Goal: Task Accomplishment & Management: Use online tool/utility

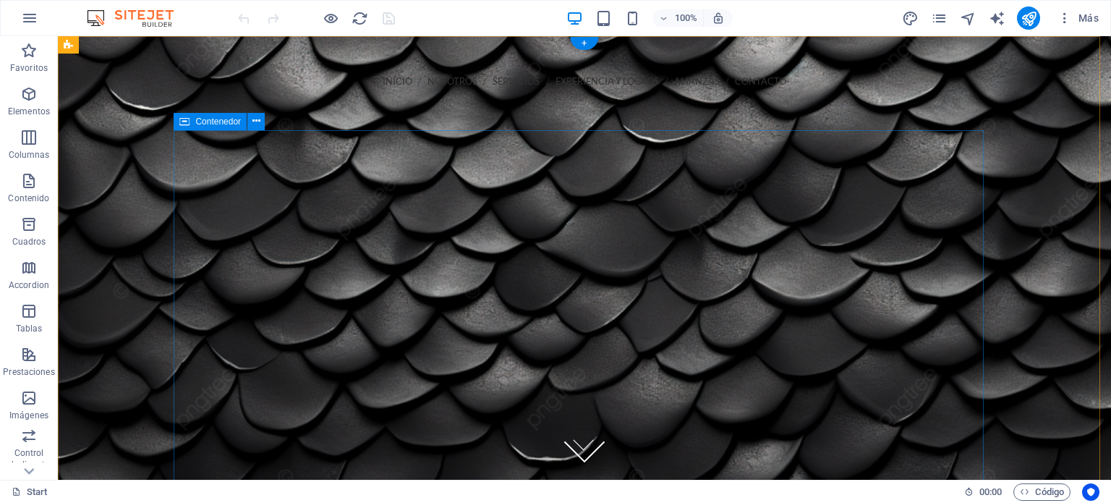
click at [483, 244] on div at bounding box center [584, 441] width 810 height 395
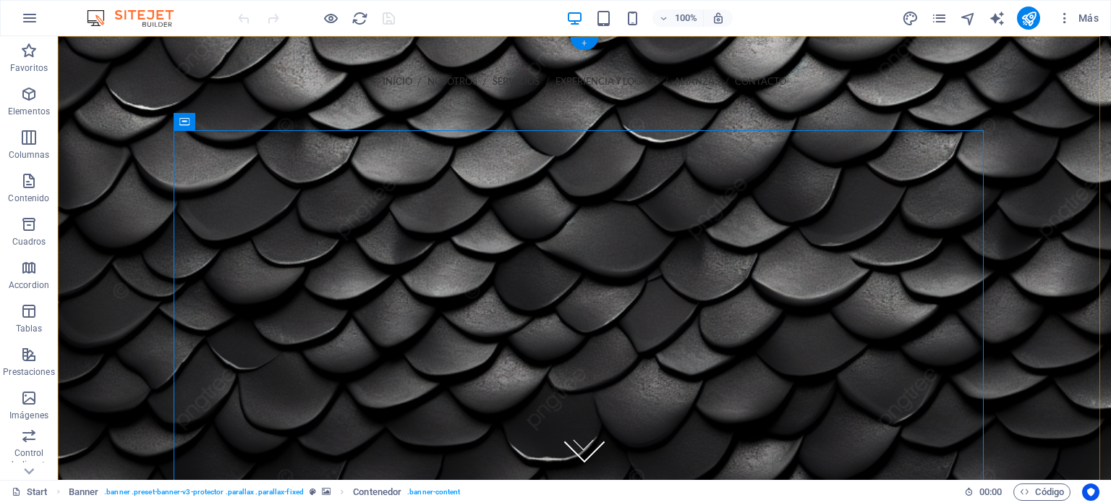
click at [587, 40] on div "+" at bounding box center [584, 43] width 28 height 13
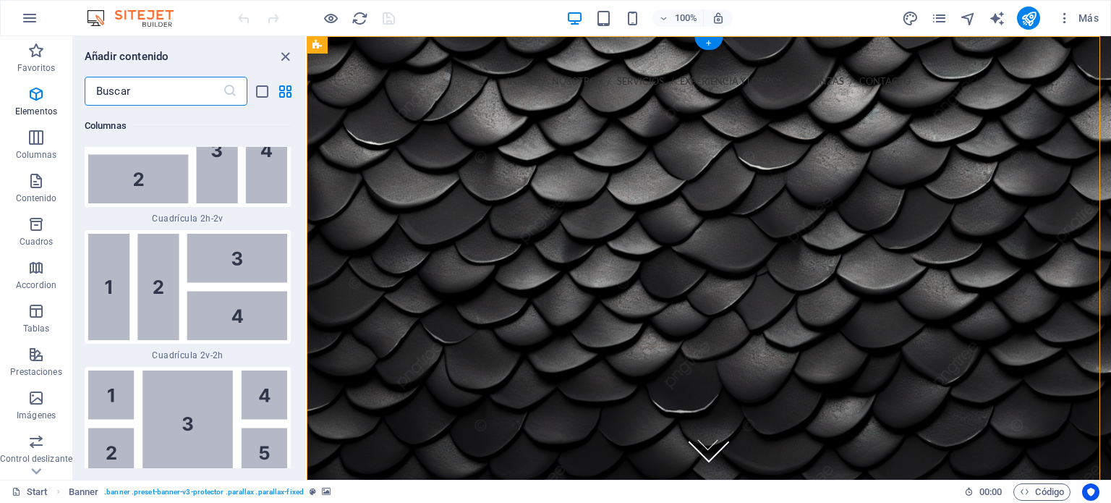
scroll to position [4428, 0]
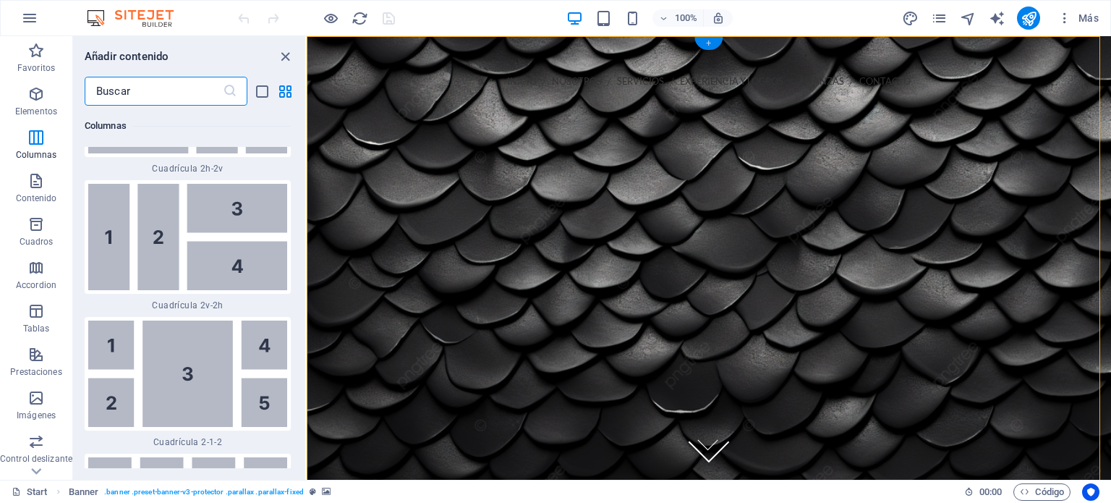
click at [717, 44] on div "+" at bounding box center [708, 43] width 28 height 13
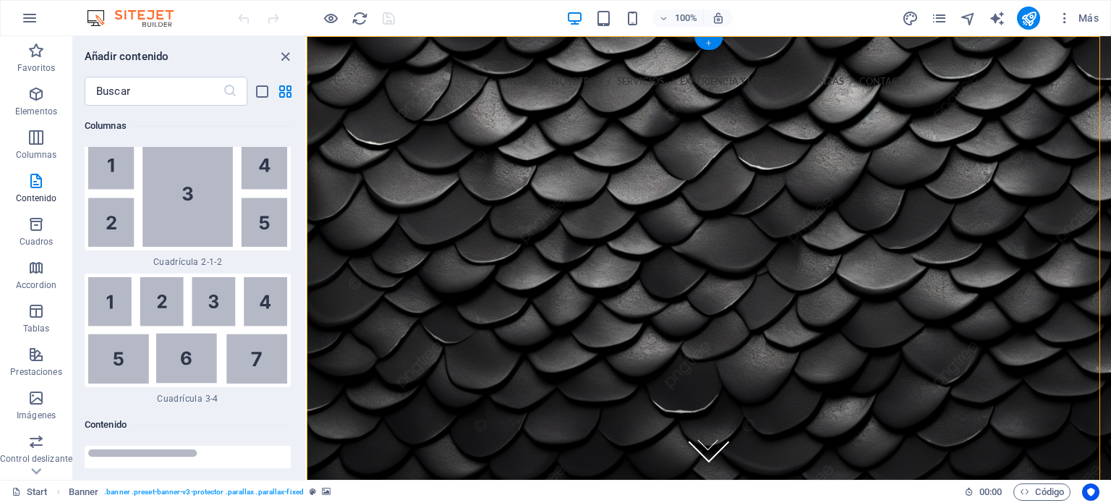
scroll to position [4901, 0]
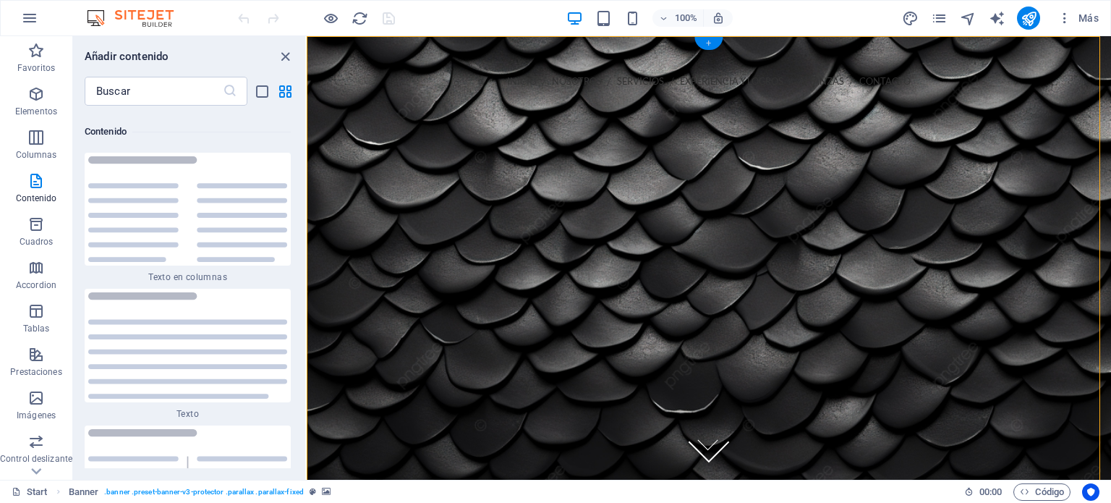
click at [717, 44] on div "+" at bounding box center [708, 43] width 28 height 13
click at [290, 57] on icon "close panel" at bounding box center [285, 56] width 17 height 17
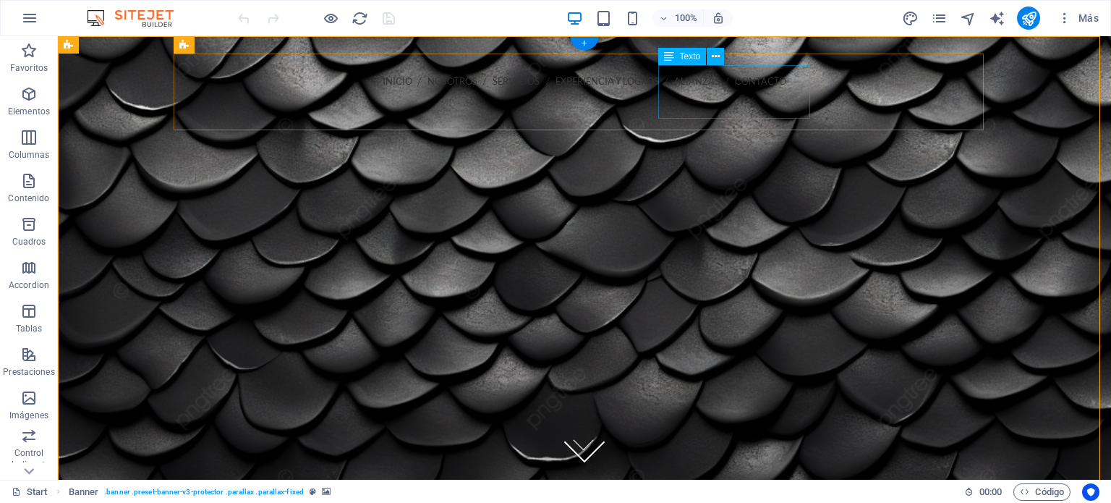
click at [252, 99] on icon at bounding box center [252, 106] width 0 height 14
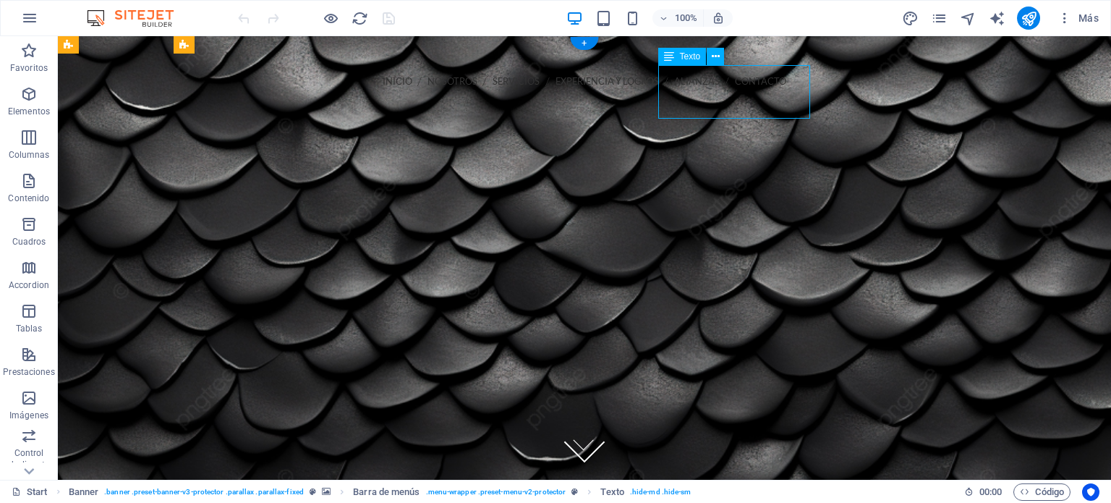
click at [252, 99] on icon at bounding box center [252, 106] width 0 height 14
click at [710, 98] on div "LLAMANOS 56-4366-1782 55-9461-3068 55-9461-3069" at bounding box center [584, 125] width 787 height 54
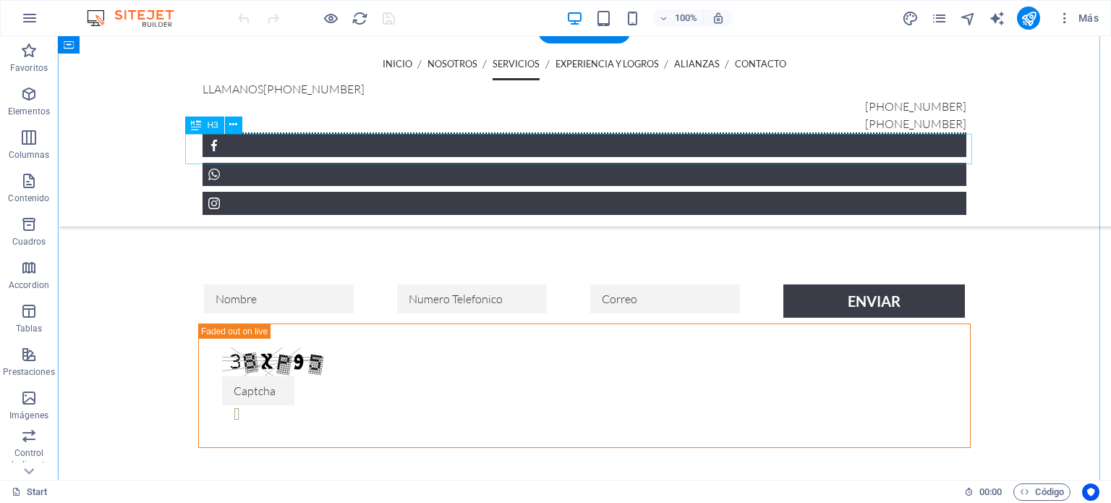
scroll to position [2169, 0]
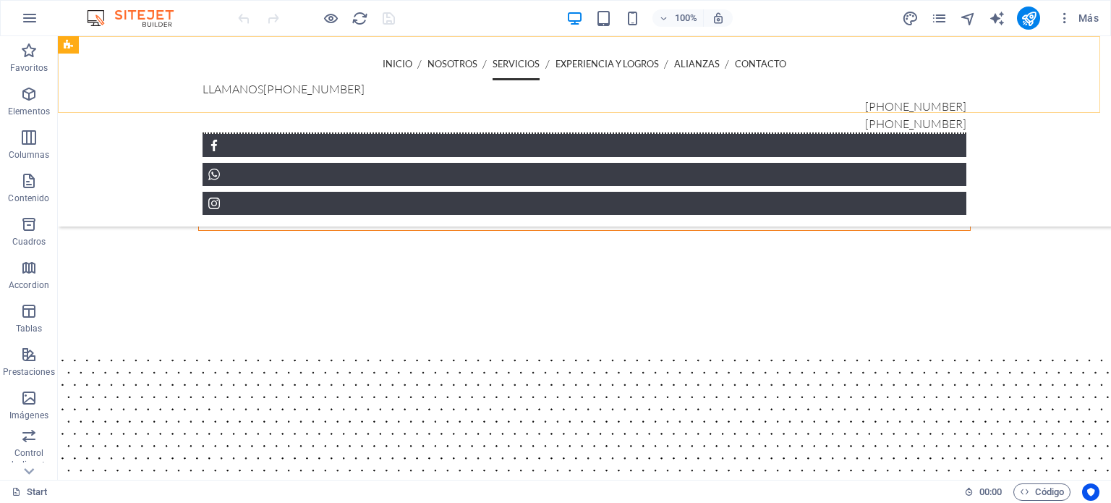
click at [836, 77] on div "INICIO NOSOTROS SERVICIOS EXPERIENCIA Y LOGROS ALIANZAS CONTACTO LLAMANOS 56-43…" at bounding box center [584, 131] width 1053 height 190
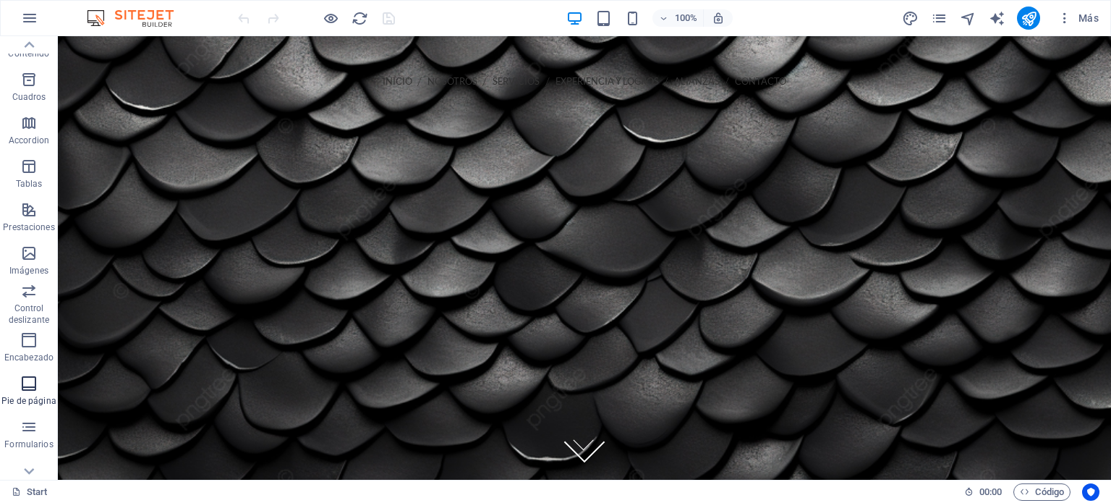
scroll to position [207, 0]
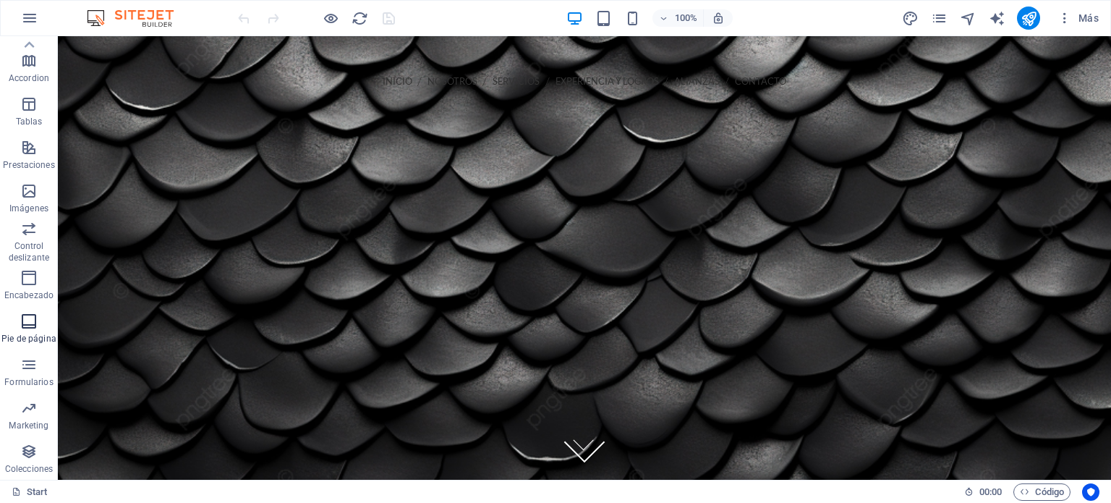
click at [29, 320] on icon "button" at bounding box center [28, 320] width 17 height 17
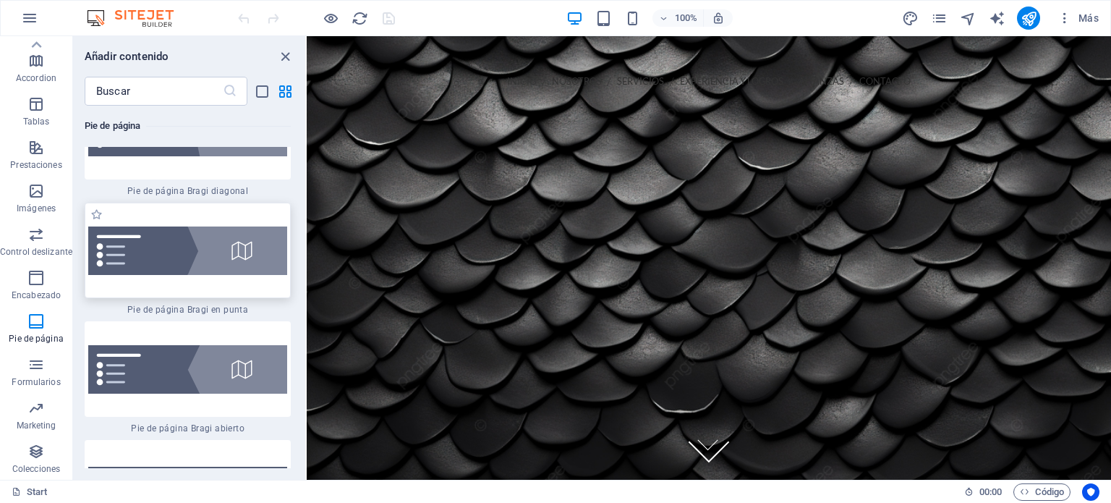
scroll to position [20402, 0]
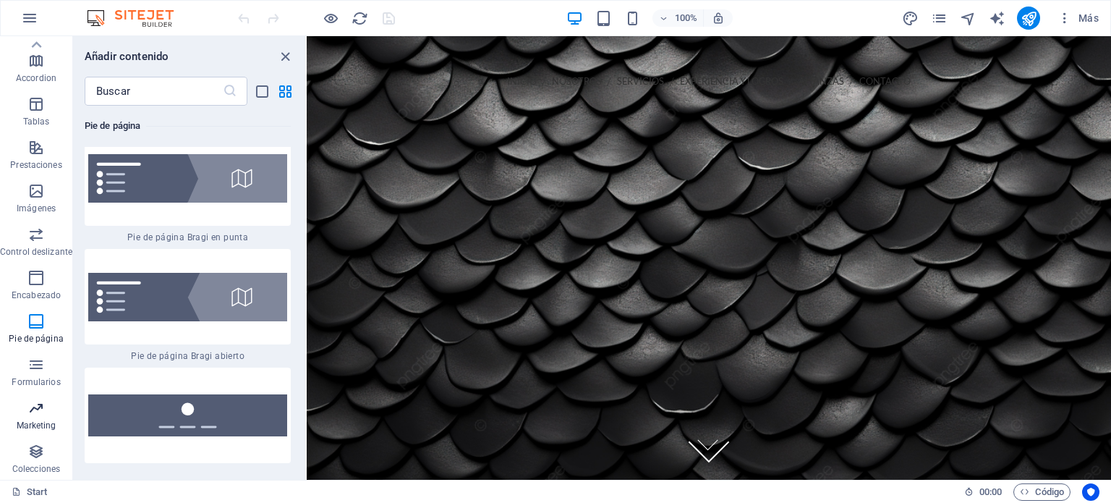
click at [38, 419] on p "Marketing" at bounding box center [37, 425] width 40 height 12
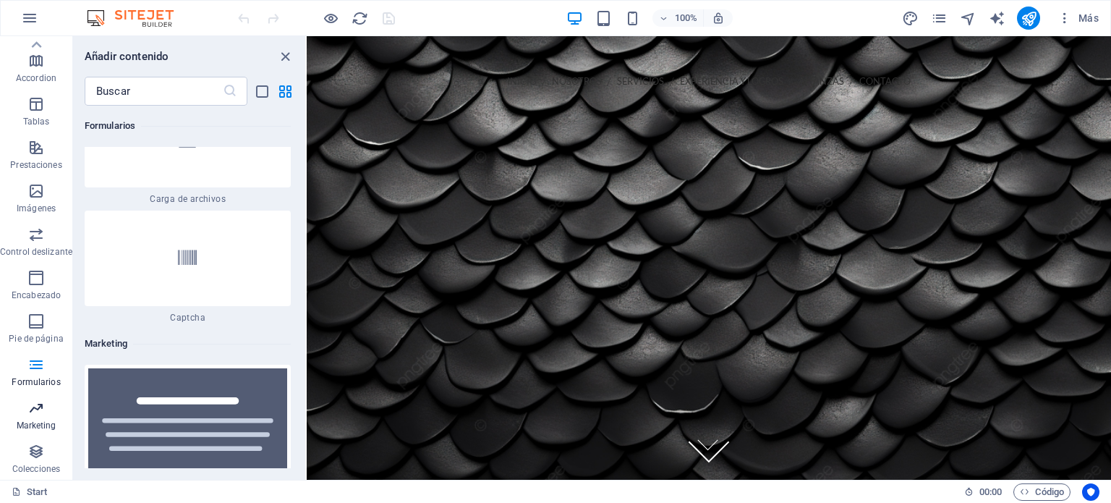
scroll to position [23509, 0]
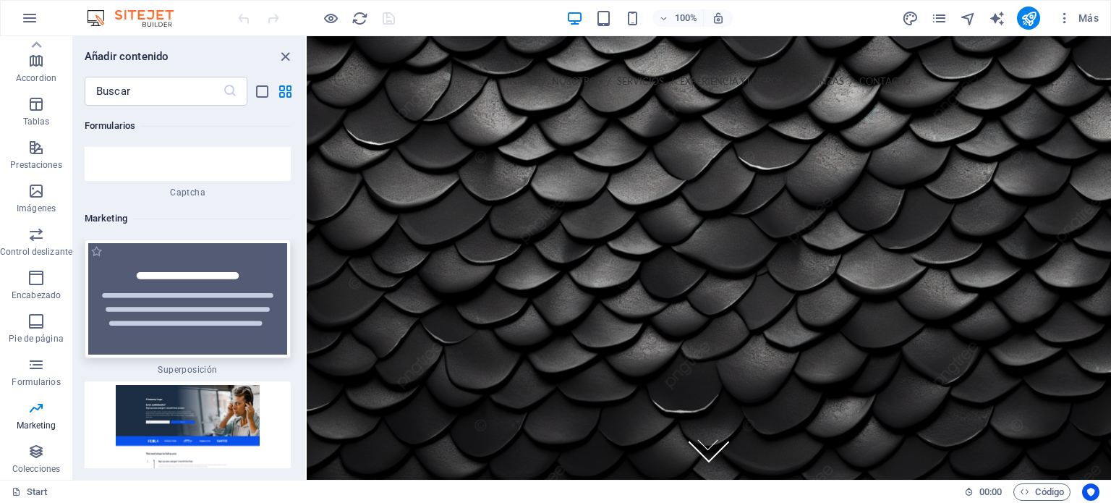
click at [210, 243] on img at bounding box center [187, 298] width 199 height 111
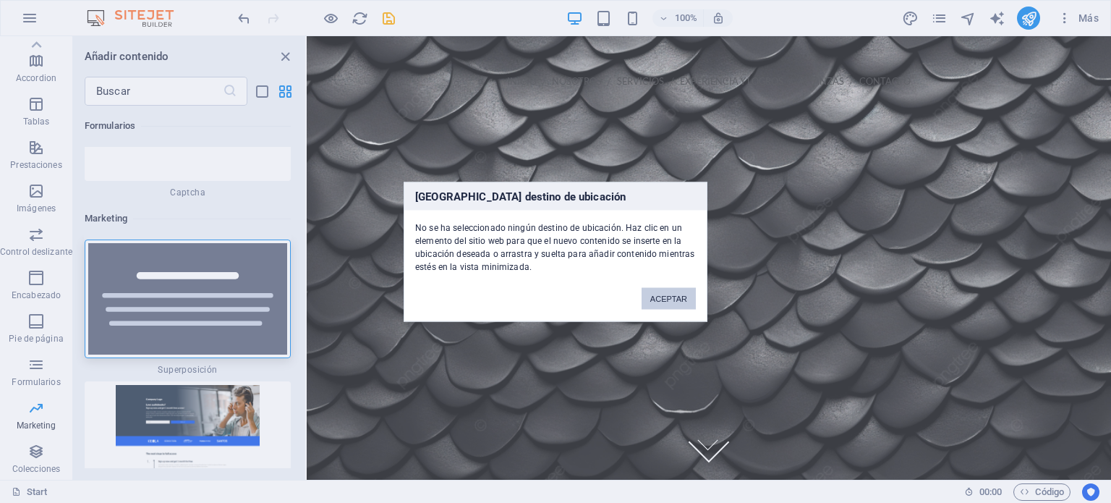
click at [675, 297] on button "ACEPTAR" at bounding box center [668, 298] width 54 height 22
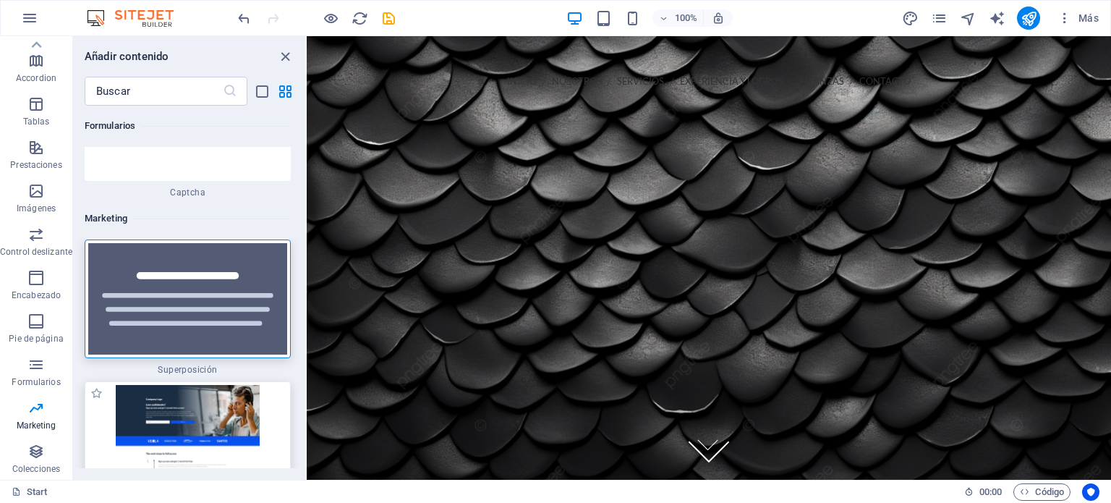
click at [240, 385] on img at bounding box center [187, 443] width 199 height 116
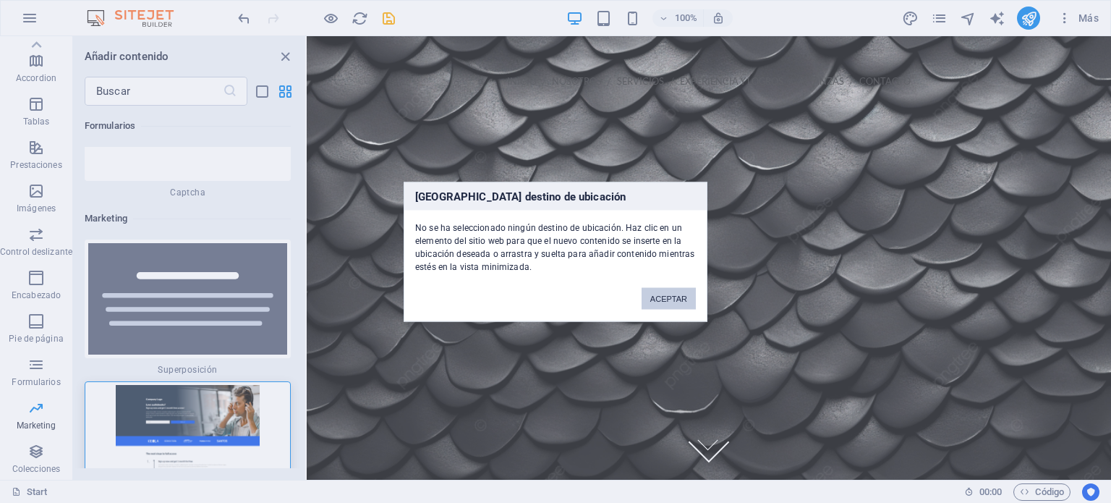
click at [654, 300] on button "ACEPTAR" at bounding box center [668, 298] width 54 height 22
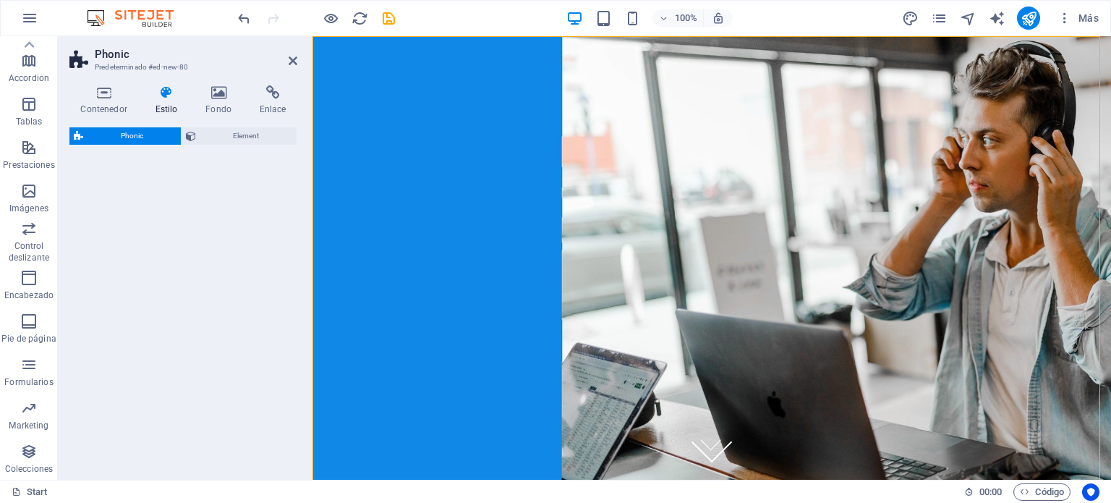
select select "%"
select select "rem"
select select "px"
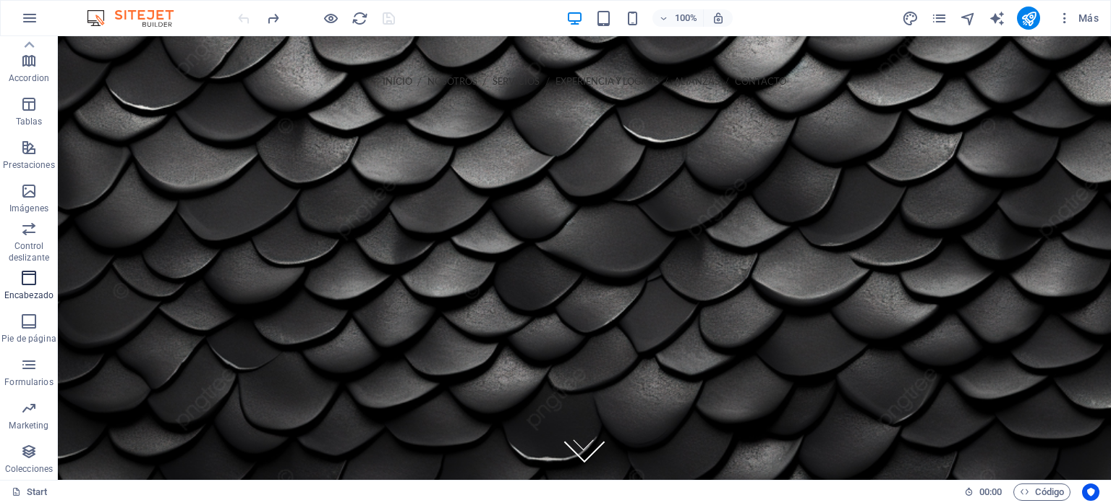
click at [34, 279] on icon "button" at bounding box center [28, 277] width 17 height 17
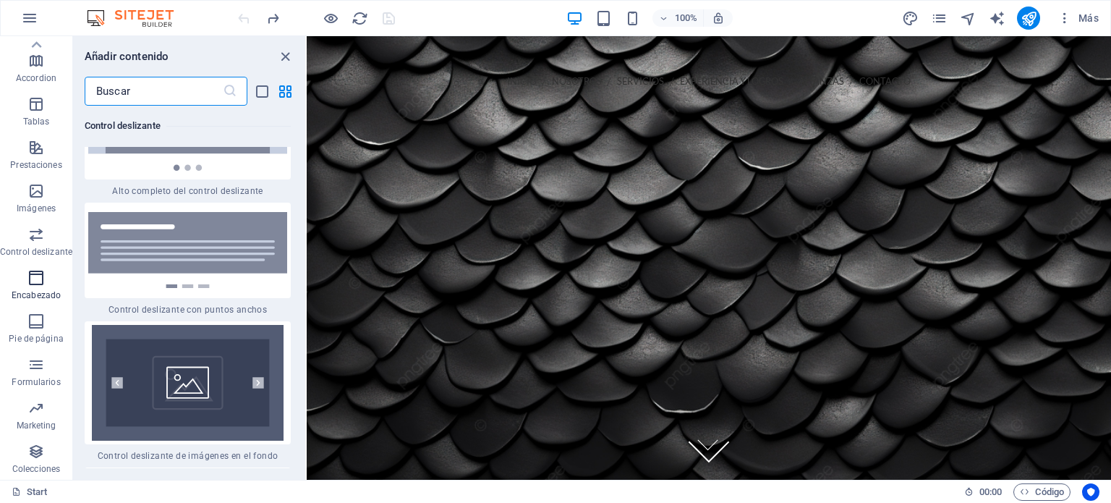
scroll to position [17277, 0]
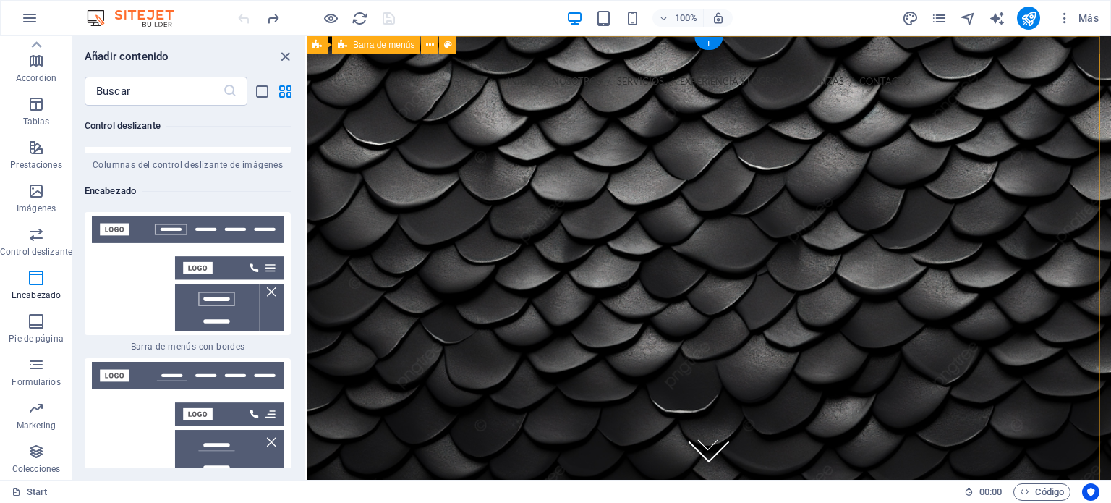
click at [772, 90] on div "INICIO NOSOTROS SERVICIOS EXPERIENCIA Y LOGROS ALIANZAS CONTACTO LLAMANOS 56-43…" at bounding box center [709, 149] width 804 height 190
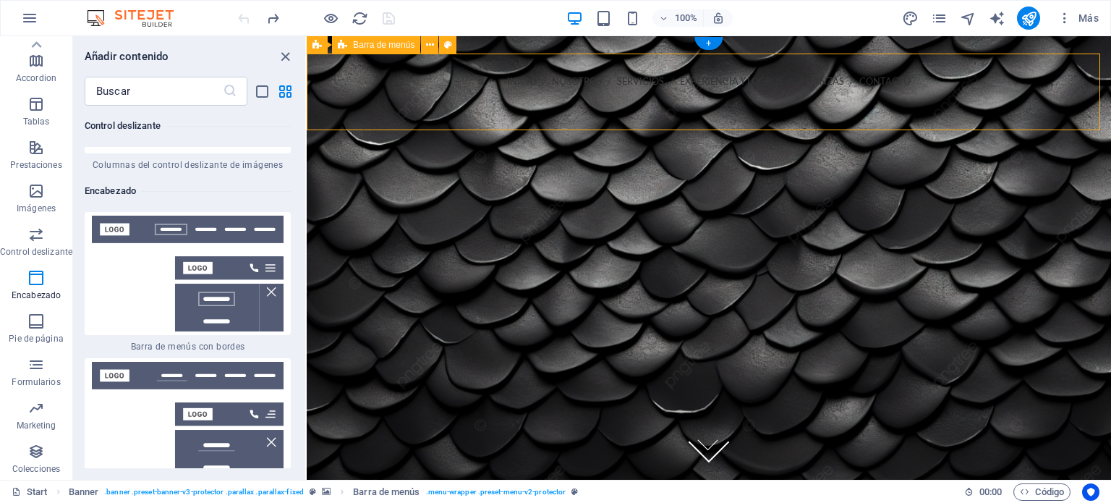
click at [764, 94] on div "INICIO NOSOTROS SERVICIOS EXPERIENCIA Y LOGROS ALIANZAS CONTACTO LLAMANOS 56-43…" at bounding box center [709, 149] width 804 height 190
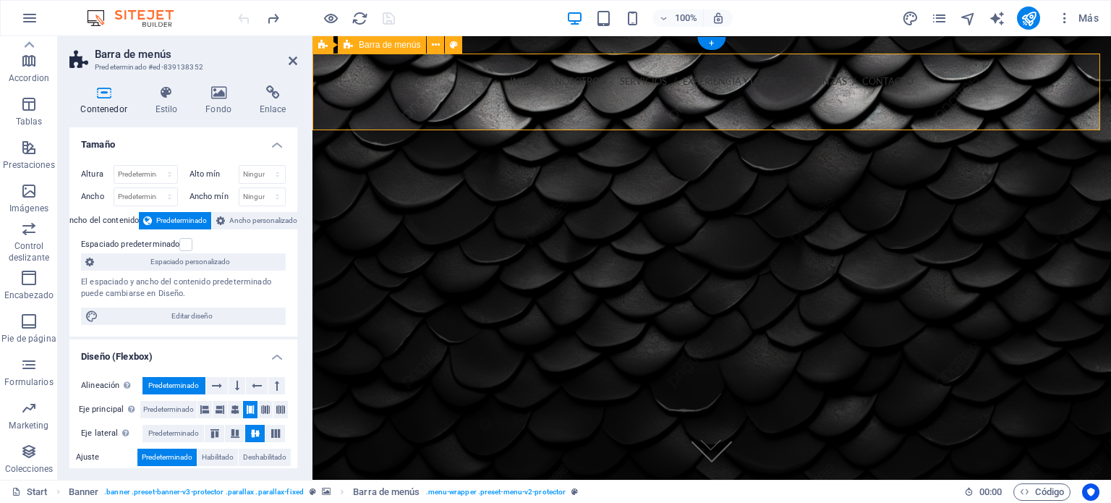
click at [748, 98] on div "INICIO NOSOTROS SERVICIOS EXPERIENCIA Y LOGROS ALIANZAS CONTACTO LLAMANOS 56-43…" at bounding box center [711, 149] width 798 height 190
click at [739, 116] on div "INICIO NOSOTROS SERVICIOS EXPERIENCIA Y LOGROS ALIANZAS CONTACTO LLAMANOS 56-43…" at bounding box center [711, 149] width 798 height 190
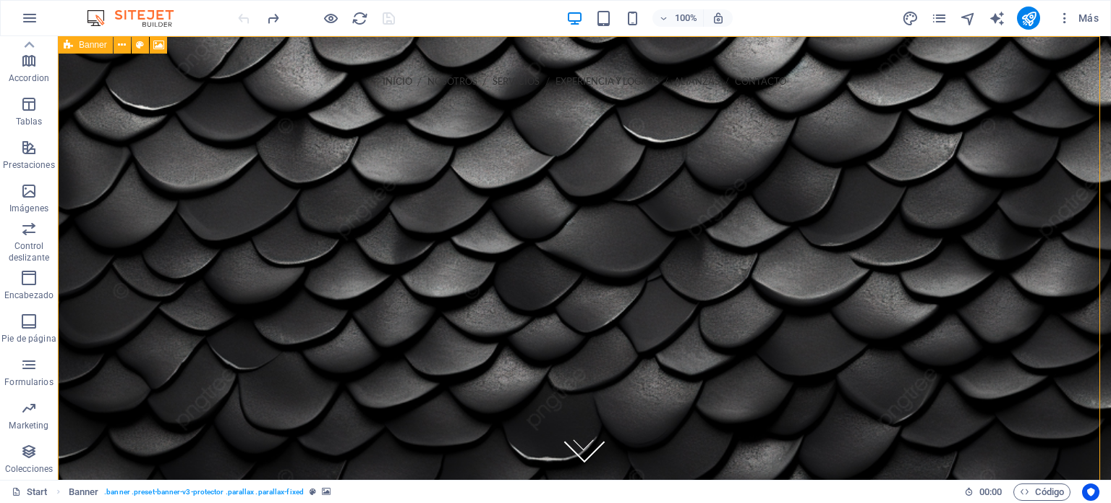
click at [247, 44] on span "Barra de menús" at bounding box center [225, 44] width 61 height 9
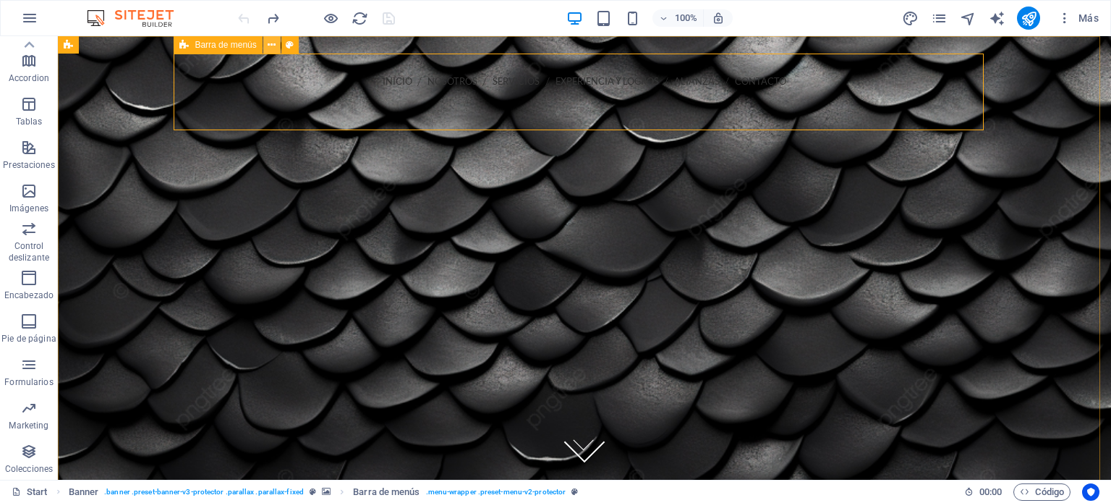
click at [273, 45] on icon at bounding box center [272, 45] width 8 height 15
click at [321, 43] on figure at bounding box center [584, 257] width 1053 height 443
click at [602, 114] on div "INICIO NOSOTROS SERVICIOS EXPERIENCIA Y LOGROS ALIANZAS CONTACTO LLAMANOS 56-43…" at bounding box center [584, 149] width 810 height 190
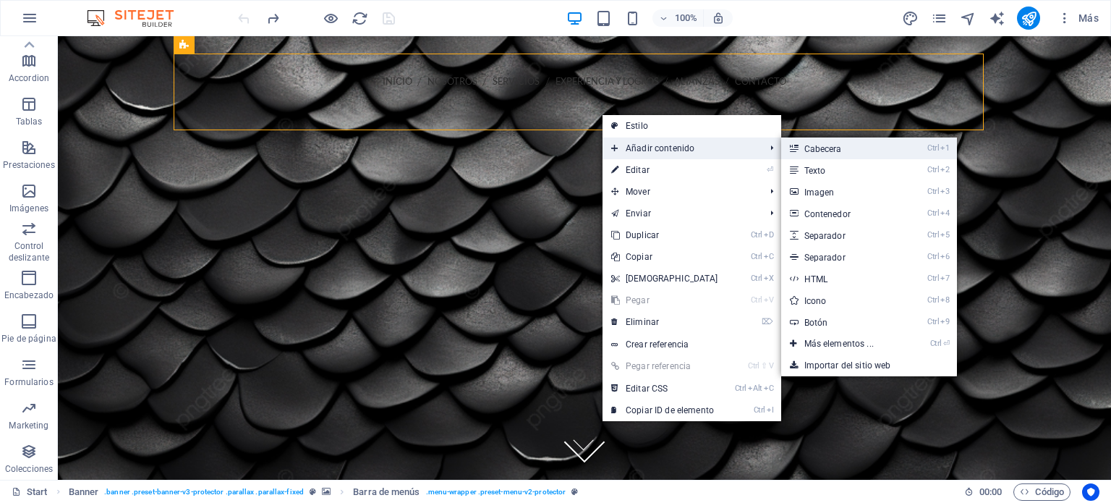
click at [844, 150] on link "Ctrl 1 Cabecera" at bounding box center [841, 148] width 121 height 22
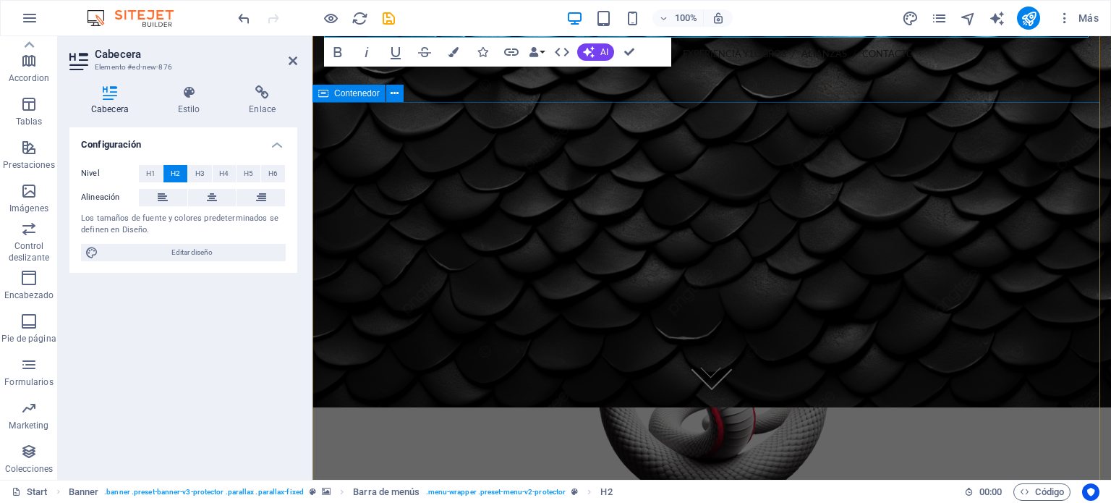
scroll to position [0, 0]
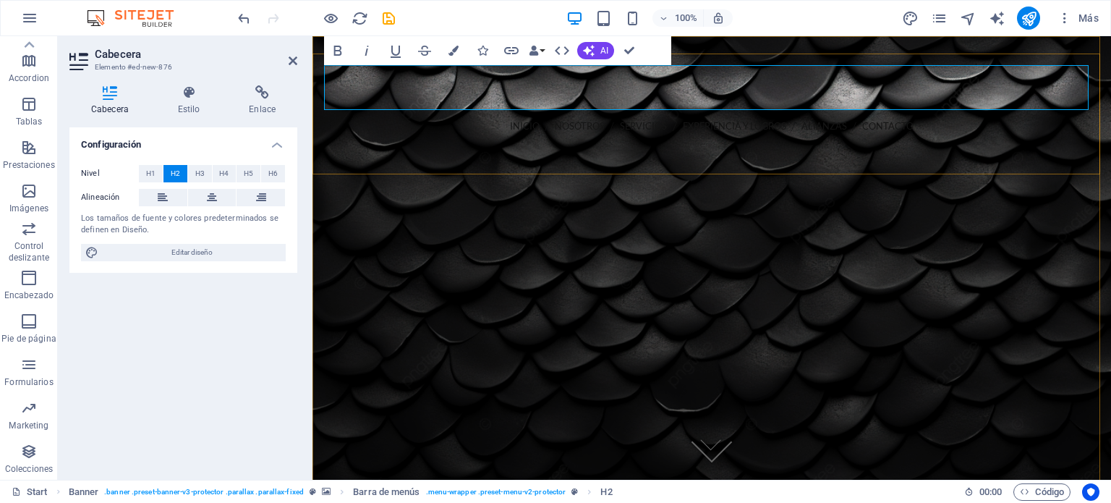
click at [590, 87] on h2 "Nueva cabecera" at bounding box center [711, 87] width 775 height 45
drag, startPoint x: 678, startPoint y: 89, endPoint x: 312, endPoint y: 89, distance: 365.9
click at [312, 89] on div "Nueva cabecera INICIO NOSOTROS SERVICIOS EXPERIENCIA Y LOGROS ALIANZAS CONTACTO…" at bounding box center [711, 171] width 798 height 234
click at [602, 96] on h2 "Permiso ssc: ss/140/25-08/ii-sp" at bounding box center [711, 87] width 775 height 45
drag, startPoint x: 603, startPoint y: 87, endPoint x: 955, endPoint y: 94, distance: 352.2
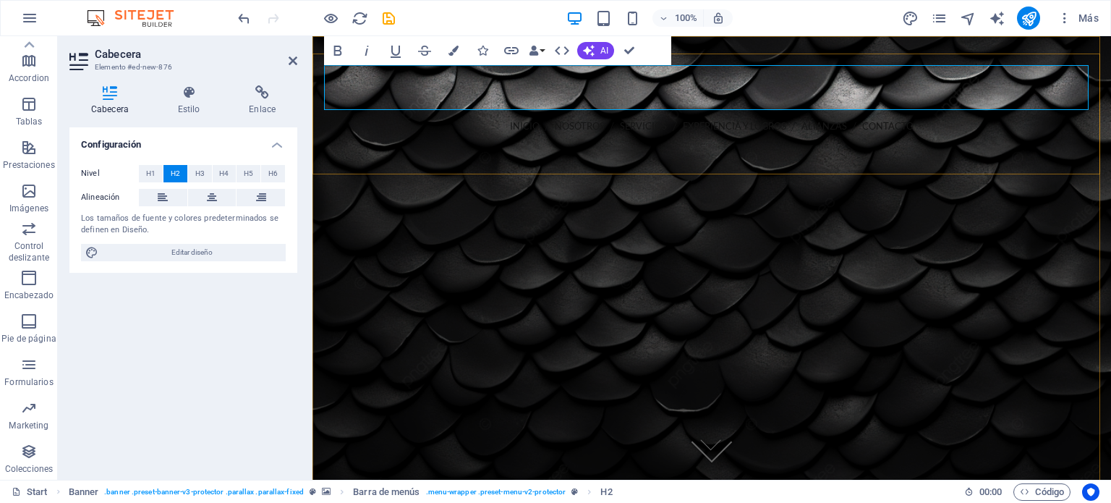
click at [955, 94] on h2 "Permiso ssc: ss/140/25-08/ii-sp" at bounding box center [711, 87] width 775 height 45
click at [452, 55] on icon "button" at bounding box center [453, 51] width 10 height 10
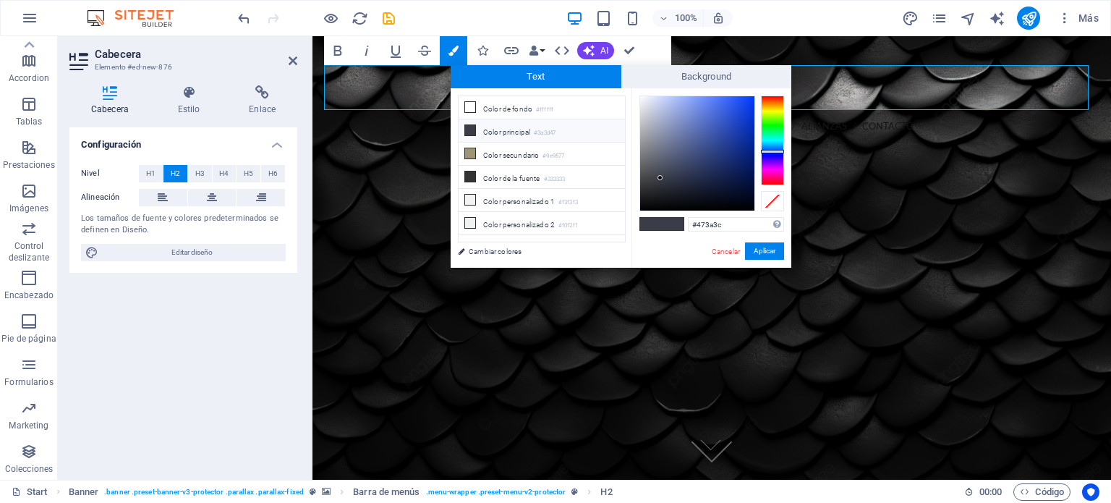
click at [779, 182] on div at bounding box center [772, 140] width 23 height 90
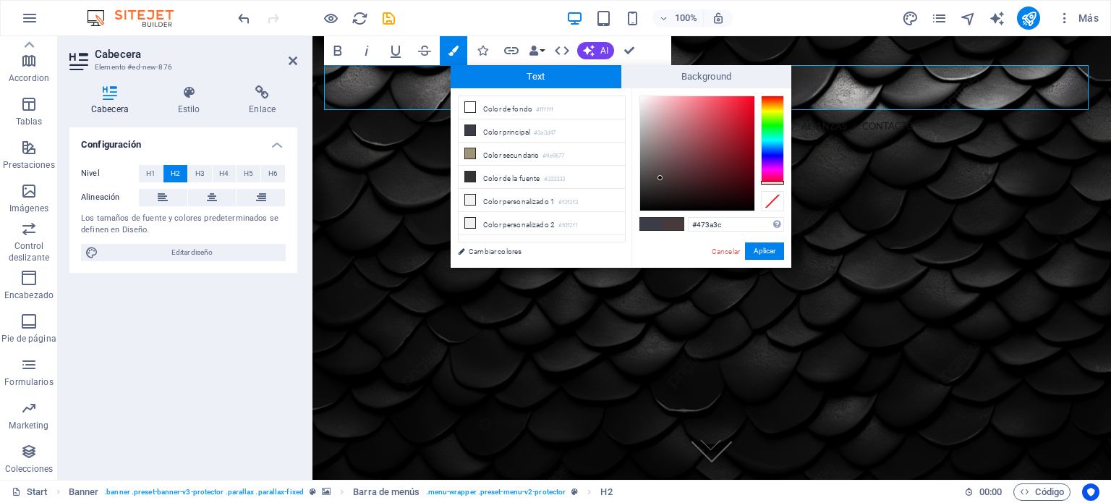
type input "#ec152e"
click at [743, 104] on div at bounding box center [697, 153] width 114 height 114
click at [777, 249] on button "Aplicar" at bounding box center [764, 250] width 39 height 17
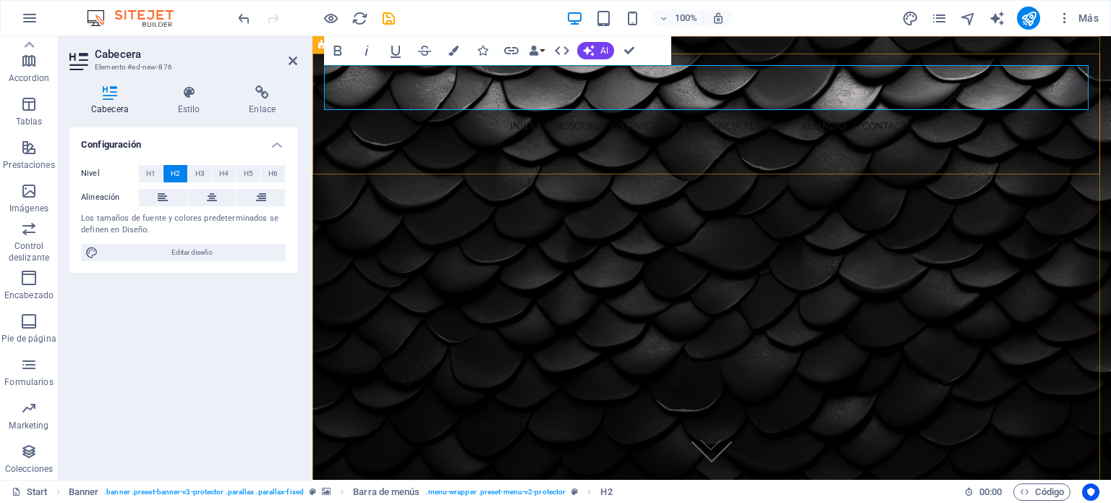
click at [671, 158] on div "Permiso ssc: ss/140/25-08/ii-sp INICIO NOSOTROS SERVICIOS EXPERIENCIA Y LOGROS …" at bounding box center [711, 171] width 798 height 234
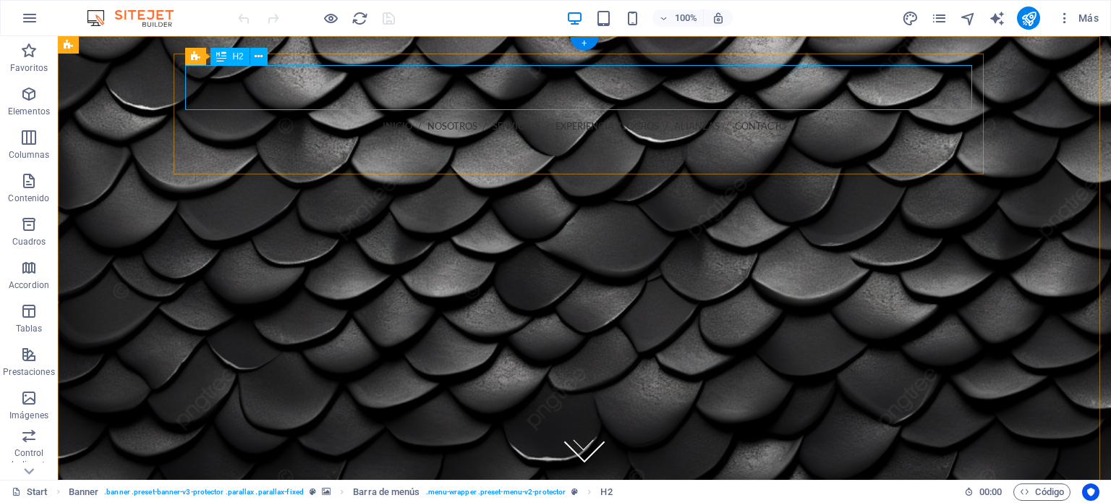
click at [826, 86] on div "Permiso ssc: ss/140/25-08/ii-sp" at bounding box center [584, 87] width 787 height 45
click at [813, 86] on div "Permiso ssc: ss/140/25-08/ii-sp" at bounding box center [584, 87] width 787 height 45
drag, startPoint x: 812, startPoint y: 86, endPoint x: 557, endPoint y: 85, distance: 255.3
click at [811, 85] on div "Permiso ssc: ss/140/25-08/ii-sp" at bounding box center [584, 87] width 787 height 45
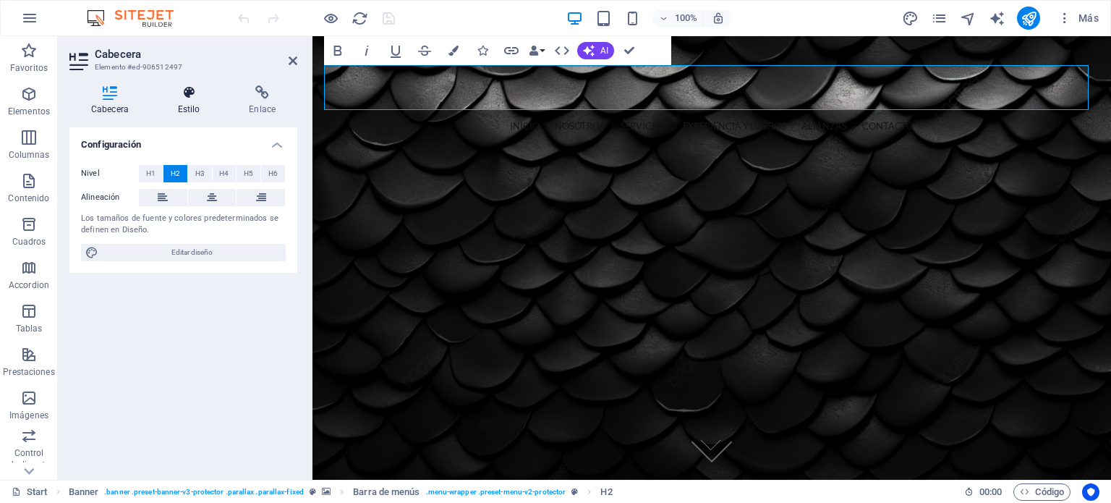
click at [197, 101] on h4 "Estilo" at bounding box center [192, 100] width 72 height 30
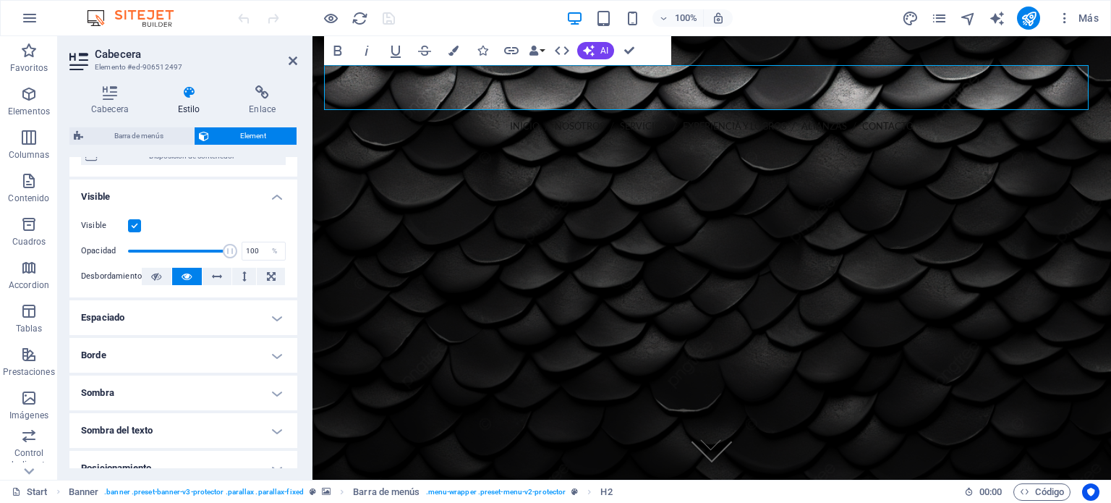
scroll to position [72, 0]
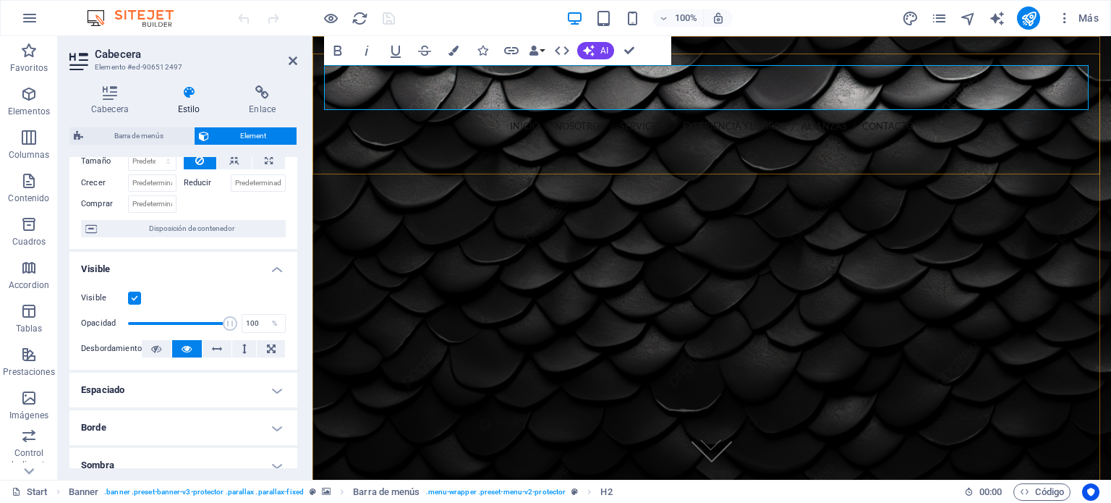
click at [604, 86] on span "ss/140/25-08/ii-sp" at bounding box center [772, 87] width 357 height 48
click at [952, 84] on span "ss/140/25-08/ii-sp" at bounding box center [772, 87] width 357 height 48
drag, startPoint x: 959, startPoint y: 86, endPoint x: 336, endPoint y: 85, distance: 623.3
click at [336, 85] on h2 "Permiso ssc: ss/140/25-08/ii-sp" at bounding box center [711, 87] width 775 height 45
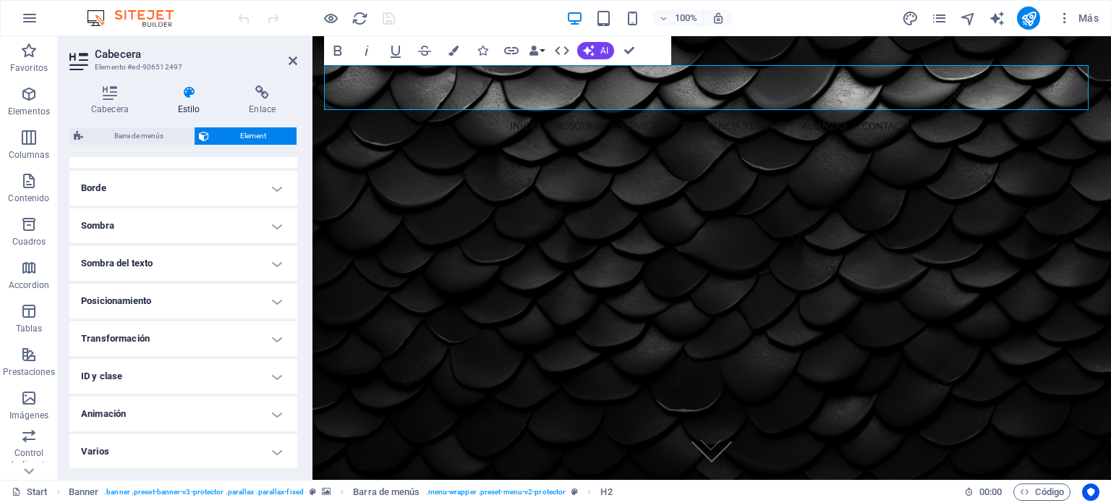
scroll to position [0, 0]
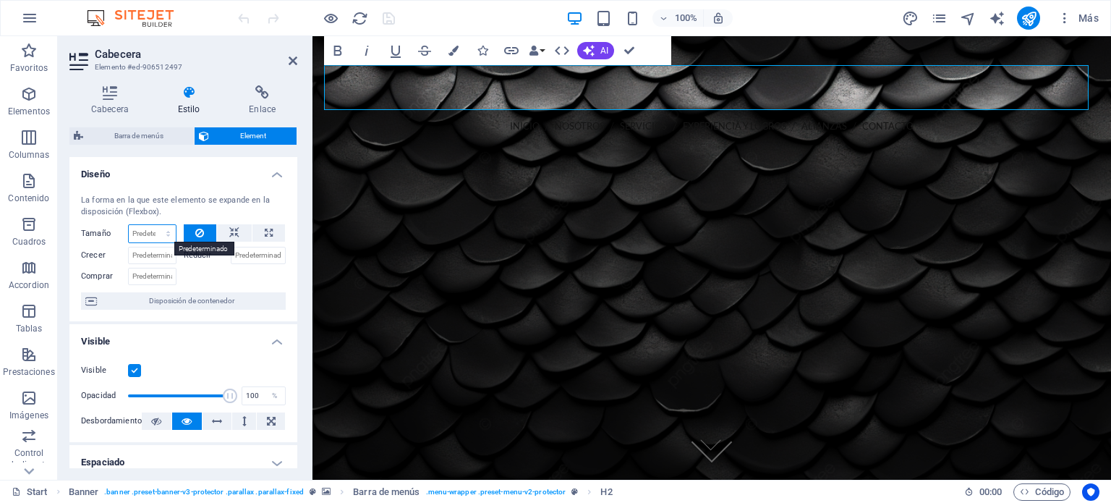
click at [152, 231] on select "Predeterminado automático px % 1/1 1/2 1/3 1/4 1/5 1/6 1/7 1/8 1/9 1/10" at bounding box center [152, 233] width 47 height 17
select select "1/6"
click at [153, 225] on select "Predeterminado automático px % 1/1 1/2 1/3 1/4 1/5 1/6 1/7 1/8 1/9 1/10" at bounding box center [152, 233] width 47 height 17
type input "16.66"
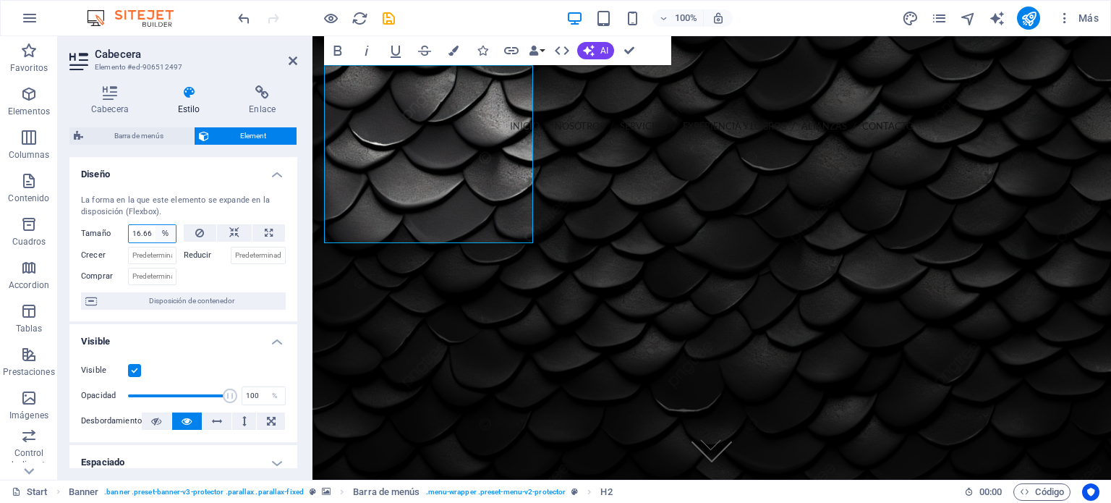
click at [163, 235] on select "Predeterminado automático px % 1/1 1/2 1/3 1/4 1/5 1/6 1/7 1/8 1/9 1/10" at bounding box center [165, 233] width 20 height 17
select select "u7gu5t1p7bg"
click at [155, 225] on select "Predeterminado automático px % 1/1 1/2 1/3 1/4 1/5 1/6 1/7 1/8 1/9 1/10" at bounding box center [165, 233] width 20 height 17
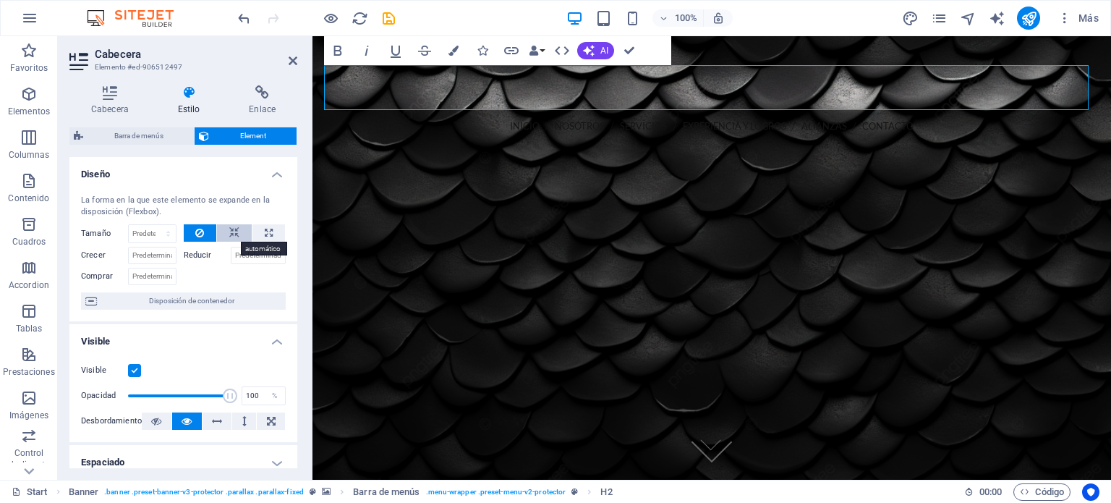
click at [237, 231] on icon at bounding box center [234, 232] width 10 height 17
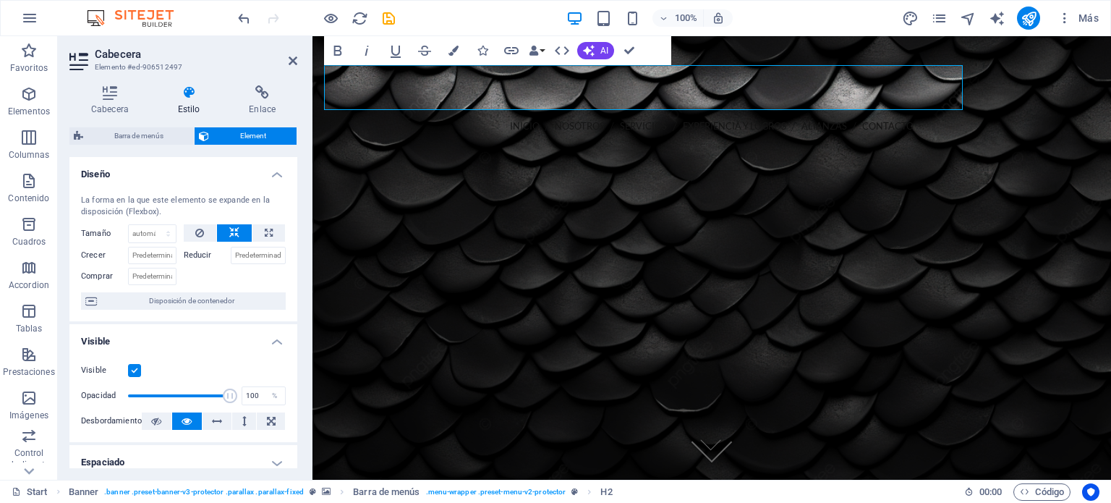
click at [193, 253] on label "Reducir" at bounding box center [207, 255] width 47 height 17
click at [231, 253] on input "Reducir" at bounding box center [259, 255] width 56 height 17
click at [152, 257] on input "Crecer" at bounding box center [152, 255] width 48 height 17
click at [161, 234] on select "Predeterminado automático px % 1/1 1/2 1/3 1/4 1/5 1/6 1/7 1/8 1/9 1/10" at bounding box center [152, 233] width 47 height 17
click at [129, 225] on select "Predeterminado automático px % 1/1 1/2 1/3 1/4 1/5 1/6 1/7 1/8 1/9 1/10" at bounding box center [152, 233] width 47 height 17
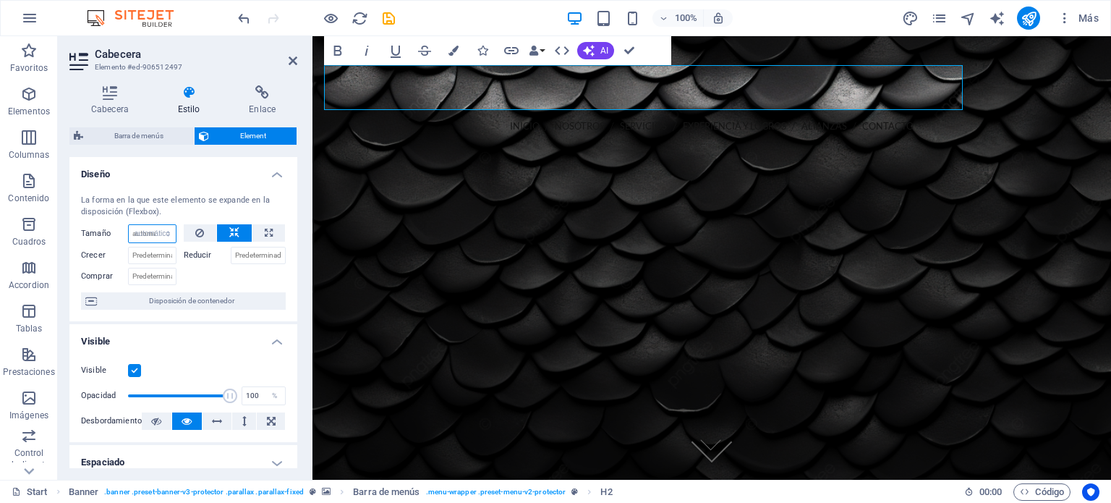
select select "DISABLED_OPTION_VALUE"
click at [374, 346] on figure at bounding box center [711, 485] width 775 height 279
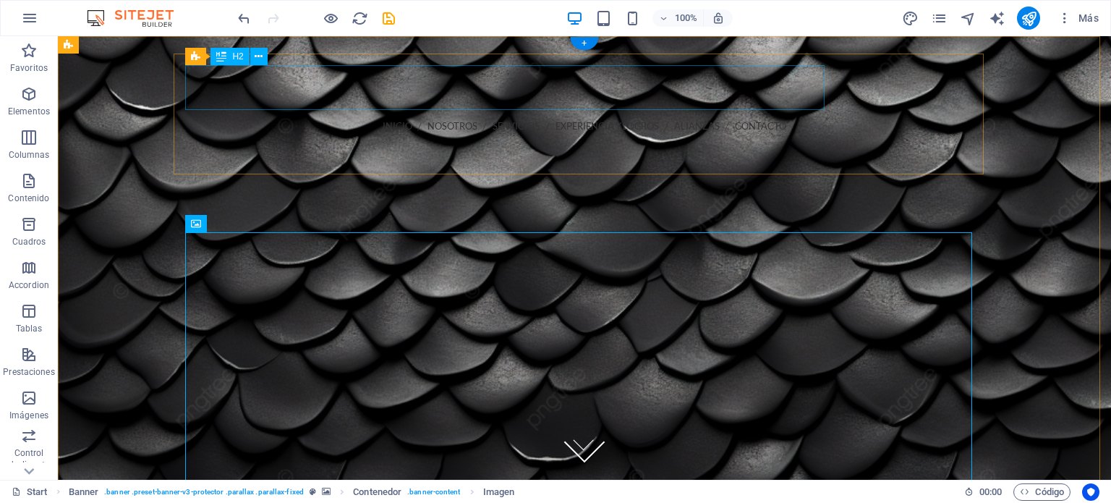
click at [565, 90] on div "Permiso ssc: ss/140/25-08/ii-sp" at bounding box center [584, 87] width 787 height 45
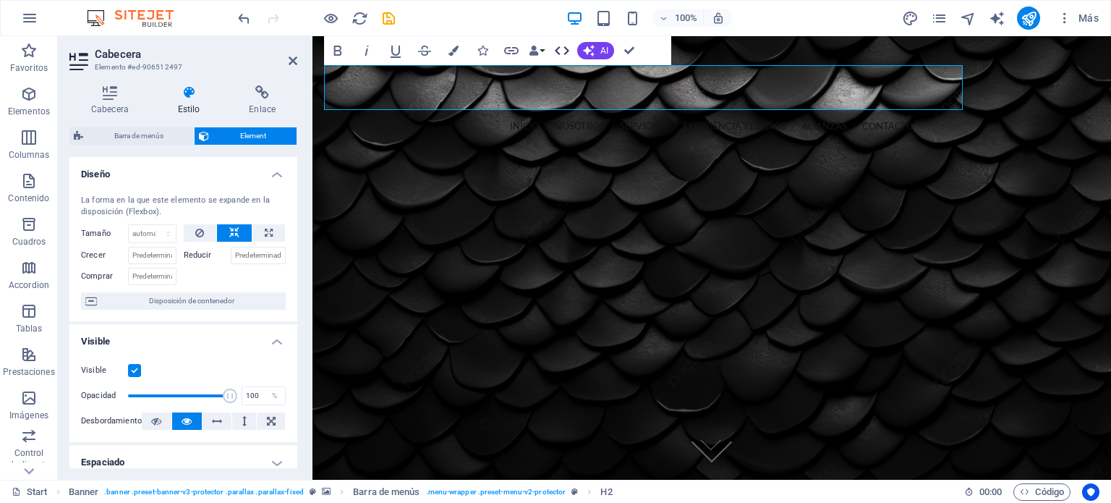
click at [559, 50] on icon "button" at bounding box center [561, 50] width 17 height 17
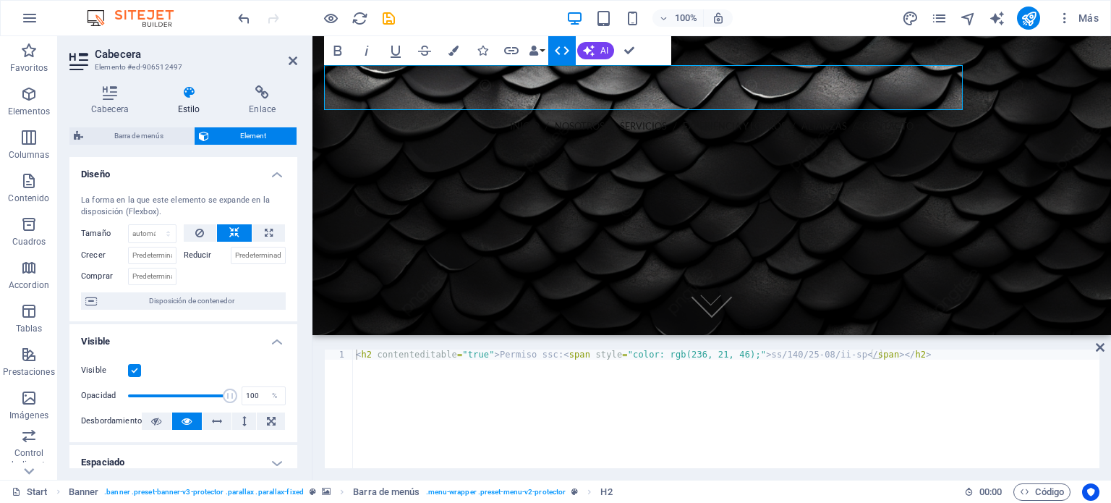
click at [559, 50] on icon "button" at bounding box center [561, 50] width 17 height 17
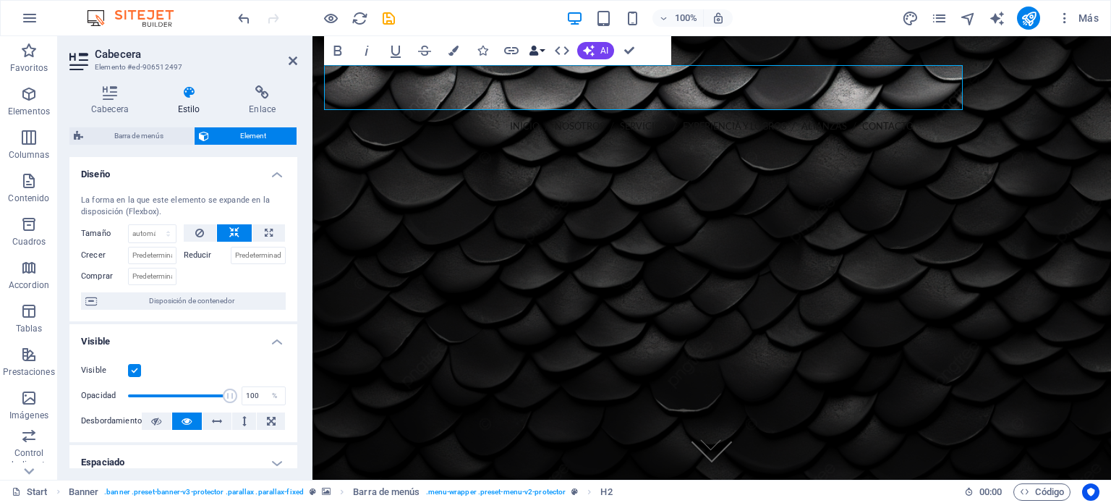
click at [537, 54] on icon "button" at bounding box center [534, 51] width 10 height 10
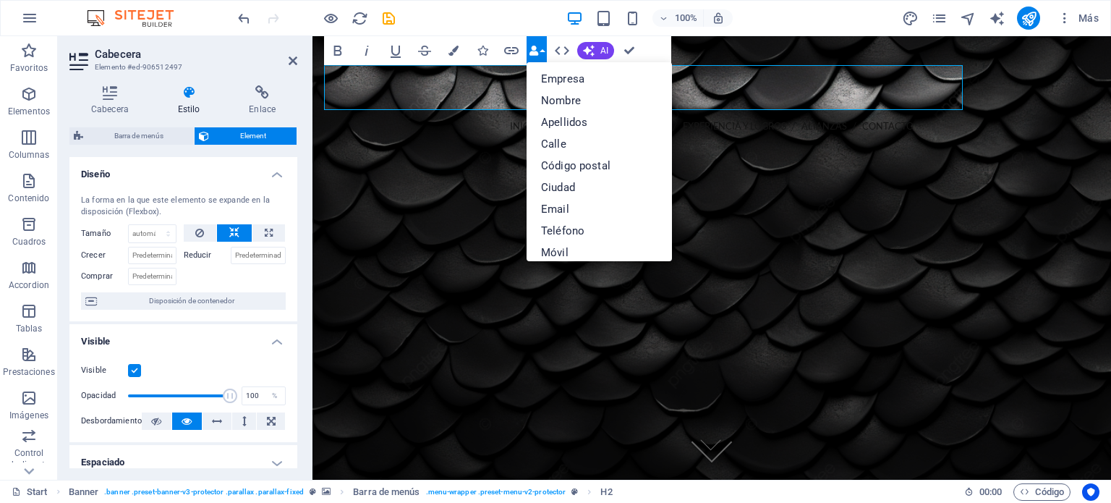
click at [537, 54] on icon "button" at bounding box center [534, 51] width 10 height 10
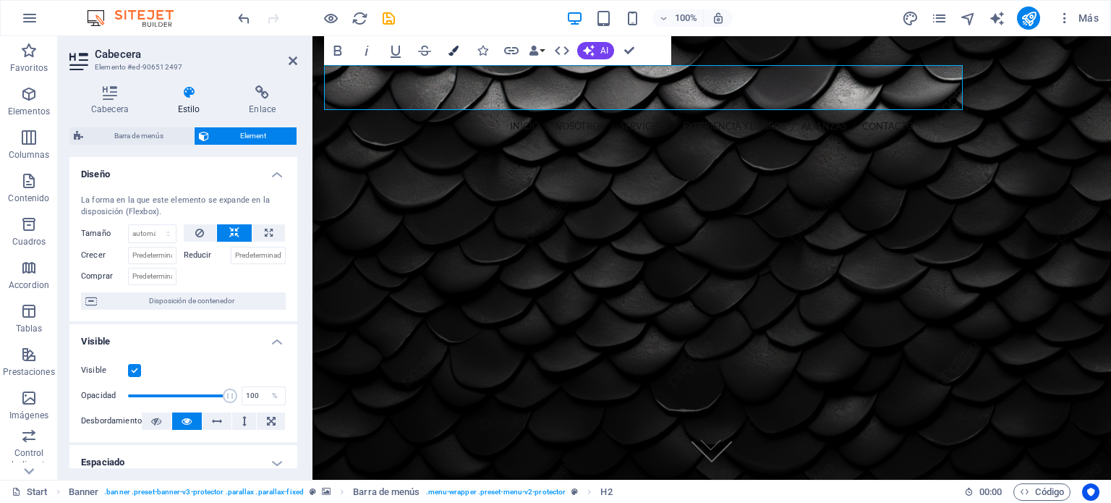
click at [451, 51] on icon "button" at bounding box center [453, 51] width 10 height 10
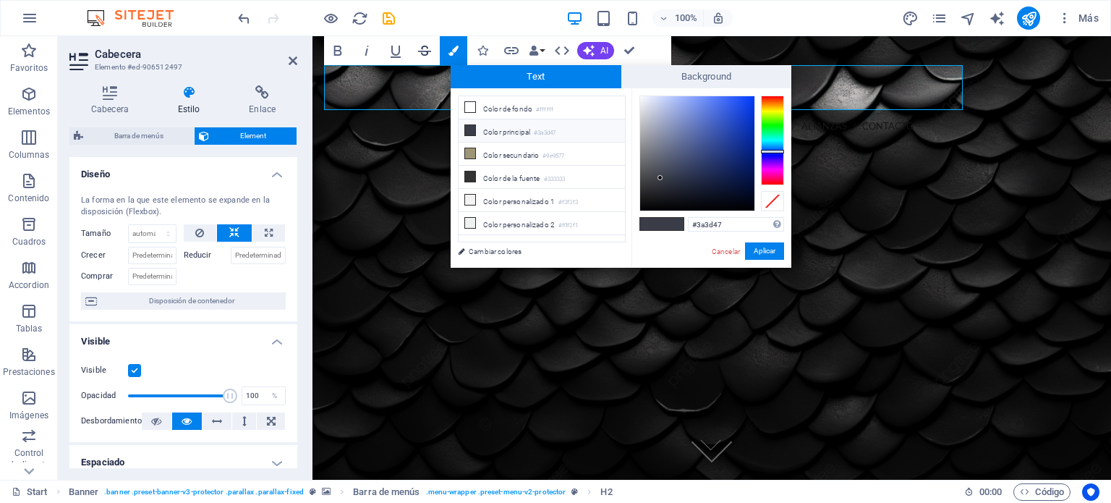
click at [427, 49] on icon "button" at bounding box center [424, 50] width 17 height 17
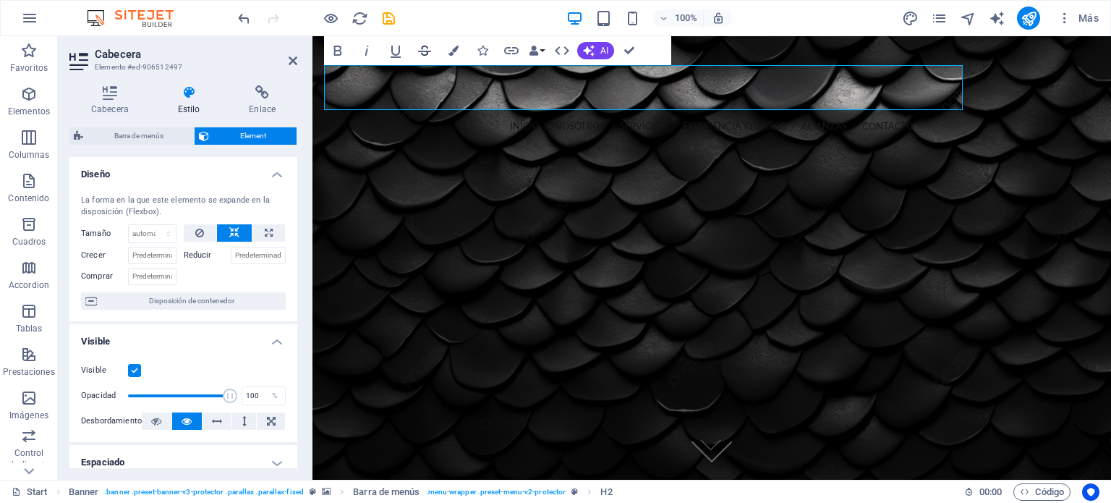
click at [427, 48] on icon "button" at bounding box center [424, 51] width 13 height 10
click at [399, 51] on icon "button" at bounding box center [395, 52] width 10 height 12
click at [1008, 98] on div "Permiso ssc: ss/140/25-08/ii-sp INICIO NOSOTROS SERVICIOS EXPERIENCIA Y LOGROS …" at bounding box center [711, 171] width 798 height 234
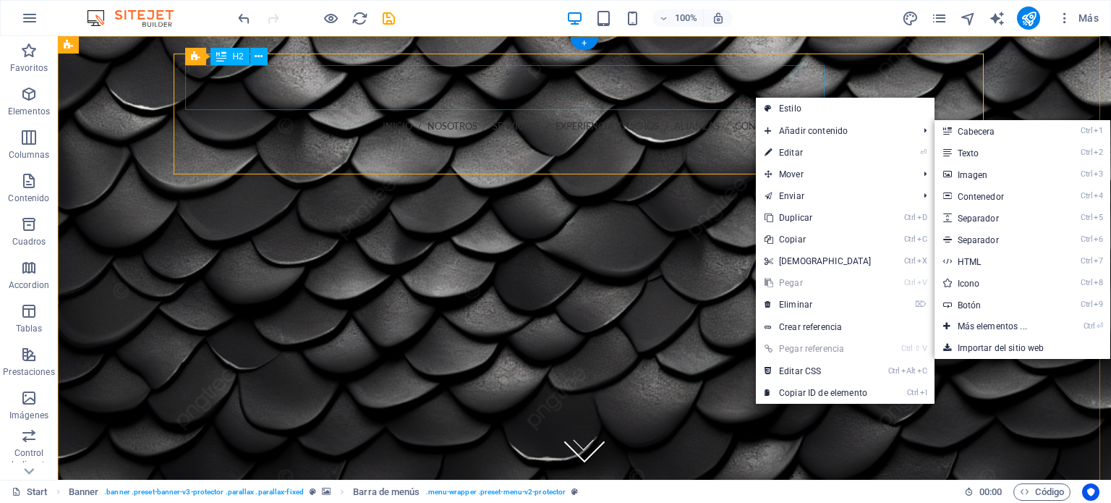
click at [734, 90] on div "Permiso ssc: ss/140/25-08/ii-sp" at bounding box center [584, 87] width 787 height 45
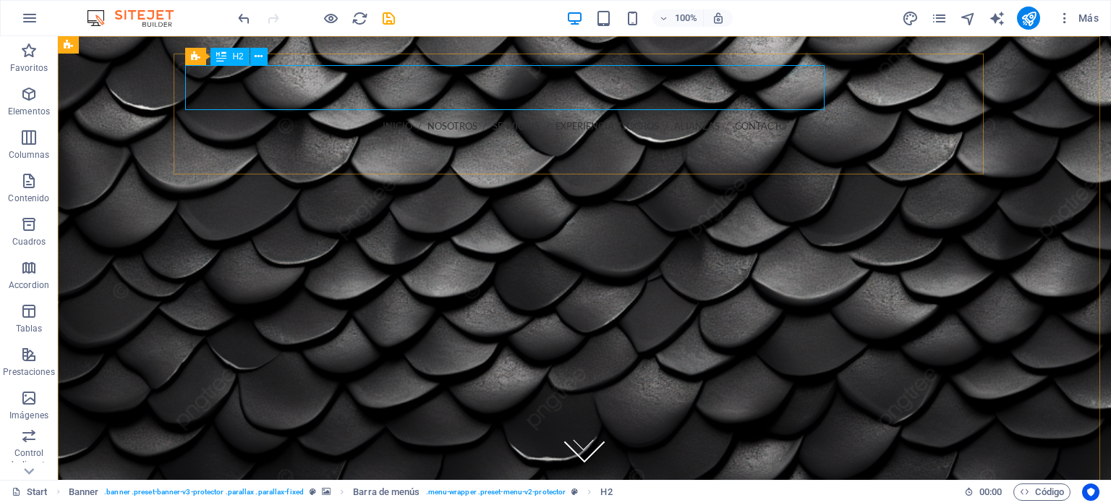
click at [240, 56] on span "H2" at bounding box center [237, 56] width 11 height 9
click at [258, 56] on icon at bounding box center [259, 56] width 8 height 15
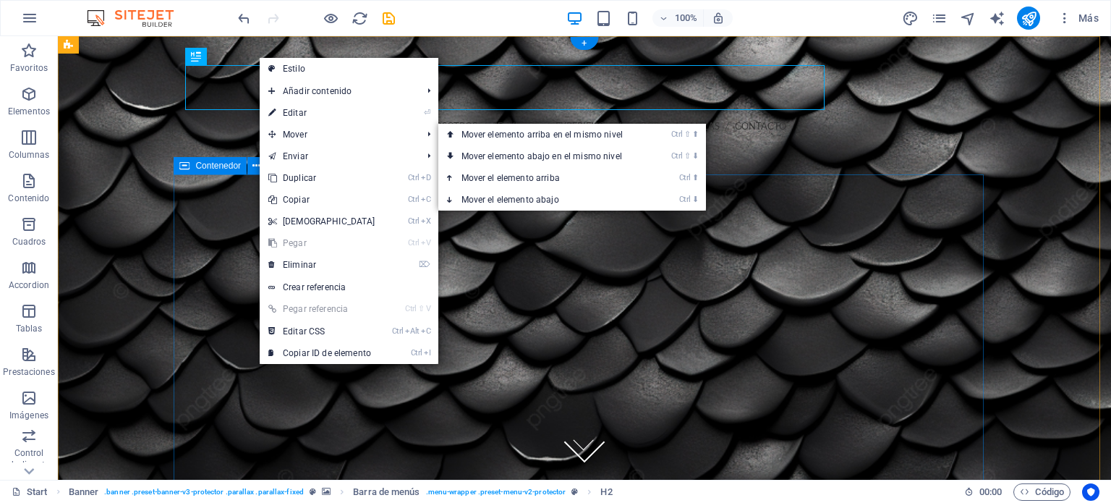
click at [819, 288] on div at bounding box center [584, 485] width 810 height 395
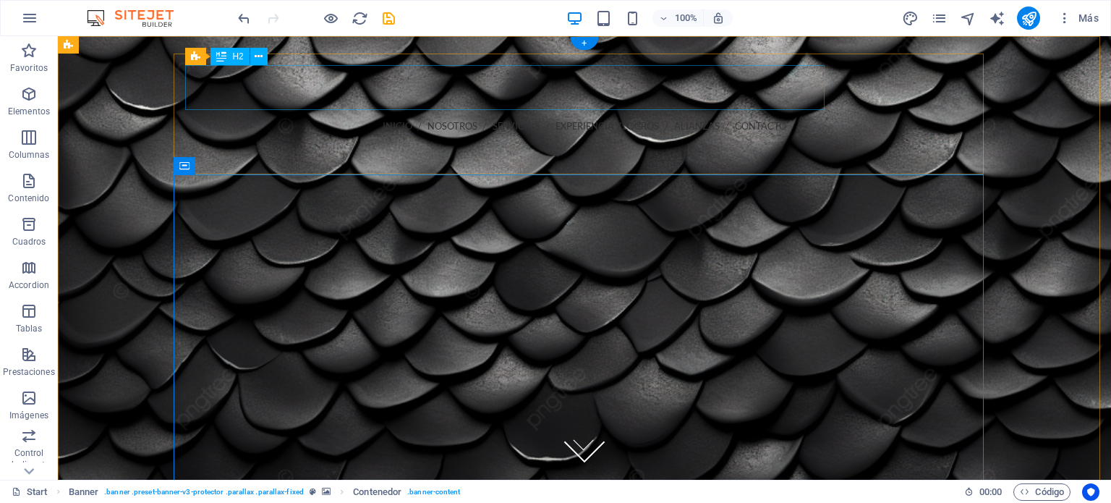
click at [808, 92] on div "Permiso ssc: ss/140/25-08/ii-sp" at bounding box center [584, 87] width 787 height 45
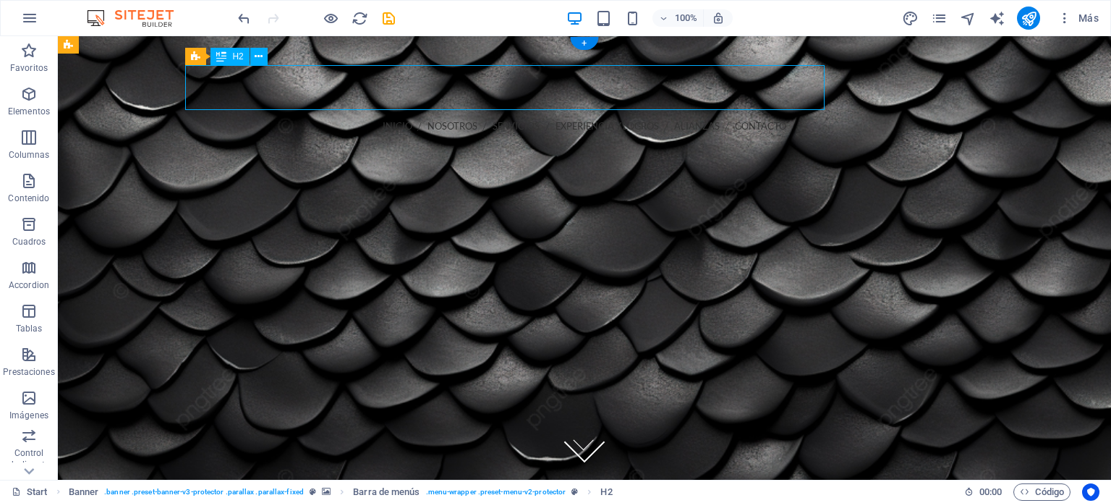
click at [807, 88] on div "Permiso ssc: ss/140/25-08/ii-sp" at bounding box center [584, 87] width 787 height 45
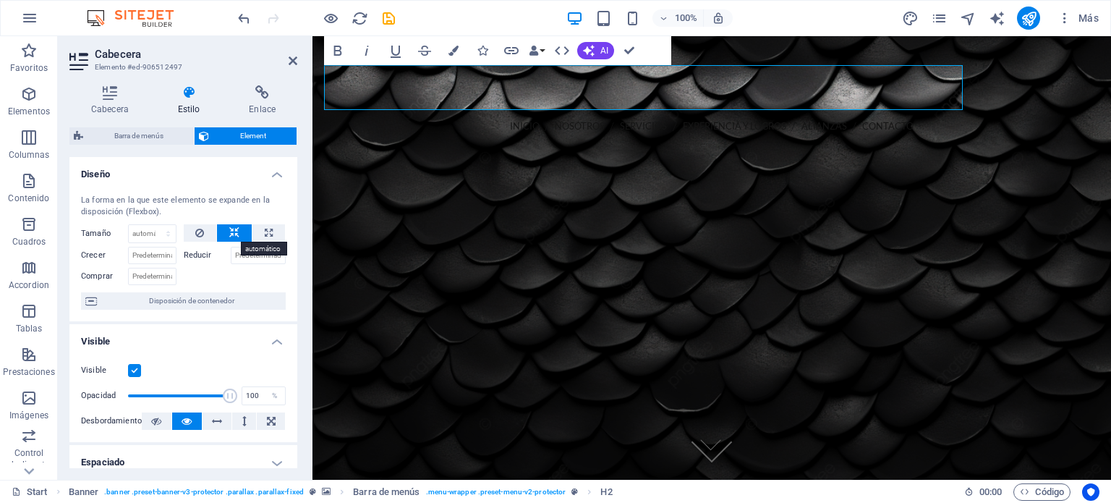
click at [235, 234] on icon at bounding box center [234, 232] width 10 height 17
click at [260, 234] on button at bounding box center [268, 232] width 33 height 17
type input "100"
select select "%"
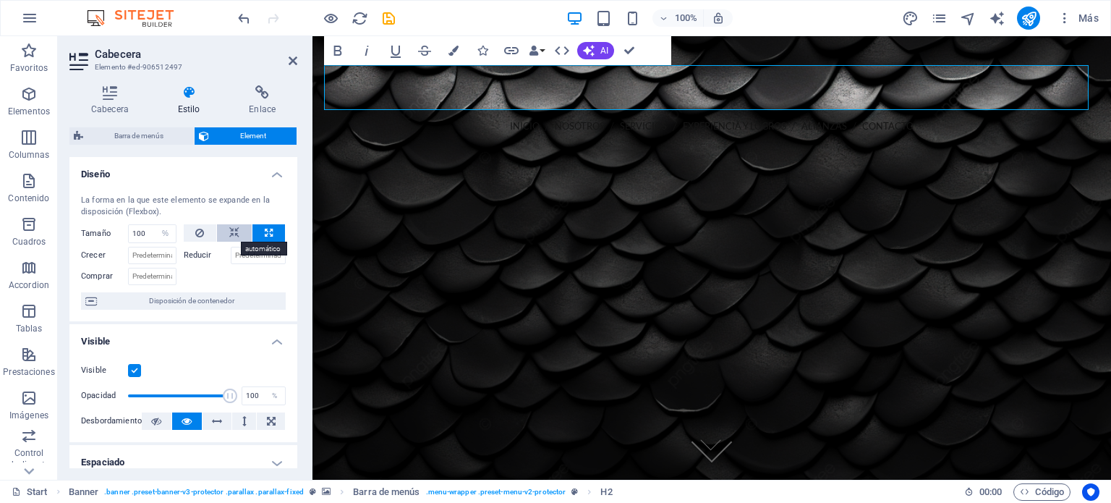
click at [229, 238] on icon at bounding box center [234, 232] width 10 height 17
select select "DISABLED_OPTION_VALUE"
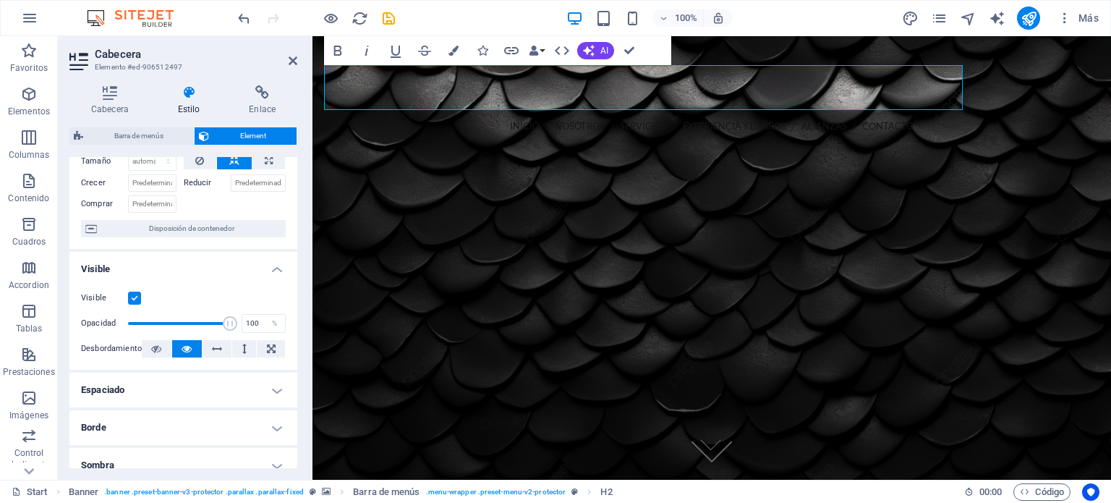
scroll to position [145, 0]
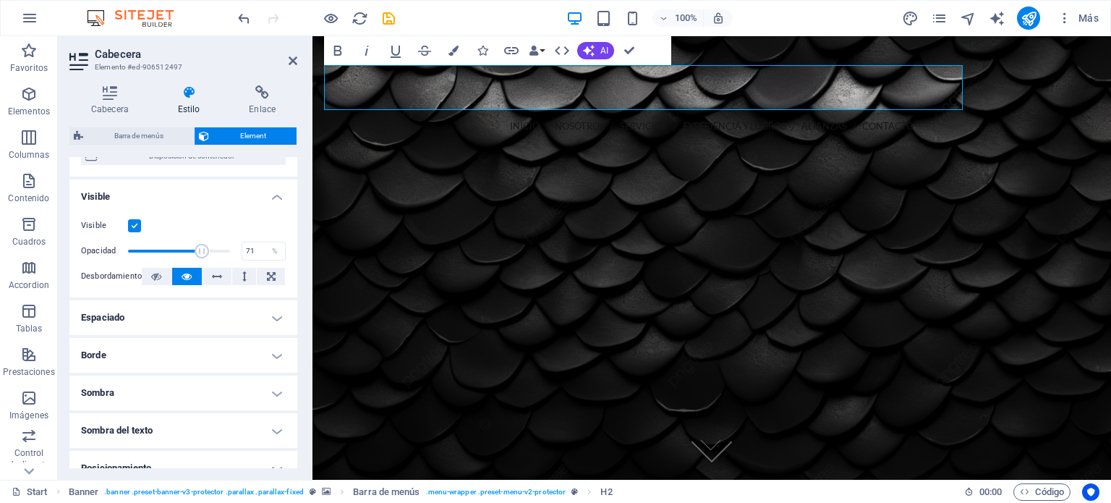
drag, startPoint x: 222, startPoint y: 249, endPoint x: 198, endPoint y: 252, distance: 24.1
click at [198, 252] on span at bounding box center [202, 251] width 14 height 14
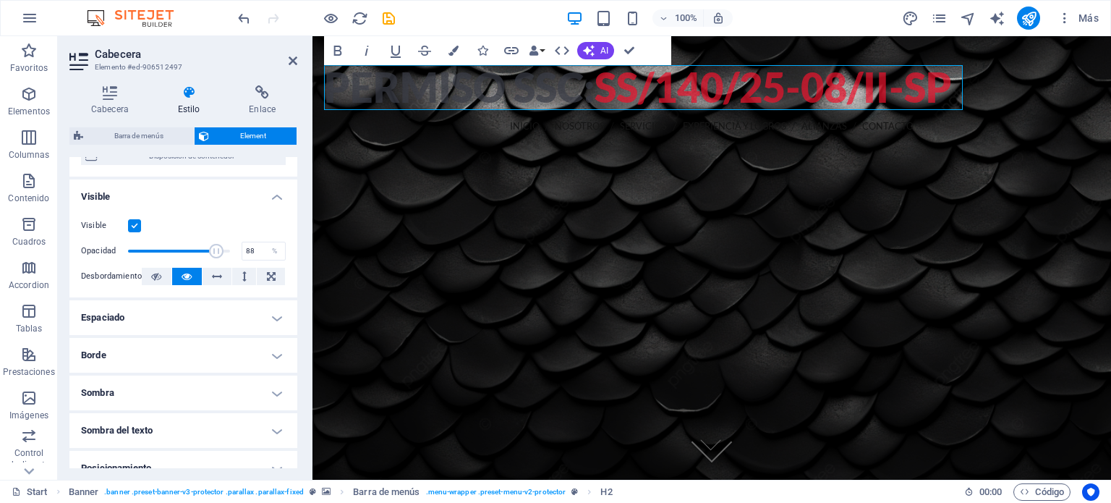
type input "90"
drag, startPoint x: 198, startPoint y: 252, endPoint x: 217, endPoint y: 253, distance: 18.8
click at [217, 253] on span at bounding box center [220, 251] width 14 height 14
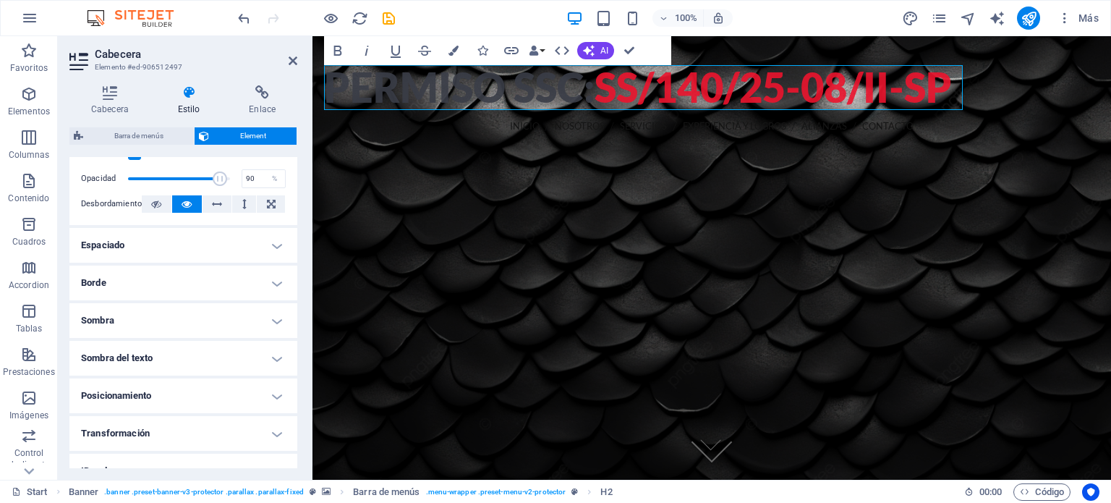
scroll to position [289, 0]
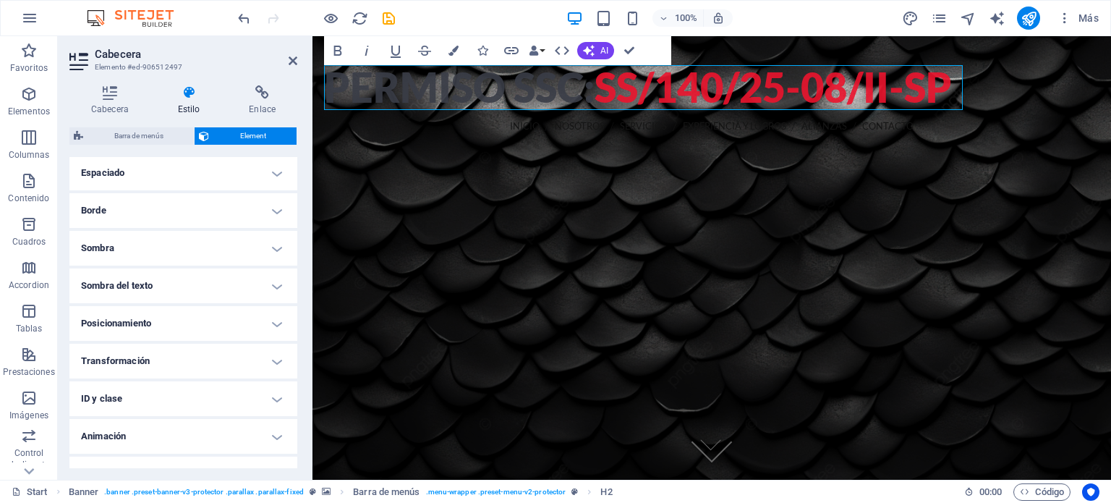
click at [253, 355] on h4 "Transformación" at bounding box center [183, 360] width 228 height 35
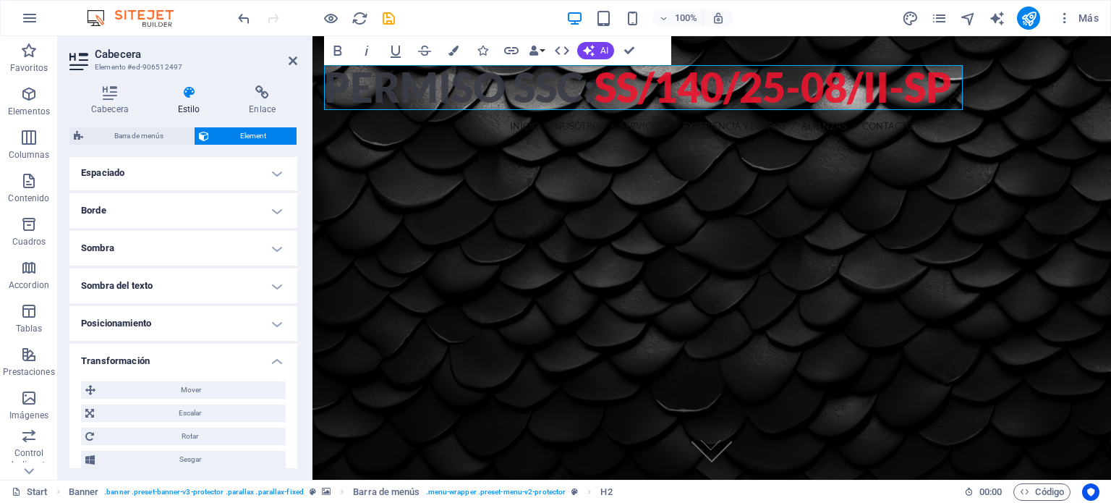
click at [260, 330] on h4 "Posicionamiento" at bounding box center [183, 323] width 228 height 35
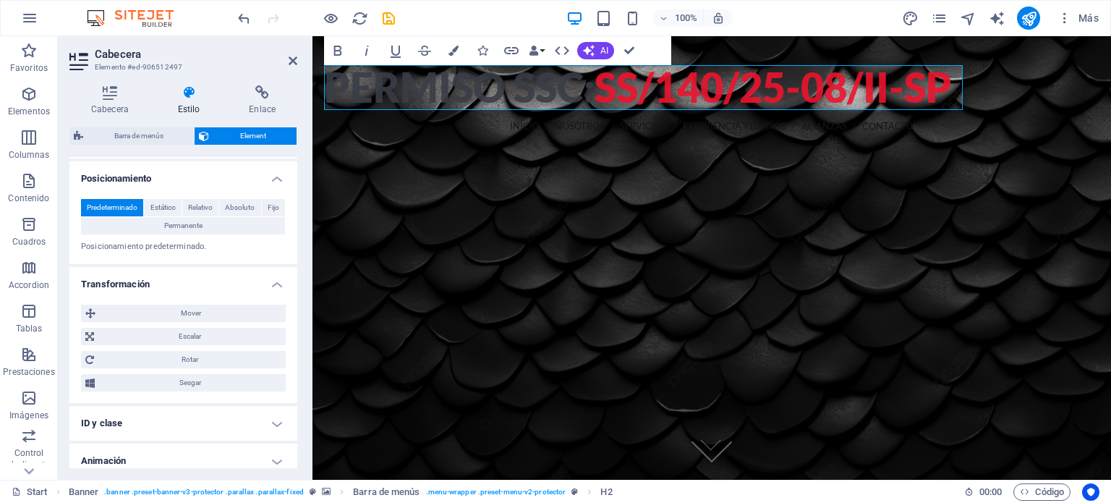
scroll to position [481, 0]
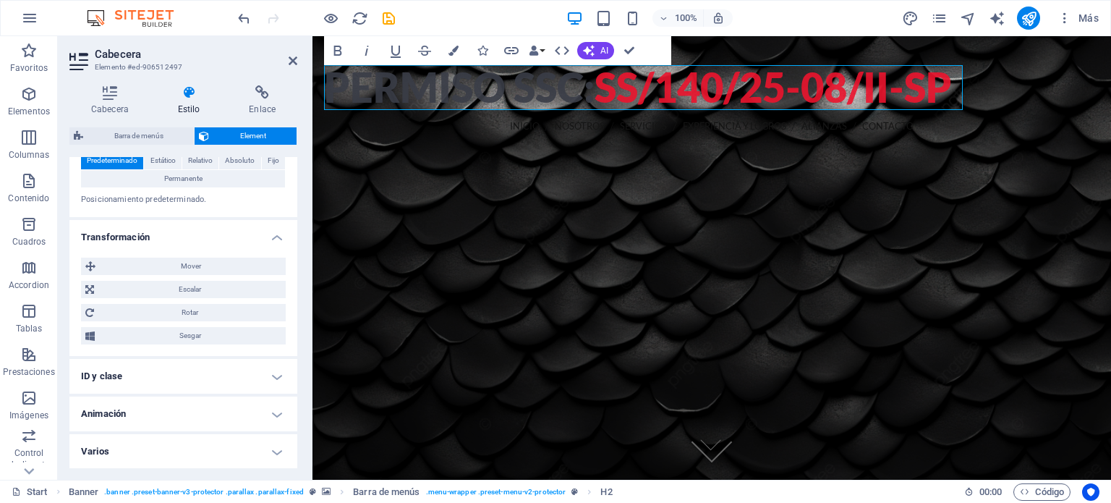
click at [247, 377] on h4 "ID y clase" at bounding box center [183, 376] width 228 height 35
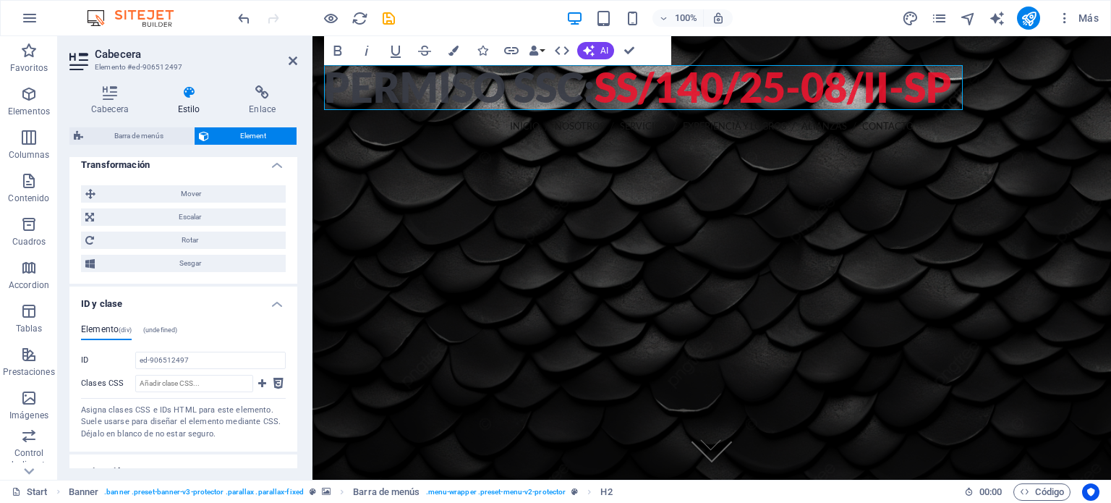
scroll to position [610, 0]
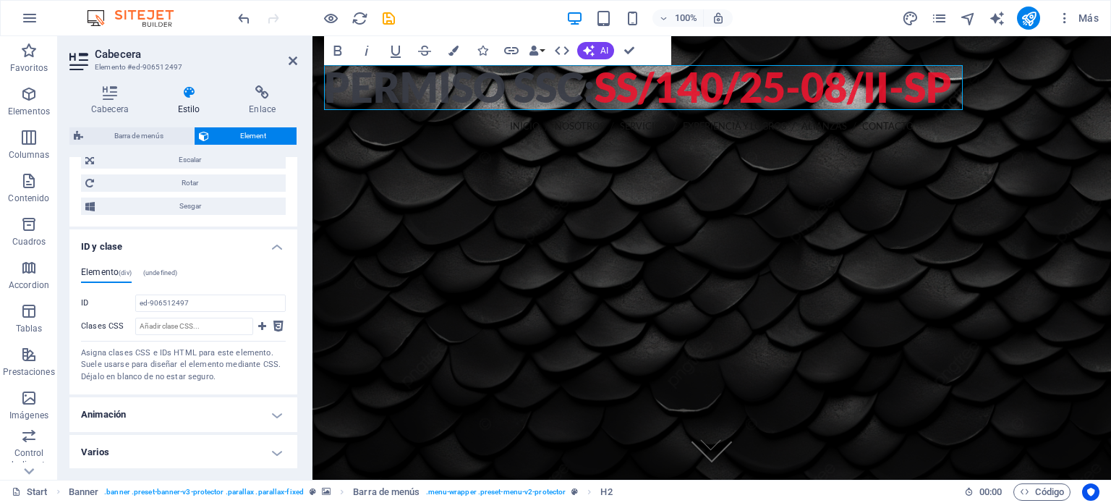
click at [247, 410] on h4 "Animación" at bounding box center [183, 414] width 228 height 35
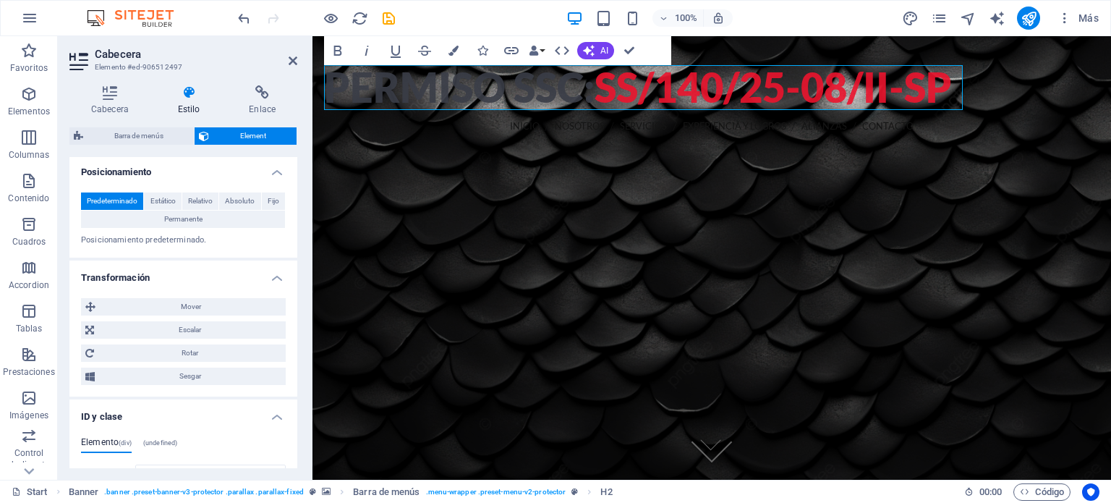
scroll to position [585, 0]
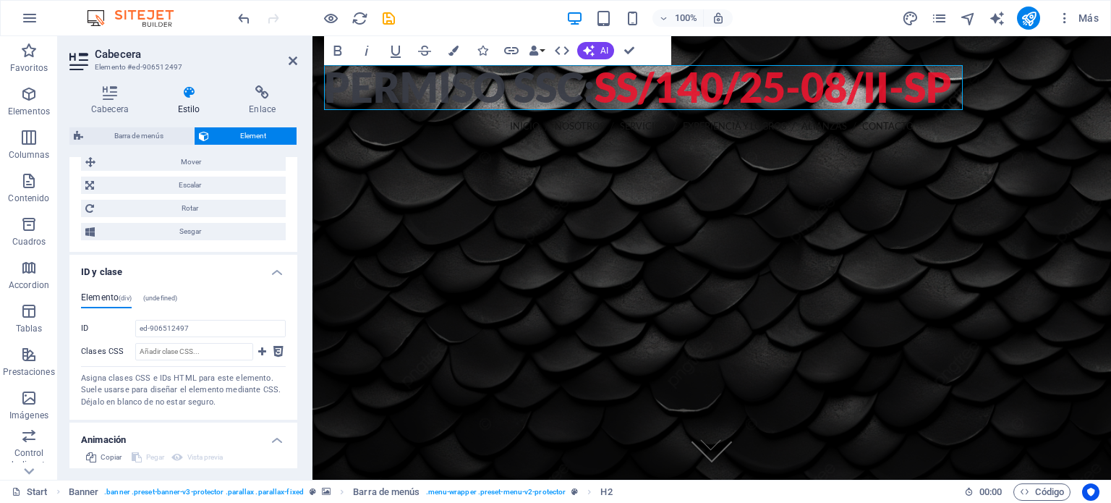
click at [273, 443] on h4 "Animación" at bounding box center [183, 435] width 228 height 26
click at [273, 276] on h4 "ID y clase" at bounding box center [183, 268] width 228 height 26
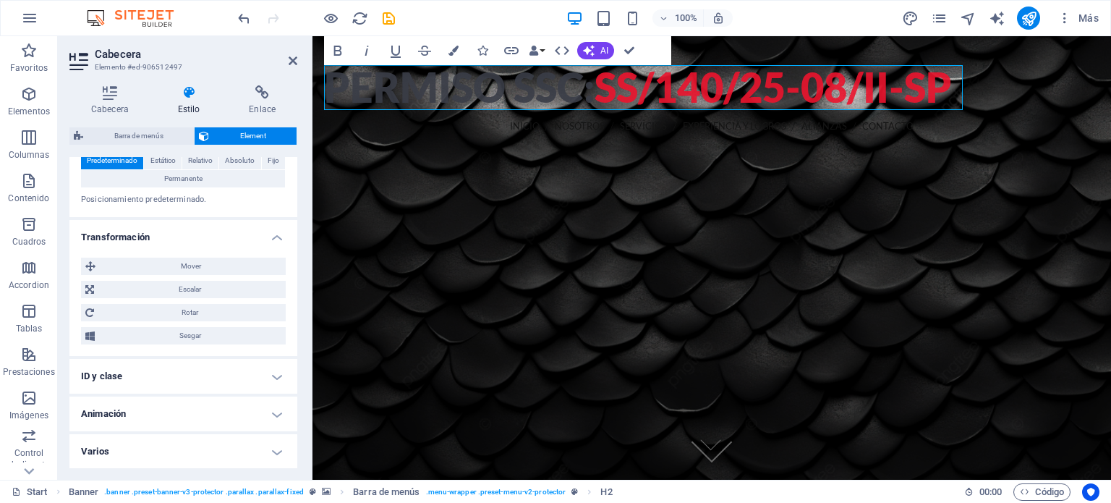
click at [274, 239] on h4 "Transformación" at bounding box center [183, 233] width 228 height 26
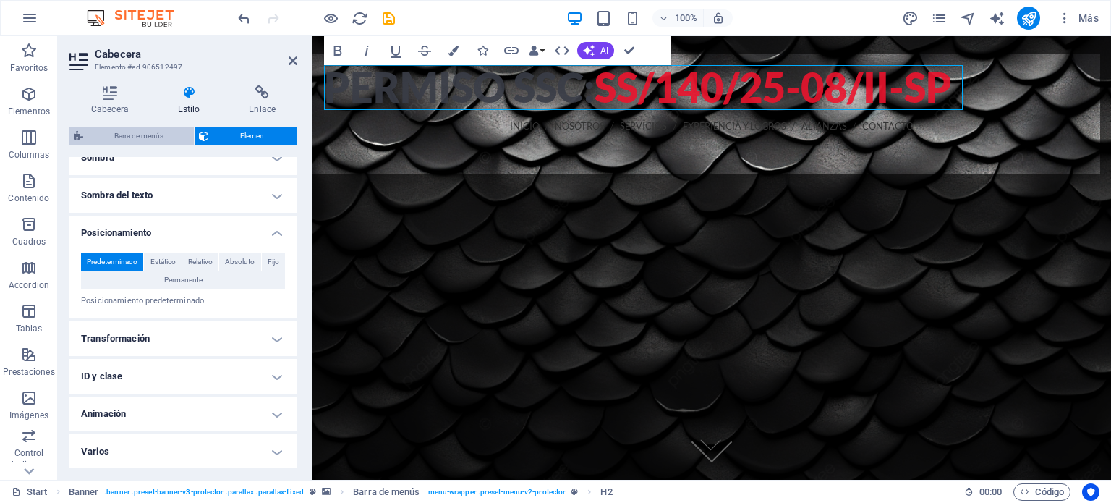
click at [156, 132] on span "Barra de menús" at bounding box center [138, 135] width 102 height 17
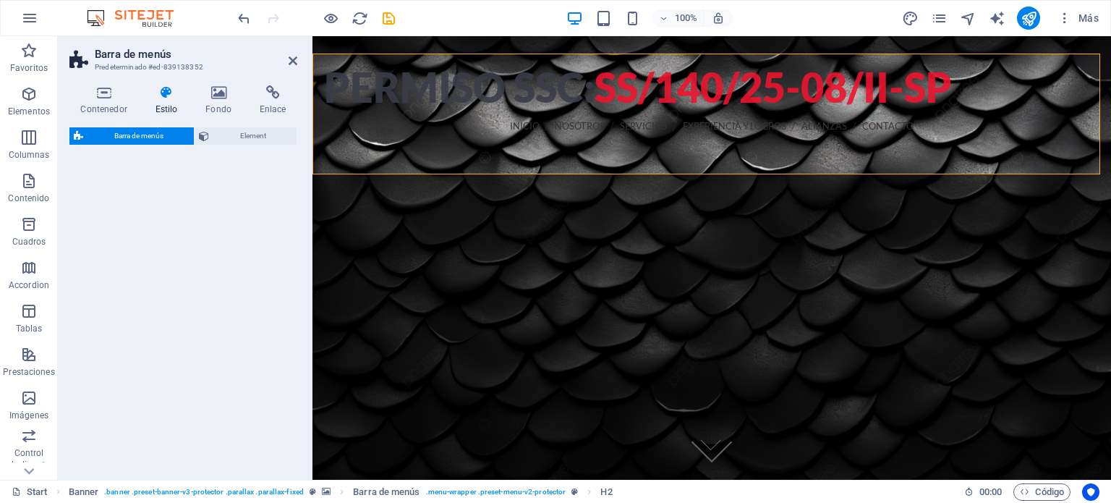
select select "rem"
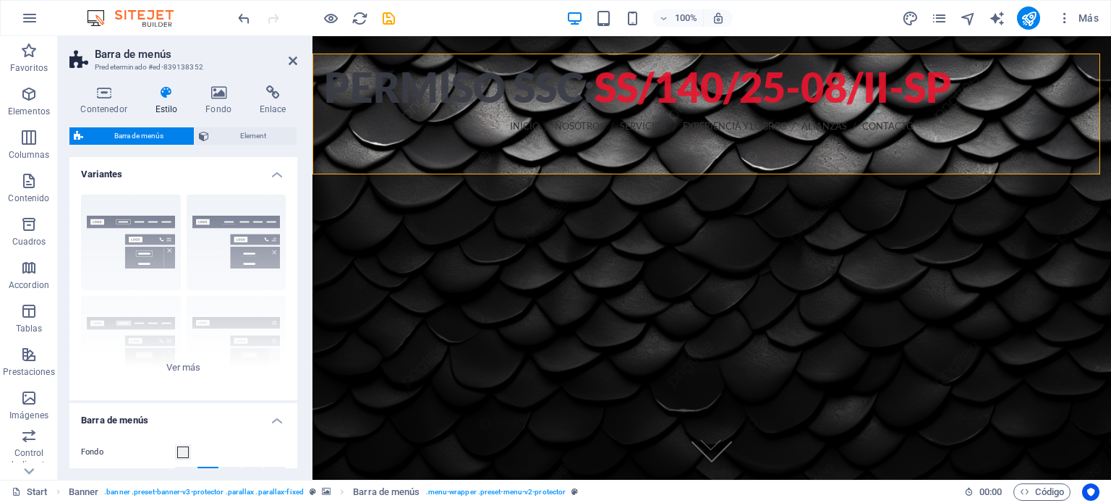
click at [166, 95] on icon at bounding box center [166, 92] width 45 height 14
click at [459, 93] on div "Permiso ssc: ss/140/25-08/ii-sp" at bounding box center [711, 87] width 775 height 45
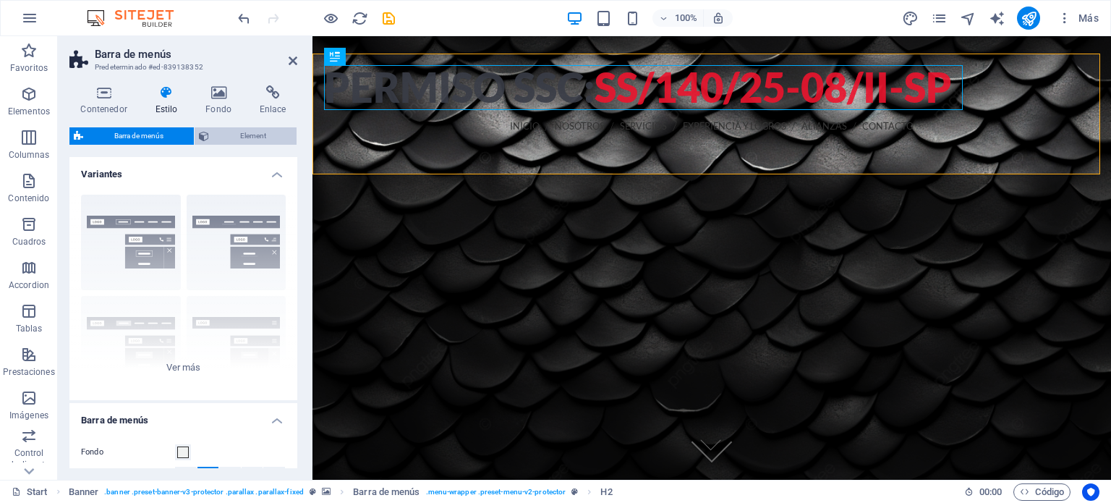
click at [256, 138] on span "Element" at bounding box center [252, 135] width 79 height 17
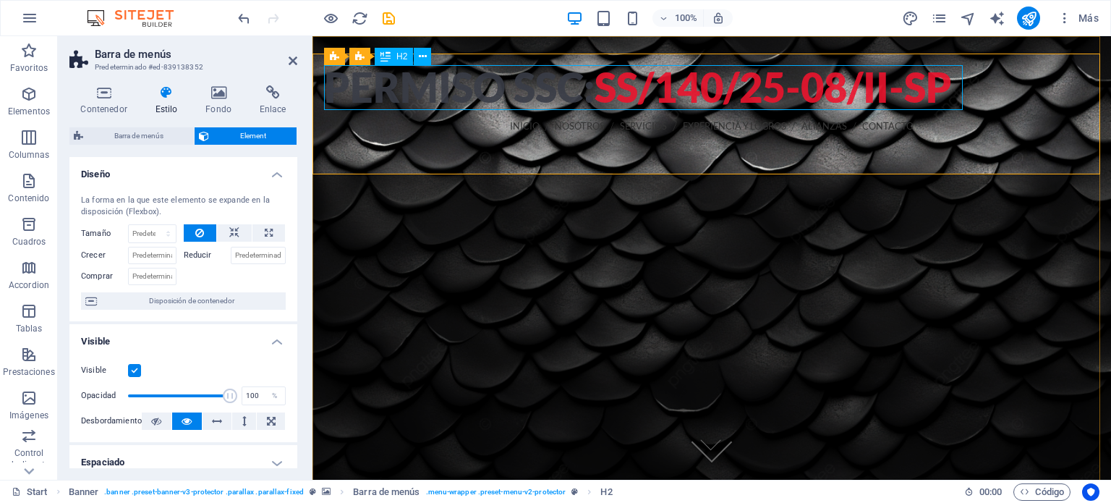
click at [410, 68] on div "Permiso ssc: ss/140/25-08/ii-sp" at bounding box center [711, 87] width 775 height 45
click at [408, 86] on div "Permiso ssc: ss/140/25-08/ii-sp" at bounding box center [711, 87] width 775 height 45
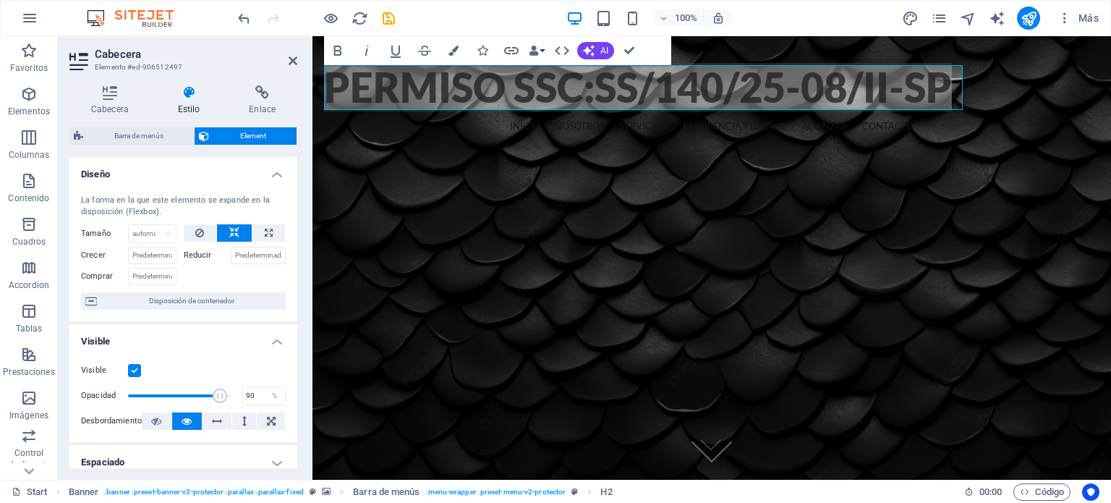
click at [185, 250] on label "Reducir" at bounding box center [207, 255] width 47 height 17
click at [231, 250] on input "Reducir" at bounding box center [259, 255] width 56 height 17
click at [257, 255] on input "Reducir" at bounding box center [259, 255] width 56 height 17
type input "10"
click at [200, 274] on div at bounding box center [235, 274] width 103 height 21
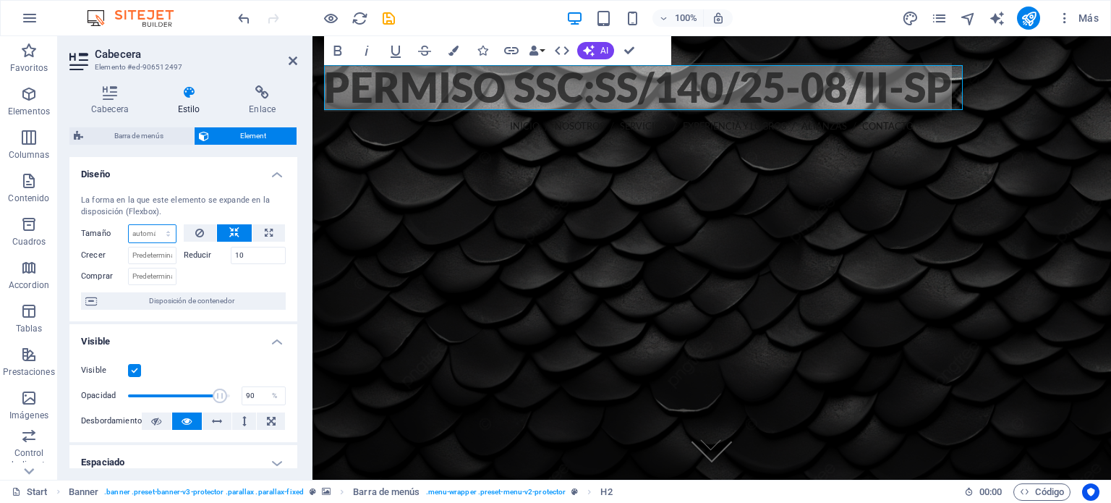
click at [147, 227] on select "Predeterminado automático px % 1/1 1/2 1/3 1/4 1/5 1/6 1/7 1/8 1/9 1/10" at bounding box center [152, 233] width 47 height 17
click at [129, 225] on select "Predeterminado automático px % 1/1 1/2 1/3 1/4 1/5 1/6 1/7 1/8 1/9 1/10" at bounding box center [152, 233] width 47 height 17
click at [167, 236] on select "Predeterminado automático px % 1/1 1/2 1/3 1/4 1/5 1/6 1/7 1/8 1/9 1/10" at bounding box center [152, 233] width 47 height 17
click at [129, 225] on select "Predeterminado automático px % 1/1 1/2 1/3 1/4 1/5 1/6 1/7 1/8 1/9 1/10" at bounding box center [152, 233] width 47 height 17
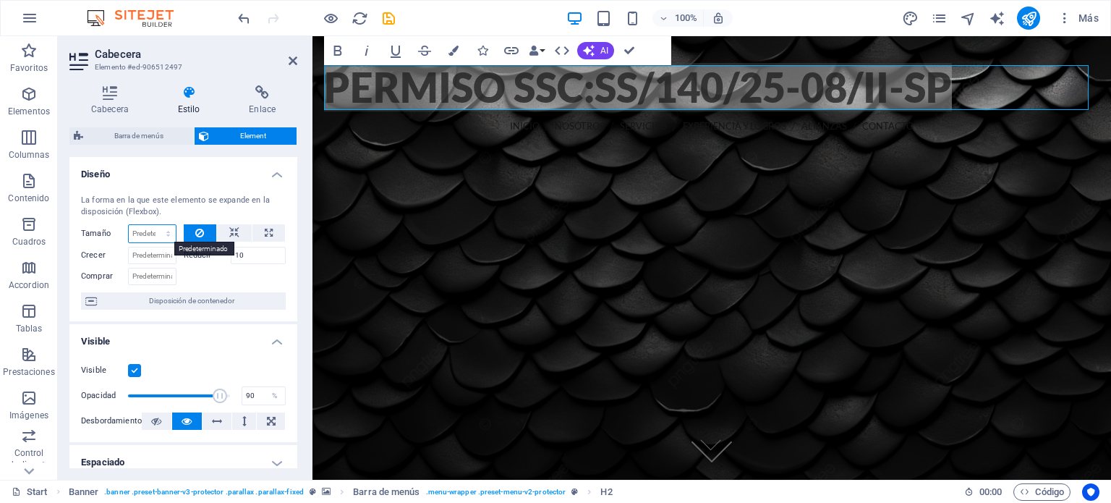
click at [159, 232] on select "Predeterminado automático px % 1/1 1/2 1/3 1/4 1/5 1/6 1/7 1/8 1/9 1/10" at bounding box center [152, 233] width 47 height 17
click at [129, 225] on select "Predeterminado automático px % 1/1 1/2 1/3 1/4 1/5 1/6 1/7 1/8 1/9 1/10" at bounding box center [152, 233] width 47 height 17
select select "DISABLED_OPTION_VALUE"
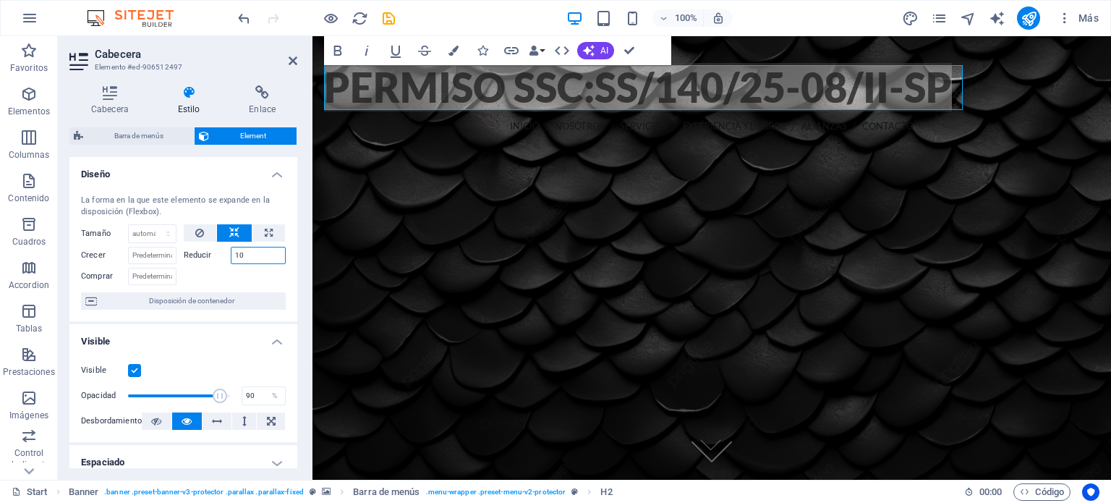
click at [249, 257] on input "10" at bounding box center [259, 255] width 56 height 17
drag, startPoint x: 249, startPoint y: 256, endPoint x: 212, endPoint y: 255, distance: 36.9
click at [212, 255] on div "Reducir 10" at bounding box center [235, 255] width 103 height 17
click at [662, 288] on div at bounding box center [711, 485] width 798 height 395
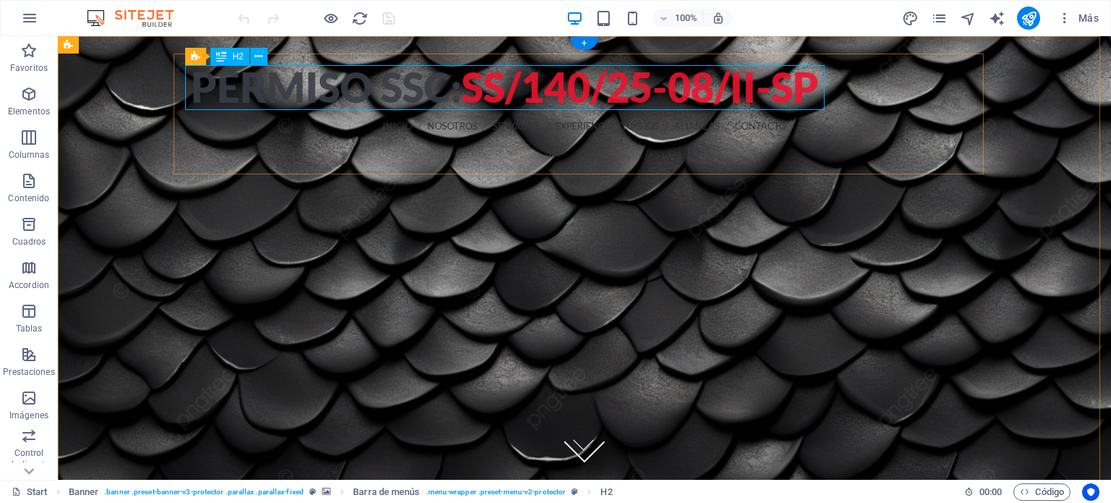
click at [431, 85] on div "Permiso ssc: ss/140/25-08/ii-sp" at bounding box center [584, 87] width 787 height 45
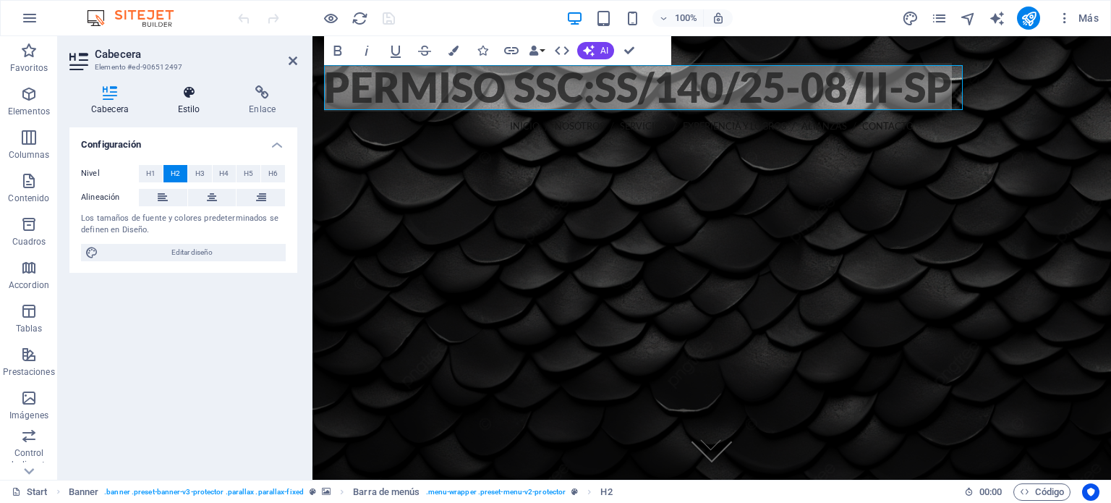
click at [199, 97] on icon at bounding box center [189, 92] width 66 height 14
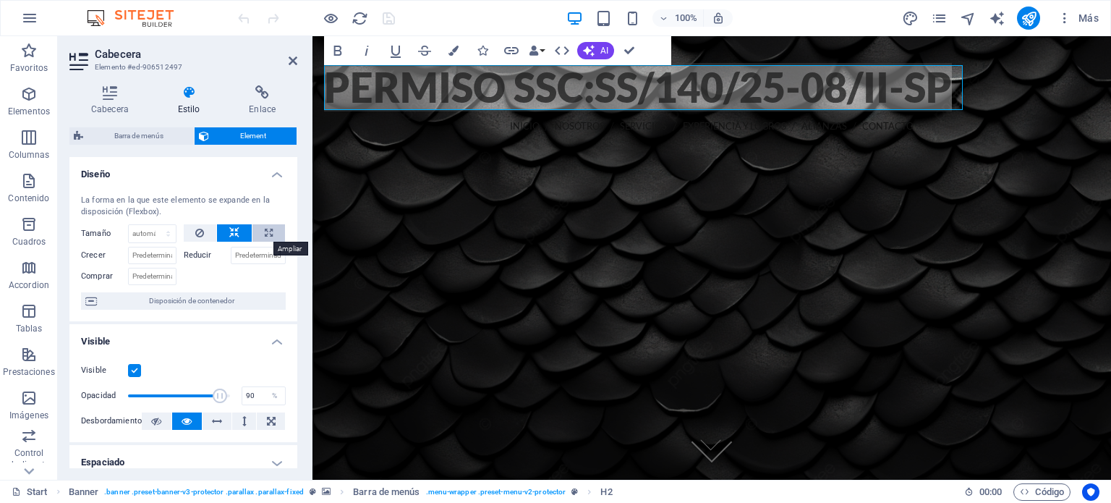
click at [258, 236] on button at bounding box center [268, 232] width 33 height 17
type input "100"
select select "%"
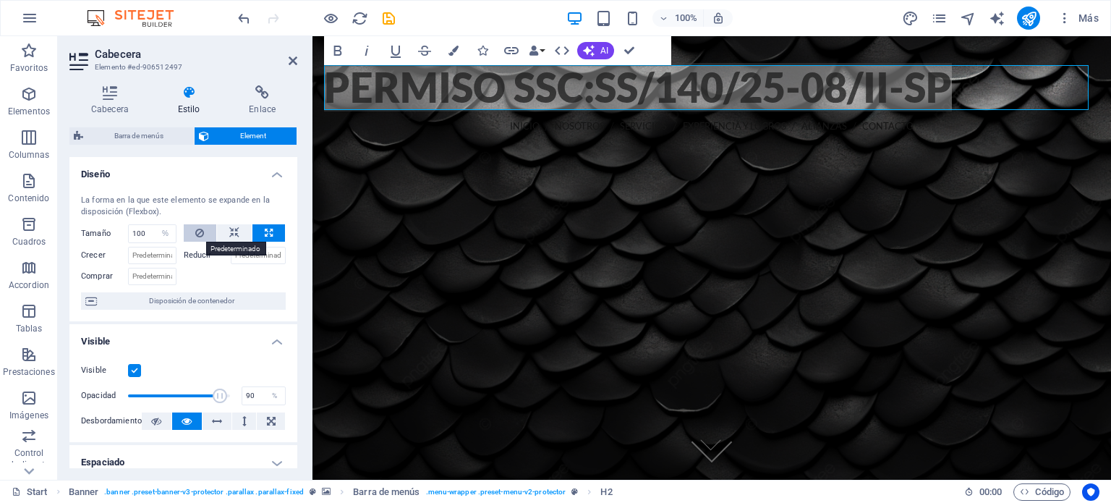
click at [202, 237] on icon at bounding box center [199, 232] width 9 height 17
select select "DISABLED_OPTION_VALUE"
click at [202, 237] on icon at bounding box center [199, 232] width 9 height 17
click at [269, 234] on icon at bounding box center [269, 232] width 8 height 17
type input "100"
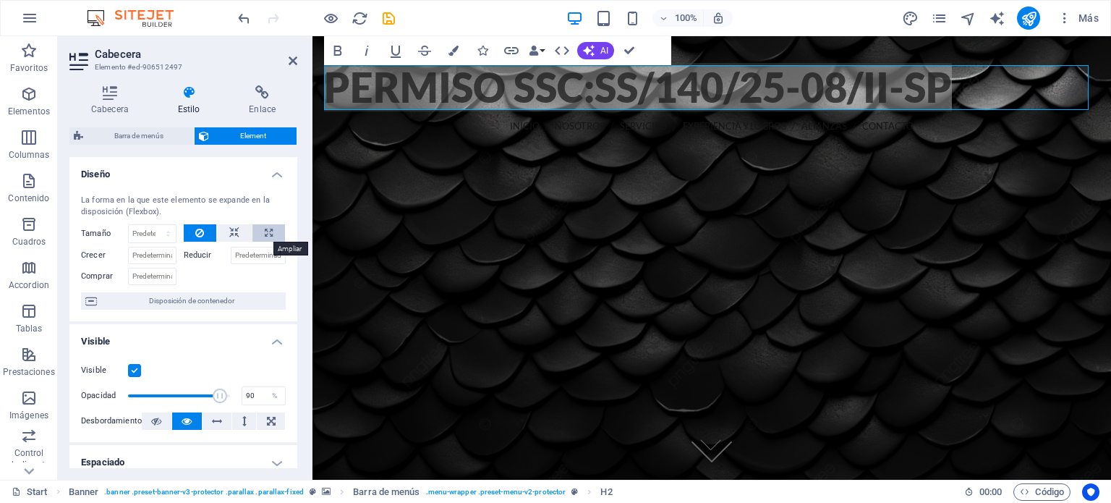
select select "%"
click at [269, 234] on icon at bounding box center [269, 232] width 8 height 17
click at [229, 232] on icon at bounding box center [234, 232] width 10 height 17
select select "DISABLED_OPTION_VALUE"
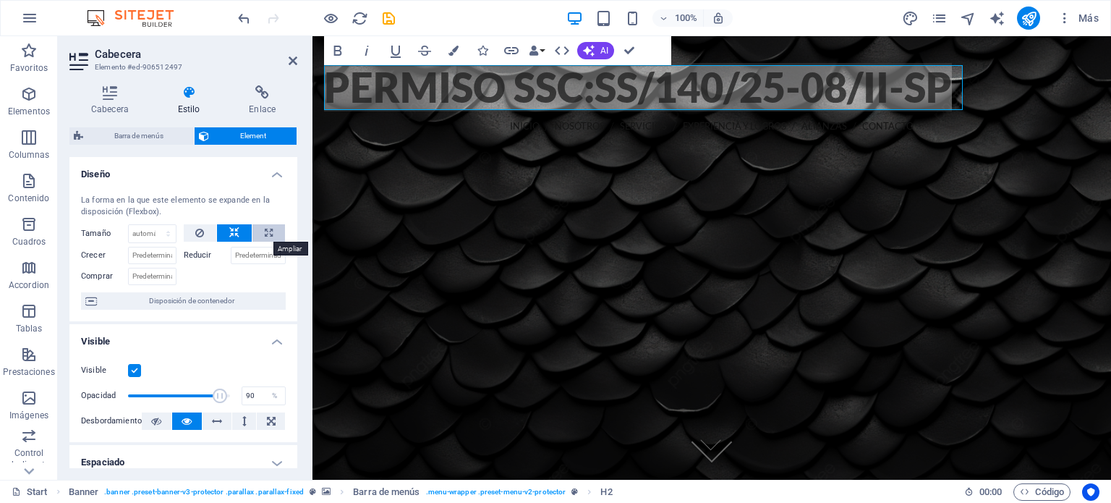
click at [257, 234] on button at bounding box center [268, 232] width 33 height 17
type input "100"
select select "%"
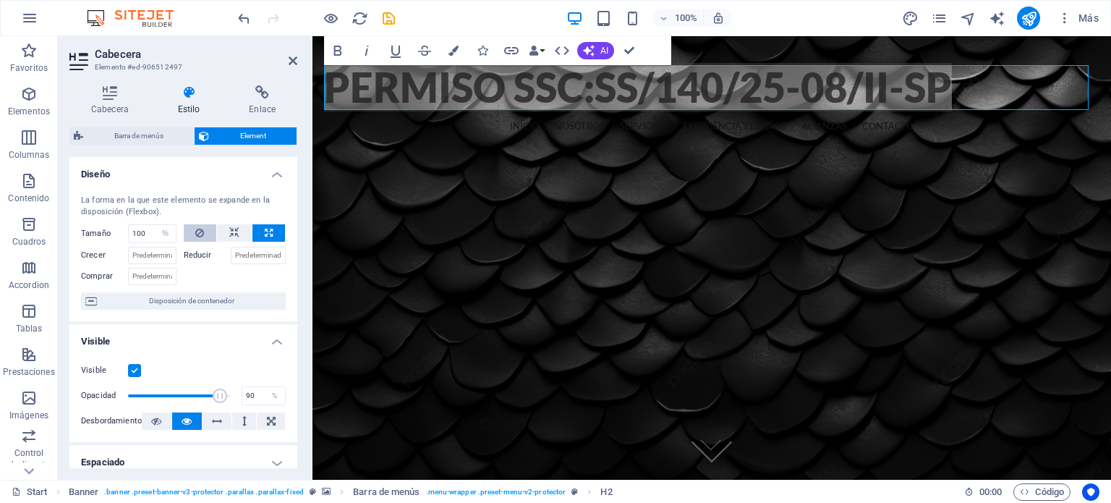
click at [201, 235] on icon at bounding box center [199, 232] width 9 height 17
click at [159, 234] on select "Predeterminado automático px % 1/1 1/2 1/3 1/4 1/5 1/6 1/7 1/8 1/9 1/10" at bounding box center [152, 233] width 47 height 17
select select "1/4"
click at [153, 225] on select "Predeterminado automático px % 1/1 1/2 1/3 1/4 1/5 1/6 1/7 1/8 1/9 1/10" at bounding box center [152, 233] width 47 height 17
type input "25"
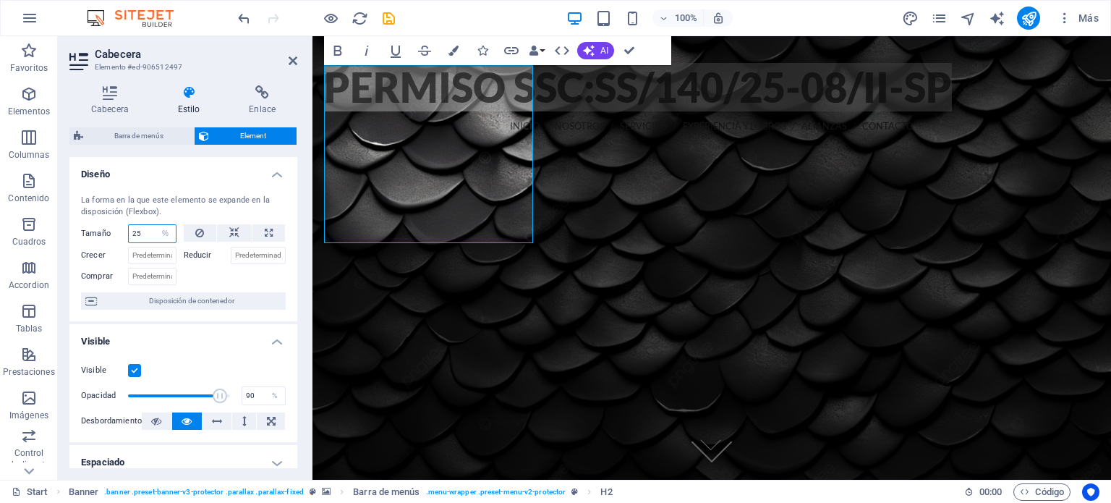
click at [150, 230] on input "25" at bounding box center [152, 233] width 47 height 17
click at [165, 234] on select "Predeterminado automático px % 1/1 1/2 1/3 1/4 1/5 1/6 1/7 1/8 1/9 1/10" at bounding box center [165, 233] width 20 height 17
select select "1/10"
click at [155, 225] on select "Predeterminado automático px % 1/1 1/2 1/3 1/4 1/5 1/6 1/7 1/8 1/9 1/10" at bounding box center [165, 233] width 20 height 17
type input "10"
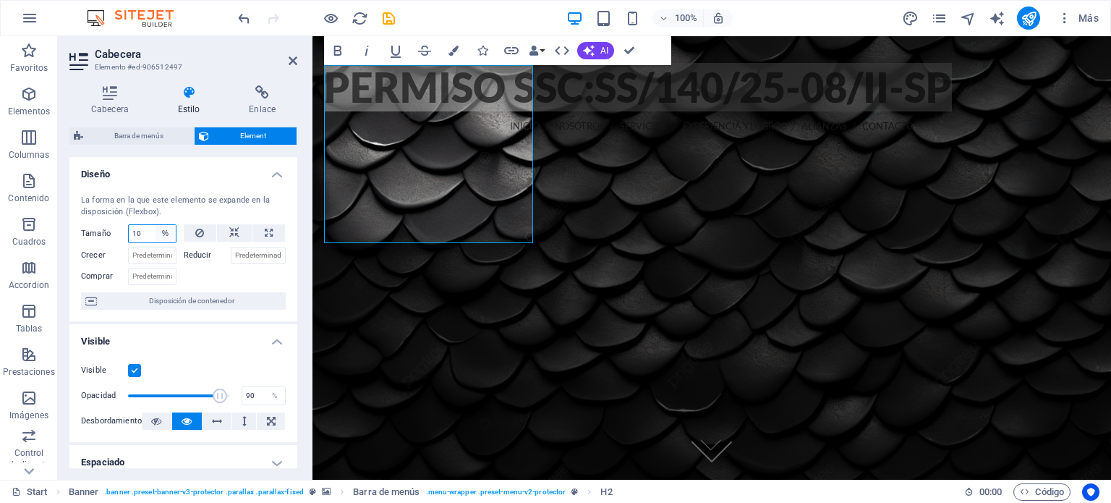
click at [165, 229] on select "Predeterminado automático px % 1/1 1/2 1/3 1/4 1/5 1/6 1/7 1/8 1/9 1/10" at bounding box center [165, 233] width 20 height 17
select select "1/2"
click at [155, 225] on select "Predeterminado automático px % 1/1 1/2 1/3 1/4 1/5 1/6 1/7 1/8 1/9 1/10" at bounding box center [165, 233] width 20 height 17
type input "50"
select select "%"
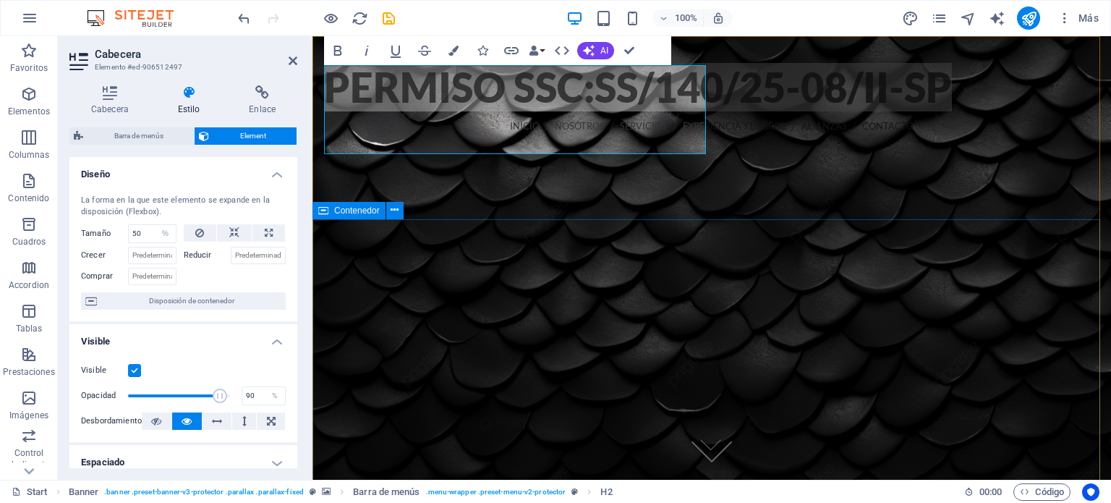
click at [764, 288] on div at bounding box center [711, 485] width 798 height 395
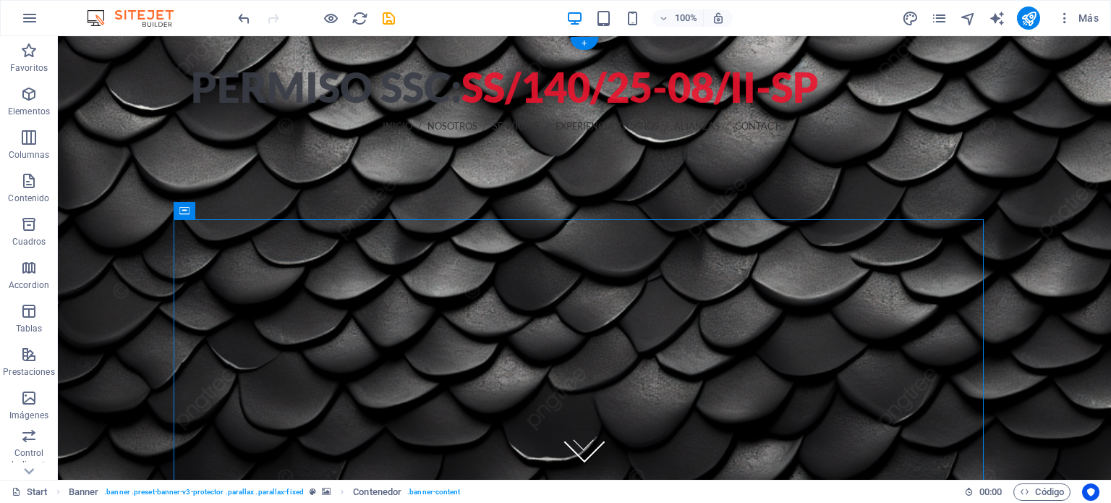
click at [141, 227] on figure at bounding box center [584, 257] width 1053 height 443
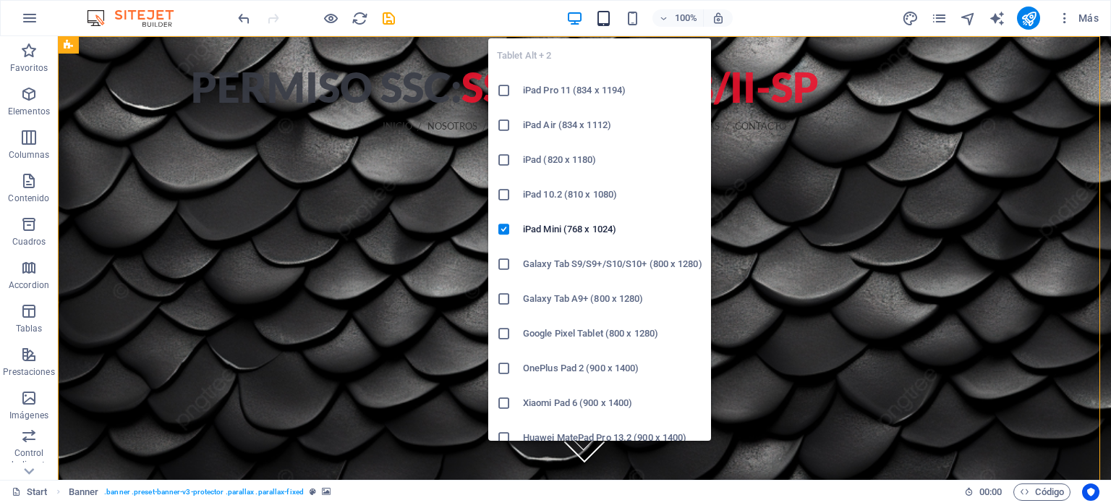
click at [608, 16] on icon "button" at bounding box center [603, 18] width 17 height 17
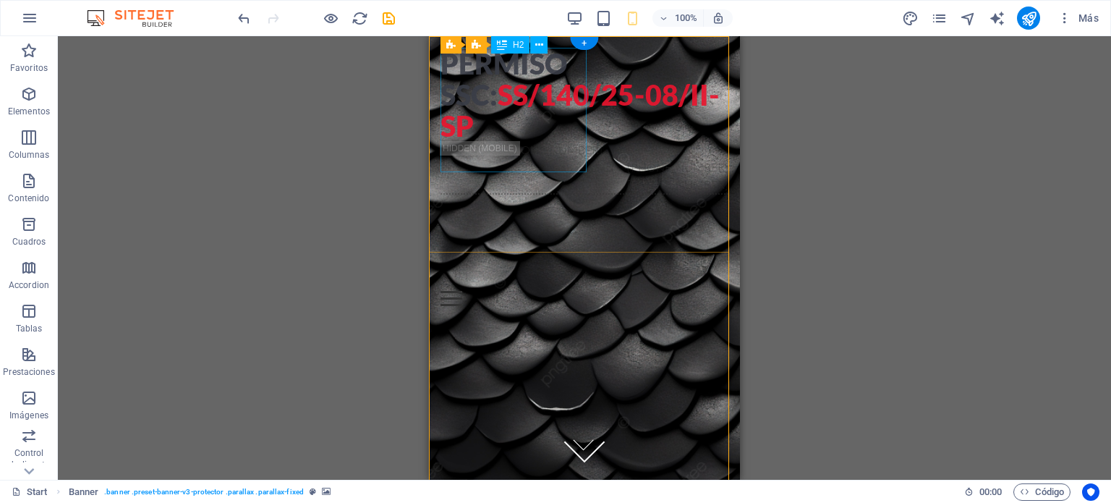
click at [521, 87] on div "Permiso ssc: ss/140/25-08/ii-sp" at bounding box center [584, 94] width 288 height 93
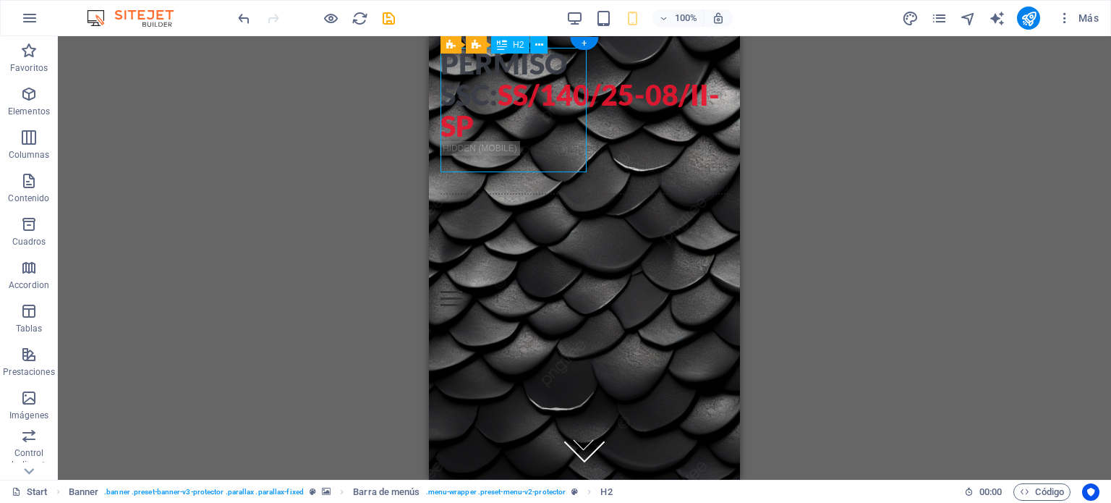
click at [521, 87] on div "Permiso ssc: ss/140/25-08/ii-sp" at bounding box center [584, 94] width 288 height 93
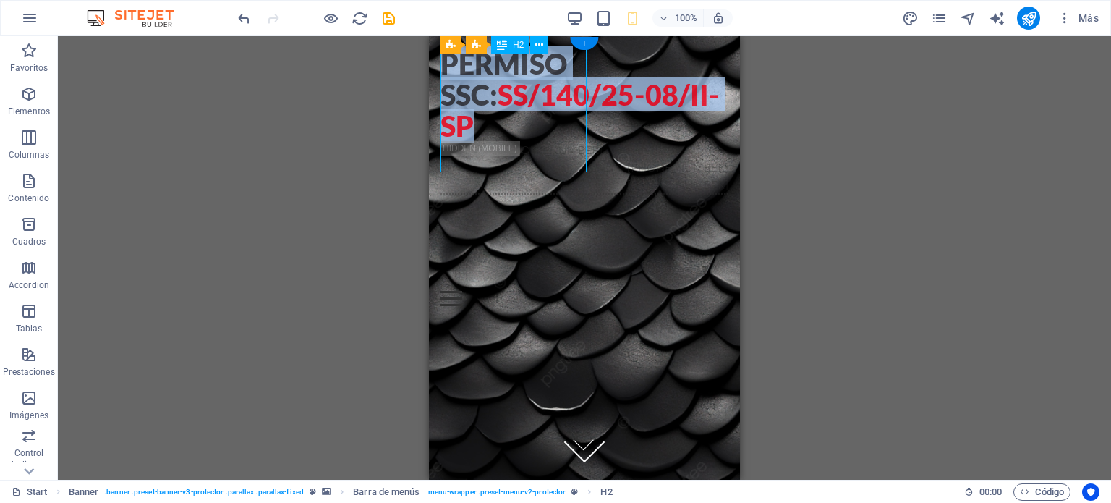
select select "%"
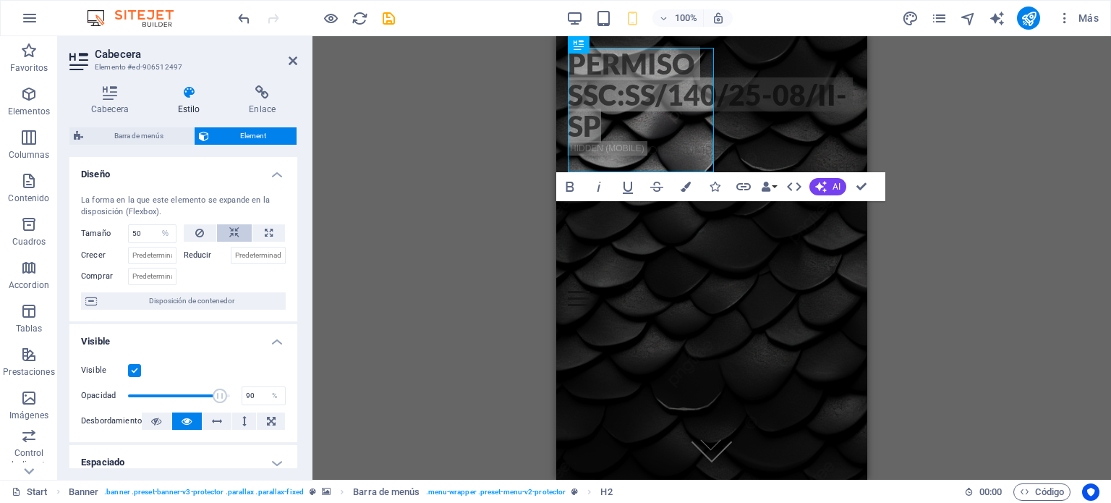
click at [236, 230] on button at bounding box center [234, 232] width 35 height 17
select select "DISABLED_OPTION_VALUE"
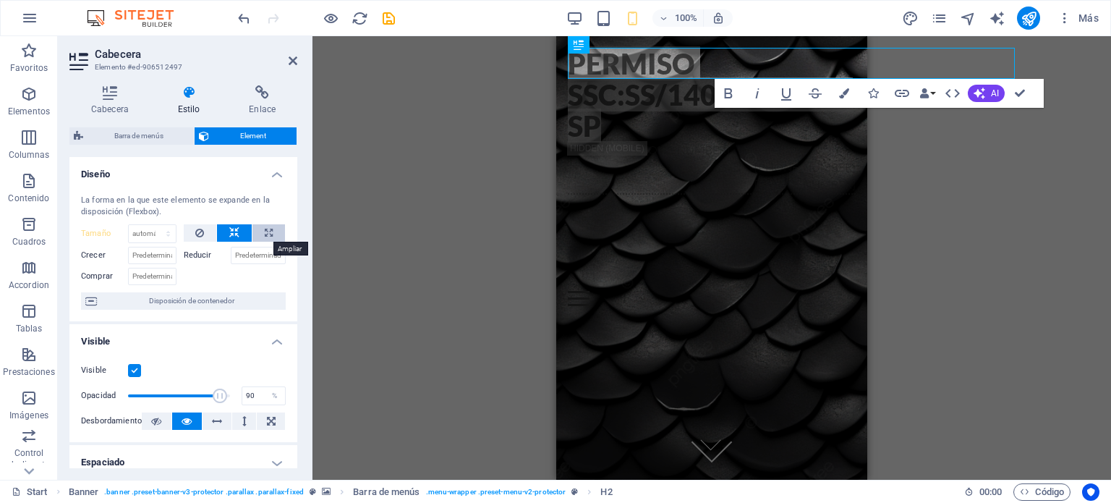
click at [265, 231] on icon at bounding box center [269, 232] width 8 height 17
type input "100"
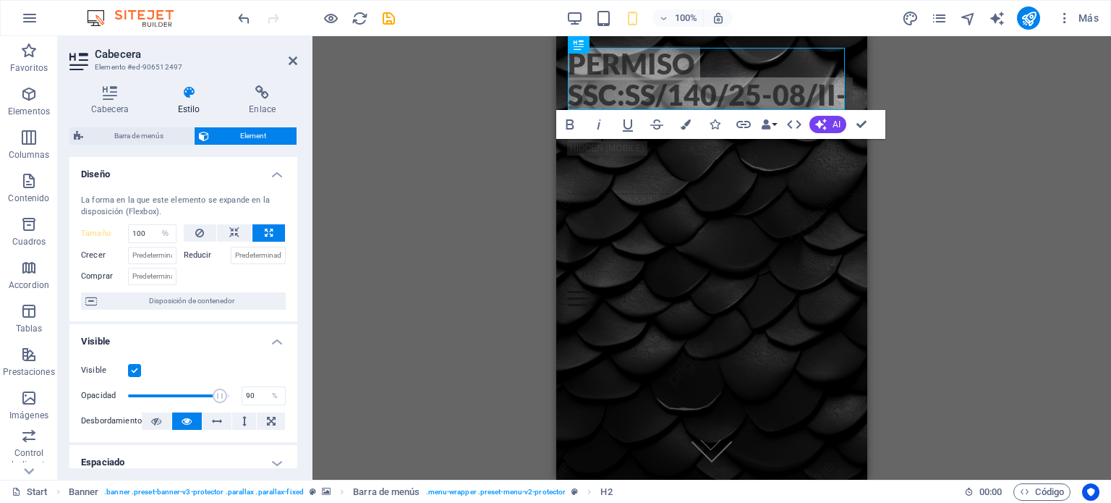
click at [457, 226] on div "Barra de menús Banner H2 Banner Banner Barra de menús Contenedor Menú Imagen Te…" at bounding box center [711, 257] width 798 height 443
click at [165, 228] on select "Predeterminado automático px % 1/1 1/2 1/3 1/4 1/5 1/6 1/7 1/8 1/9 1/10" at bounding box center [165, 233] width 20 height 17
click at [155, 225] on select "Predeterminado automático px % 1/1 1/2 1/3 1/4 1/5 1/6 1/7 1/8 1/9 1/10" at bounding box center [165, 233] width 20 height 17
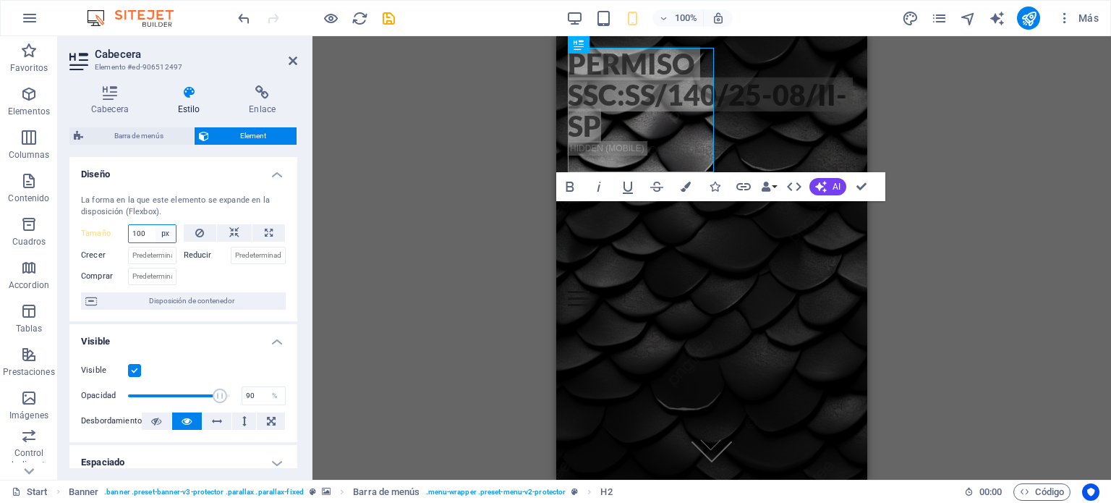
click at [160, 230] on select "Predeterminado automático px % 1/1 1/2 1/3 1/4 1/5 1/6 1/7 1/8 1/9 1/10" at bounding box center [165, 233] width 20 height 17
click at [155, 225] on select "Predeterminado automático px % 1/1 1/2 1/3 1/4 1/5 1/6 1/7 1/8 1/9 1/10" at bounding box center [165, 233] width 20 height 17
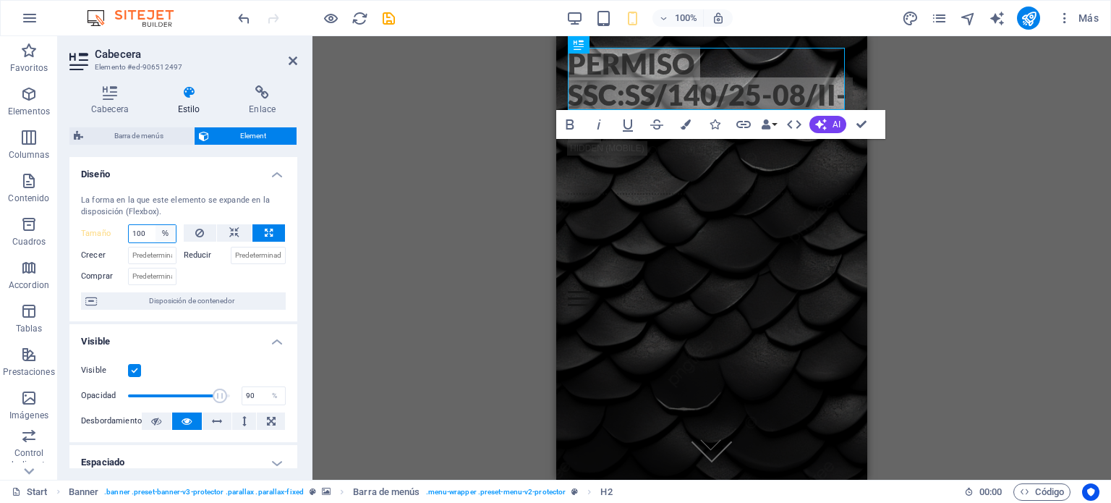
click at [162, 231] on select "Predeterminado automático px % 1/1 1/2 1/3 1/4 1/5 1/6 1/7 1/8 1/9 1/10" at bounding box center [165, 233] width 20 height 17
select select "1/2"
click at [155, 225] on select "Predeterminado automático px % 1/1 1/2 1/3 1/4 1/5 1/6 1/7 1/8 1/9 1/10" at bounding box center [165, 233] width 20 height 17
type input "50"
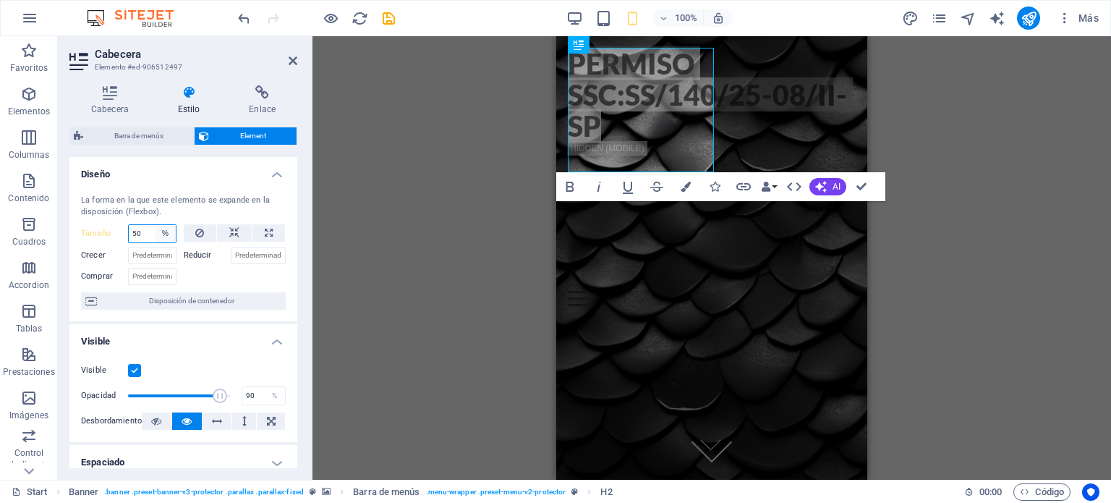
click at [168, 234] on select "Predeterminado automático px % 1/1 1/2 1/3 1/4 1/5 1/6 1/7 1/8 1/9 1/10" at bounding box center [165, 233] width 20 height 17
select select "1/4"
click at [155, 225] on select "Predeterminado automático px % 1/1 1/2 1/3 1/4 1/5 1/6 1/7 1/8 1/9 1/10" at bounding box center [165, 233] width 20 height 17
type input "25"
click at [165, 239] on select "Predeterminado automático px % 1/1 1/2 1/3 1/4 1/5 1/6 1/7 1/8 1/9 1/10" at bounding box center [165, 233] width 20 height 17
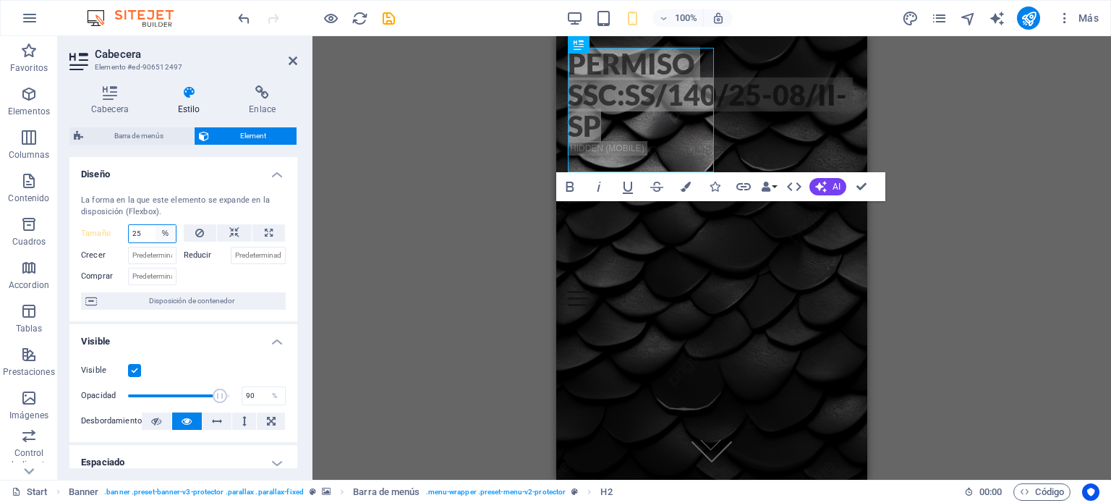
select select "auto"
click at [155, 225] on select "Predeterminado automático px % 1/1 1/2 1/3 1/4 1/5 1/6 1/7 1/8 1/9 1/10" at bounding box center [165, 233] width 20 height 17
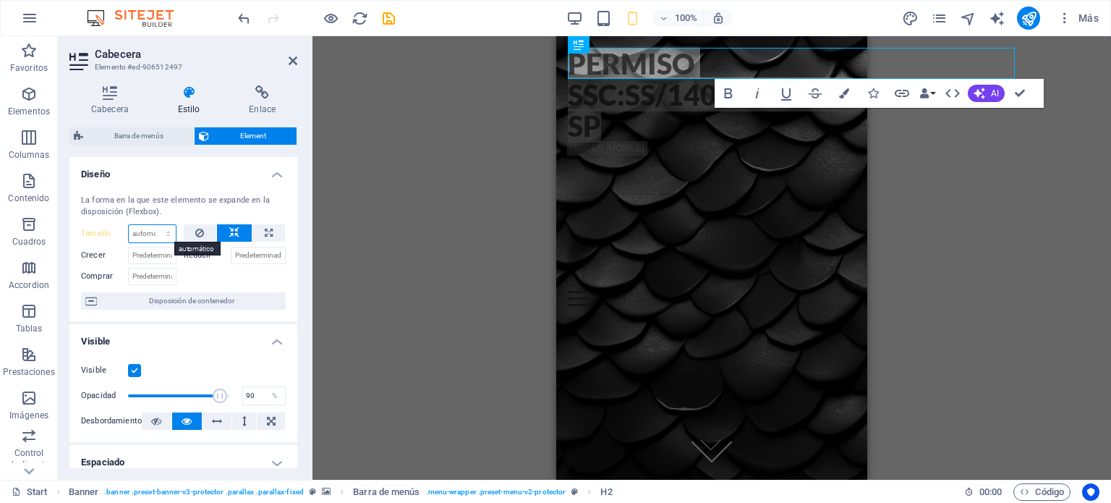
click at [168, 231] on select "Predeterminado automático px % 1/1 1/2 1/3 1/4 1/5 1/6 1/7 1/8 1/9 1/10" at bounding box center [152, 233] width 47 height 17
select select "px"
click at [153, 225] on select "Predeterminado automático px % 1/1 1/2 1/3 1/4 1/5 1/6 1/7 1/8 1/9 1/10" at bounding box center [152, 233] width 47 height 17
type input "0"
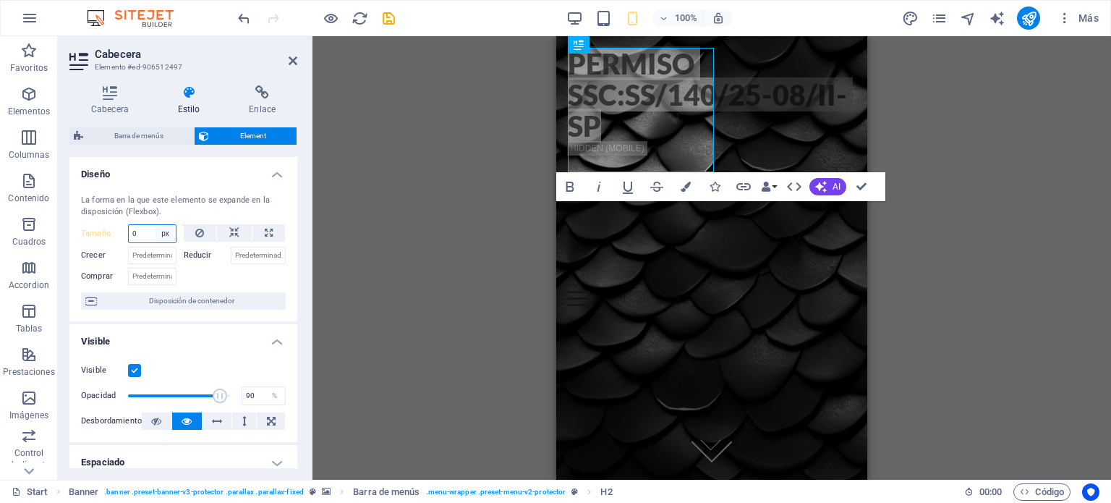
click at [163, 231] on select "Predeterminado automático px % 1/1 1/2 1/3 1/4 1/5 1/6 1/7 1/8 1/9 1/10" at bounding box center [165, 233] width 20 height 17
select select "%"
click at [155, 225] on select "Predeterminado automático px % 1/1 1/2 1/3 1/4 1/5 1/6 1/7 1/8 1/9 1/10" at bounding box center [165, 233] width 20 height 17
type input "100"
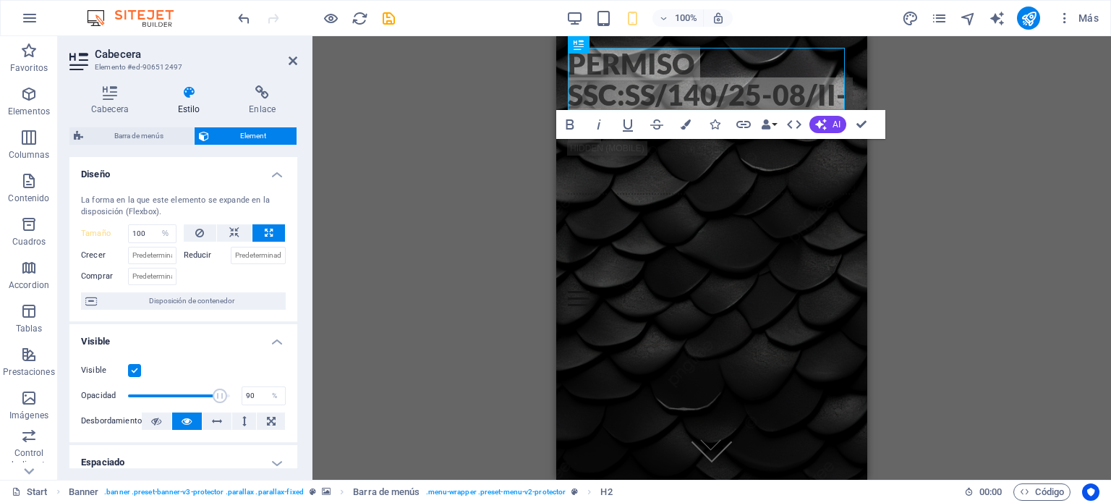
click at [435, 170] on div "Barra de menús Banner H2 Banner Banner Barra de menús Contenedor Menú Imagen Te…" at bounding box center [711, 257] width 798 height 443
click at [472, 169] on div "Barra de menús Banner H2 Banner Banner Barra de menús Contenedor Menú Imagen Te…" at bounding box center [711, 257] width 798 height 443
click at [946, 89] on div "Banner H2 Banner Banner Barra de menús Contenedor Menú Imagen Texto Bold Italic…" at bounding box center [711, 257] width 798 height 443
click at [430, 152] on div "Banner H2 Banner Banner Barra de menús Contenedor Menú Imagen Texto Bold Italic…" at bounding box center [711, 257] width 798 height 443
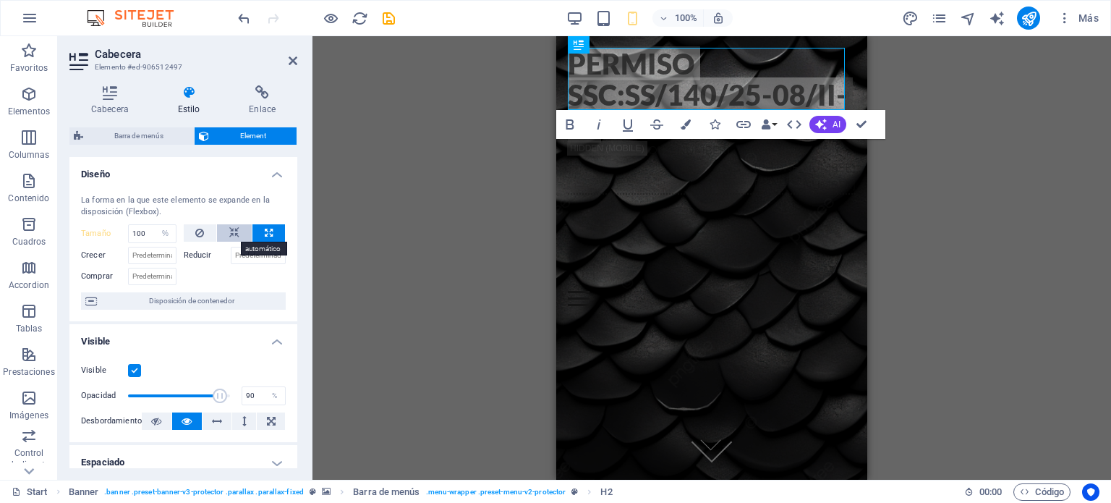
click at [236, 230] on icon at bounding box center [234, 232] width 10 height 17
select select "DISABLED_OPTION_VALUE"
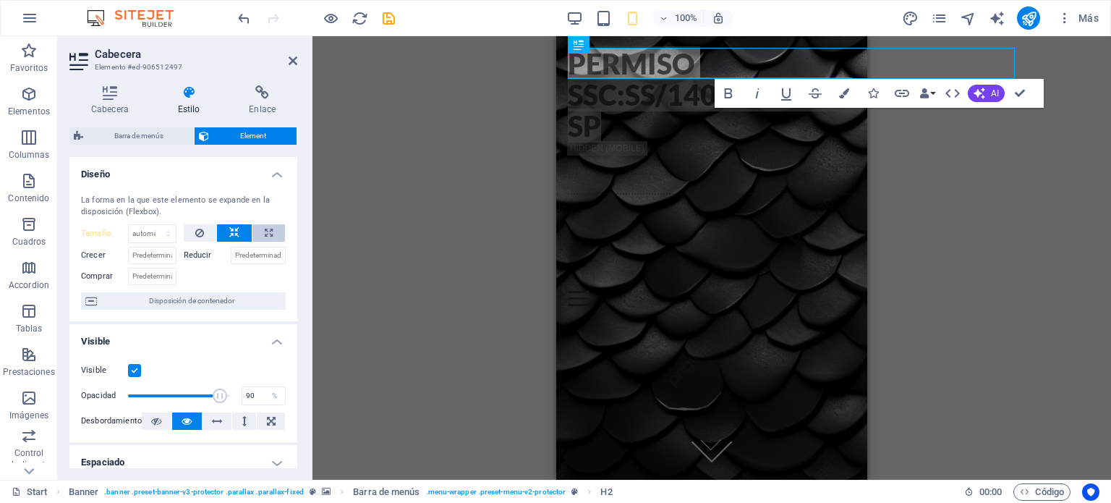
click at [257, 231] on button at bounding box center [268, 232] width 33 height 17
type input "100"
select select "%"
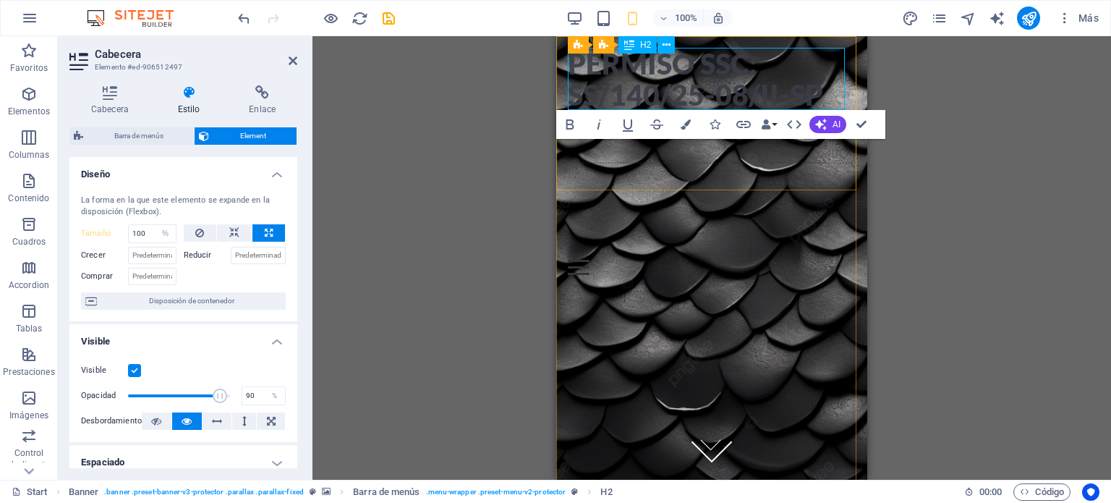
click at [824, 90] on h2 "Permiso ssc: ss/140/25-08/ii-sp" at bounding box center [712, 79] width 288 height 62
click at [920, 123] on div "Banner H2 Banner Banner Barra de menús Contenedor Menú Imagen Texto Bold Italic…" at bounding box center [711, 257] width 798 height 443
click at [631, 82] on h2 "Permiso ssc: ss/140/25-08/ii-sp" at bounding box center [712, 79] width 288 height 62
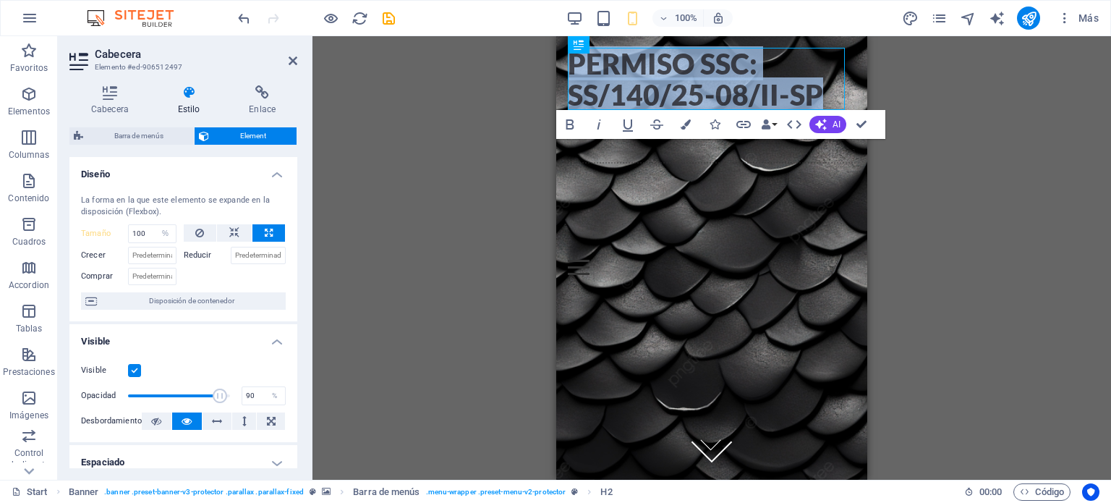
drag, startPoint x: 570, startPoint y: 62, endPoint x: 863, endPoint y: 85, distance: 294.4
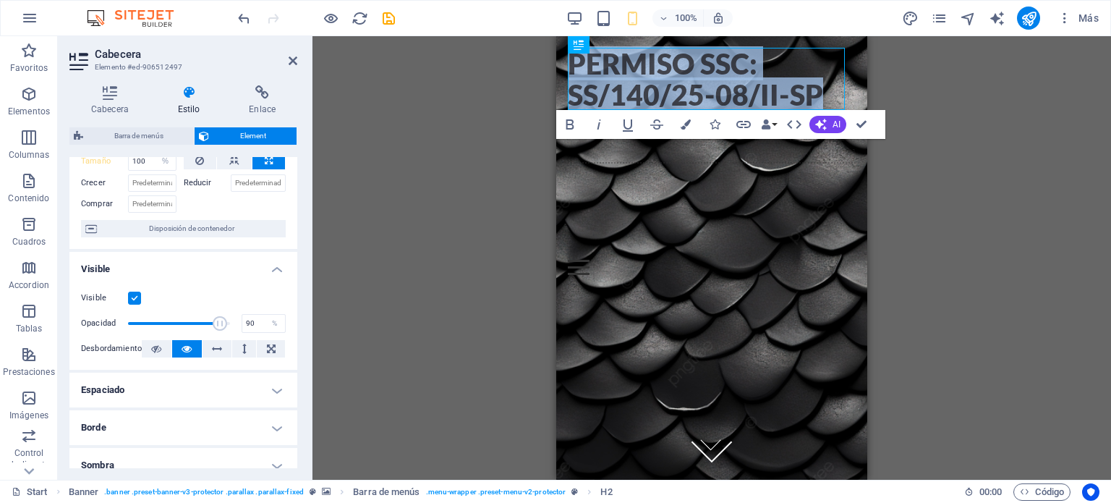
scroll to position [217, 0]
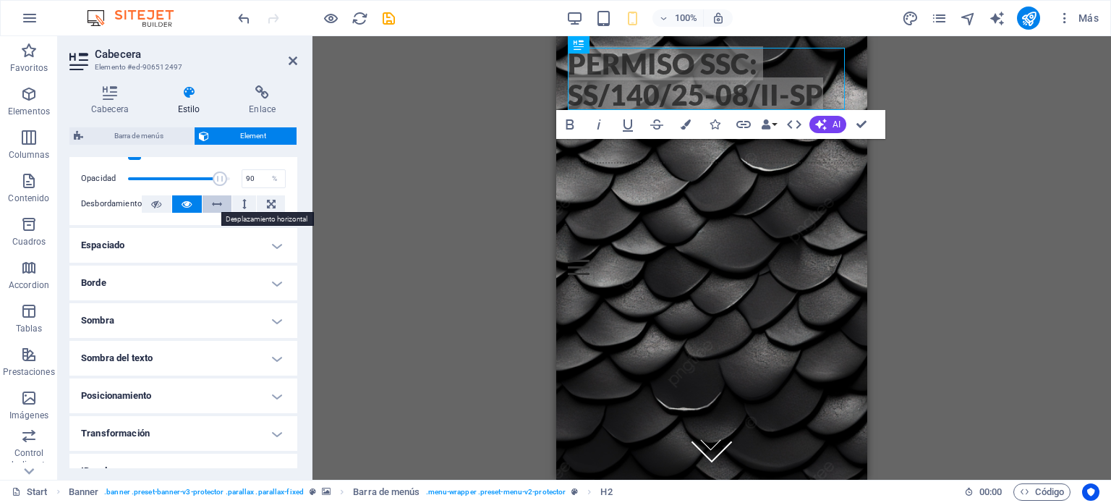
click at [216, 206] on icon at bounding box center [217, 203] width 10 height 17
click at [215, 206] on icon at bounding box center [217, 203] width 10 height 17
click at [235, 248] on h4 "Espaciado" at bounding box center [183, 245] width 228 height 35
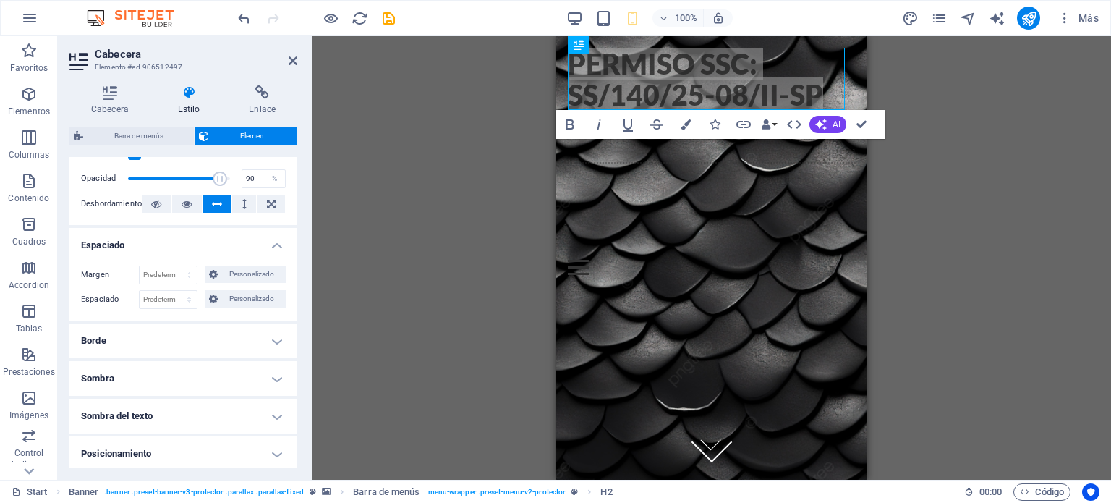
click at [235, 248] on h4 "Espaciado" at bounding box center [183, 241] width 228 height 26
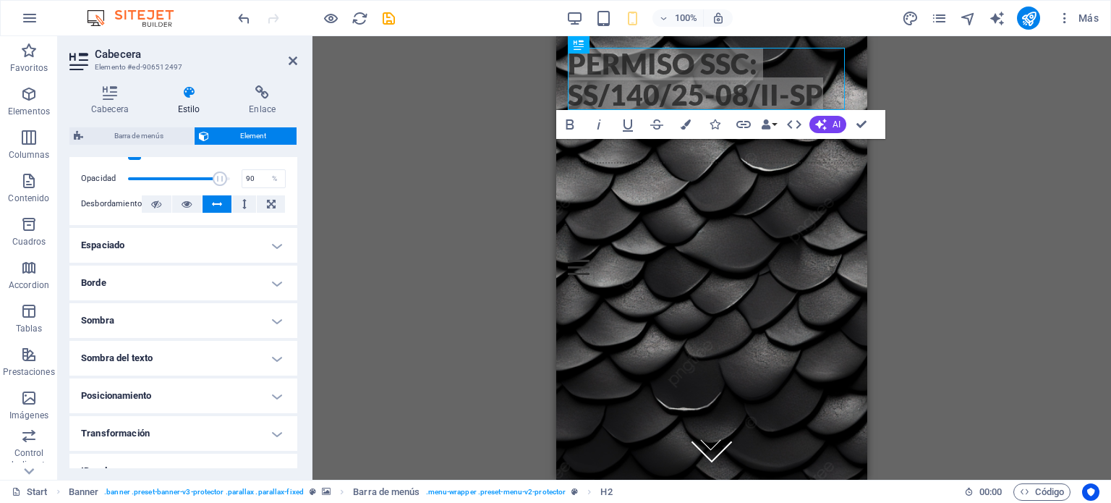
click at [246, 281] on h4 "Borde" at bounding box center [183, 282] width 228 height 35
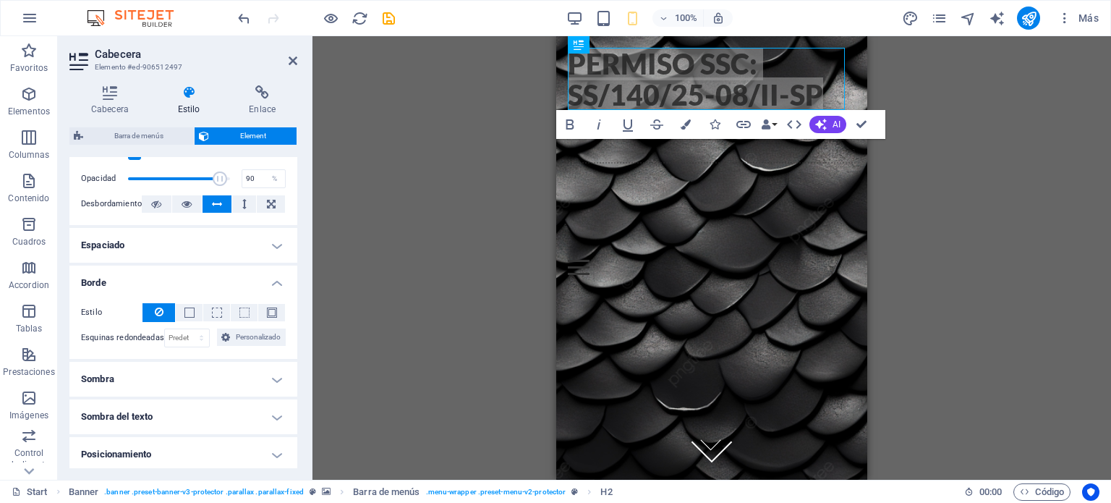
click at [246, 281] on h4 "Borde" at bounding box center [183, 278] width 228 height 26
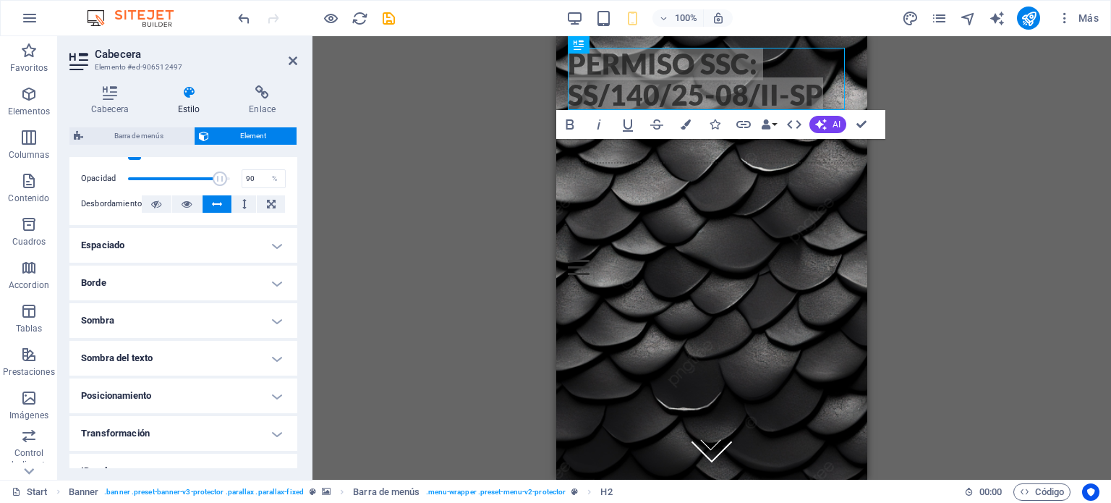
click at [255, 316] on h4 "Sombra" at bounding box center [183, 320] width 228 height 35
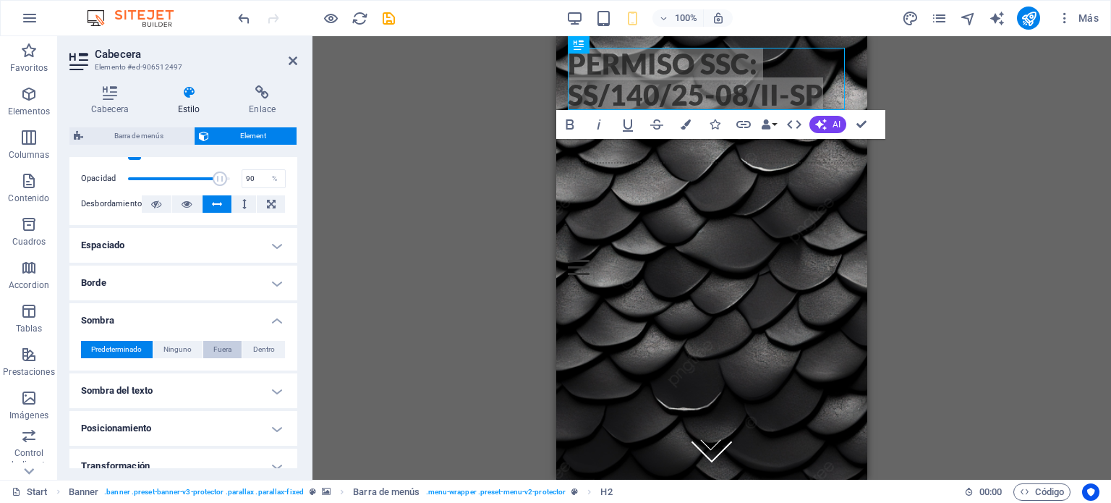
click at [213, 349] on span "Fuera" at bounding box center [222, 349] width 18 height 17
type input "2"
type input "4"
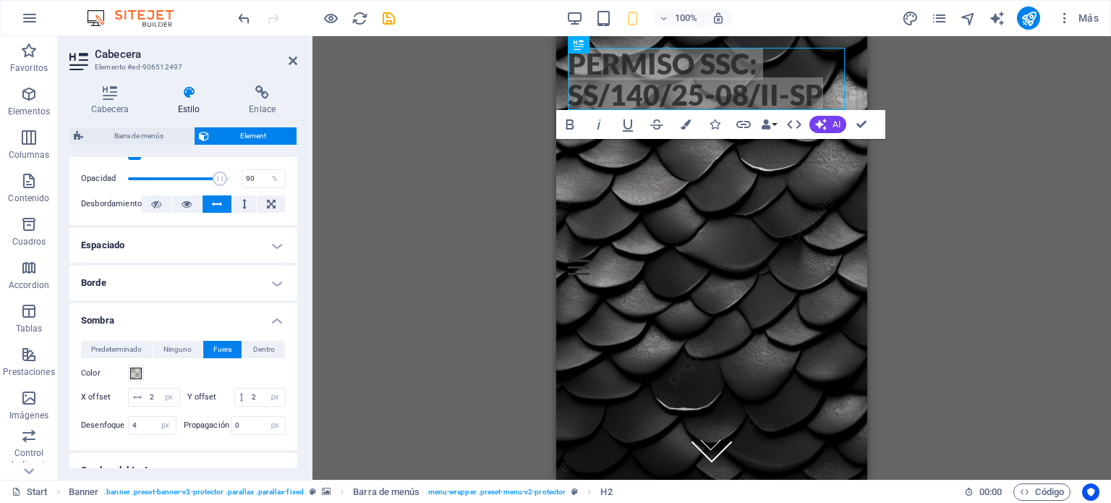
click at [213, 349] on span "Fuera" at bounding box center [222, 349] width 18 height 17
click at [275, 322] on h4 "Sombra" at bounding box center [183, 316] width 228 height 26
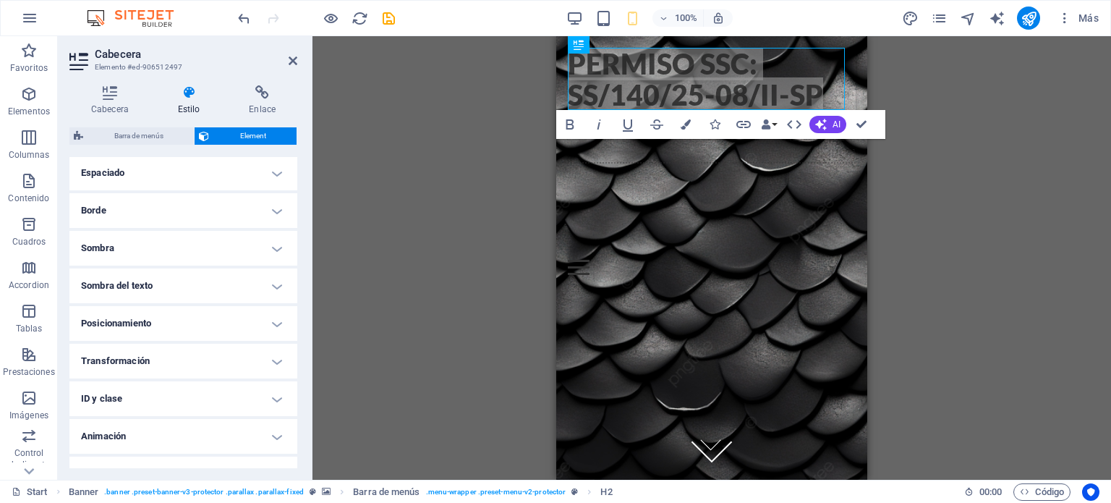
scroll to position [312, 0]
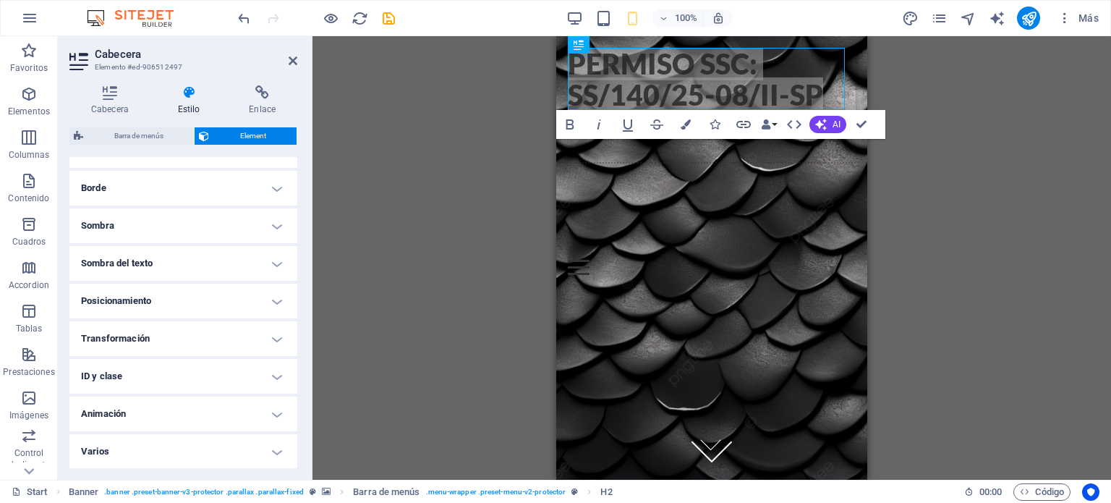
click at [236, 296] on h4 "Posicionamiento" at bounding box center [183, 300] width 228 height 35
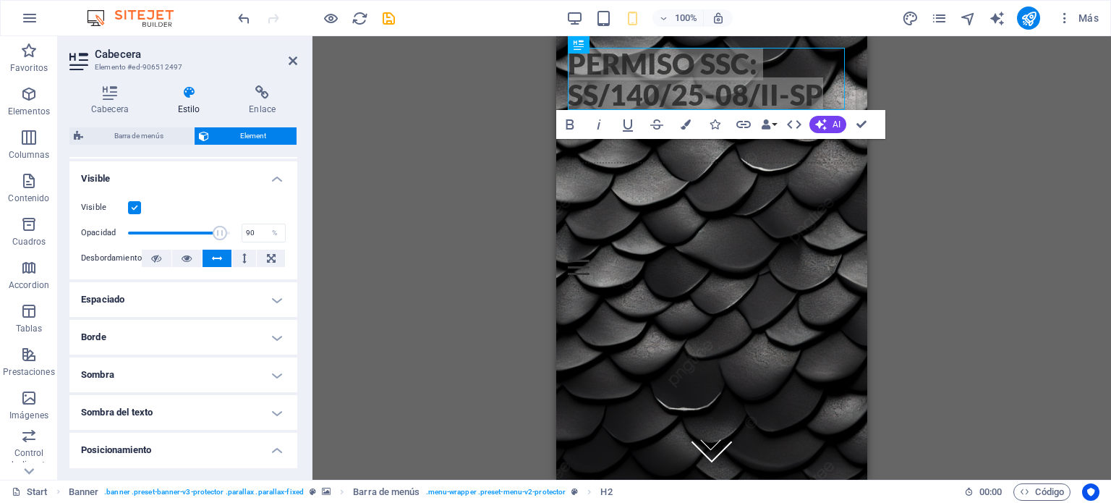
scroll to position [0, 0]
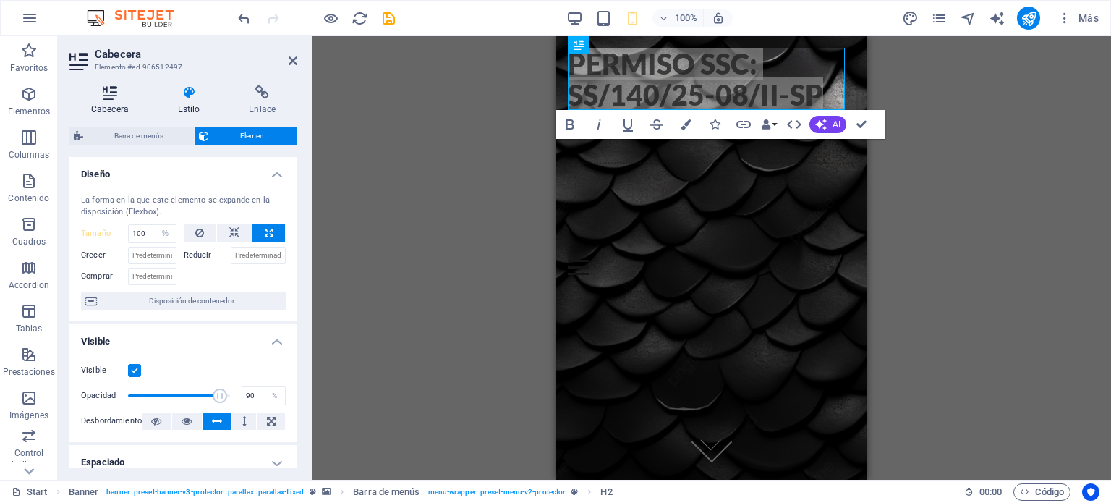
click at [114, 92] on icon at bounding box center [109, 92] width 81 height 14
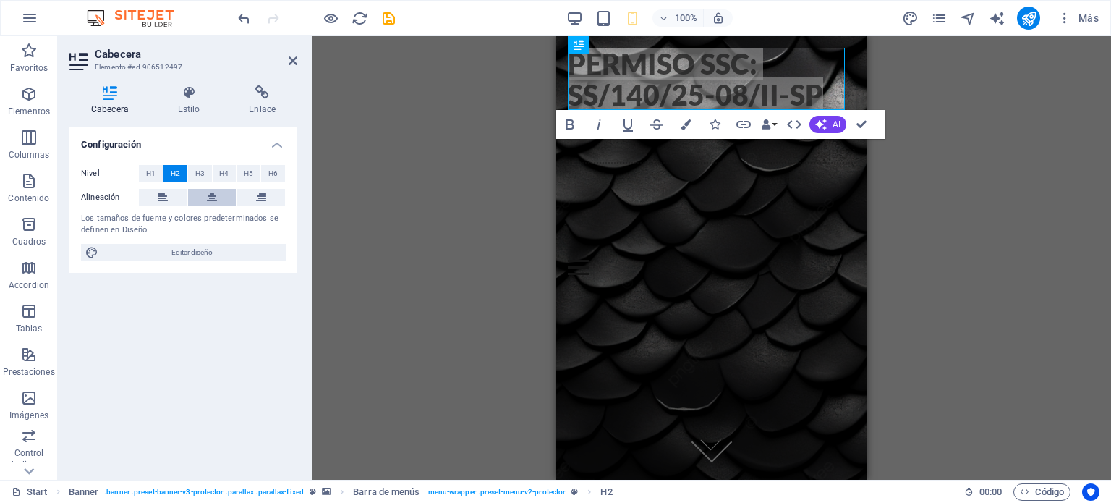
click at [210, 202] on icon at bounding box center [212, 197] width 10 height 17
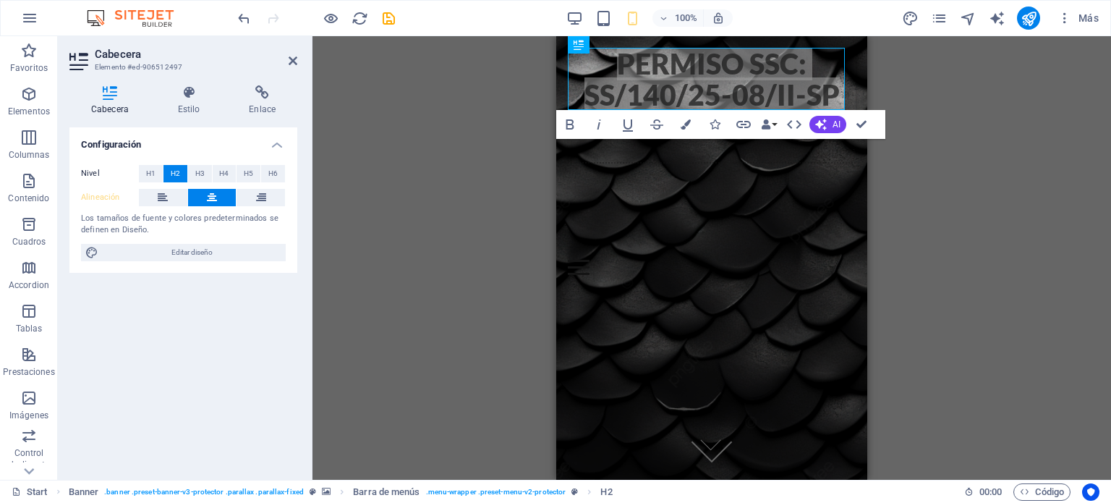
click at [471, 179] on div "Barra de menús Banner H2 Banner Banner Barra de menús Contenedor Menú Imagen Te…" at bounding box center [711, 257] width 798 height 443
click at [453, 168] on div "Barra de menús Banner H2 Banner Banner Barra de menús Contenedor Menú Imagen Te…" at bounding box center [711, 257] width 798 height 443
click at [294, 56] on icon at bounding box center [293, 61] width 9 height 12
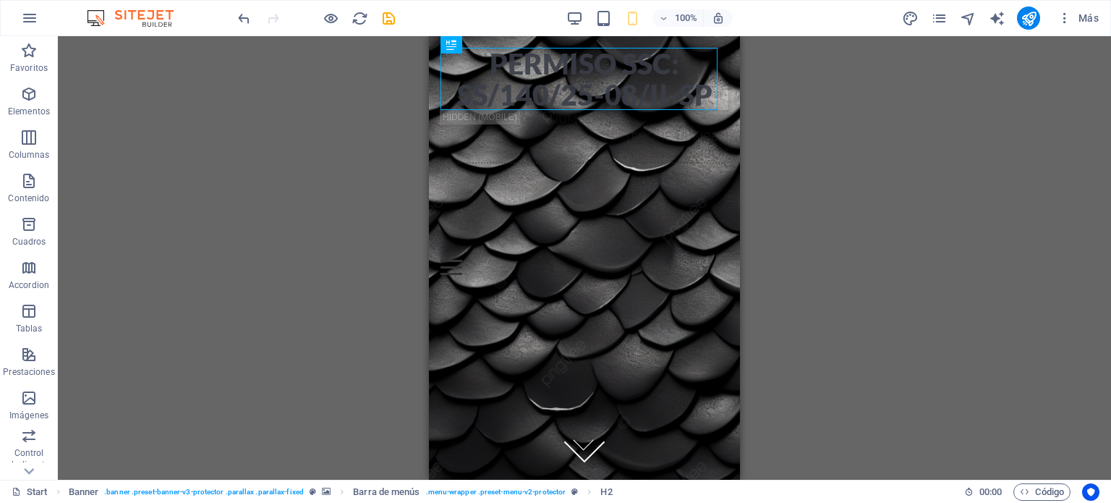
click at [369, 93] on div "Barra de menús Banner H2 Banner Banner Barra de menús Contenedor Menú Imagen Te…" at bounding box center [584, 257] width 1053 height 443
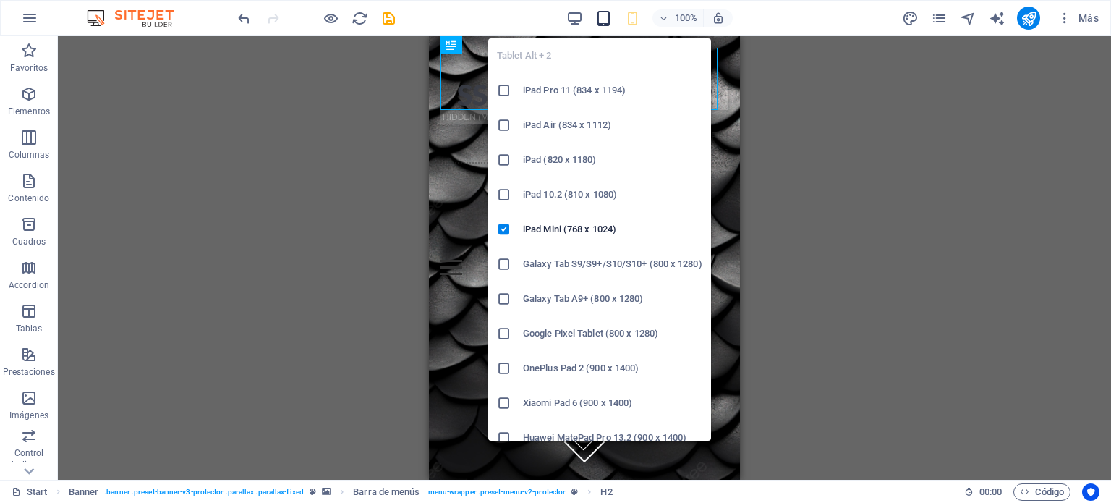
click at [605, 14] on icon "button" at bounding box center [603, 18] width 17 height 17
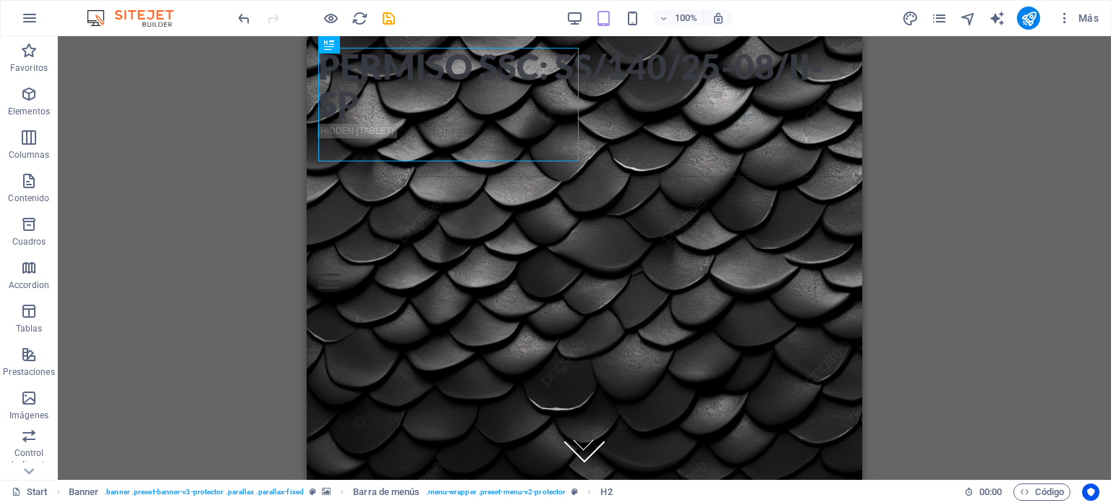
click at [122, 190] on div "Banner H2 Banner Banner Barra de menús Contenedor Menú Imagen Texto Contenedor" at bounding box center [584, 257] width 1053 height 443
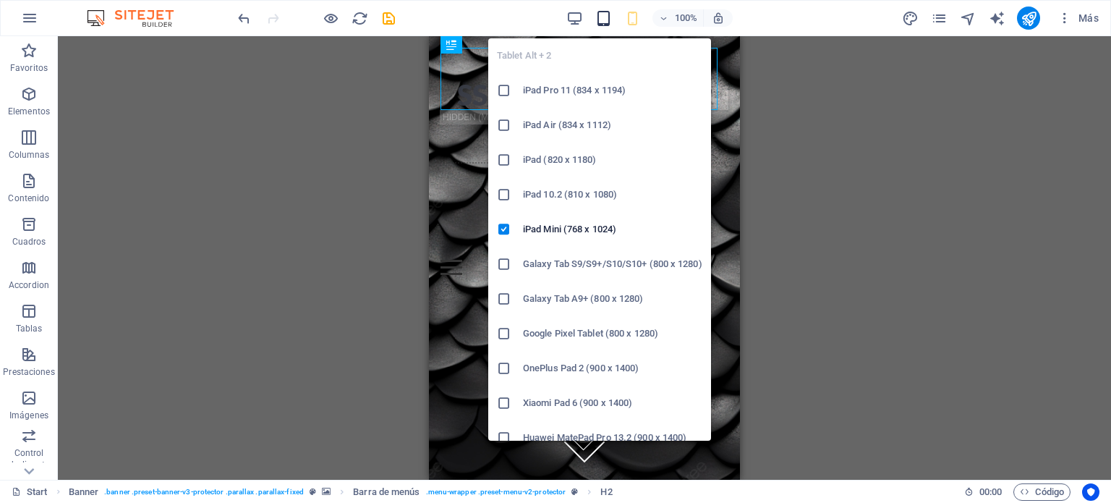
click at [603, 19] on icon "button" at bounding box center [603, 18] width 17 height 17
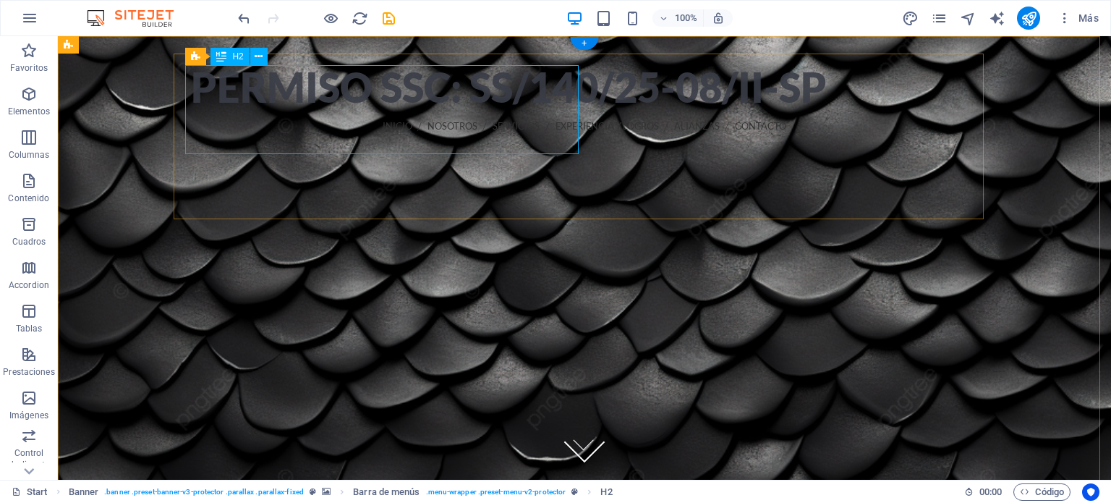
click at [570, 103] on div "Permiso ssc: ss/140/25-08/ii-sp" at bounding box center [584, 87] width 787 height 45
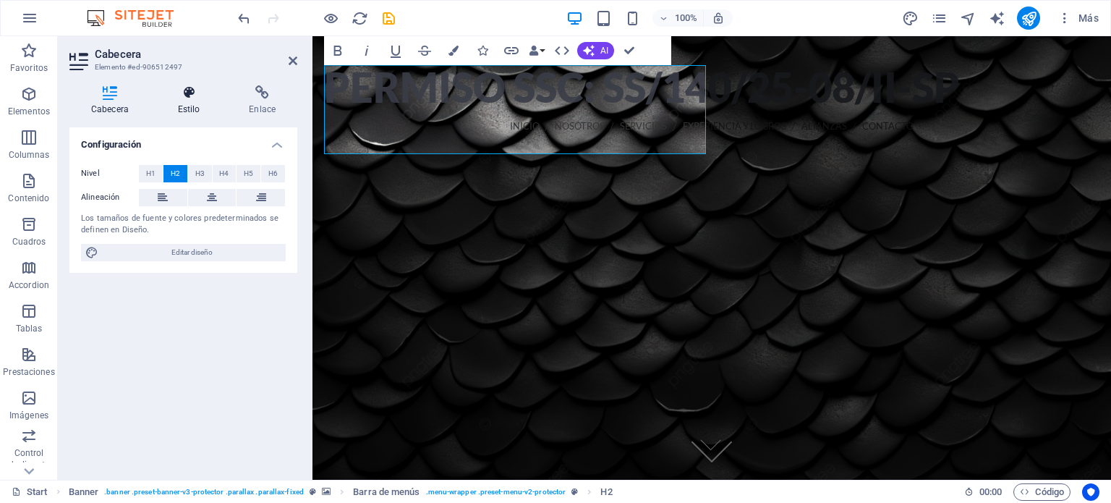
click at [188, 97] on icon at bounding box center [189, 92] width 66 height 14
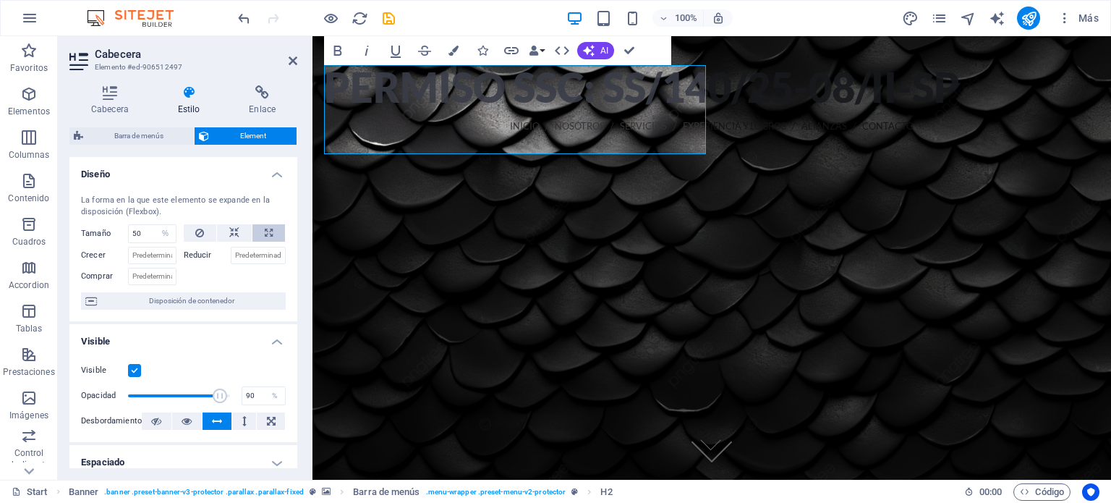
click at [268, 231] on icon at bounding box center [269, 232] width 8 height 17
type input "100"
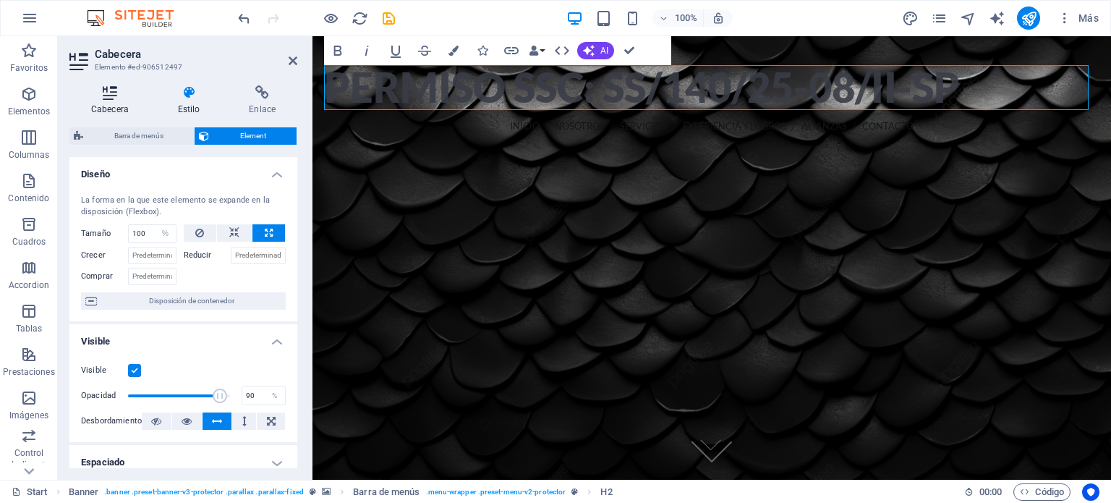
click at [107, 103] on h4 "Cabecera" at bounding box center [112, 100] width 87 height 30
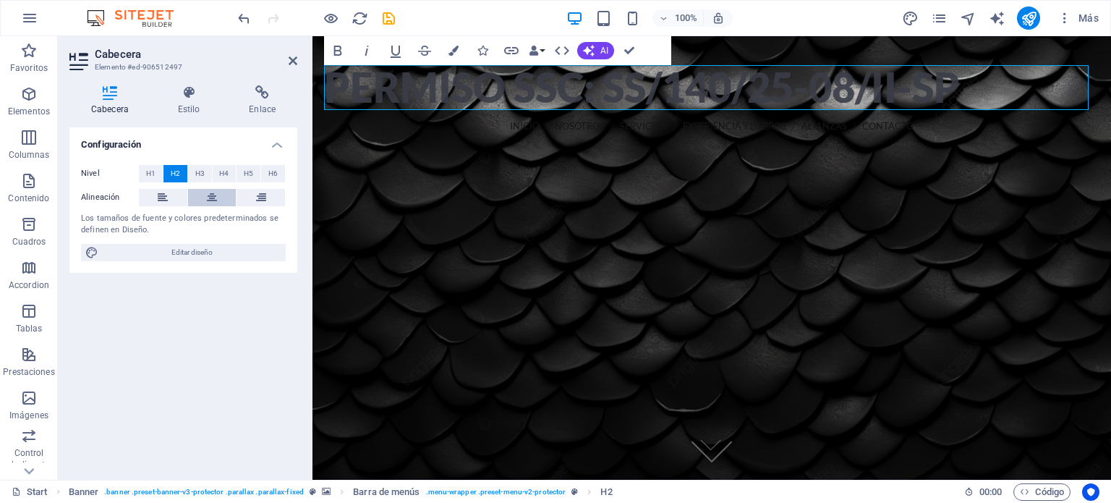
click at [210, 196] on icon at bounding box center [212, 197] width 10 height 17
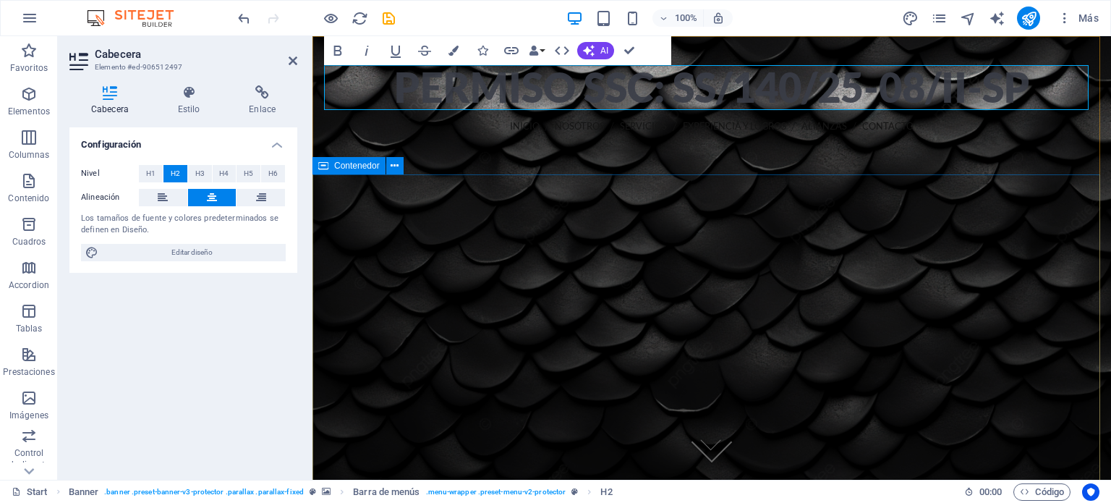
click at [524, 288] on div at bounding box center [711, 485] width 798 height 395
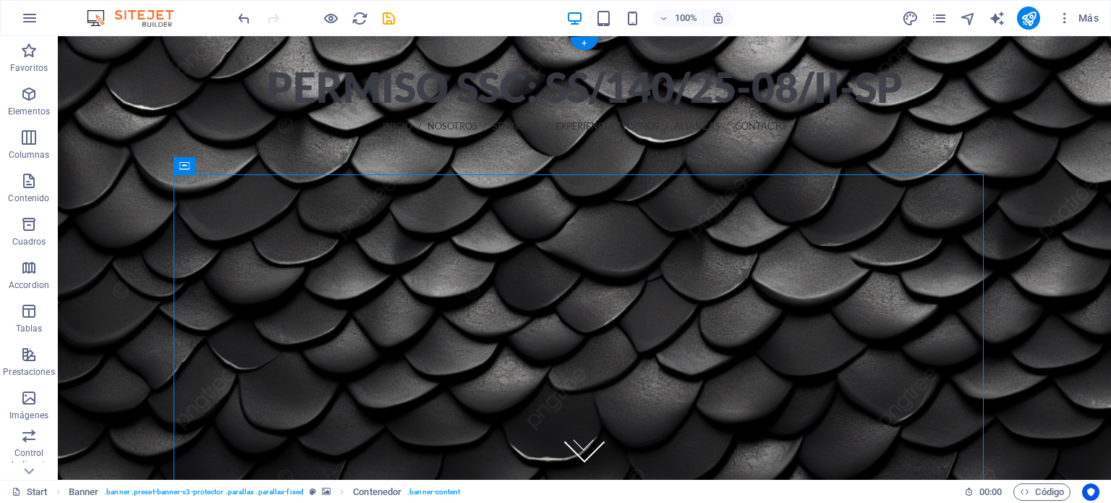
click at [153, 228] on figure at bounding box center [584, 257] width 1053 height 443
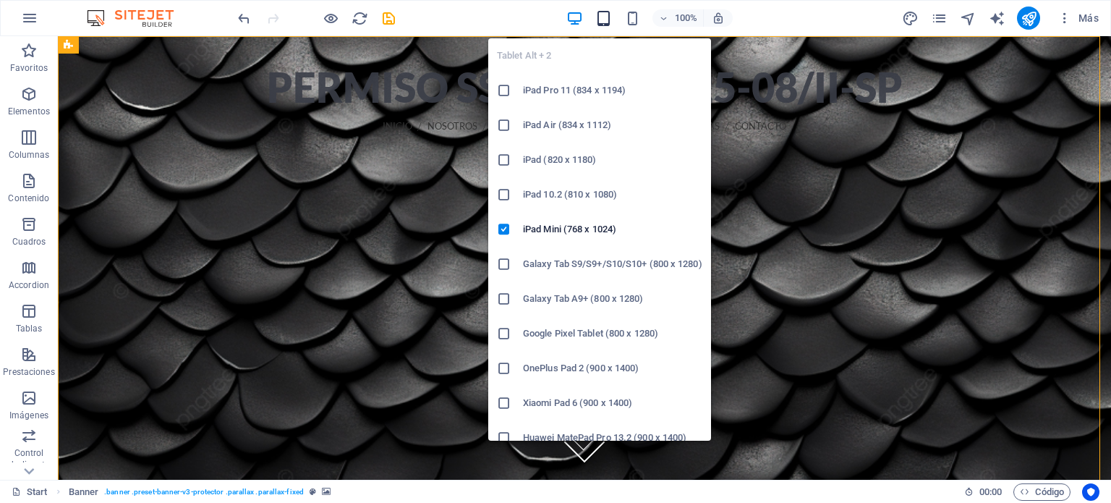
click at [607, 17] on icon "button" at bounding box center [603, 18] width 17 height 17
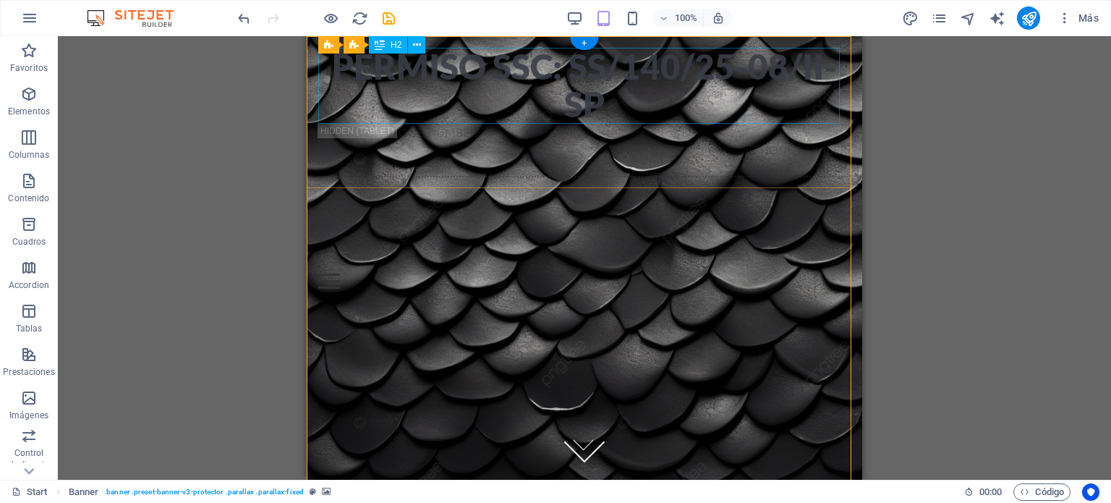
click at [602, 74] on div "Permiso ssc: ss/140/25-08/ii-sp" at bounding box center [584, 86] width 532 height 76
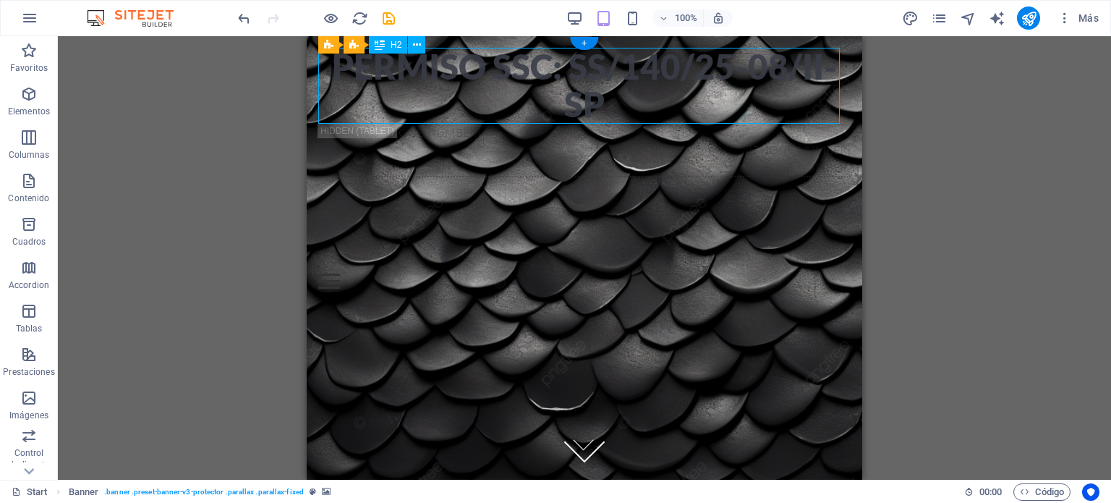
click at [602, 74] on div "Permiso ssc: ss/140/25-08/ii-sp" at bounding box center [584, 86] width 532 height 76
select select "%"
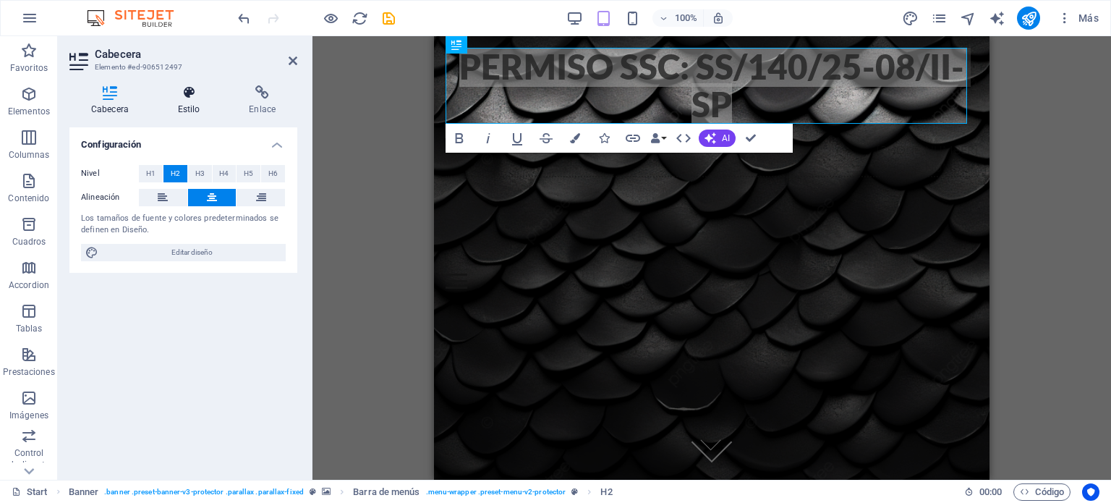
click at [184, 103] on h4 "Estilo" at bounding box center [192, 100] width 72 height 30
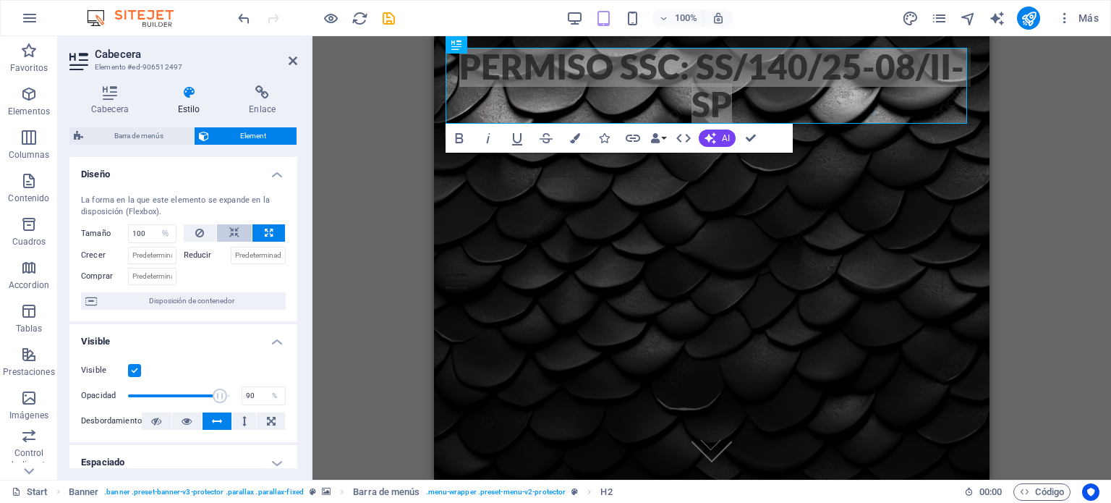
click at [234, 227] on icon at bounding box center [234, 232] width 10 height 17
select select "DISABLED_OPTION_VALUE"
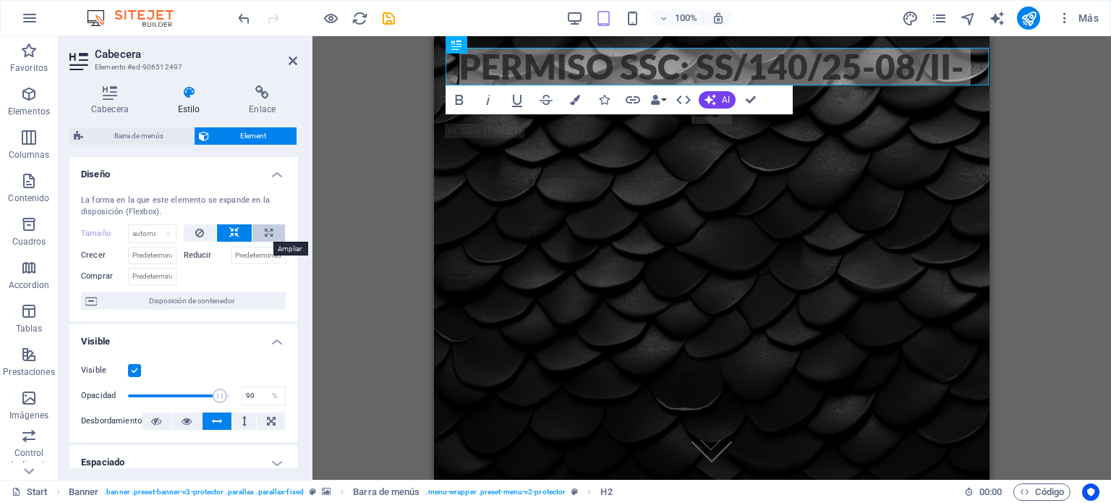
click at [268, 231] on icon at bounding box center [269, 232] width 8 height 17
type input "100"
select select "%"
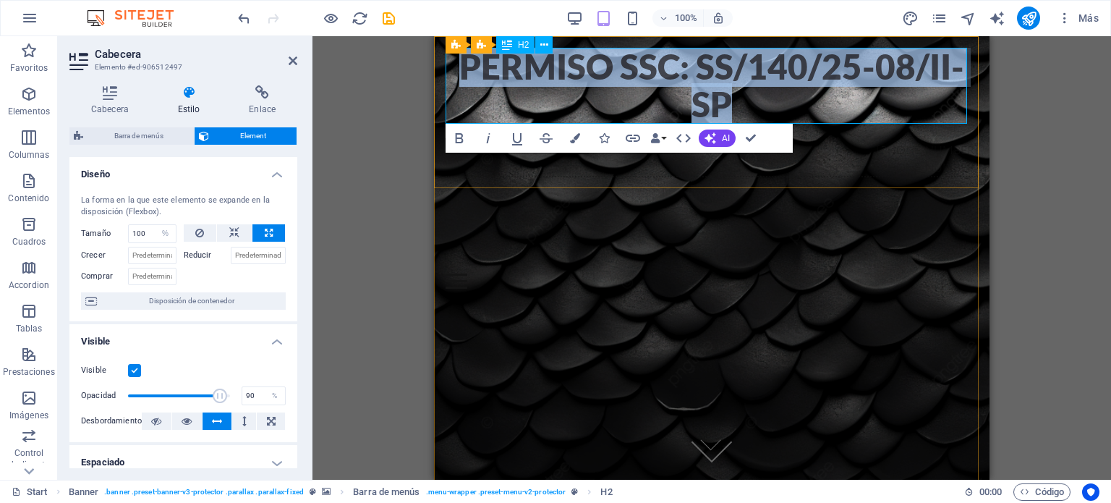
click at [637, 66] on h2 "Permiso ssc: ss/140/25-08/ii-sp" at bounding box center [711, 86] width 532 height 76
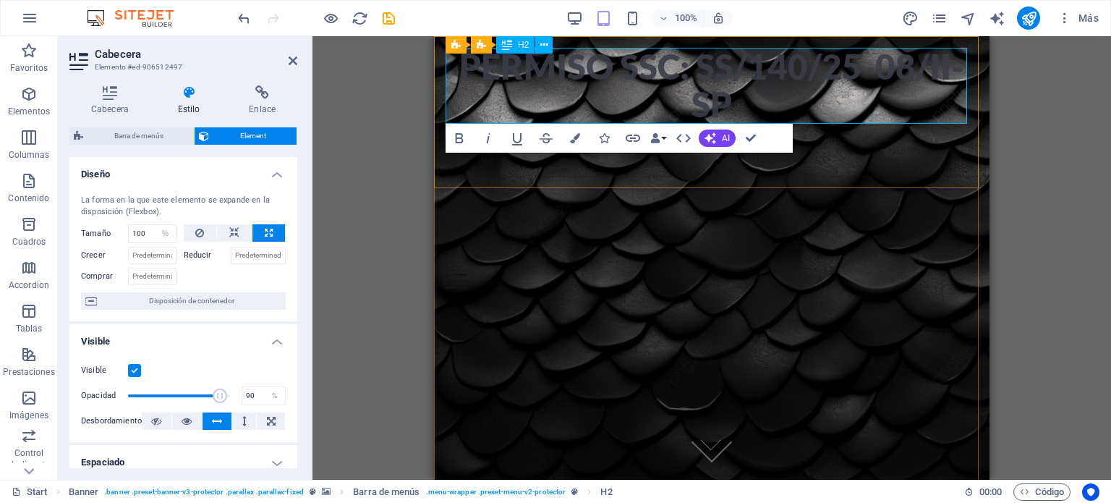
click at [688, 66] on h2 "Permiso ssc: ss/140/25-08/ii-sp" at bounding box center [711, 86] width 532 height 76
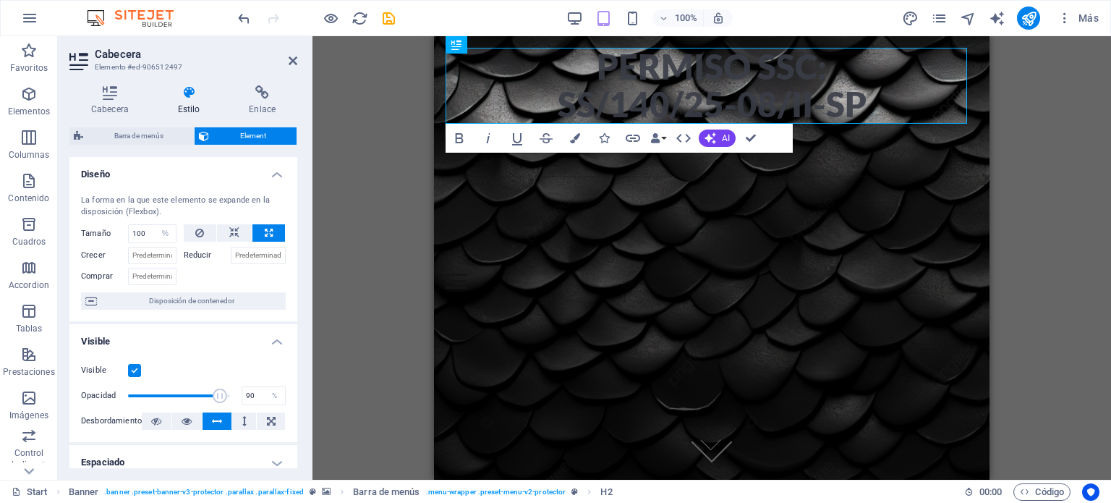
click at [383, 112] on div "Banner H2 Banner Banner Barra de menús Contenedor Menú Imagen Texto Contenedor …" at bounding box center [711, 257] width 798 height 443
click at [292, 60] on icon at bounding box center [293, 61] width 9 height 12
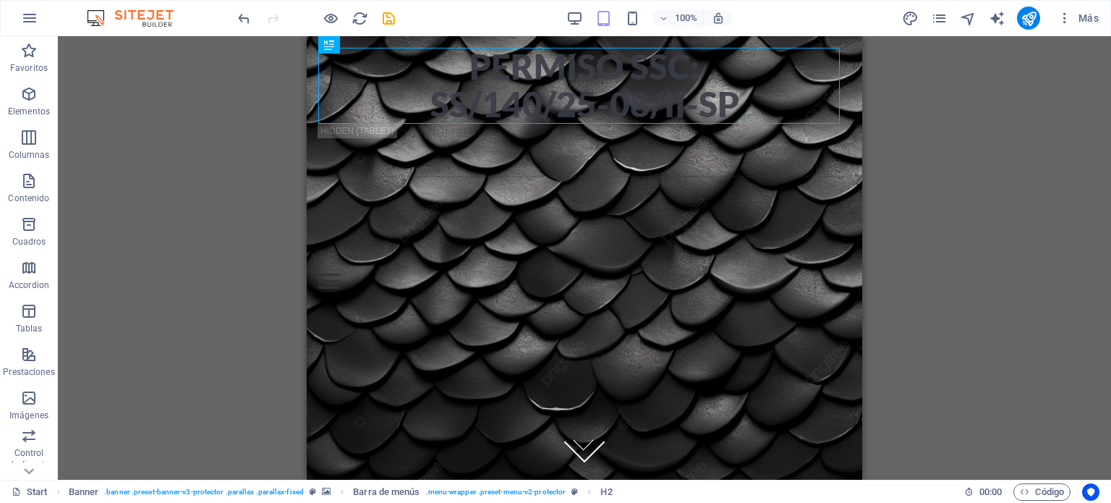
click at [897, 138] on div "Banner H2 Banner Banner Barra de menús Contenedor Menú Imagen Texto Contenedor …" at bounding box center [584, 257] width 1053 height 443
click at [255, 166] on div "Banner H2 Banner Banner Barra de menús Contenedor Menú Imagen Texto Contenedor …" at bounding box center [584, 257] width 1053 height 443
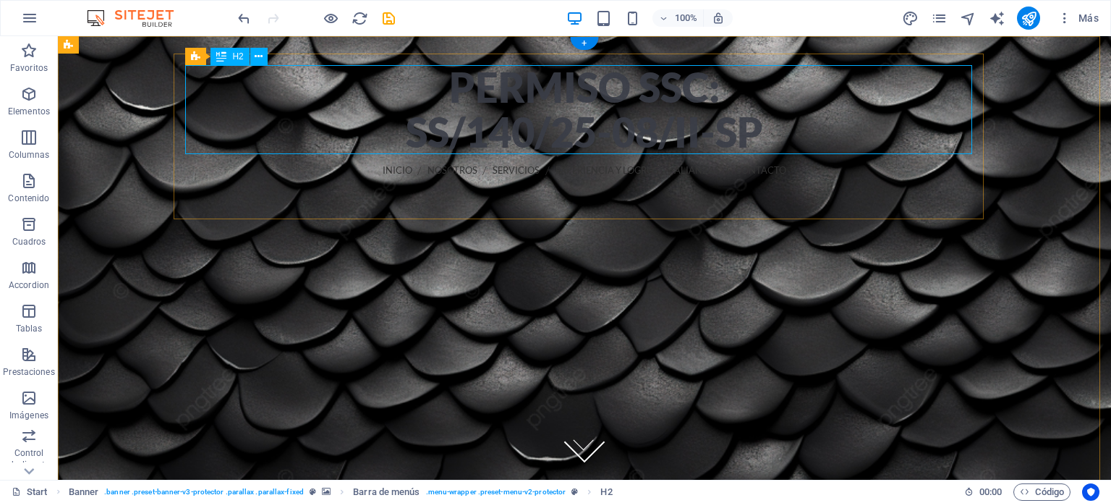
click at [752, 135] on div "Permiso ssc: ss/140/25-08/ii-sp" at bounding box center [584, 109] width 787 height 89
click at [751, 135] on div "Permiso ssc: ss/140/25-08/ii-sp" at bounding box center [584, 109] width 787 height 89
select select "%"
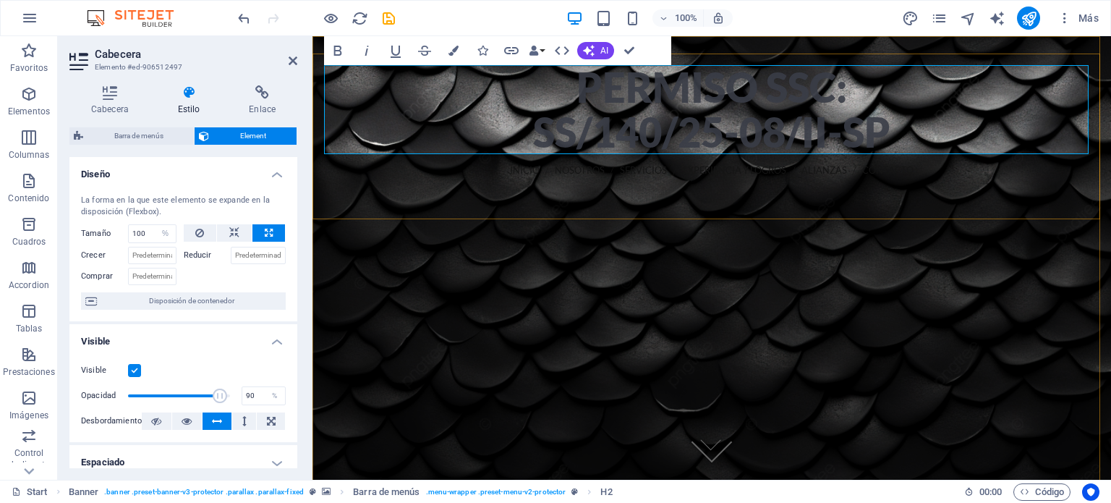
click at [795, 127] on h2 "Permiso ssc: ss/140/25-08/ii-sp" at bounding box center [711, 109] width 775 height 89
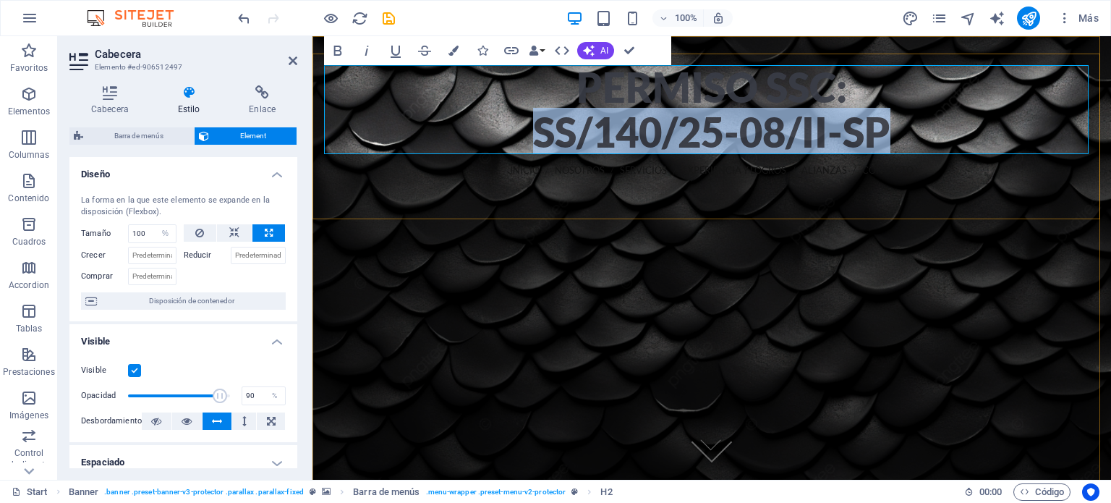
drag, startPoint x: 882, startPoint y: 124, endPoint x: 531, endPoint y: 133, distance: 350.8
click at [531, 133] on h2 "Permiso ssc: ss/140/25-08/ii-sp" at bounding box center [711, 109] width 775 height 89
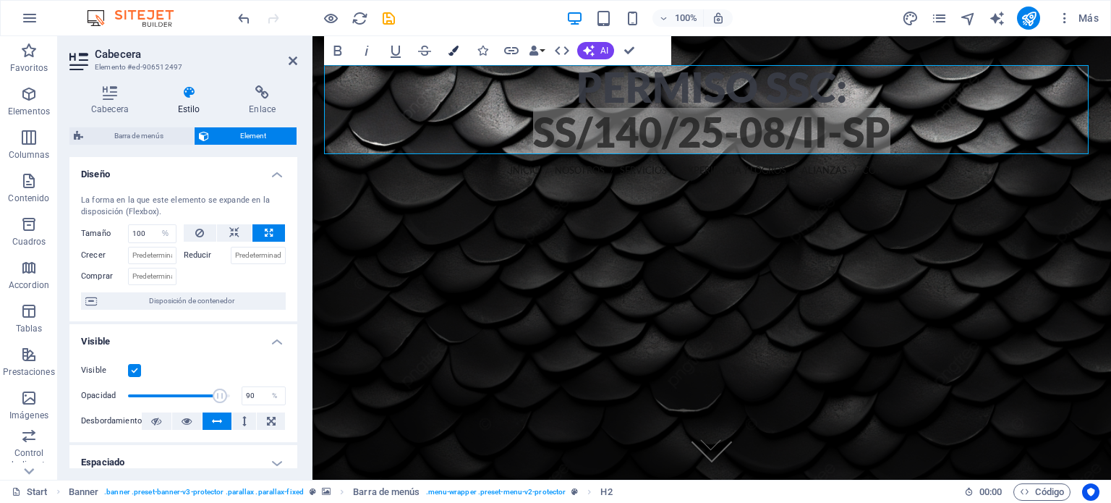
click at [452, 51] on icon "button" at bounding box center [453, 51] width 10 height 10
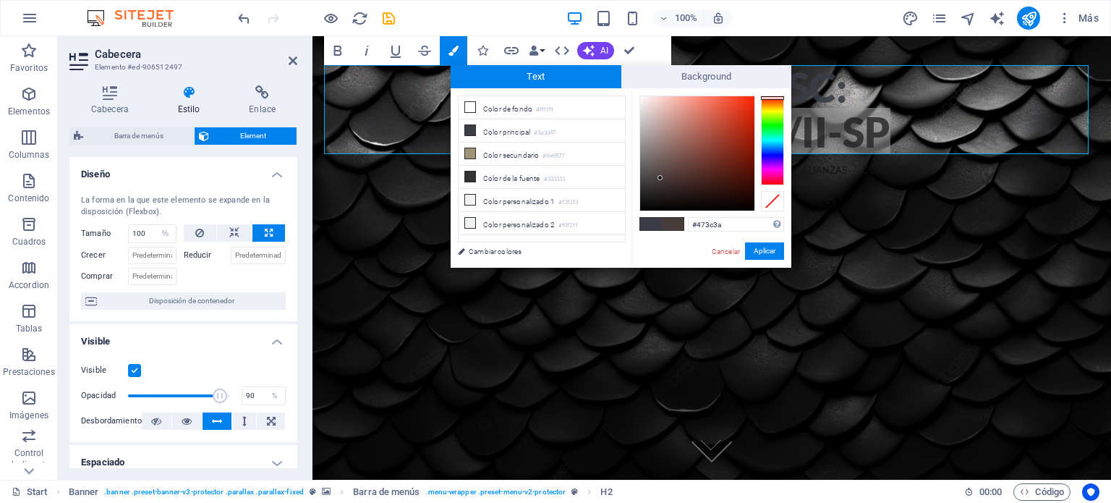
click at [774, 98] on div at bounding box center [772, 140] width 23 height 90
type input "#e43b1e"
click at [738, 108] on div at bounding box center [697, 153] width 114 height 114
click at [764, 248] on button "Aplicar" at bounding box center [764, 250] width 39 height 17
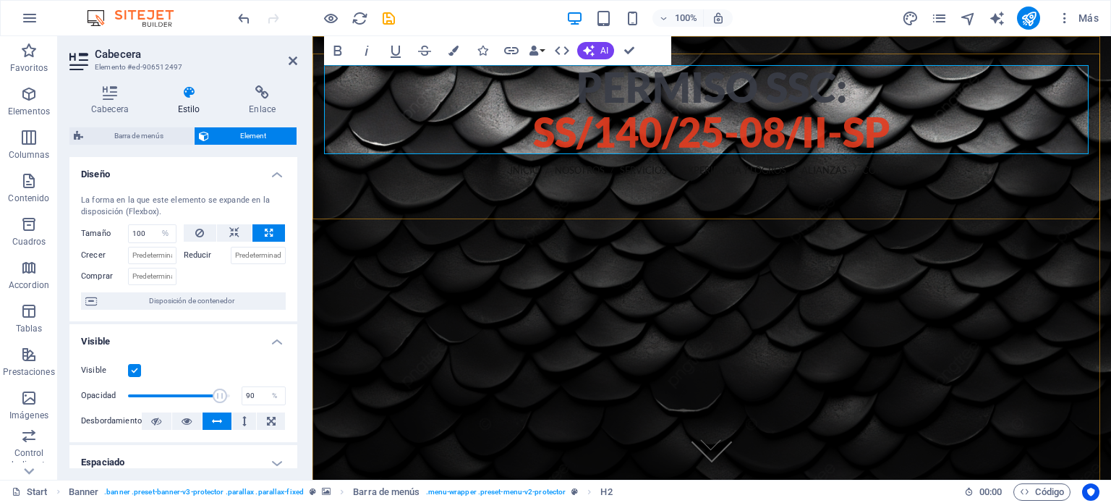
click at [955, 132] on h2 "Permiso ssc: ss/140/25-08/ii-sp" at bounding box center [711, 109] width 775 height 89
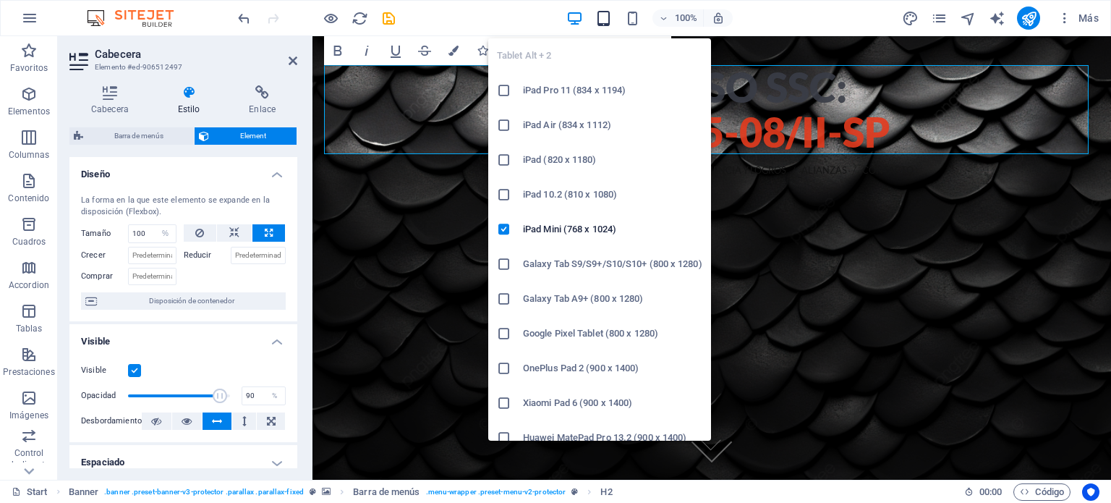
click at [603, 19] on icon "button" at bounding box center [603, 18] width 17 height 17
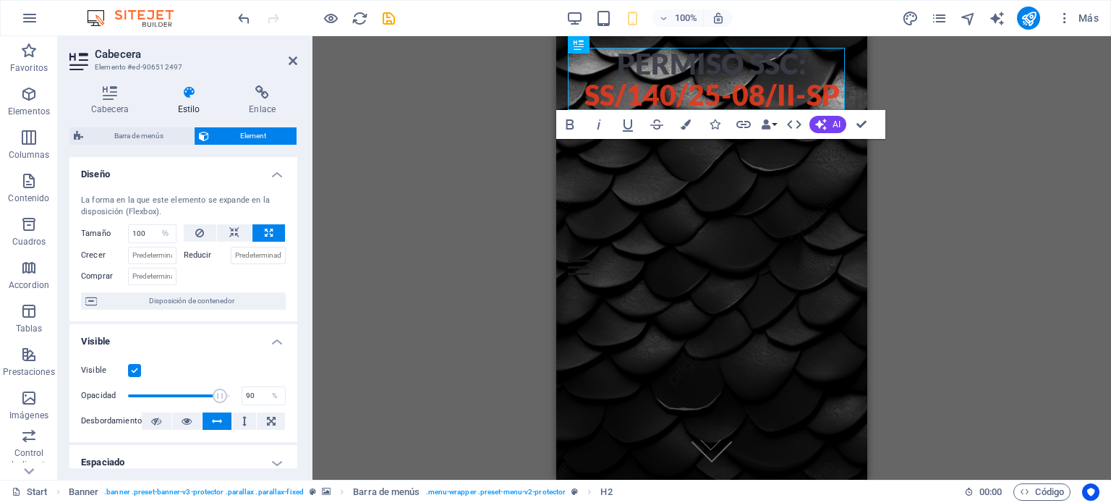
click at [436, 101] on div "Barra de menús Banner H2 Banner Banner Barra de menús Contenedor Menú Imagen Te…" at bounding box center [711, 257] width 798 height 443
click at [290, 59] on icon at bounding box center [293, 61] width 9 height 12
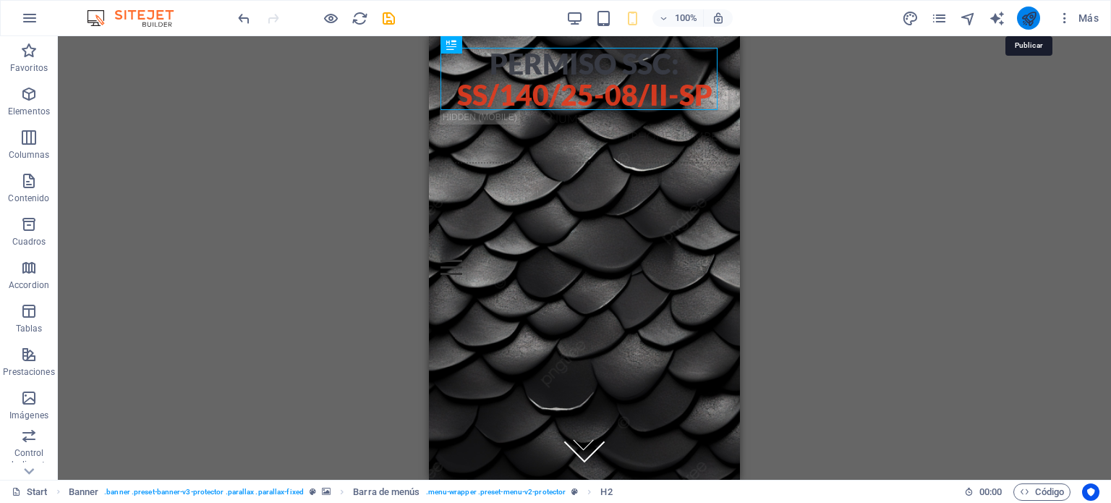
click at [1031, 17] on icon "publish" at bounding box center [1028, 18] width 17 height 17
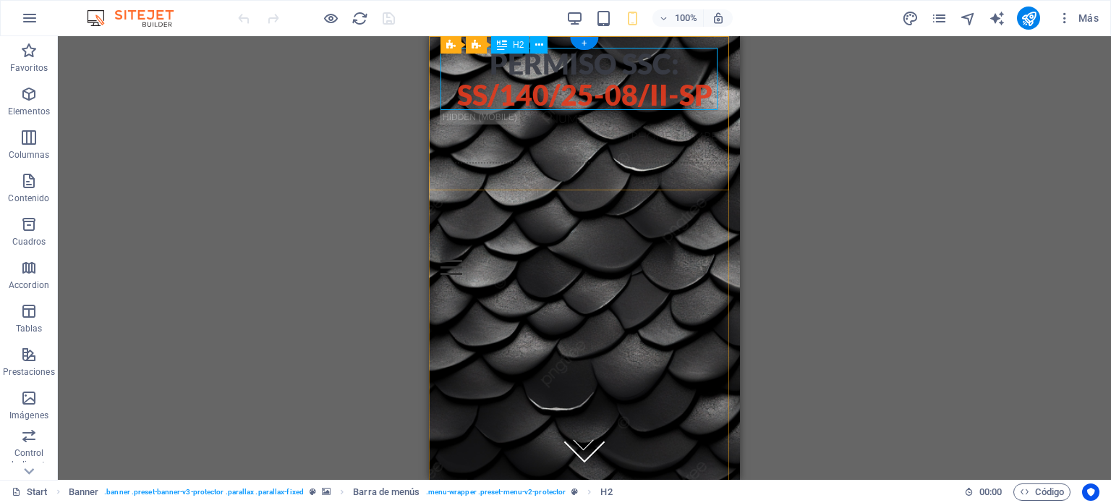
click at [700, 94] on div "Permiso ssc: ss/140/25-08/ii-sp" at bounding box center [584, 79] width 288 height 62
click at [688, 94] on div "Permiso ssc: ss/140/25-08/ii-sp" at bounding box center [584, 79] width 288 height 62
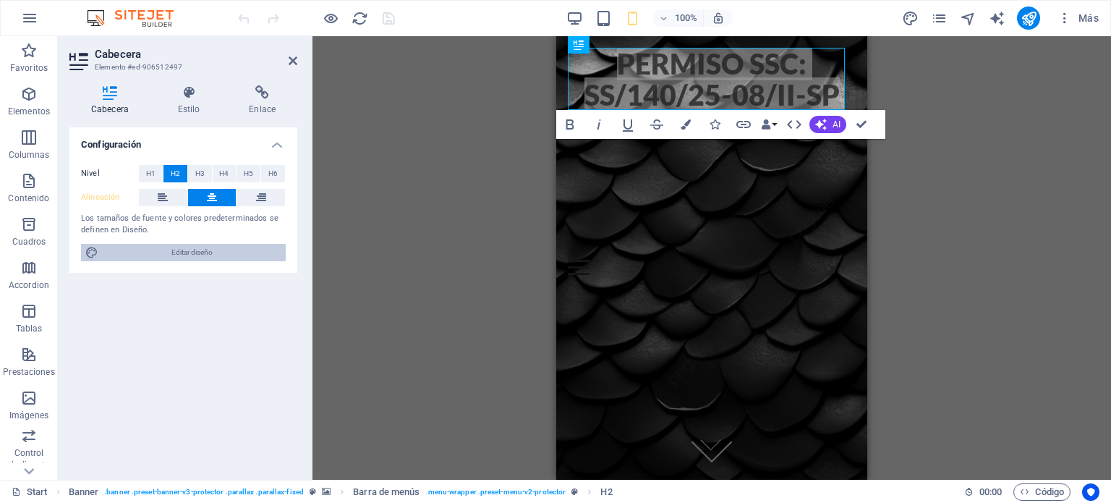
click at [203, 254] on span "Editar diseño" at bounding box center [192, 252] width 179 height 17
select select "px"
select select "300"
select select "px"
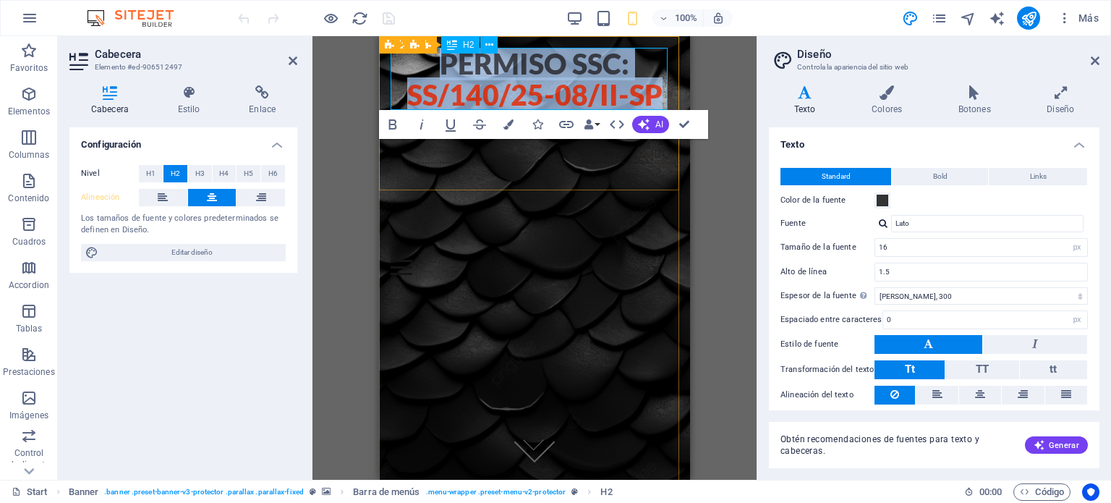
click at [654, 91] on span "ss/140/25-08/ii-sp" at bounding box center [534, 94] width 255 height 34
drag, startPoint x: 654, startPoint y: 90, endPoint x: 801, endPoint y: 79, distance: 148.0
click at [422, 43] on div "Permiso ssc: ss/140/25-08/ii-sp INICIO NOSOTROS SERVICIOS EXPERIENCIA Y LOGROS …" at bounding box center [534, 161] width 311 height 250
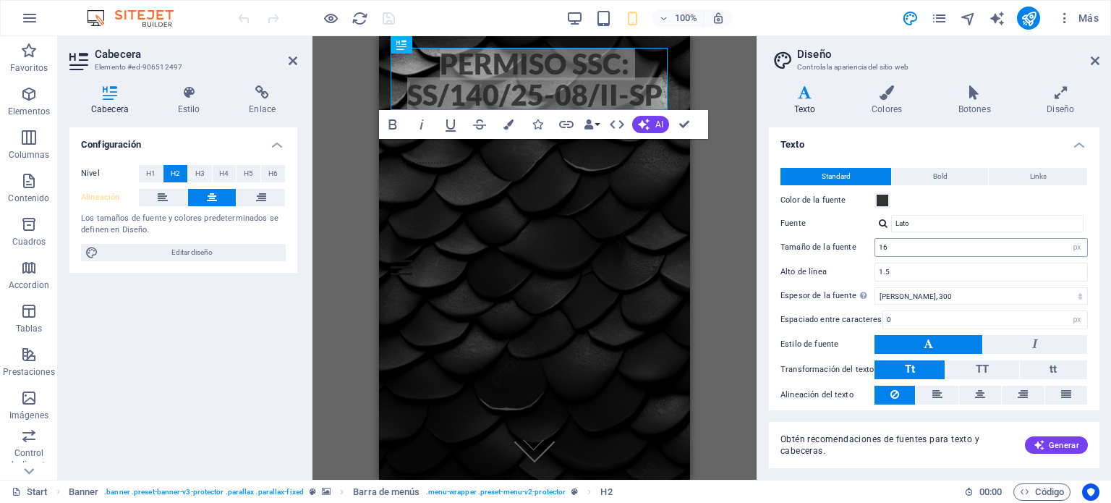
click at [1021, 245] on input "16" at bounding box center [981, 247] width 212 height 17
type input "1"
click at [719, 227] on div "Barra de menús Banner H2 Banner Banner Barra de menús Bold Italic Underline Str…" at bounding box center [534, 257] width 444 height 443
click at [978, 396] on icon at bounding box center [980, 393] width 10 height 17
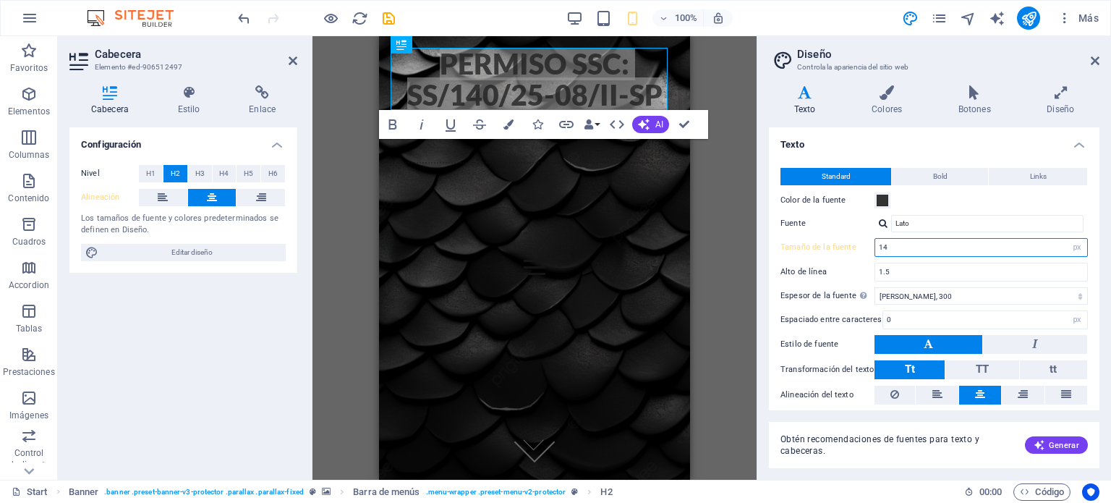
drag, startPoint x: 921, startPoint y: 249, endPoint x: 877, endPoint y: 244, distance: 44.5
click at [877, 244] on input "14" at bounding box center [981, 247] width 212 height 17
type input "13"
click at [1098, 59] on icon at bounding box center [1094, 61] width 9 height 12
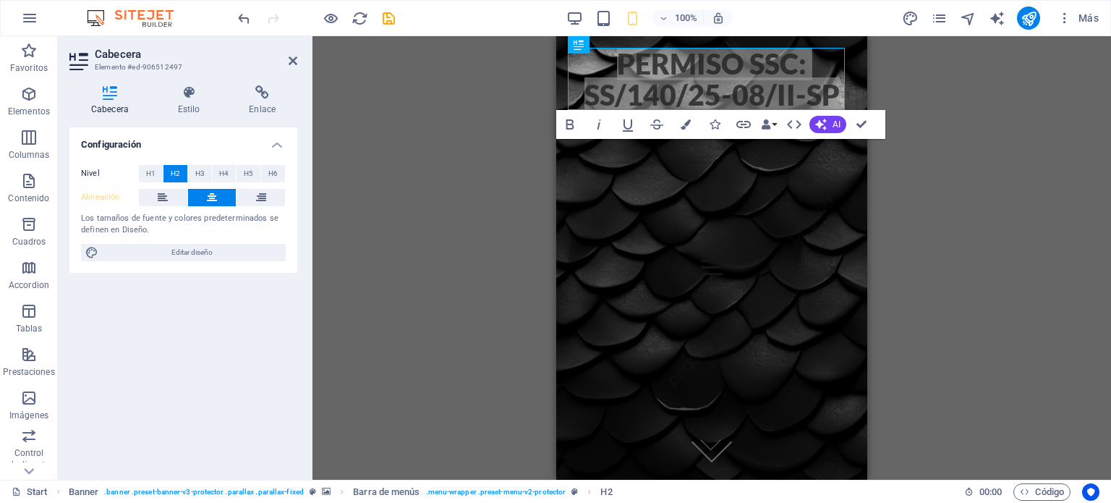
click at [997, 99] on div "Barra de menús Banner H2 Banner Banner Barra de menús Bold Italic Underline Str…" at bounding box center [711, 257] width 798 height 443
click at [934, 127] on div "Barra de menús Banner H2 Banner Banner Barra de menús Bold Italic Underline Str…" at bounding box center [711, 257] width 798 height 443
click at [389, 132] on div "Barra de menús Banner H2 Banner Banner Barra de menús Bold Italic Underline Str…" at bounding box center [711, 257] width 798 height 443
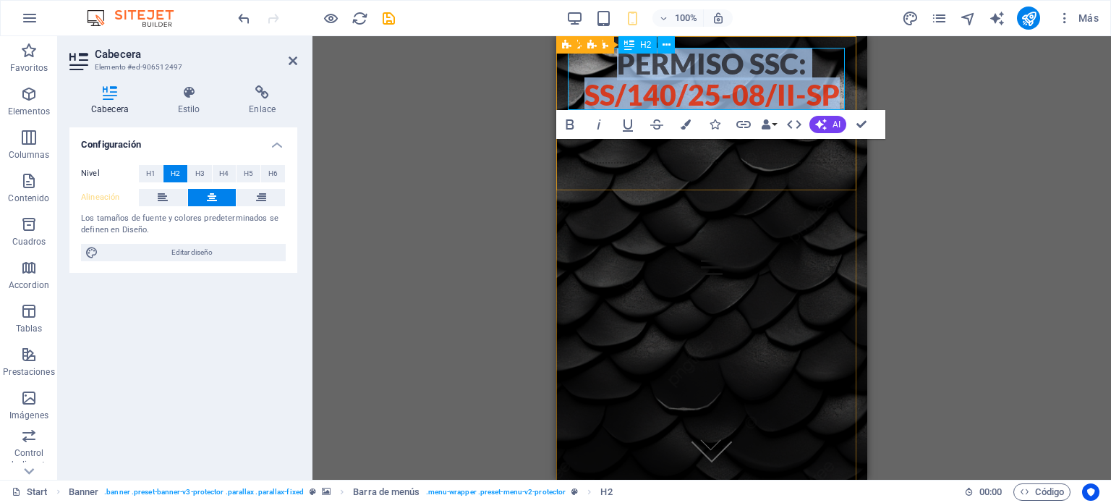
click at [644, 74] on h2 "Permiso ssc: ss/140/25-08/ii-sp" at bounding box center [712, 79] width 288 height 62
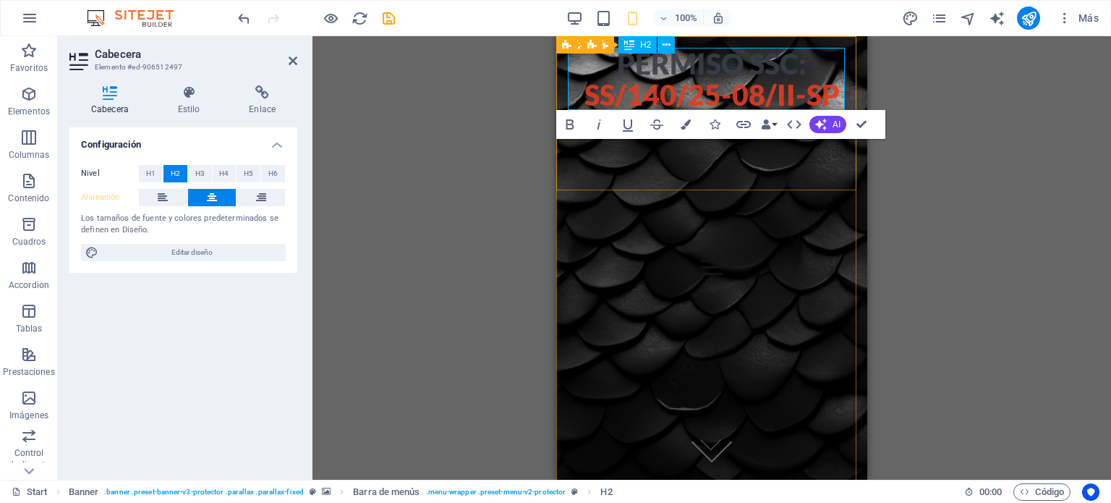
click at [785, 78] on span "ss/140/25-08/ii-sp" at bounding box center [711, 94] width 255 height 34
click at [829, 92] on span "ss/140/25-08/ii-sp" at bounding box center [711, 94] width 255 height 34
click at [829, 93] on span "ss/140/25-08/ii-sp" at bounding box center [711, 94] width 255 height 34
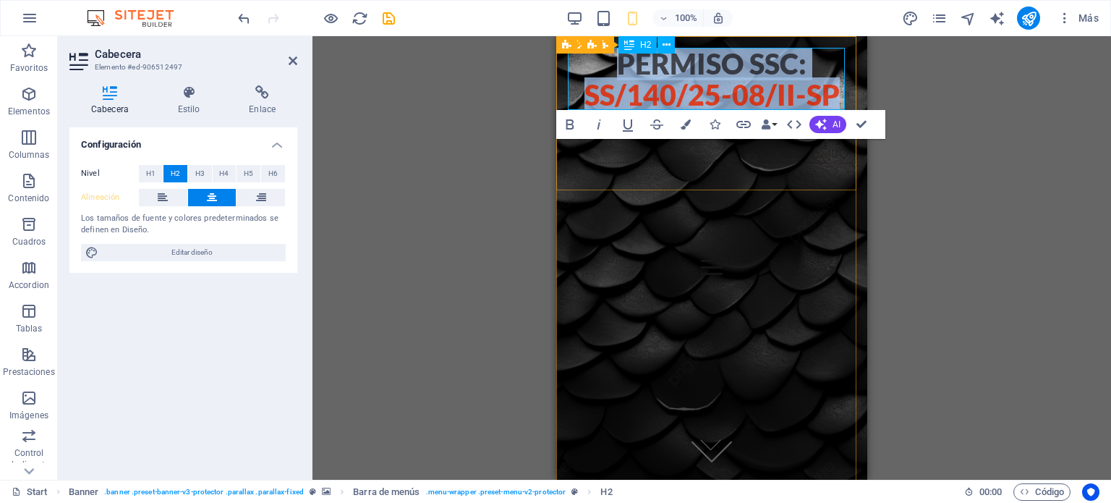
drag, startPoint x: 826, startPoint y: 95, endPoint x: 594, endPoint y: 70, distance: 232.7
click at [594, 70] on h2 "Permiso ssc: ss/140/25-08/ii-sp" at bounding box center [712, 79] width 288 height 62
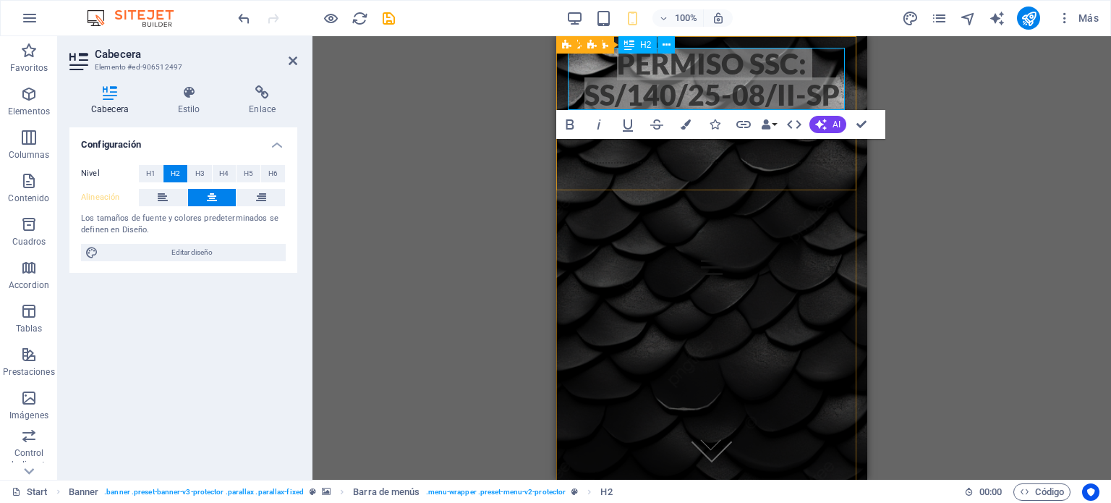
click at [633, 42] on icon at bounding box center [629, 44] width 10 height 17
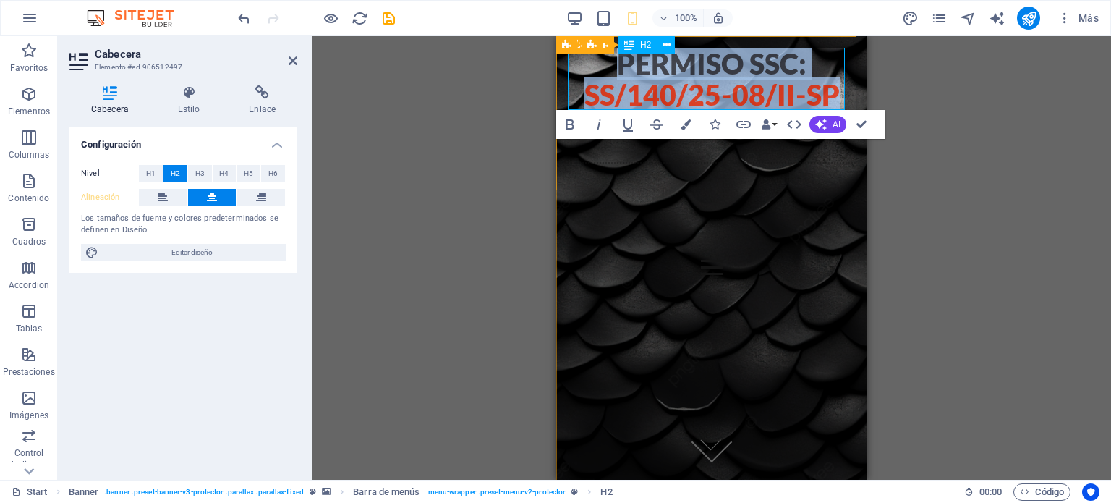
click at [668, 68] on h2 "Permiso ssc: ss/140/25-08/ii-sp" at bounding box center [712, 79] width 288 height 62
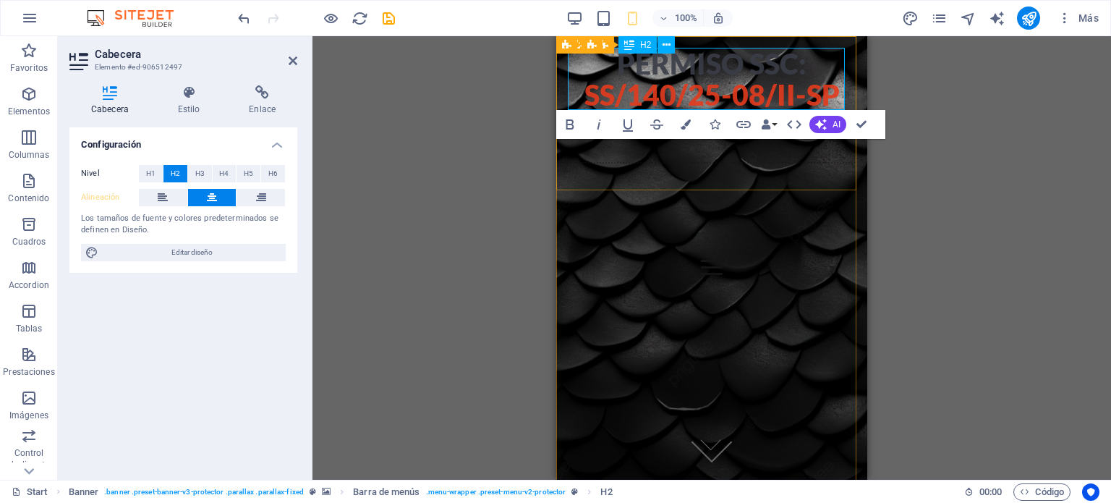
click at [703, 72] on h2 "Permiso ssc: ss/140/25-08/ii-sp" at bounding box center [712, 79] width 288 height 62
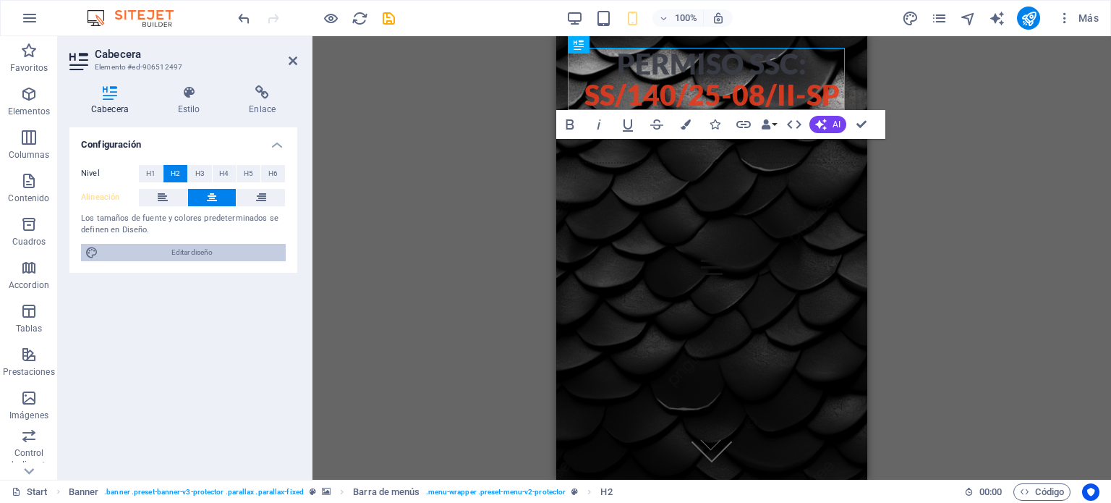
click at [205, 252] on span "Editar diseño" at bounding box center [192, 252] width 179 height 17
select select "px"
select select "300"
select select "px"
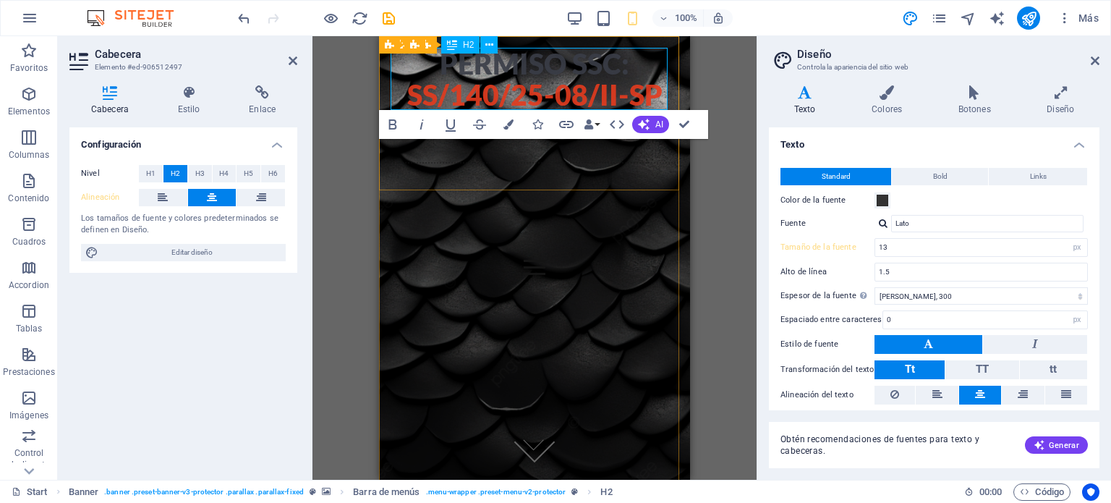
click at [651, 98] on span "ss/140/25-08/ii-sp" at bounding box center [534, 94] width 255 height 34
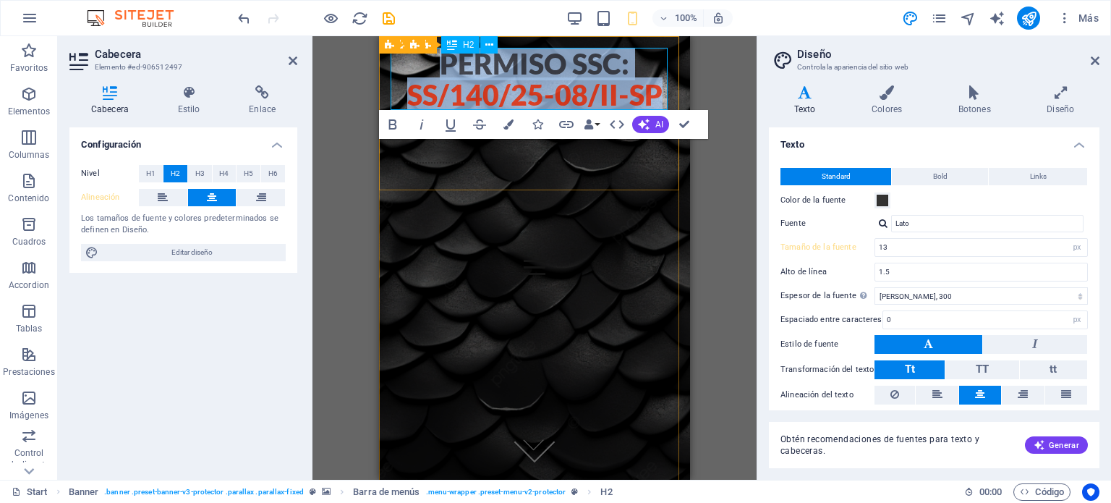
drag, startPoint x: 654, startPoint y: 97, endPoint x: 430, endPoint y: 72, distance: 226.2
click at [430, 72] on h2 "Permiso ssc: ss/140/25-08/ii-sp" at bounding box center [534, 79] width 288 height 62
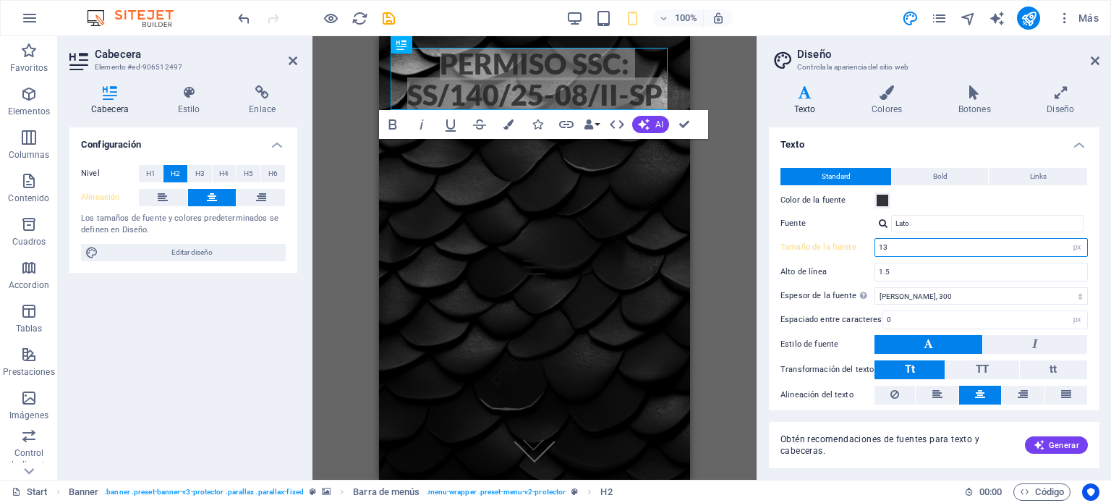
drag, startPoint x: 899, startPoint y: 246, endPoint x: 874, endPoint y: 246, distance: 25.3
click at [874, 246] on div "13 rem px" at bounding box center [980, 247] width 213 height 19
type input "12"
click at [766, 242] on div "Variantes Texto Colores Botones Diseño Texto Standard Bold Links Color de la fu…" at bounding box center [934, 277] width 354 height 406
click at [836, 148] on h4 "Texto" at bounding box center [934, 140] width 330 height 26
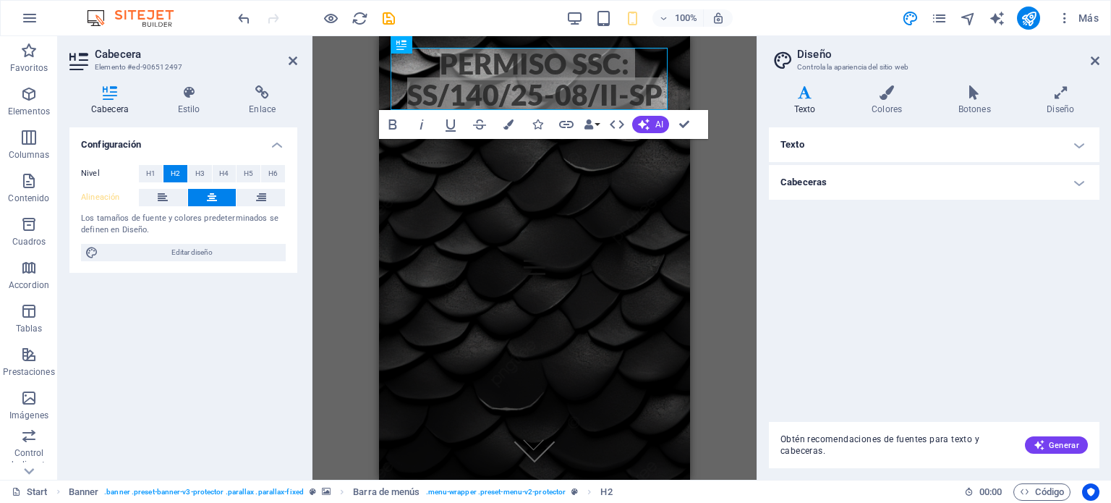
click at [859, 186] on h4 "Cabeceras" at bounding box center [934, 182] width 330 height 35
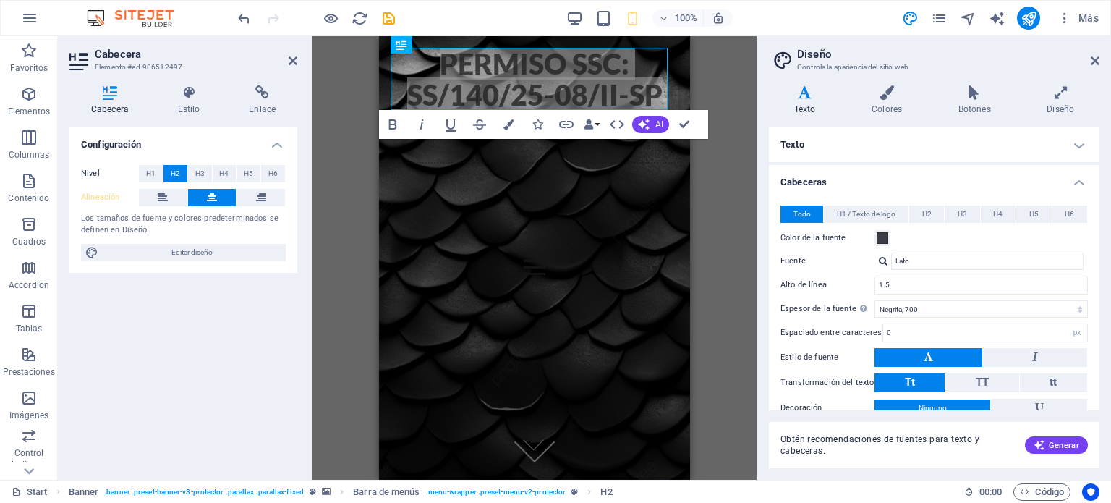
click at [870, 150] on h4 "Texto" at bounding box center [934, 144] width 330 height 35
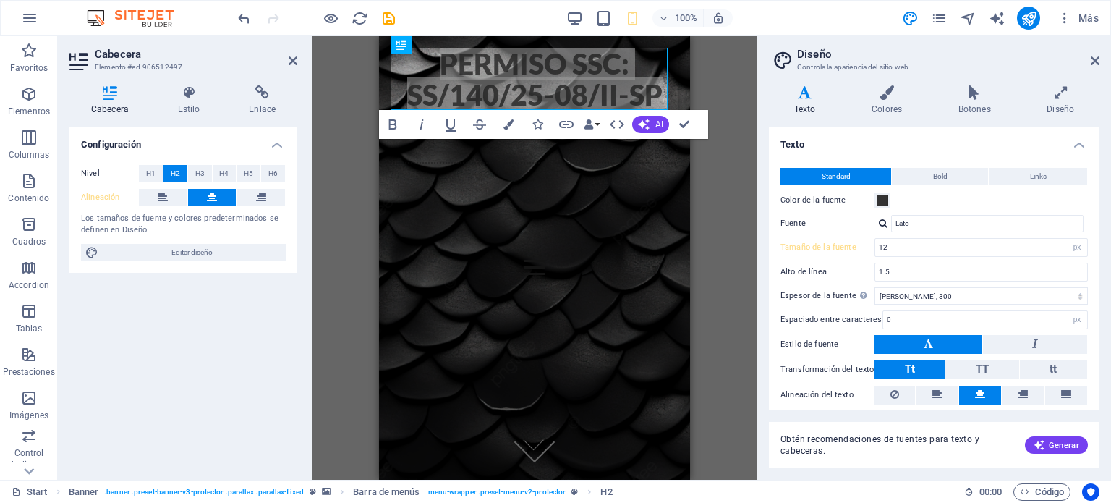
click at [944, 143] on h4 "Texto" at bounding box center [934, 140] width 330 height 26
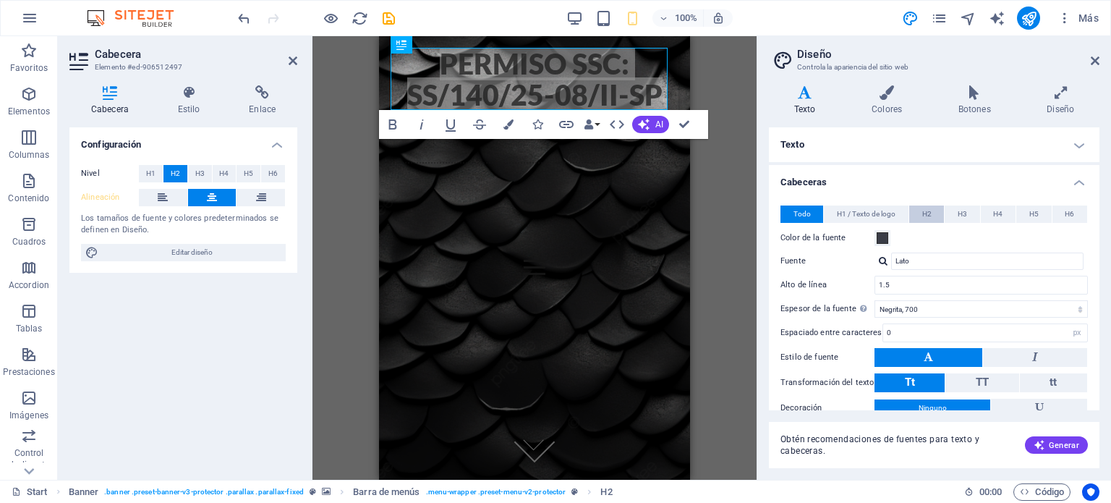
click at [928, 216] on span "H2" at bounding box center [926, 213] width 9 height 17
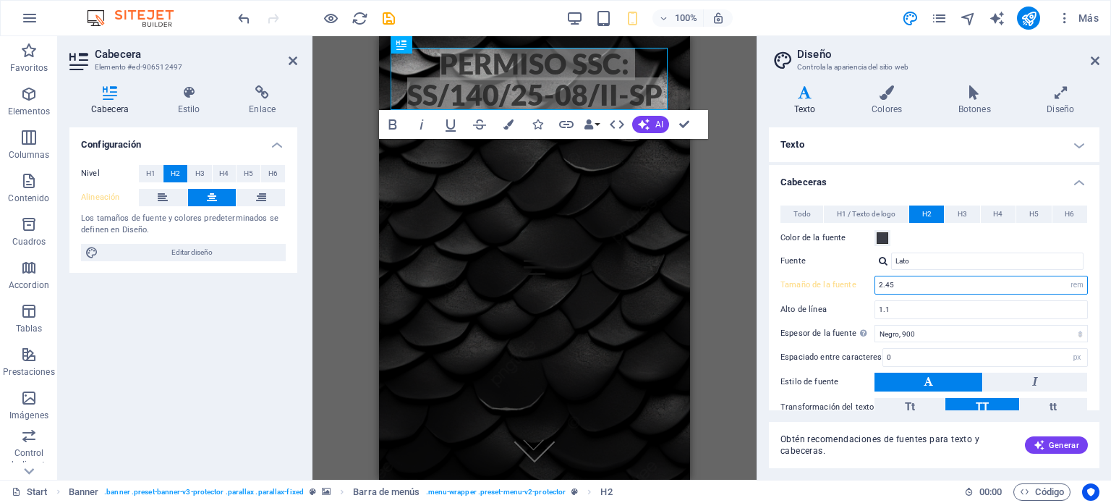
drag, startPoint x: 900, startPoint y: 283, endPoint x: 871, endPoint y: 277, distance: 28.8
click at [871, 277] on div "Tamaño de la fuente 2.45 rem px em %" at bounding box center [933, 285] width 307 height 19
click at [911, 187] on h4 "Cabeceras" at bounding box center [934, 178] width 330 height 26
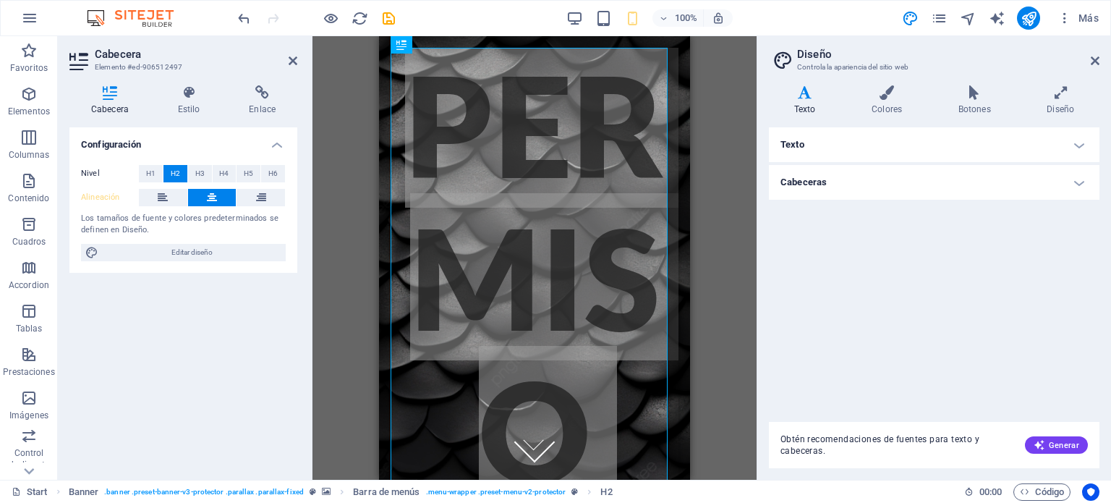
click at [911, 187] on h4 "Cabeceras" at bounding box center [934, 182] width 330 height 35
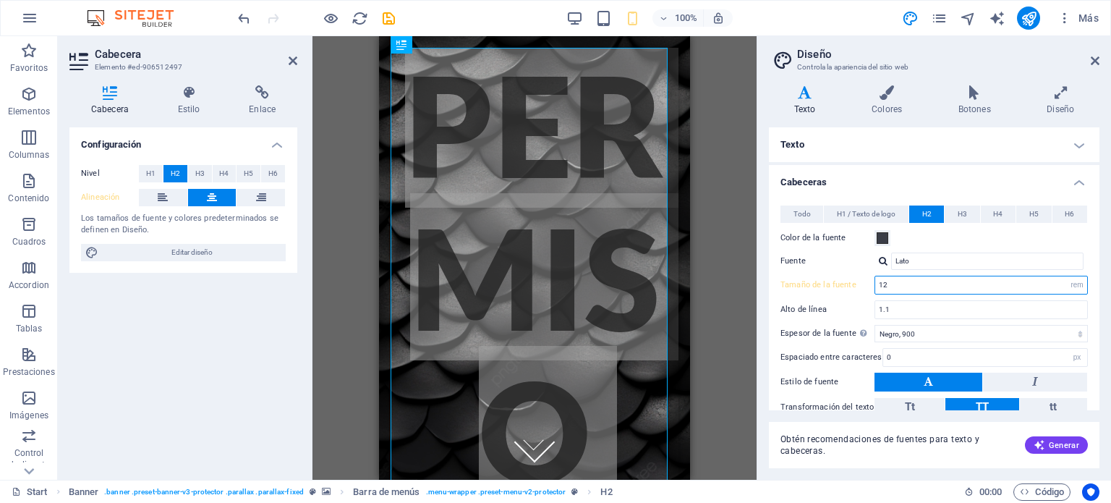
drag, startPoint x: 911, startPoint y: 286, endPoint x: 863, endPoint y: 287, distance: 47.7
click at [863, 287] on div "Tamaño de la fuente 12 rem px em %" at bounding box center [933, 285] width 307 height 19
type input "2.0"
click at [897, 187] on h4 "Cabeceras" at bounding box center [934, 178] width 330 height 26
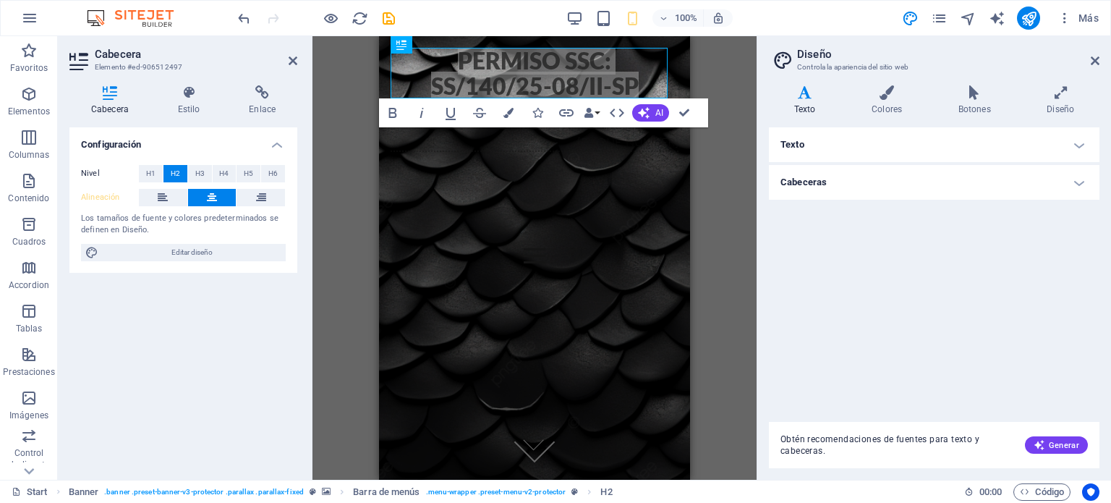
click at [733, 215] on div "Barra de menús Banner H2 Banner Banner Barra de menús Bold Italic Underline Str…" at bounding box center [534, 257] width 444 height 443
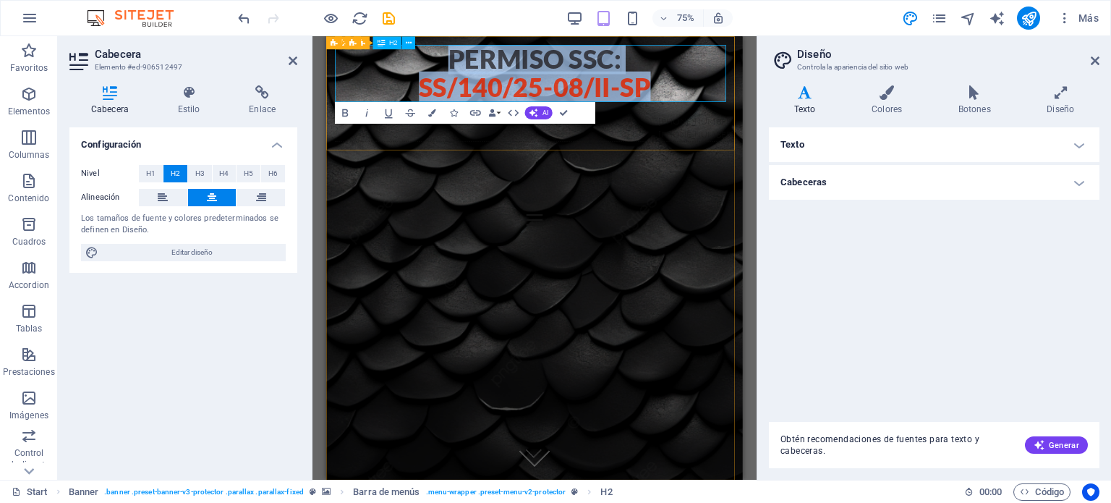
click at [790, 107] on h2 "Permiso ssc: ss/140/25-08/ii-sp" at bounding box center [604, 86] width 532 height 76
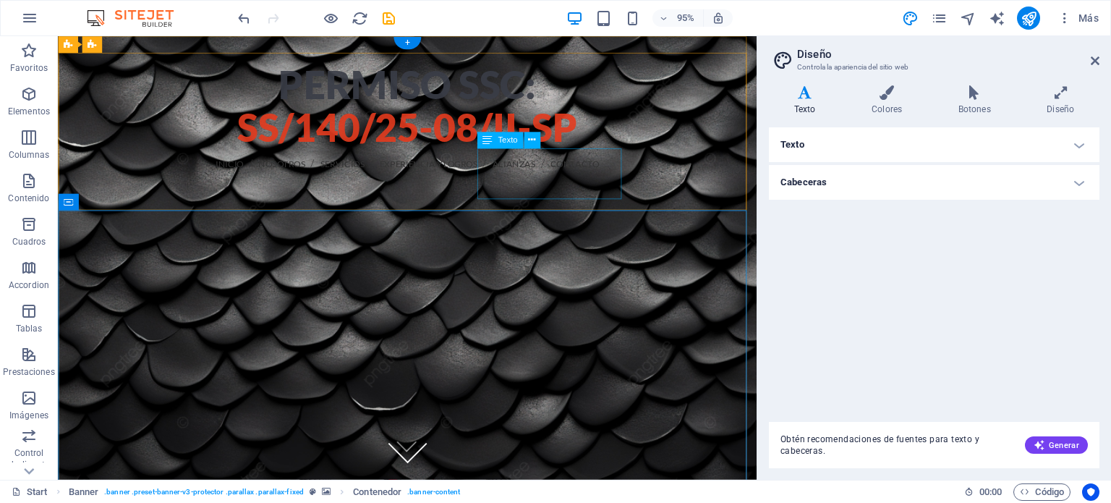
click at [620, 187] on div "LLAMANOS 56-4366-1782 55-9461-3068 55-9461-3069" at bounding box center [425, 214] width 712 height 54
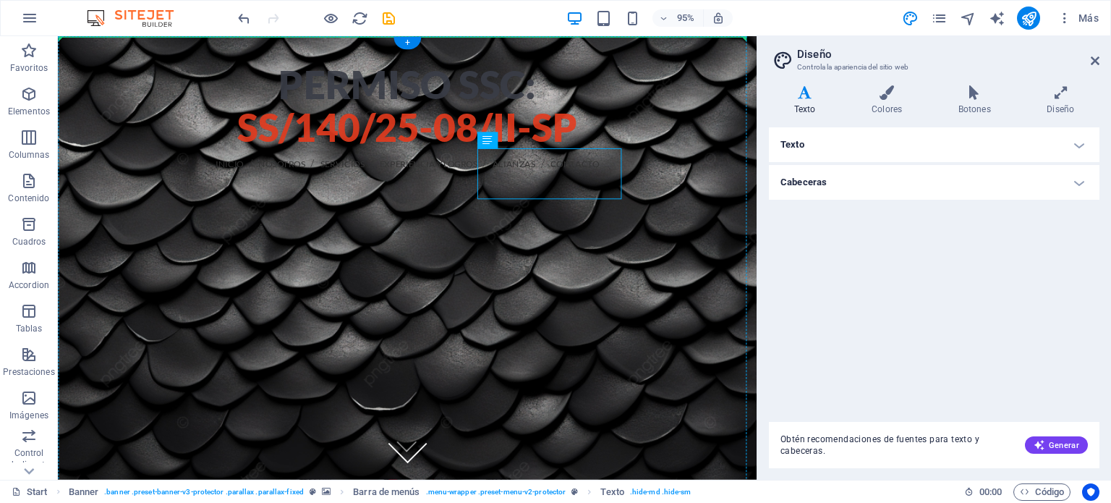
drag, startPoint x: 616, startPoint y: 179, endPoint x: 612, endPoint y: 218, distance: 39.2
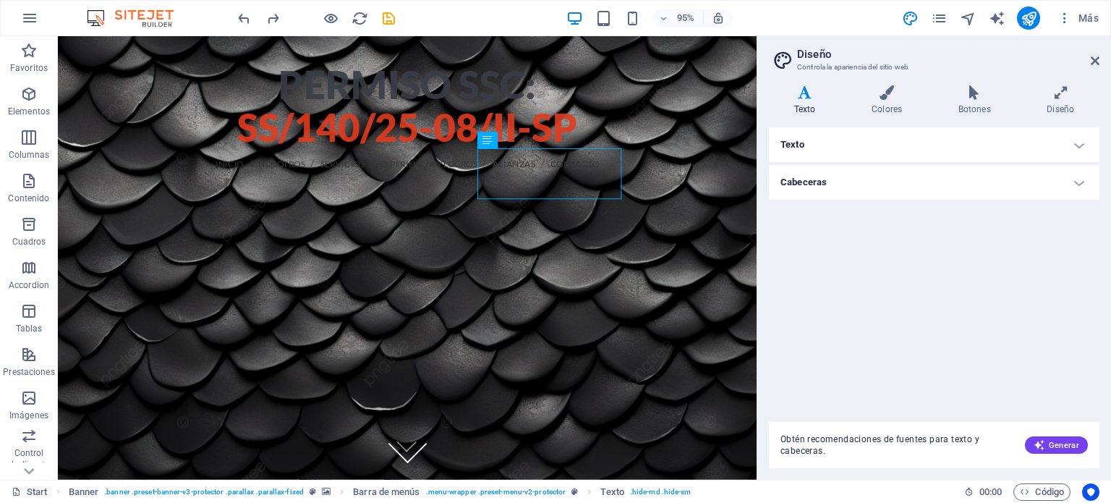
click at [949, 294] on div "Texto Standard Bold Links Color de la fuente Fuente Lato Tamaño de la fuente 16…" at bounding box center [934, 268] width 330 height 283
click at [1096, 63] on icon at bounding box center [1094, 61] width 9 height 12
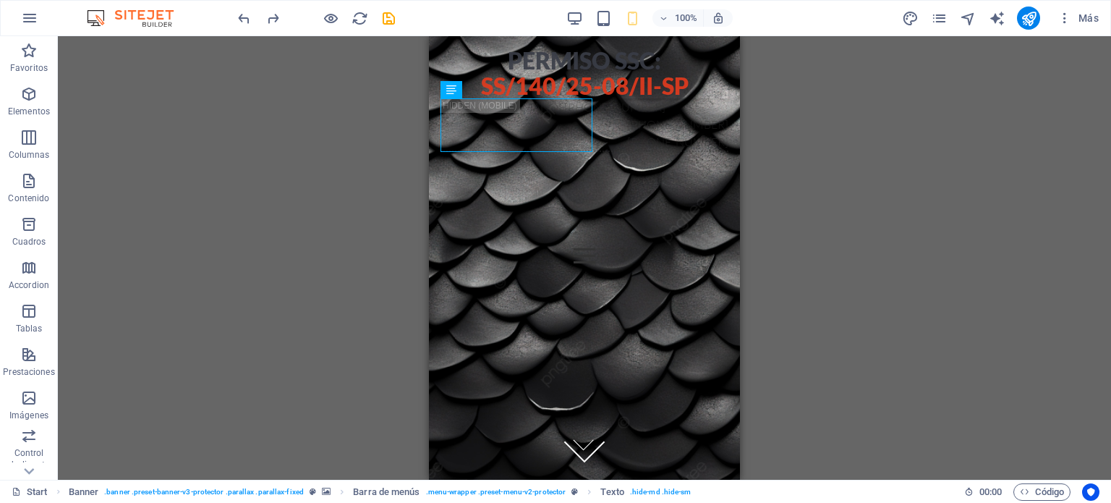
click at [919, 200] on div "Arrastra aquí para reemplazar el contenido existente. Si quieres crear un eleme…" at bounding box center [584, 257] width 1053 height 443
click at [700, 86] on div "Permiso ssc: ss/140/25-08/ii-sp" at bounding box center [584, 73] width 288 height 51
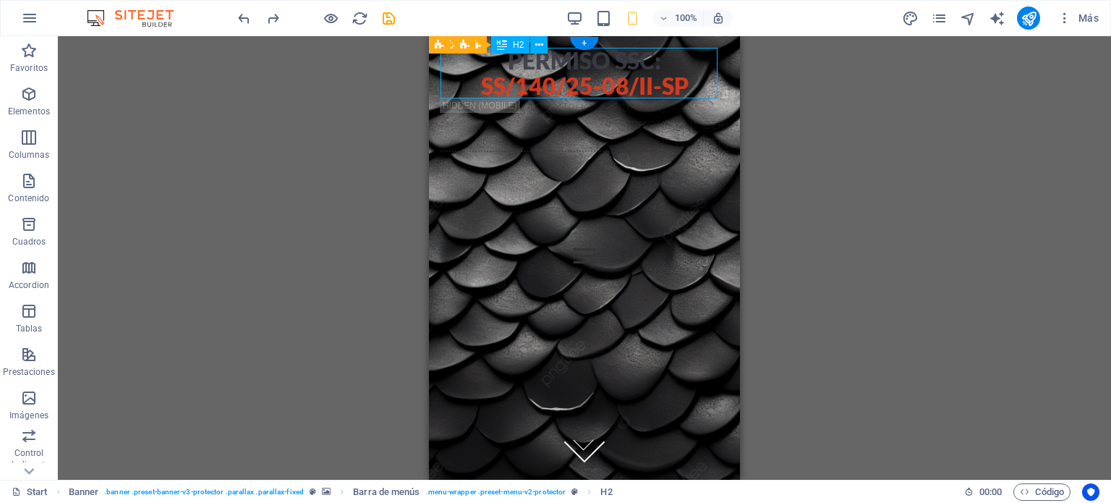
click at [700, 80] on div "Permiso ssc: ss/140/25-08/ii-sp" at bounding box center [584, 73] width 288 height 51
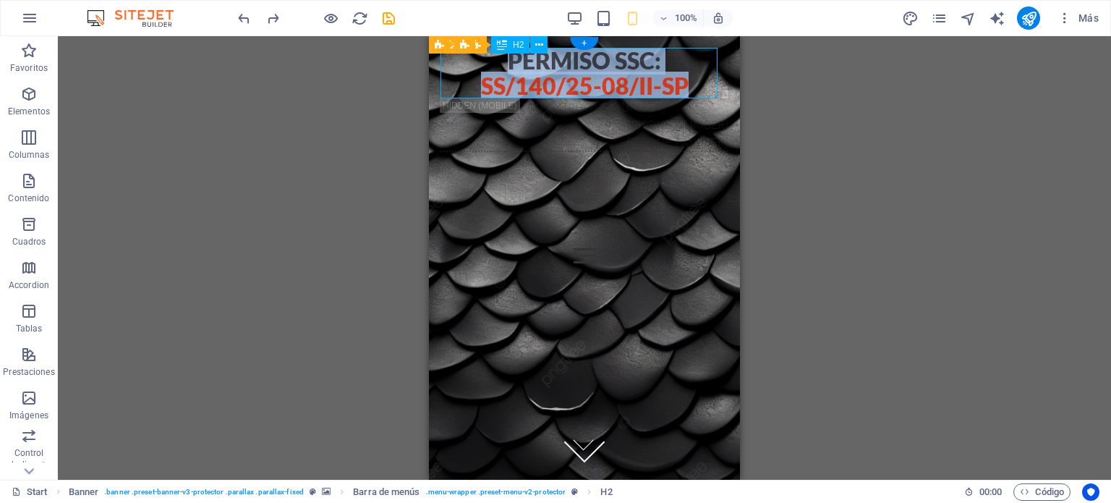
select select "%"
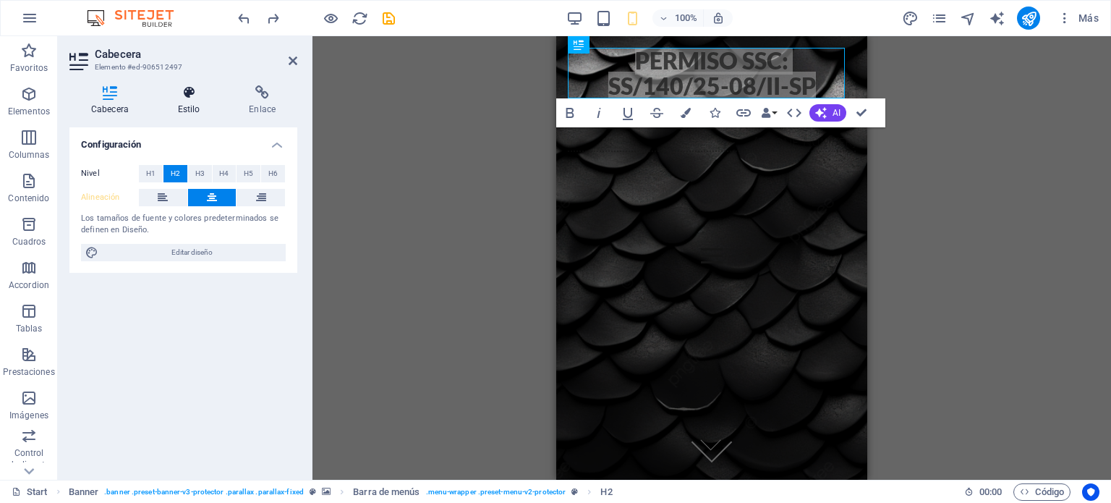
click at [192, 92] on icon at bounding box center [189, 92] width 66 height 14
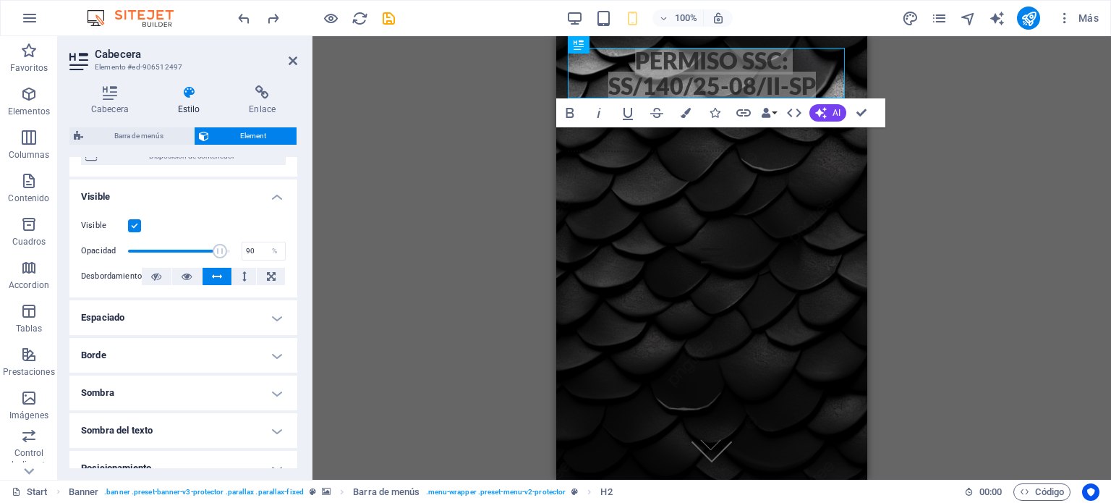
scroll to position [312, 0]
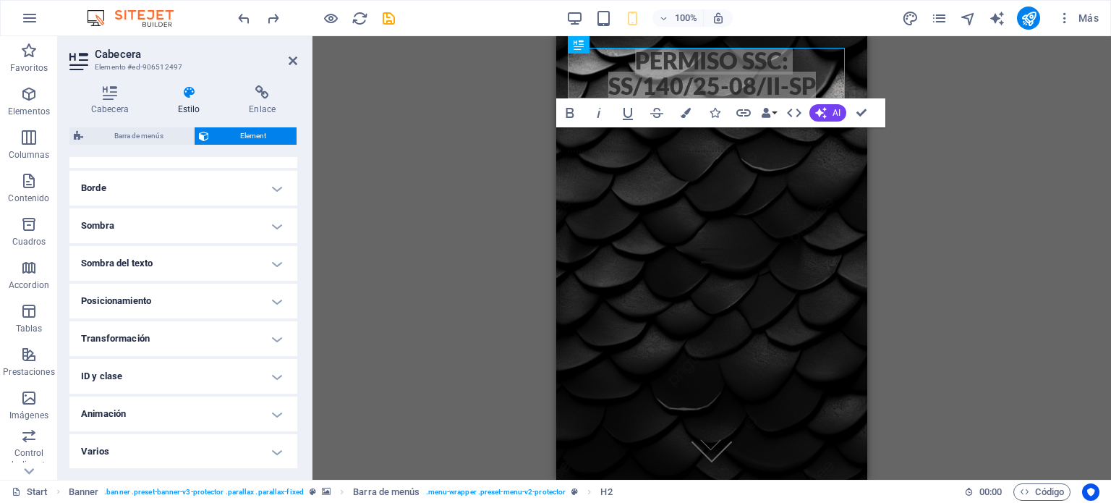
click at [244, 258] on h4 "Sombra del texto" at bounding box center [183, 263] width 228 height 35
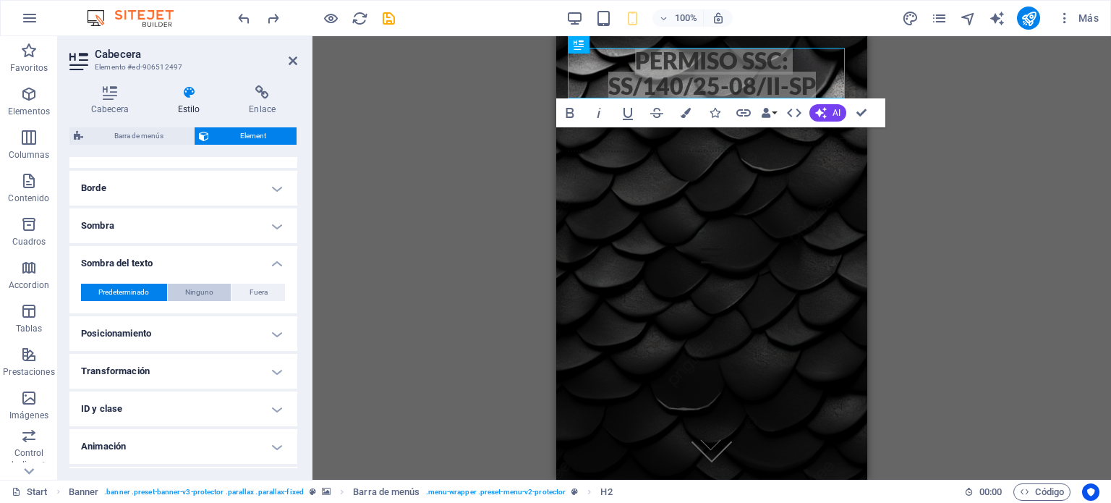
click at [205, 289] on span "Ninguno" at bounding box center [199, 291] width 28 height 17
click at [273, 228] on h4 "Sombra" at bounding box center [183, 225] width 228 height 35
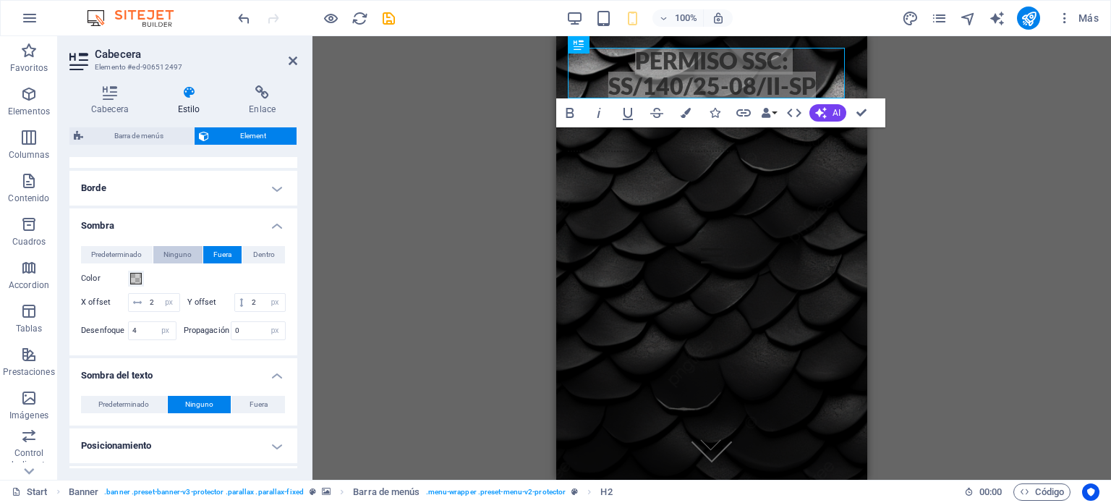
click at [172, 251] on span "Ninguno" at bounding box center [177, 254] width 28 height 17
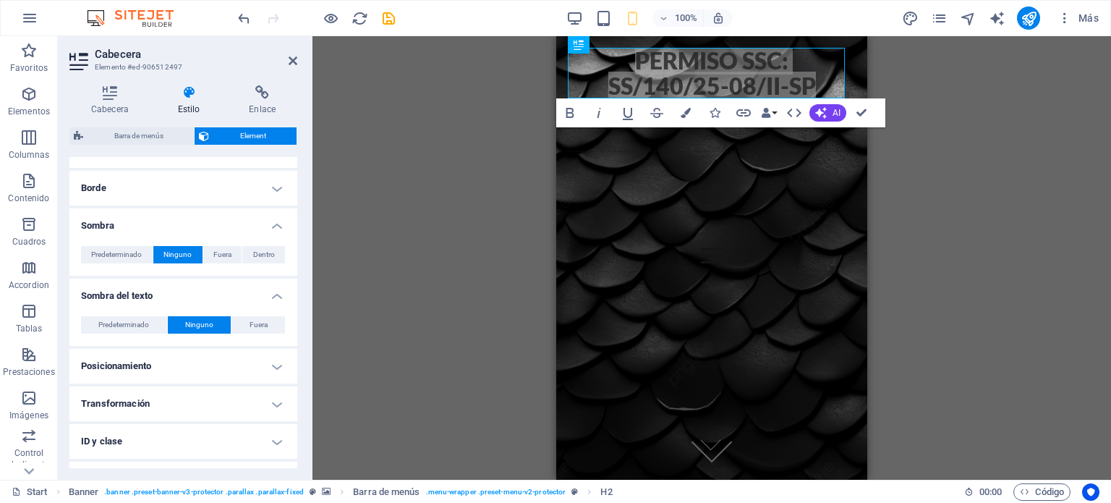
click at [273, 229] on h4 "Sombra" at bounding box center [183, 221] width 228 height 26
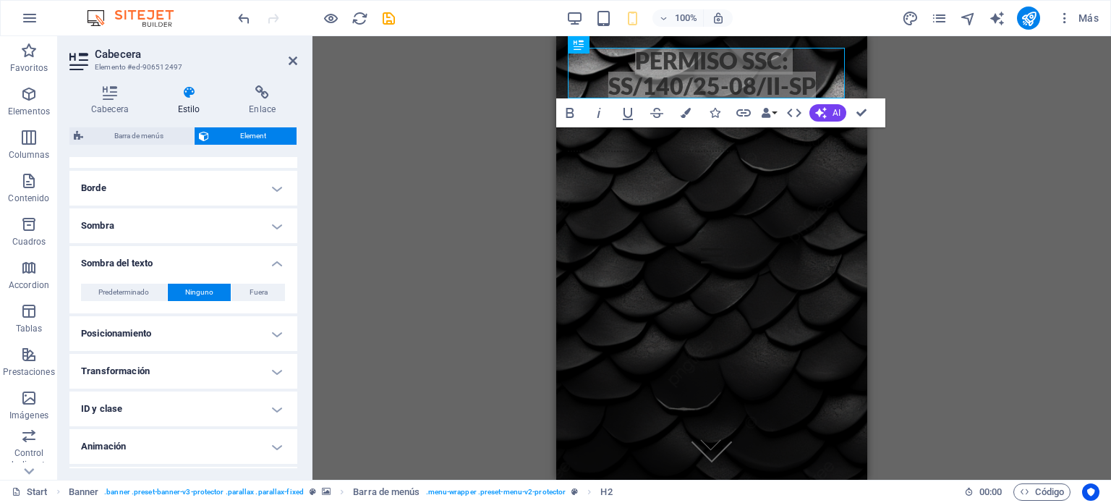
click at [402, 231] on div "Banner Barra de menús H2 Banner Banner Barra de menús Texto Contenedor Icono Ic…" at bounding box center [711, 257] width 798 height 443
click at [278, 265] on h4 "Sombra del texto" at bounding box center [183, 259] width 228 height 26
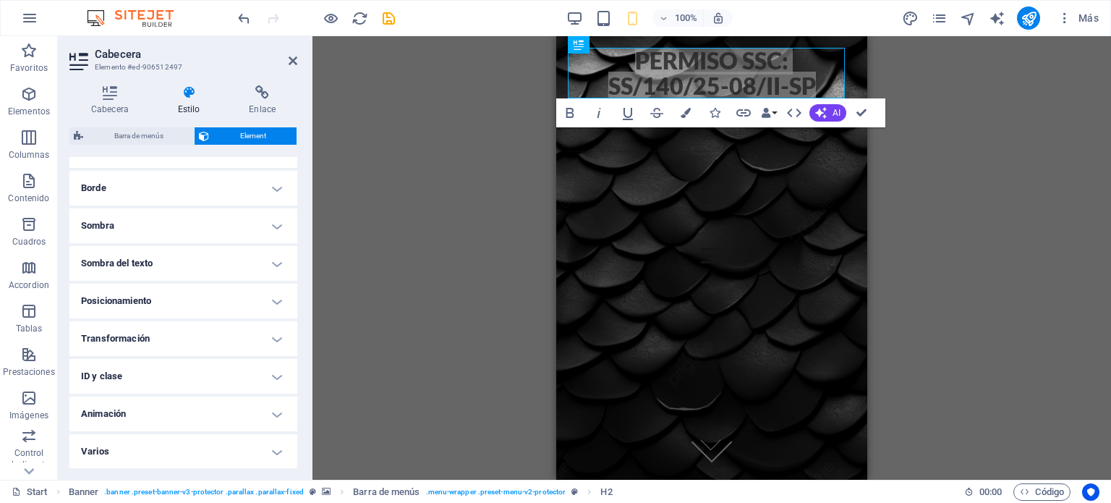
click at [954, 116] on div "Banner Barra de menús H2 Banner Banner Barra de menús Texto Contenedor Icono Ic…" at bounding box center [711, 257] width 798 height 443
click at [954, 115] on div "Banner Barra de menús H2 Banner Banner Barra de menús Texto Contenedor Icono Ic…" at bounding box center [711, 257] width 798 height 443
click at [292, 58] on icon at bounding box center [293, 61] width 9 height 12
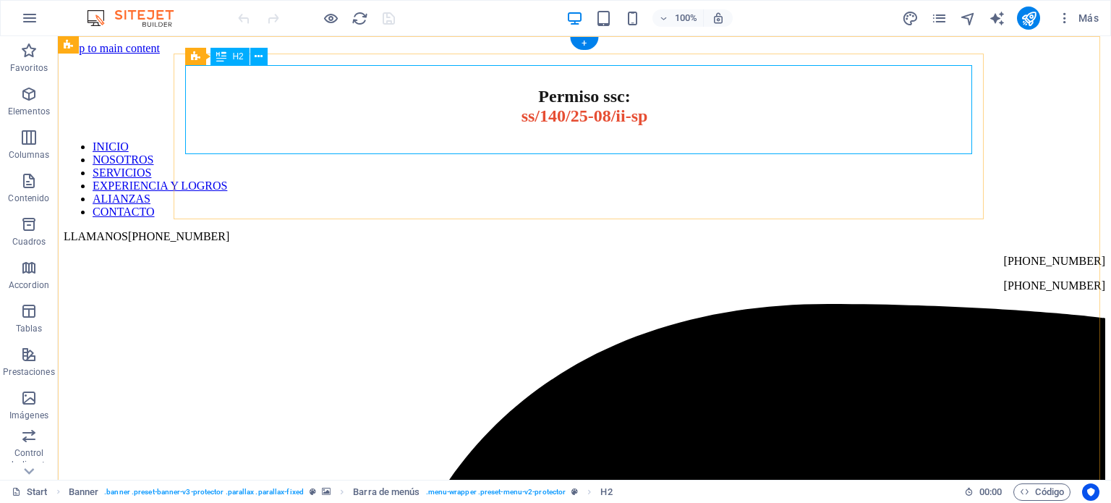
click at [544, 112] on div "Permiso ssc: ss/140/25-08/ii-sp" at bounding box center [584, 106] width 1041 height 39
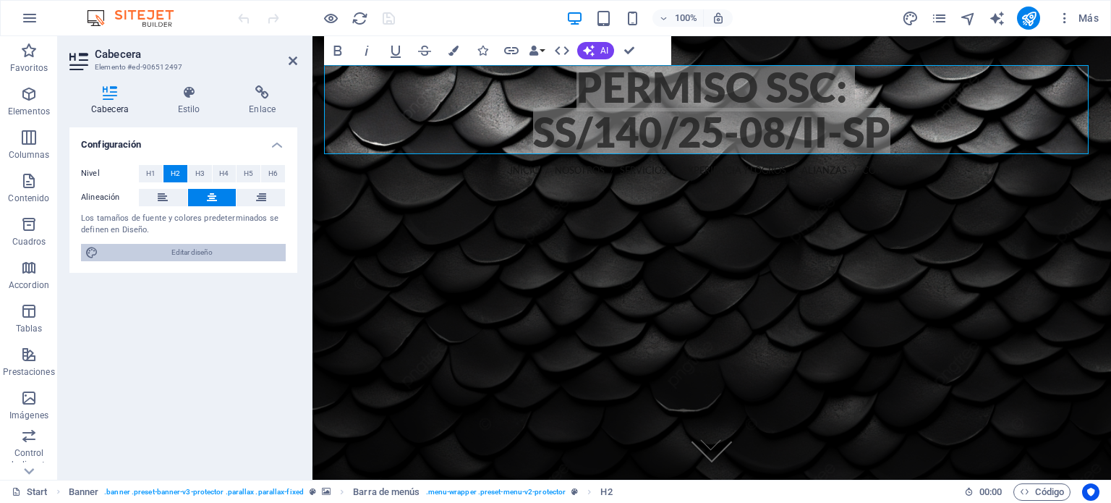
click at [211, 257] on span "Editar diseño" at bounding box center [192, 252] width 179 height 17
select select "px"
select select "300"
select select "px"
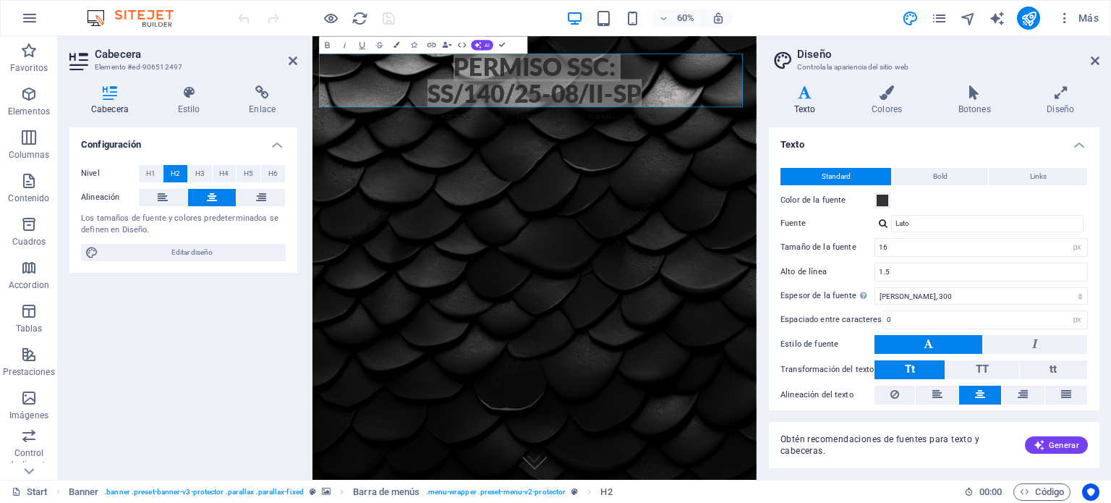
scroll to position [44, 0]
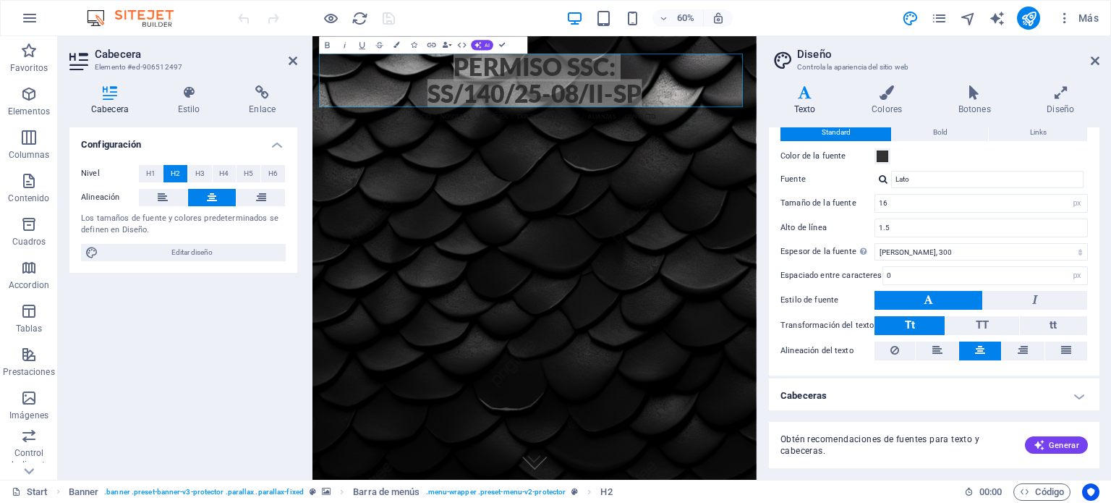
click at [902, 385] on h4 "Cabeceras" at bounding box center [934, 395] width 330 height 35
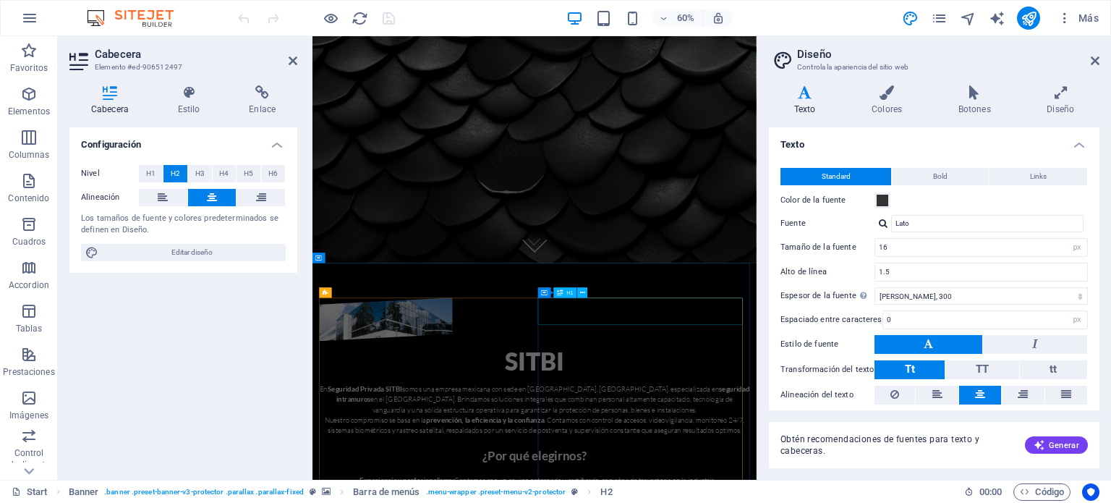
scroll to position [0, 0]
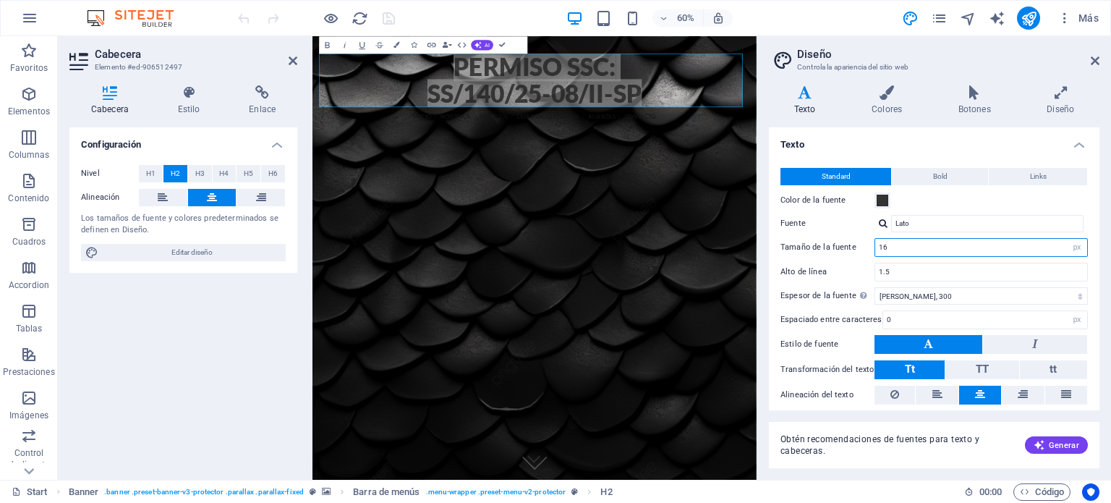
click at [899, 245] on input "16" at bounding box center [981, 247] width 212 height 17
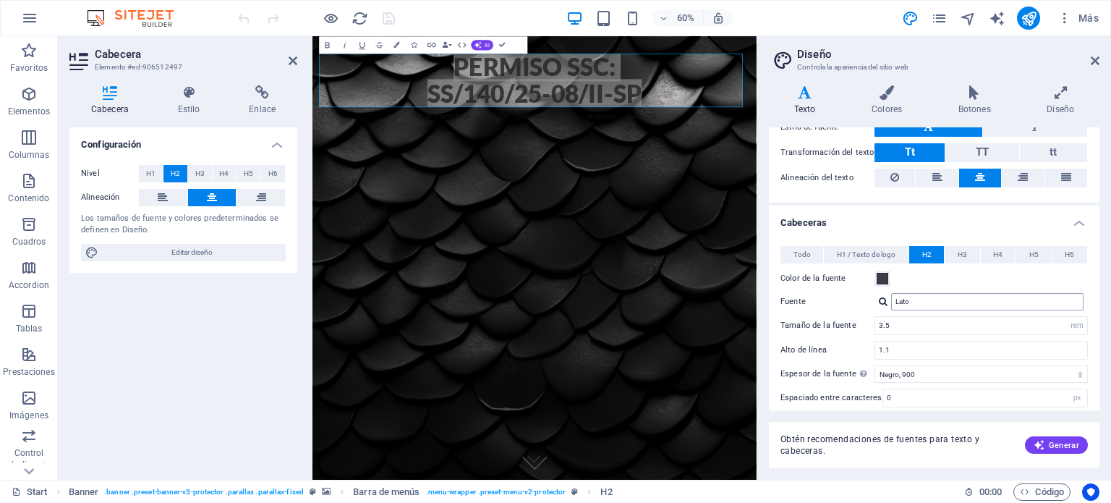
scroll to position [289, 0]
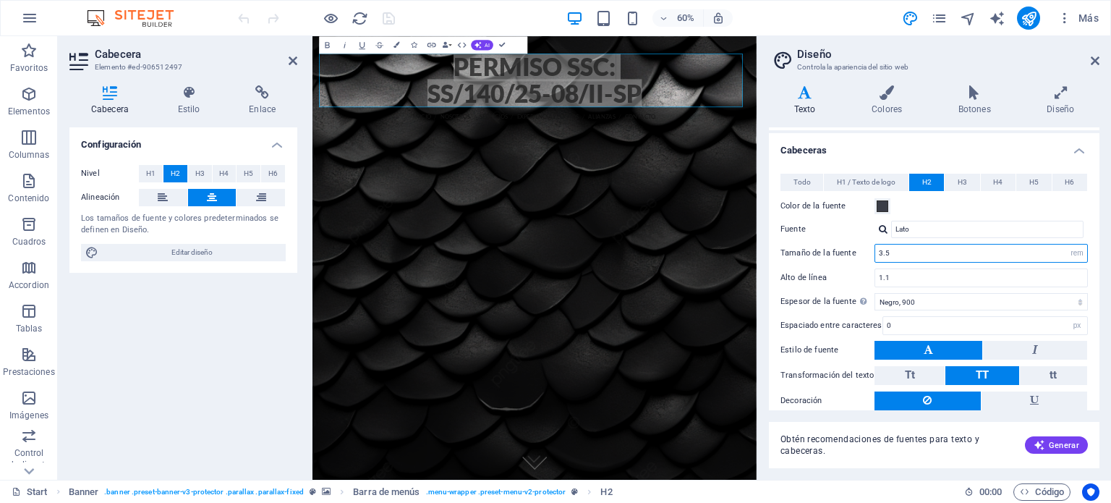
drag, startPoint x: 896, startPoint y: 247, endPoint x: 859, endPoint y: 245, distance: 36.9
click at [859, 245] on div "Tamaño de la fuente 3.5 rem px em %" at bounding box center [933, 253] width 307 height 19
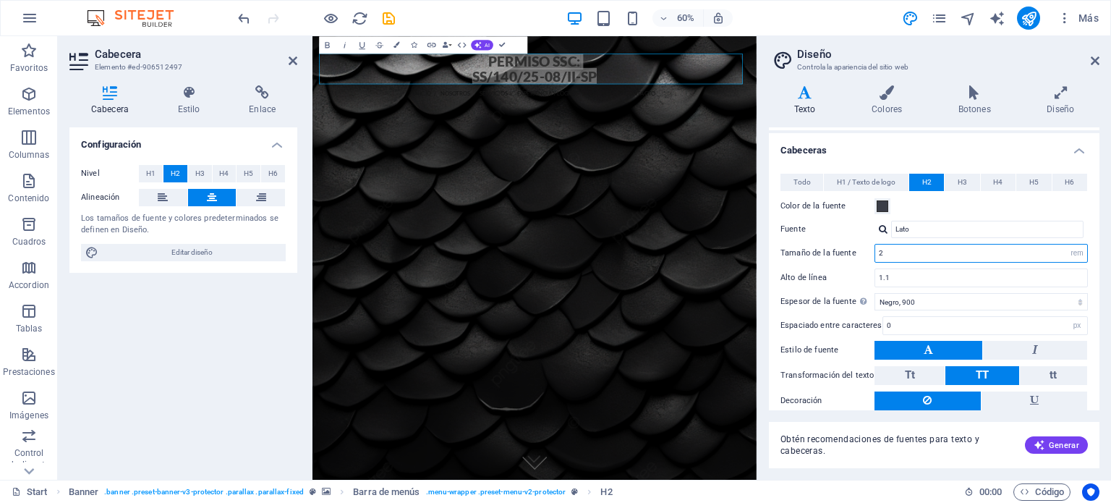
type input "2"
click at [858, 150] on h4 "Cabeceras" at bounding box center [934, 146] width 330 height 26
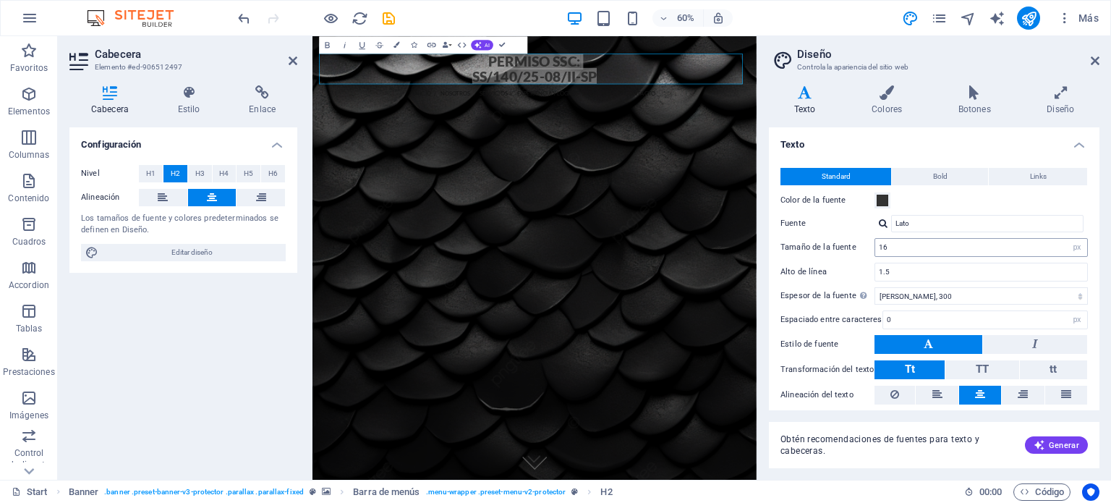
scroll to position [44, 0]
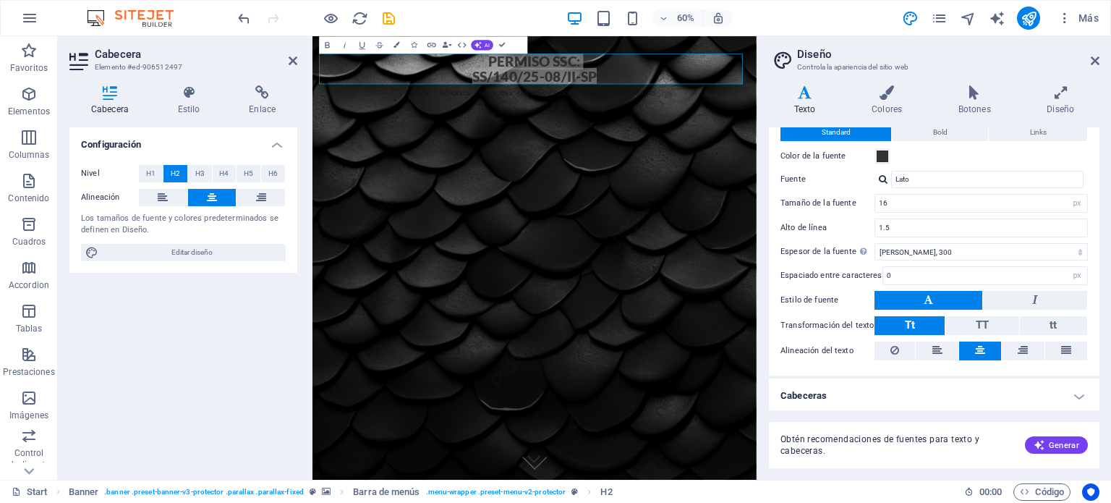
click at [934, 385] on h4 "Cabeceras" at bounding box center [934, 395] width 330 height 35
click at [930, 391] on h4 "Cabeceras" at bounding box center [934, 391] width 330 height 26
click at [909, 398] on h4 "Cabeceras" at bounding box center [934, 395] width 330 height 35
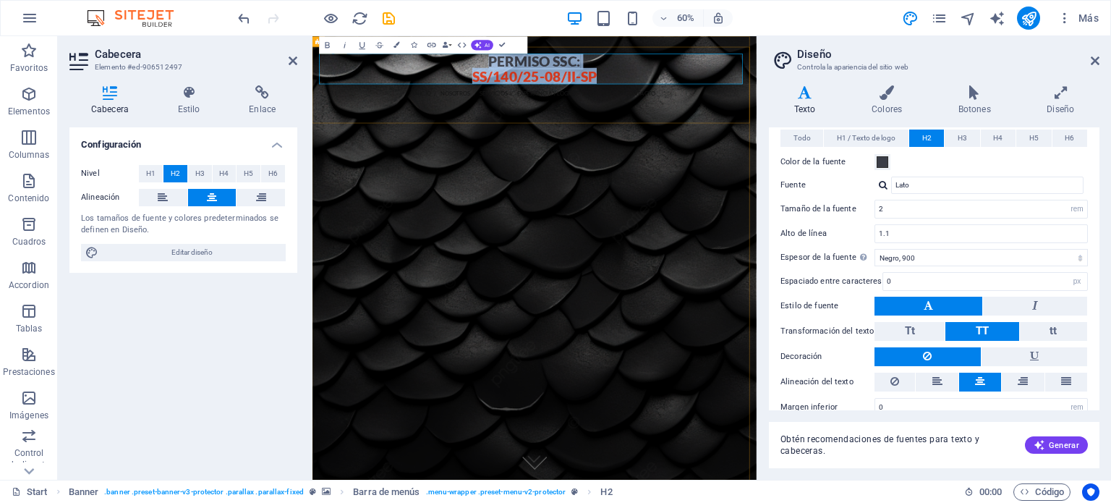
click at [578, 95] on span "ss/140/25-08/ii-sp" at bounding box center [682, 103] width 208 height 28
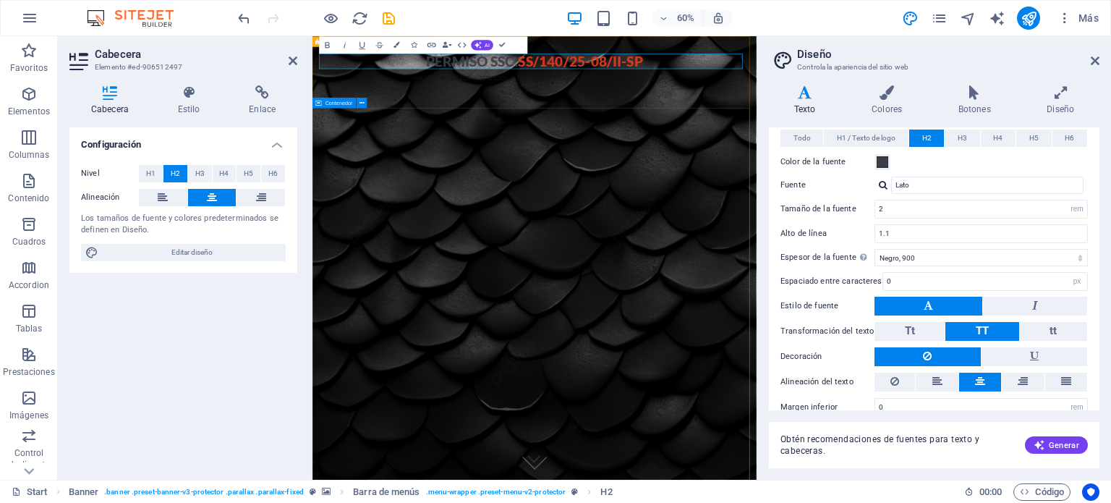
click at [944, 269] on div at bounding box center [682, 466] width 740 height 395
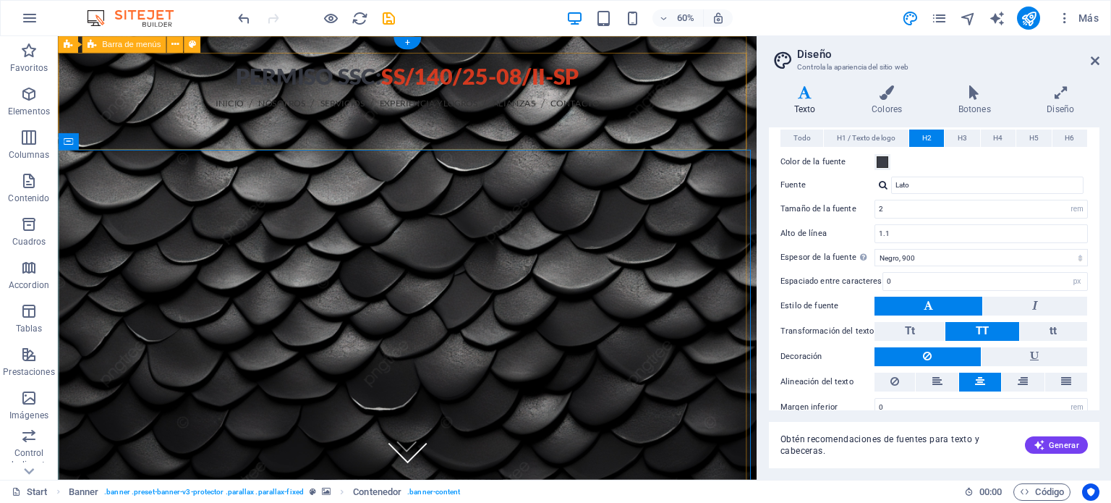
click at [725, 141] on header "Permiso ssc: ss/140/25-08/ii-sp INICIO NOSOTROS SERVICIOS EXPERIENCIA Y LOGROS …" at bounding box center [425, 350] width 735 height 628
select select "vh"
select select "header"
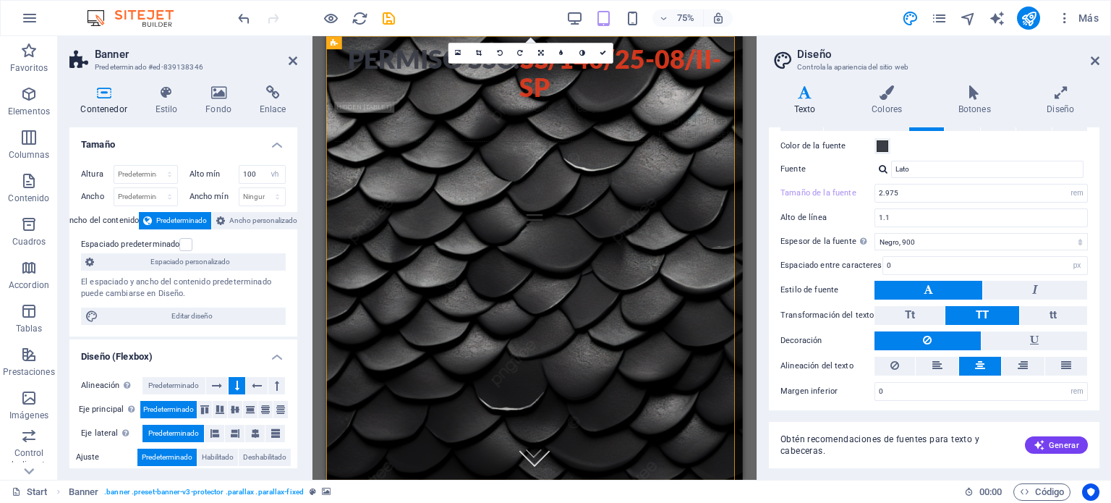
scroll to position [0, 0]
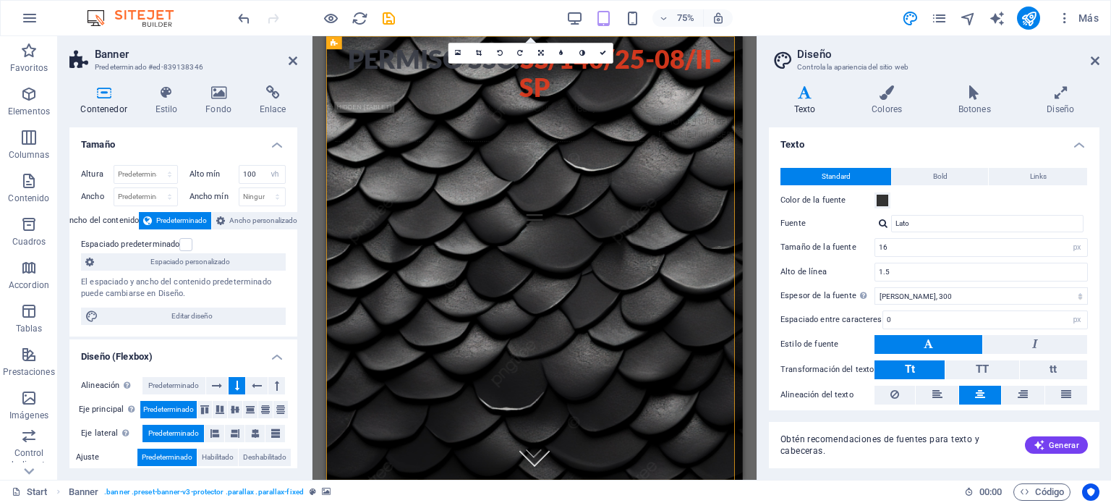
click at [1075, 144] on h4 "Texto" at bounding box center [934, 140] width 330 height 26
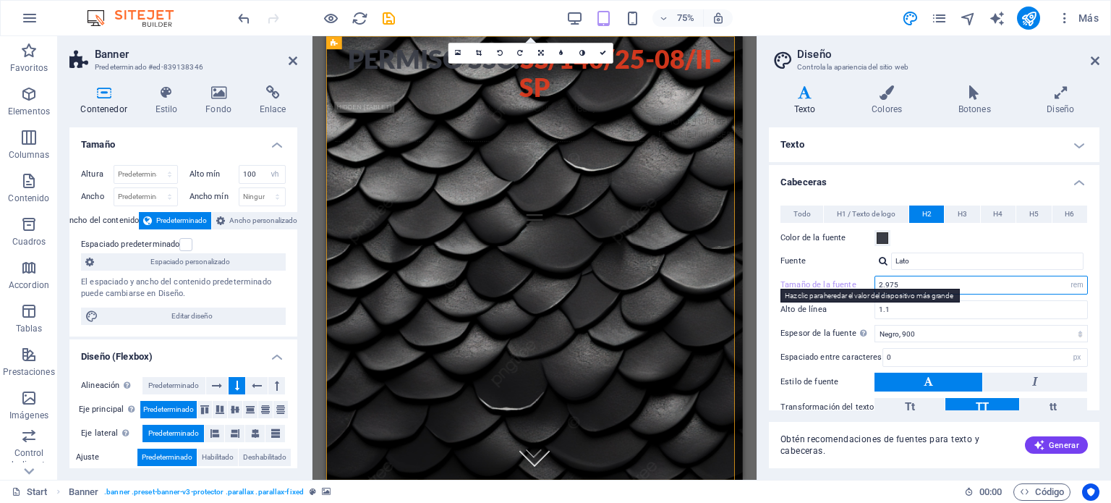
drag, startPoint x: 903, startPoint y: 286, endPoint x: 866, endPoint y: 286, distance: 36.9
click at [866, 286] on div "Tamaño de la fuente 2.975 rem px em %" at bounding box center [933, 285] width 307 height 19
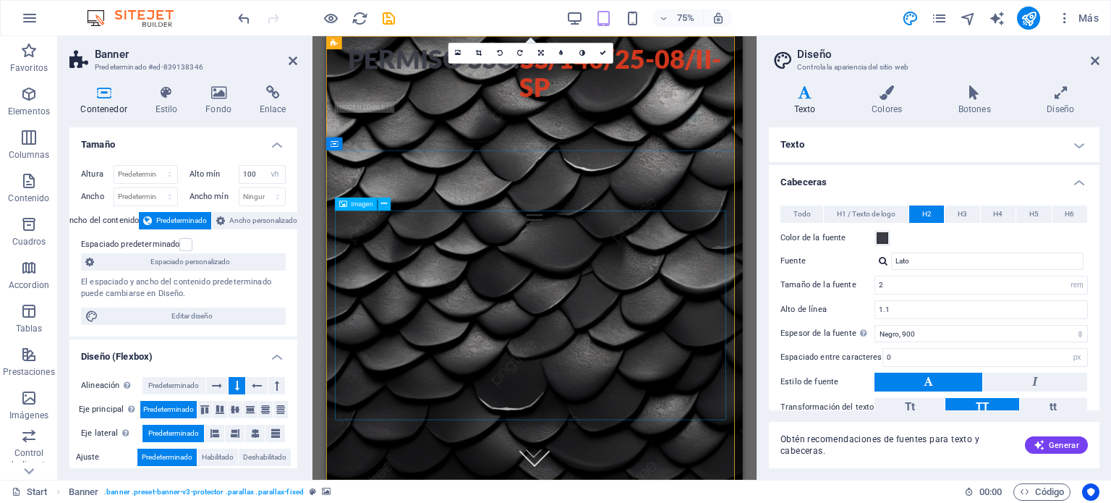
click at [824, 358] on figure at bounding box center [604, 497] width 532 height 279
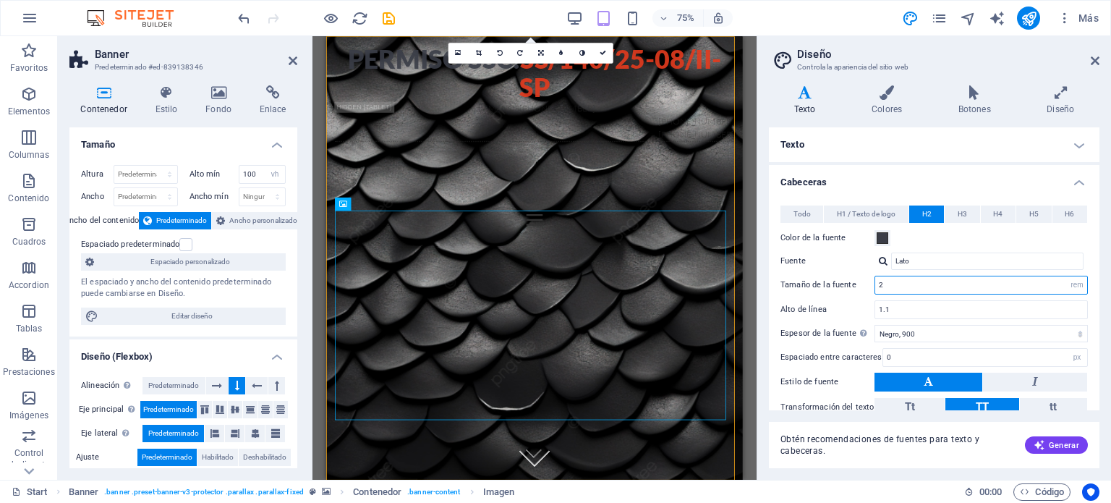
click at [900, 282] on input "2" at bounding box center [981, 284] width 212 height 17
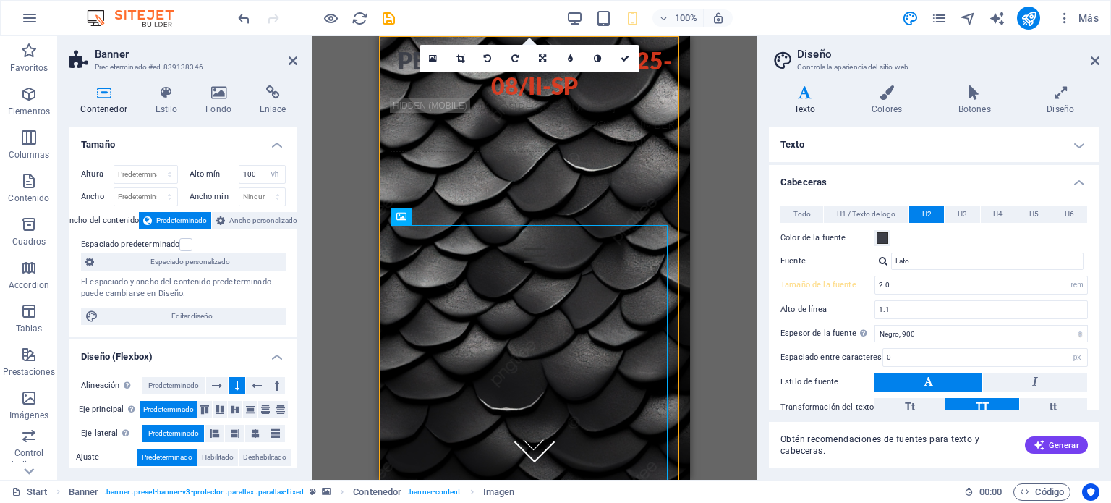
click at [354, 76] on div "Arrastra aquí para reemplazar el contenido existente. Si quieres crear un eleme…" at bounding box center [534, 257] width 444 height 443
click at [888, 283] on input "2.0" at bounding box center [981, 284] width 212 height 17
type input "2"
click at [728, 260] on div "Arrastra aquí para reemplazar el contenido existente. Si quieres crear un eleme…" at bounding box center [534, 257] width 444 height 443
click at [625, 60] on icon at bounding box center [624, 58] width 9 height 9
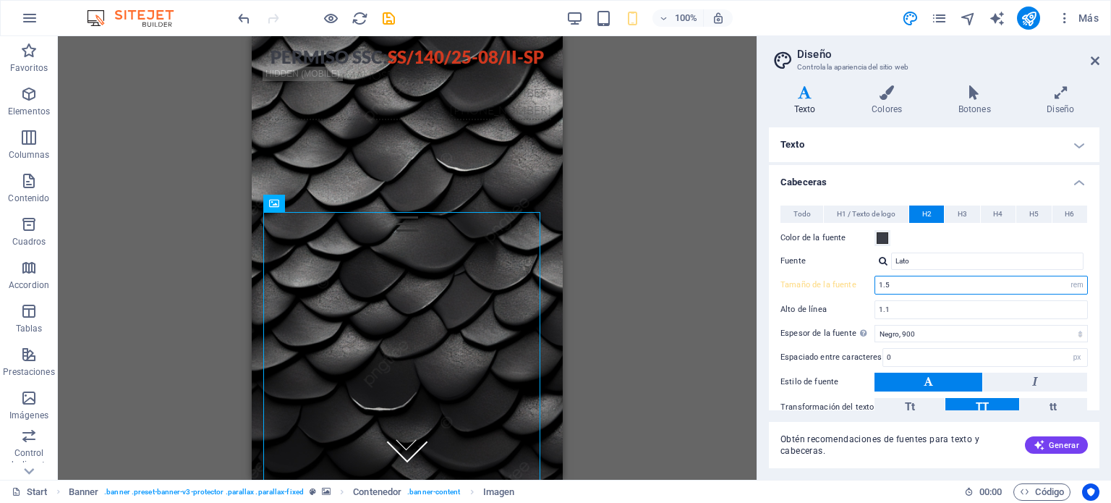
click at [921, 278] on input "1.5" at bounding box center [981, 284] width 212 height 17
type input "1.3"
click at [705, 251] on div "Arrastra aquí para reemplazar el contenido existente. Si quieres crear un eleme…" at bounding box center [407, 257] width 699 height 443
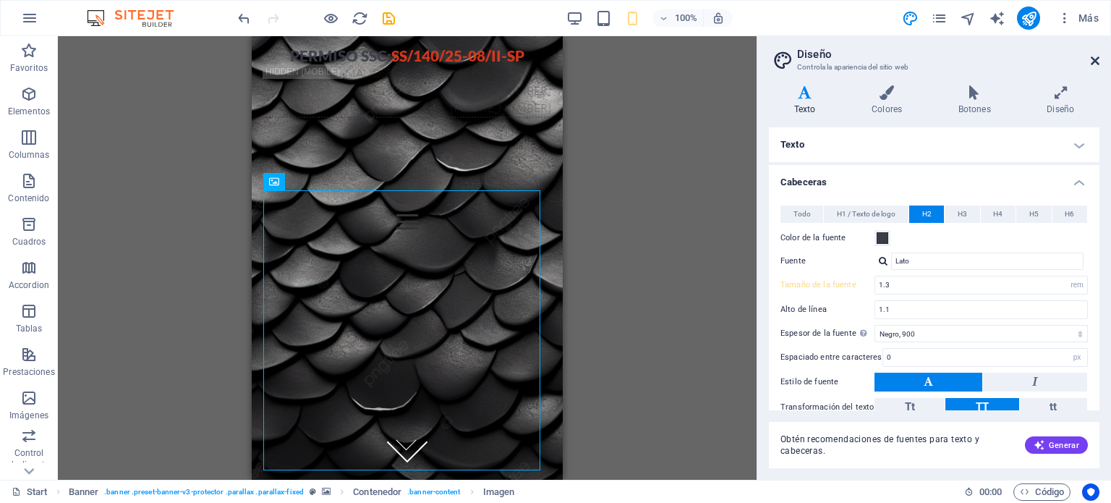
click at [1098, 59] on icon at bounding box center [1094, 61] width 9 height 12
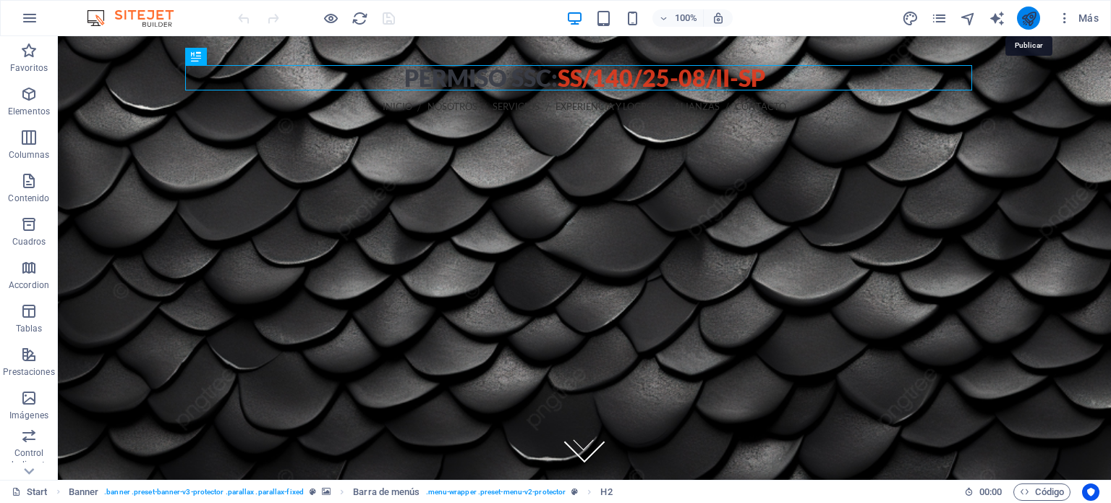
click at [1027, 17] on icon "publish" at bounding box center [1028, 18] width 17 height 17
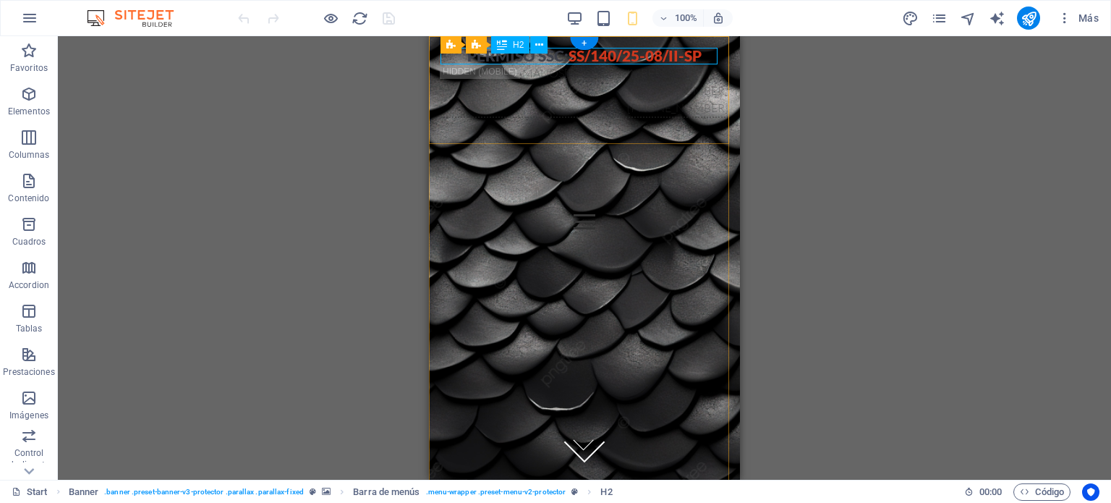
click at [699, 52] on div "Permiso ssc: ss/140/25-08/ii-sp" at bounding box center [584, 56] width 288 height 17
click at [699, 56] on div "Permiso ssc: ss/140/25-08/ii-sp" at bounding box center [584, 56] width 288 height 17
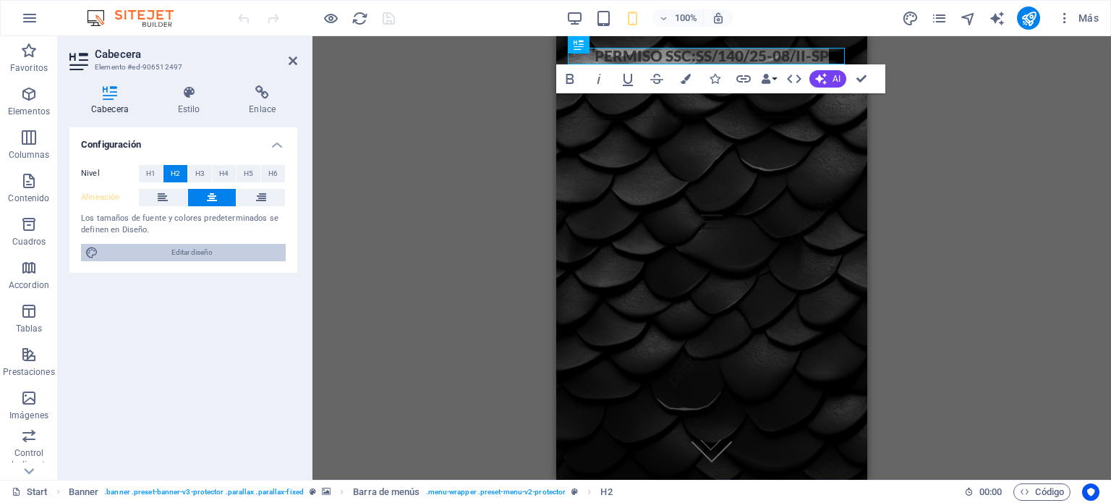
click at [215, 247] on span "Editar diseño" at bounding box center [192, 252] width 179 height 17
select select "px"
select select "300"
select select "px"
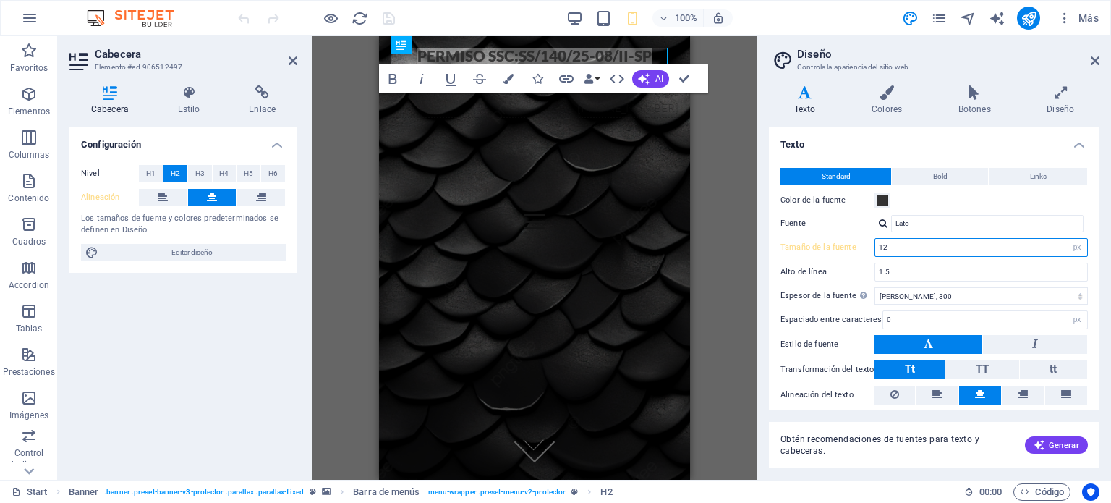
click at [903, 249] on input "12" at bounding box center [981, 247] width 212 height 17
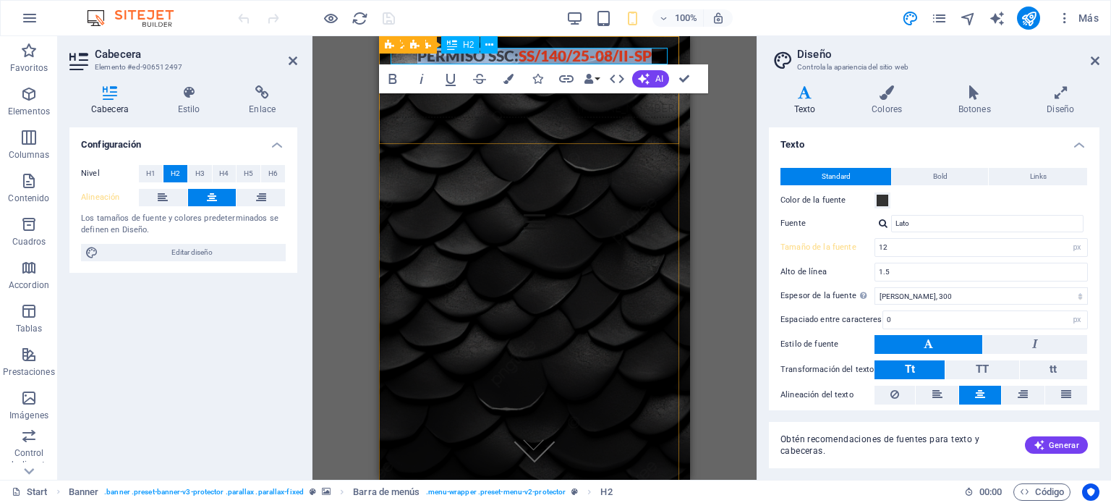
click at [503, 54] on h2 "Permiso ssc: ss/140/25-08/ii-sp" at bounding box center [534, 56] width 288 height 17
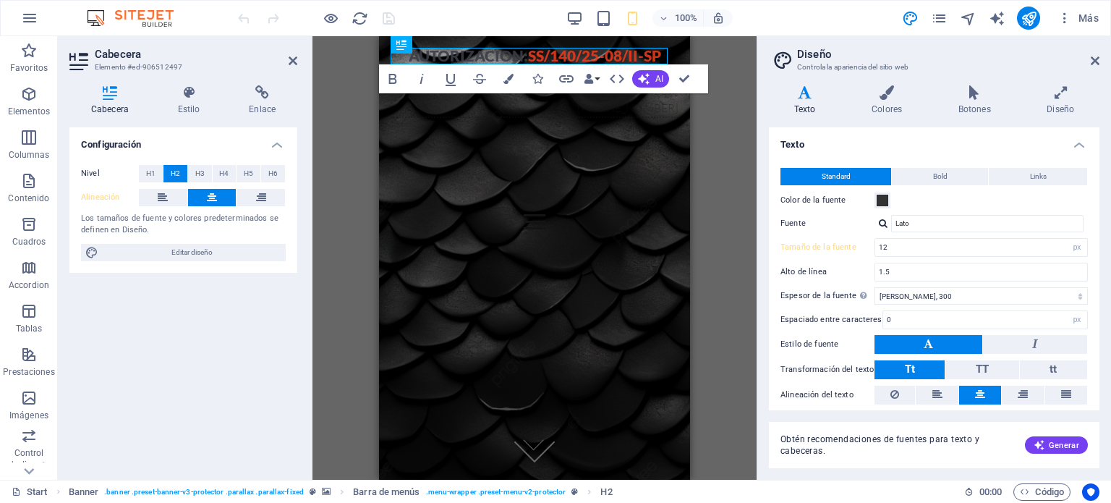
click at [356, 91] on div "Barra de menús Banner H2 Banner Banner Barra de menús Imagen Contenedor Iconos …" at bounding box center [534, 257] width 444 height 443
click at [469, 57] on h2 "AUTORIZACION: ss/140/25-08/ii-sp" at bounding box center [534, 56] width 288 height 17
drag, startPoint x: 111, startPoint y: 22, endPoint x: 338, endPoint y: 196, distance: 285.7
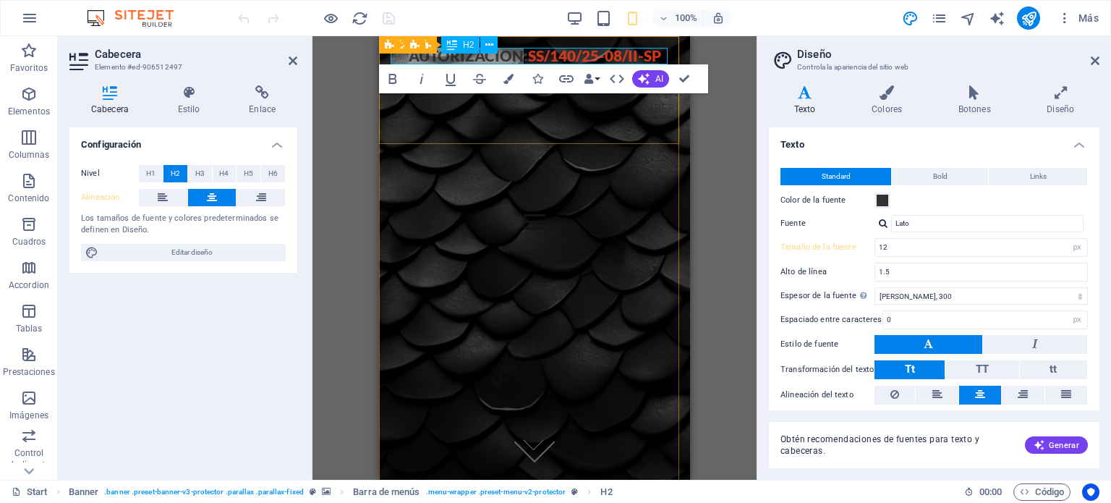
click at [338, 196] on div "Barra de menús Banner H2 Banner Banner Barra de menús Imagen Contenedor Iconos …" at bounding box center [534, 257] width 444 height 443
click at [358, 108] on div "Barra de menús Banner H2 Banner Banner Barra de menús Imagen Contenedor Iconos …" at bounding box center [534, 257] width 444 height 443
click at [731, 256] on div "Barra de menús Banner H2 Banner Banner Barra de menús Imagen Contenedor Iconos …" at bounding box center [534, 257] width 444 height 443
click at [1098, 59] on icon at bounding box center [1094, 61] width 9 height 12
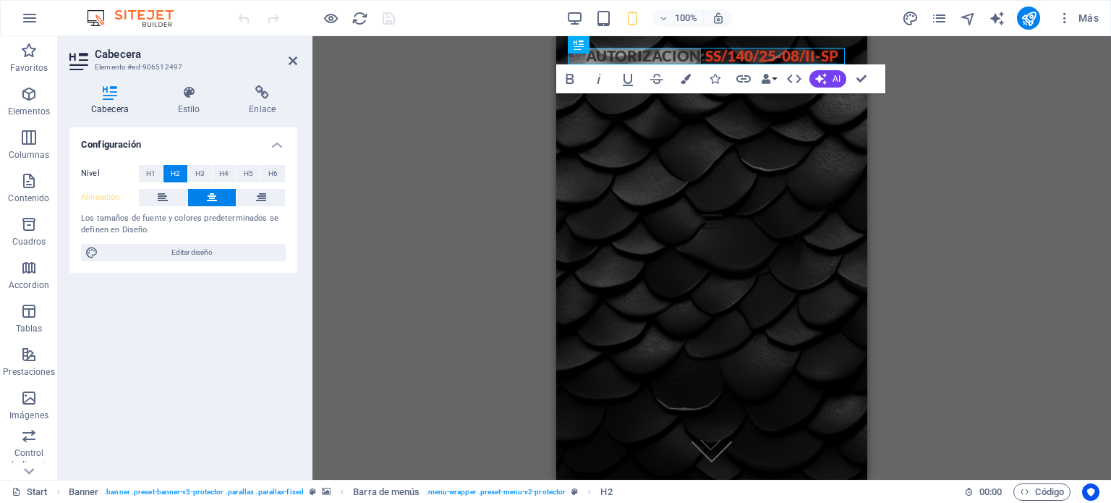
click at [948, 155] on div "Barra de menús Banner H2 Banner Banner Barra de menús Imagen Contenedor Iconos …" at bounding box center [711, 257] width 798 height 443
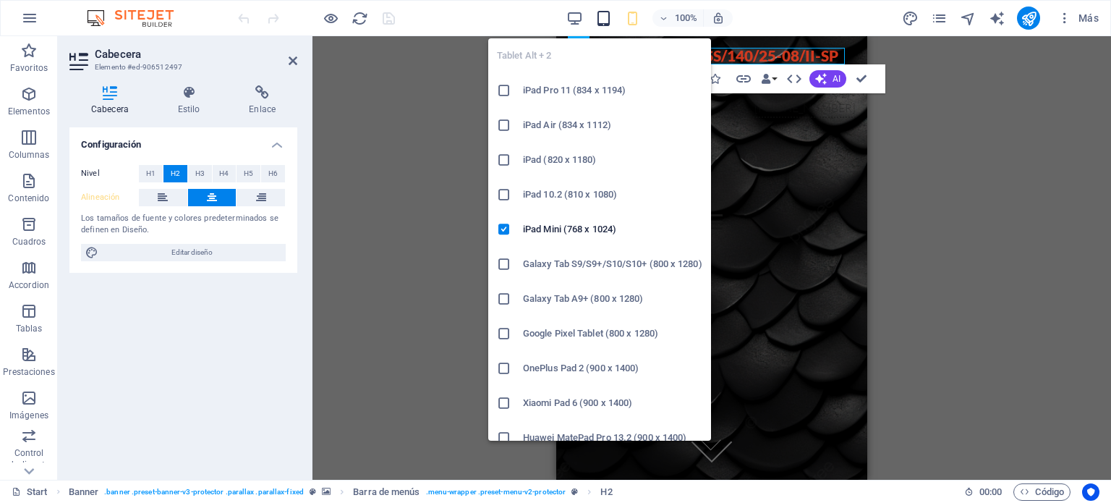
click at [605, 18] on icon "button" at bounding box center [603, 18] width 17 height 17
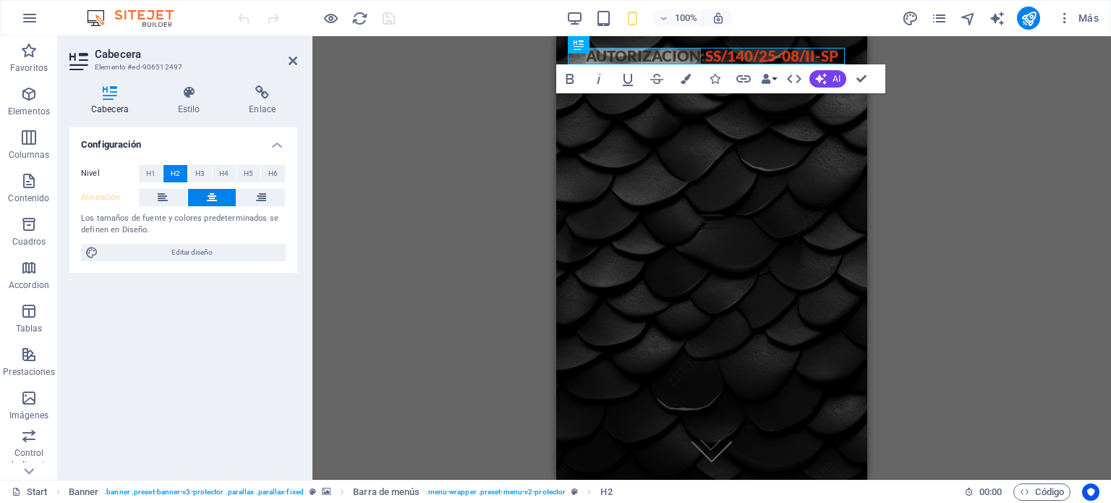
click at [960, 206] on div "Barra de menús Banner H2 Banner Banner Barra de menús Imagen Contenedor Iconos …" at bounding box center [711, 257] width 798 height 443
click at [835, 51] on span "ss/140/25-08/ii-sp" at bounding box center [771, 55] width 133 height 18
click at [1009, 219] on div "Barra de menús Banner H2 Banner Banner Barra de menús Imagen Contenedor Iconos …" at bounding box center [711, 257] width 798 height 443
click at [505, 257] on div "Barra de menús Banner H2 Banner Banner Barra de menús Imagen Contenedor Iconos …" at bounding box center [711, 257] width 798 height 443
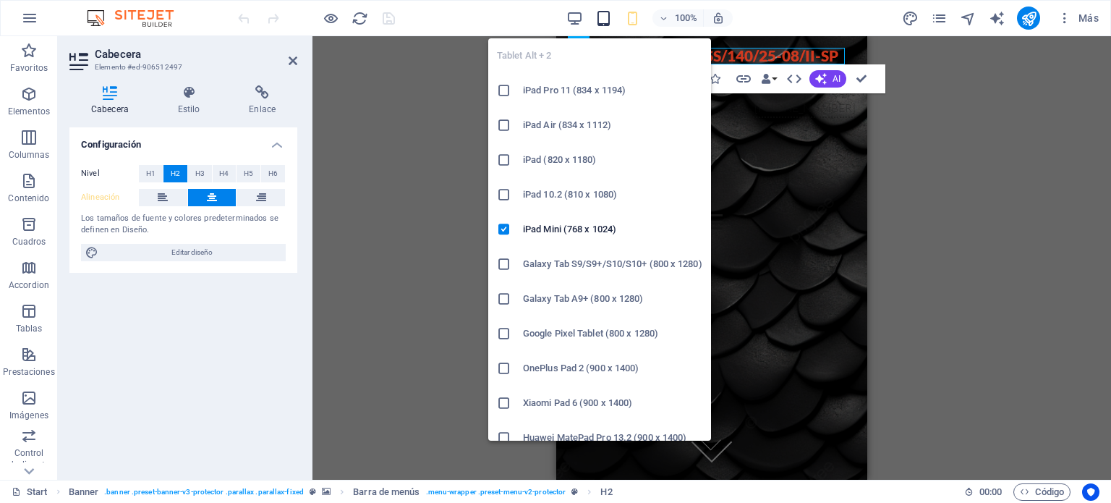
click at [599, 14] on icon "button" at bounding box center [603, 18] width 17 height 17
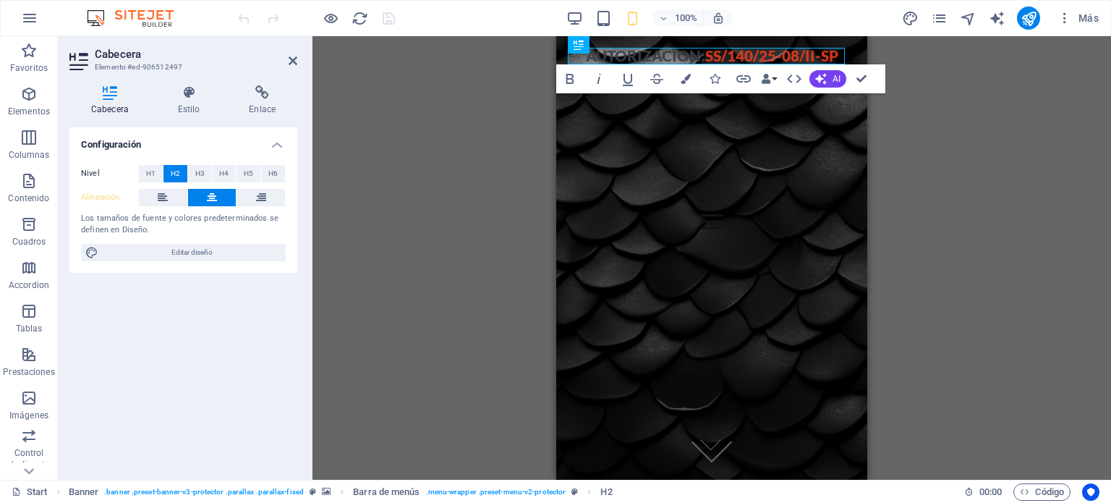
click at [975, 161] on div "Barra de menús Banner H2 Banner Banner Barra de menús Imagen Contenedor Iconos …" at bounding box center [711, 257] width 798 height 443
click at [1022, 19] on icon "publish" at bounding box center [1028, 18] width 17 height 17
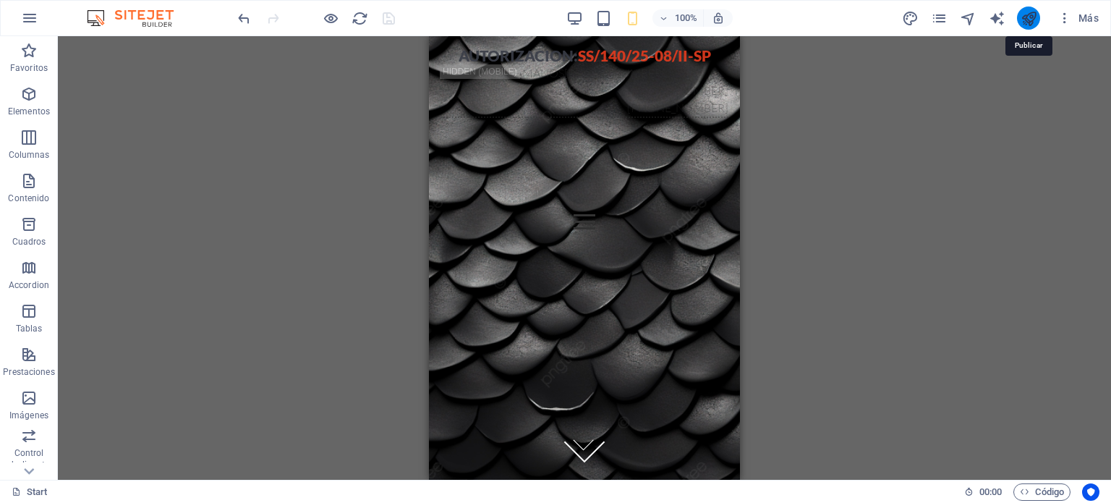
click at [1035, 18] on icon "publish" at bounding box center [1028, 18] width 17 height 17
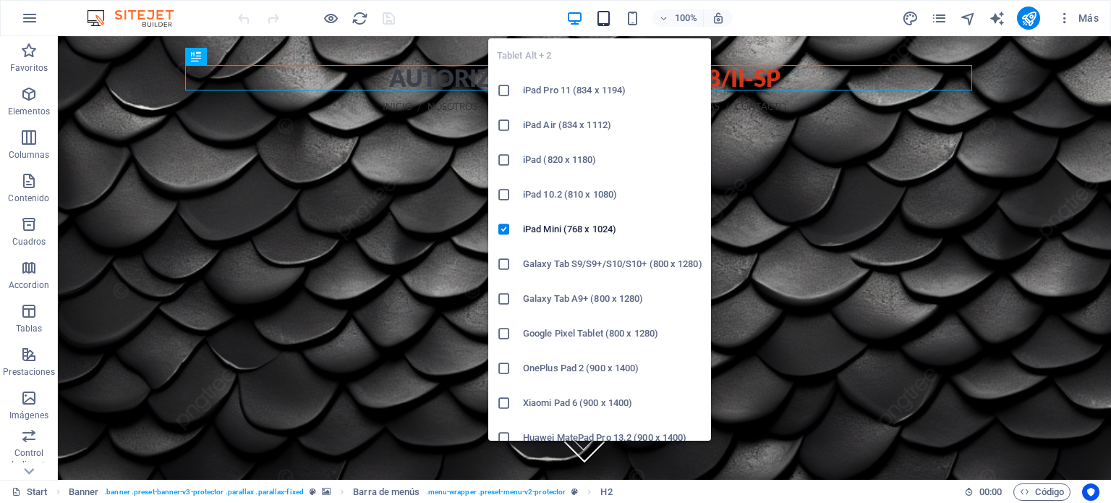
click at [605, 20] on icon "button" at bounding box center [603, 18] width 17 height 17
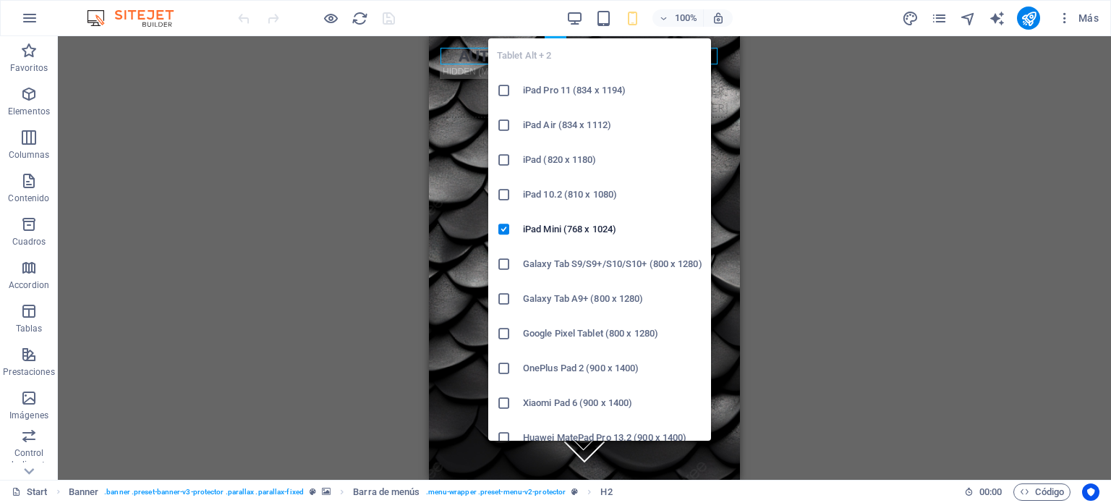
scroll to position [119, 0]
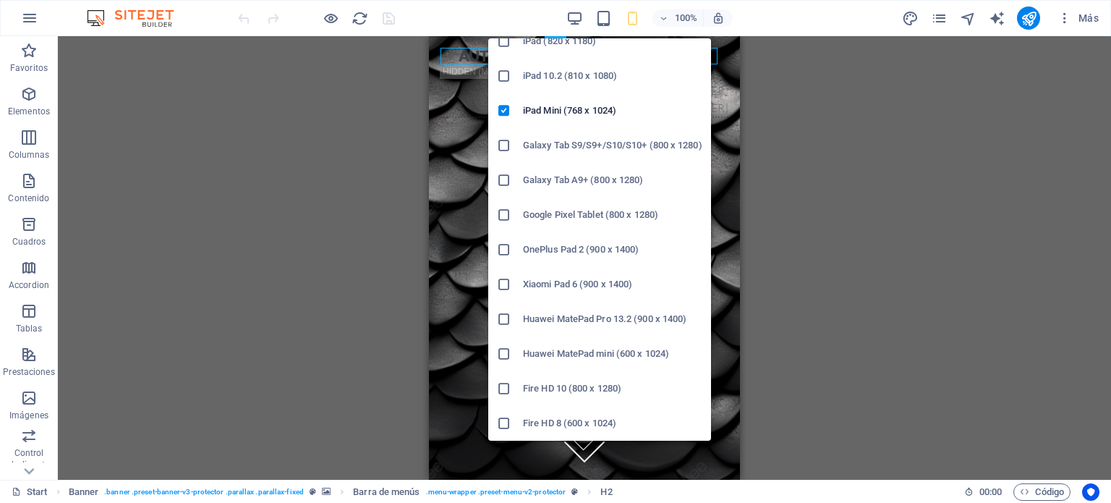
click at [606, 322] on h6 "Huawei MatePad Pro 13.2 (900 x 1400)" at bounding box center [612, 318] width 179 height 17
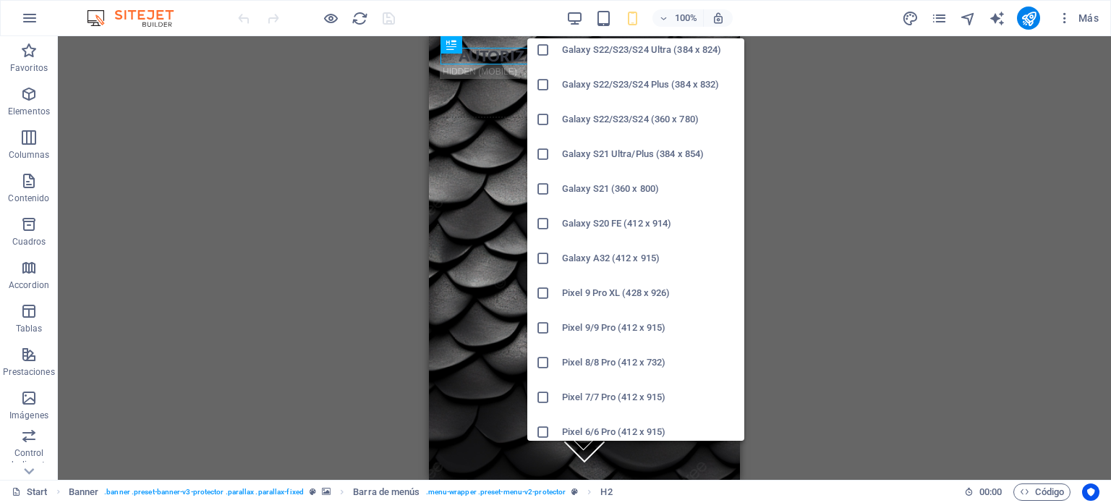
scroll to position [671, 0]
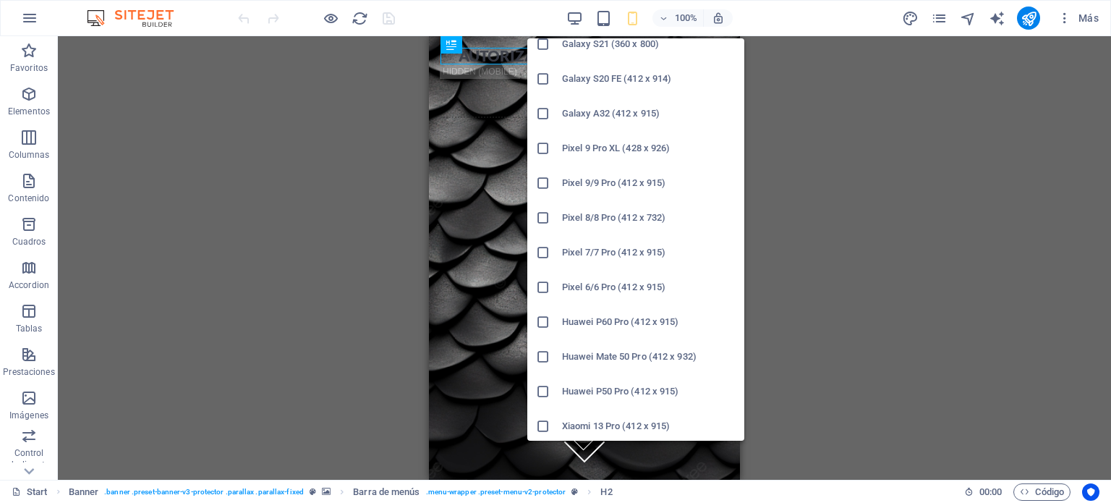
click at [612, 351] on h6 "Huawei Mate 50 Pro (412 x 932)" at bounding box center [649, 356] width 174 height 17
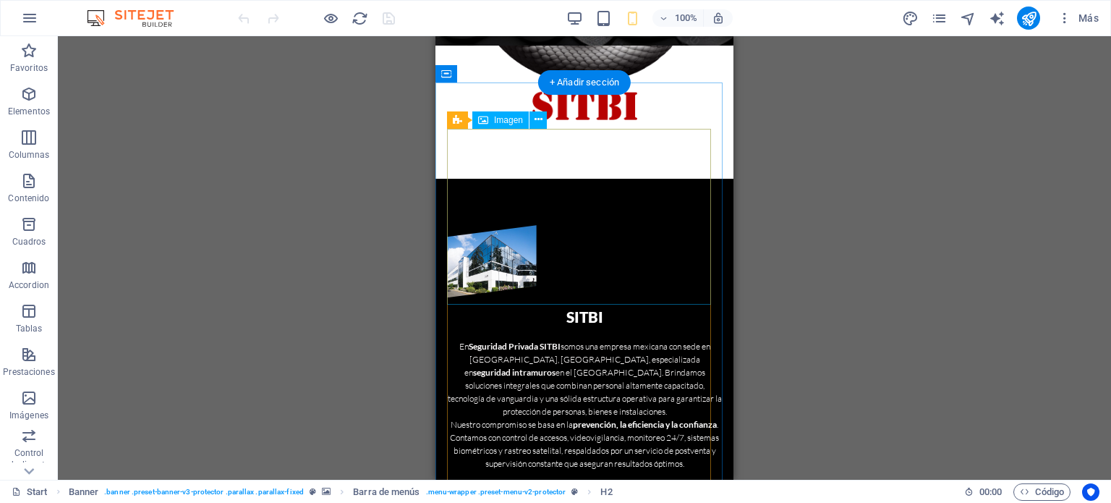
scroll to position [0, 0]
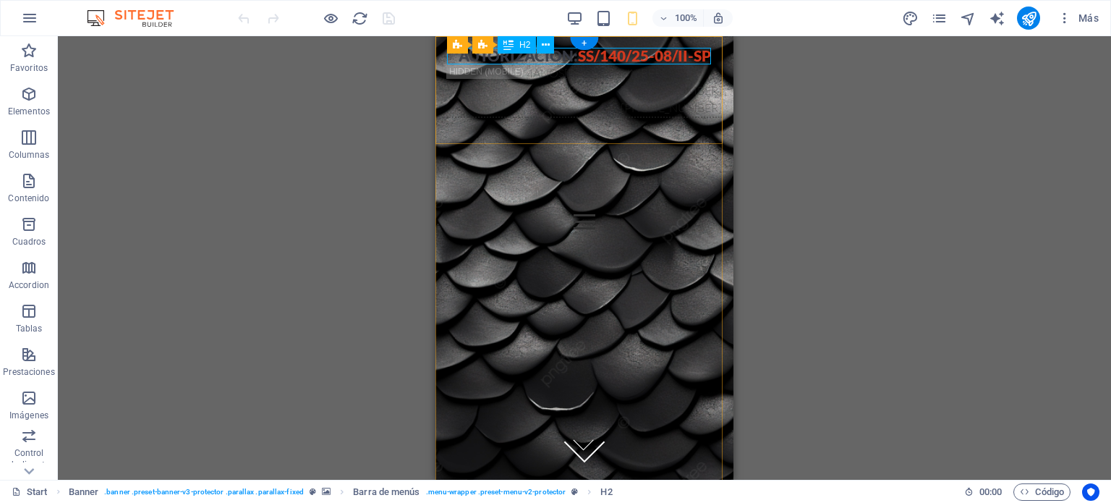
click at [589, 54] on div "AUTORIZACION: ss/140/25-08/ii-sp" at bounding box center [584, 56] width 275 height 17
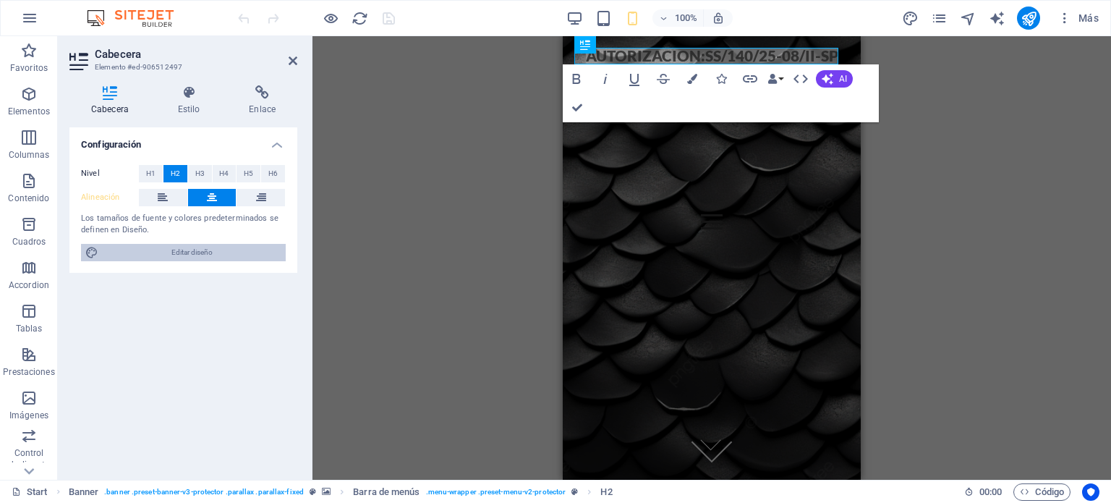
click at [214, 251] on span "Editar diseño" at bounding box center [192, 252] width 179 height 17
select select "px"
select select "300"
select select "px"
select select "rem"
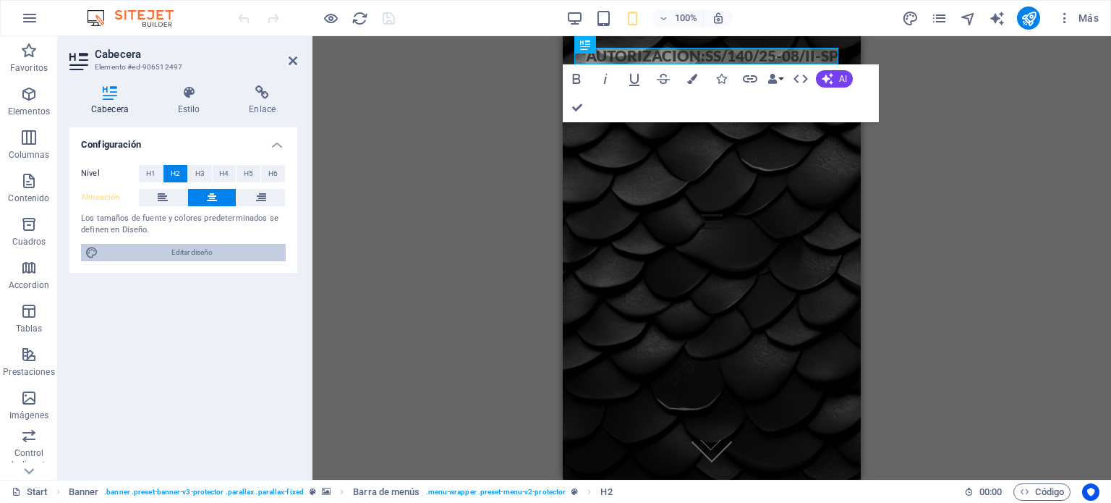
select select "900"
select select "px"
select select "rem"
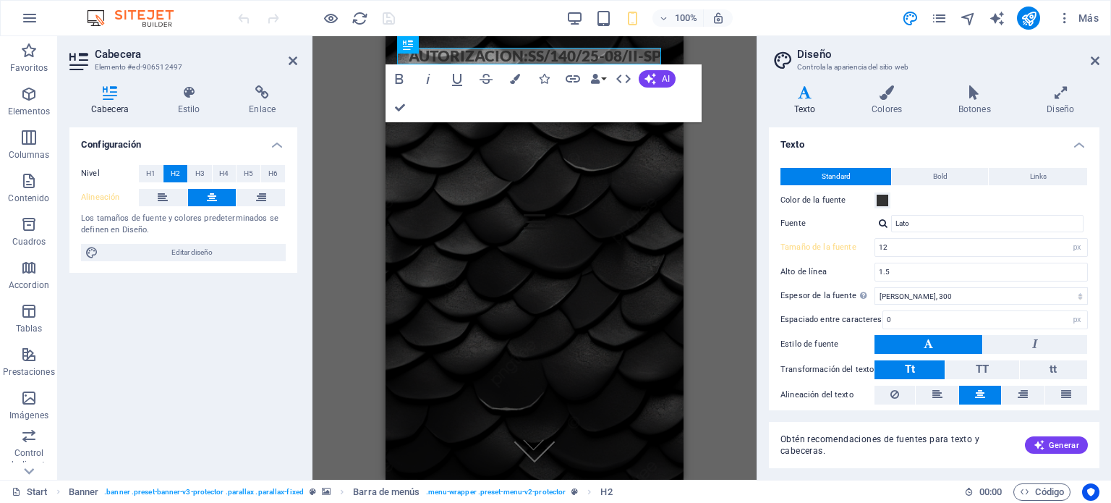
click at [1078, 143] on h4 "Texto" at bounding box center [934, 140] width 330 height 26
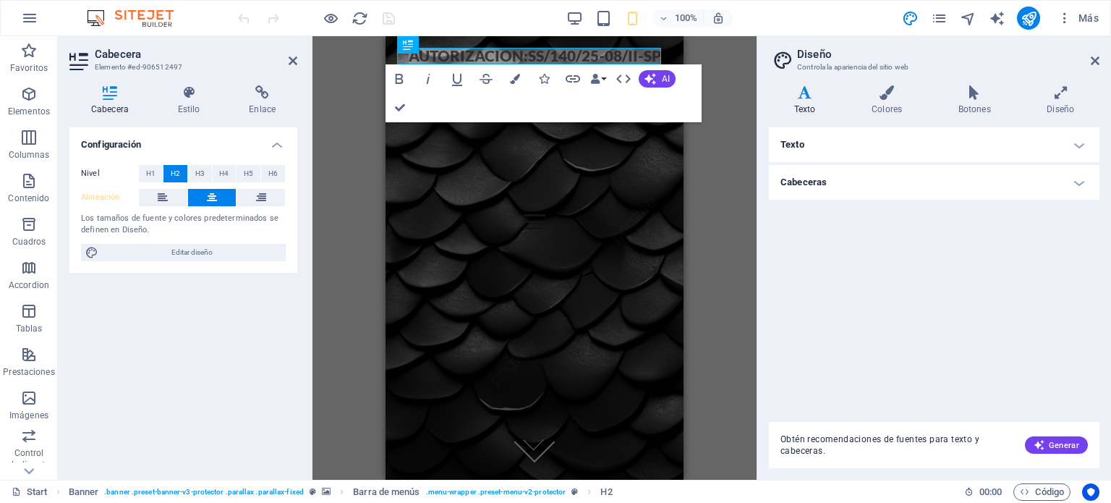
click at [874, 187] on h4 "Cabeceras" at bounding box center [934, 182] width 330 height 35
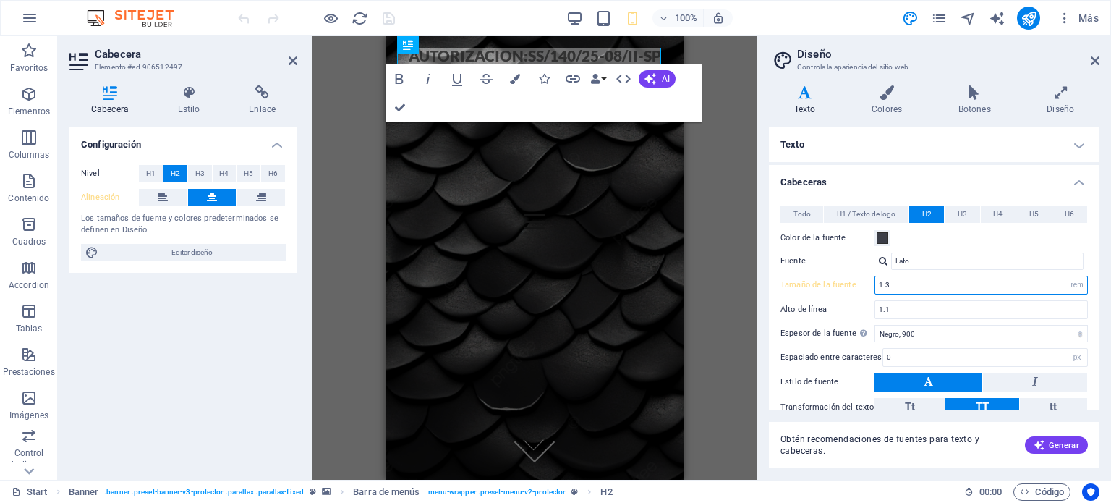
click at [905, 286] on input "1.3" at bounding box center [981, 284] width 212 height 17
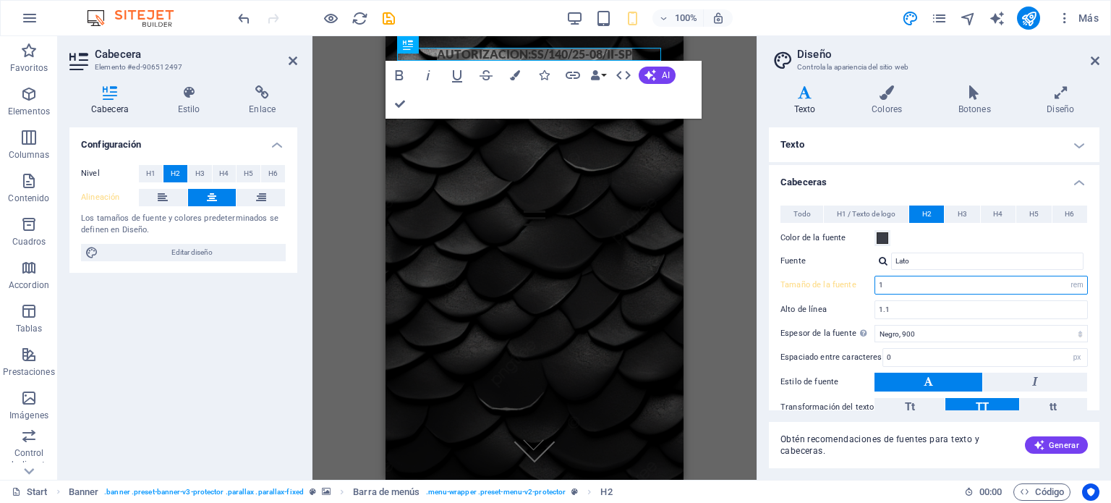
type input "1"
click at [738, 119] on div "Barra de menús Banner H2 Banner Banner Barra de menús Contenedor Barra de menús…" at bounding box center [534, 257] width 444 height 443
click at [1020, 176] on h4 "Cabeceras" at bounding box center [934, 178] width 330 height 26
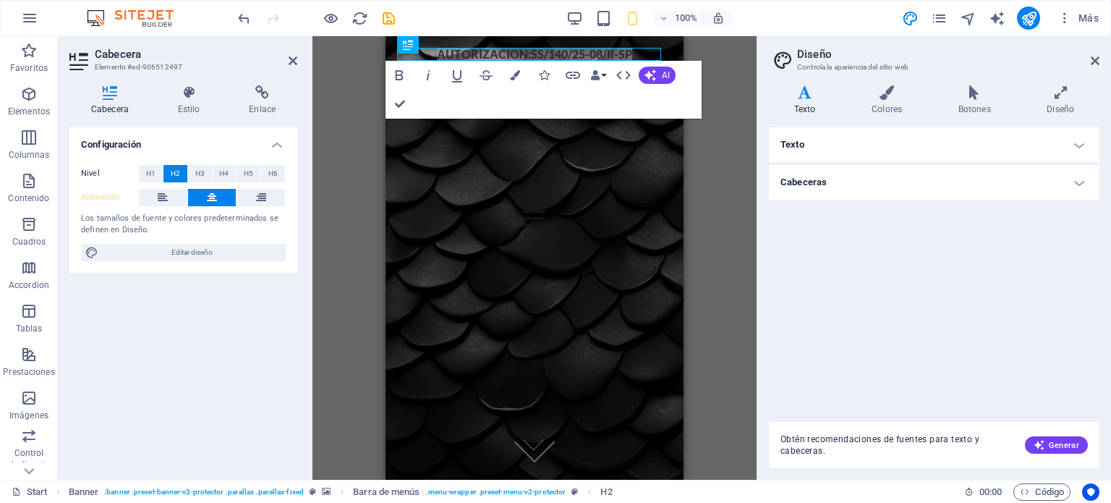
click at [735, 95] on div "Barra de menús Banner H2 Banner Banner Barra de menús Contenedor Barra de menús…" at bounding box center [534, 257] width 444 height 443
click at [735, 94] on div "Barra de menús Banner H2 Banner Banner Barra de menús Contenedor Barra de menús…" at bounding box center [534, 257] width 444 height 443
click at [1094, 64] on icon at bounding box center [1094, 61] width 9 height 12
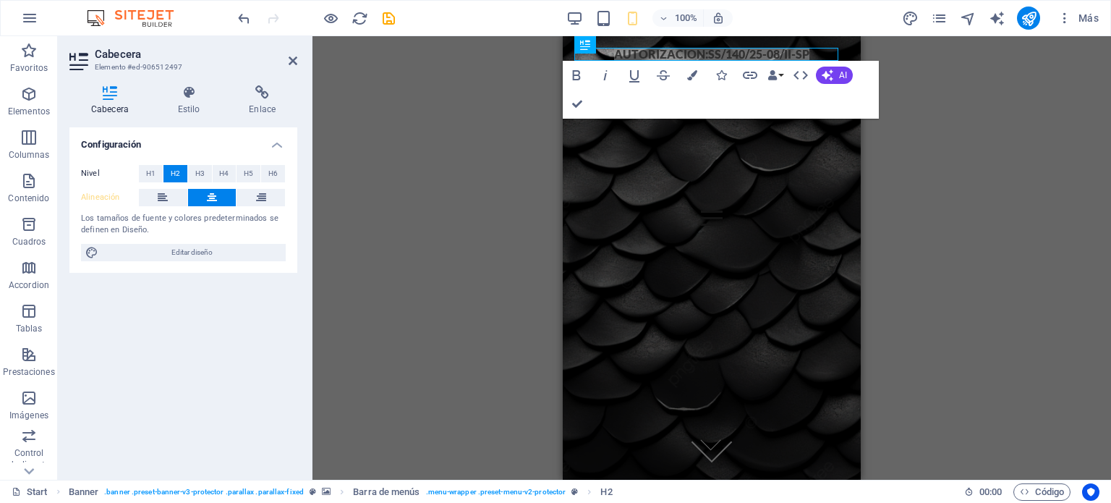
click at [986, 95] on div "Barra de menús Banner H2 Banner Banner Barra de menús Contenedor Barra de menús…" at bounding box center [711, 257] width 798 height 443
click at [495, 92] on div "Barra de menús Banner H2 Banner Banner Barra de menús Contenedor Barra de menús…" at bounding box center [711, 257] width 798 height 443
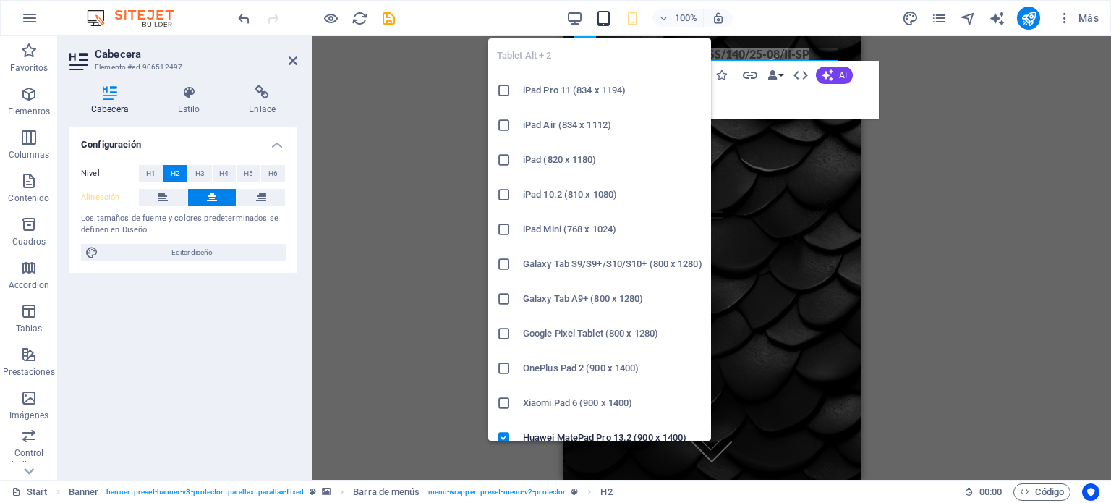
click at [606, 17] on icon "button" at bounding box center [603, 18] width 17 height 17
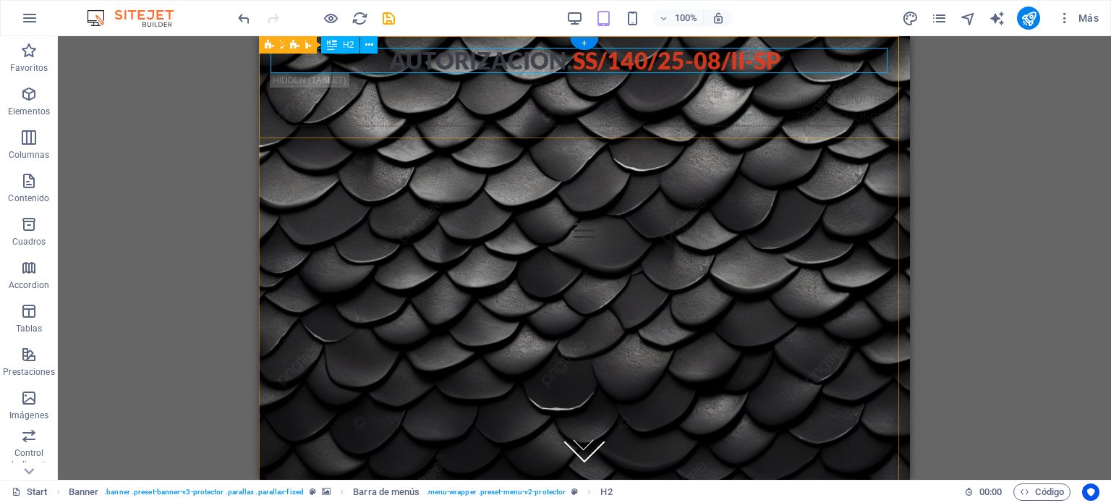
click at [785, 59] on div "AUTORIZACION: ss/140/25-08/ii-sp" at bounding box center [584, 60] width 628 height 25
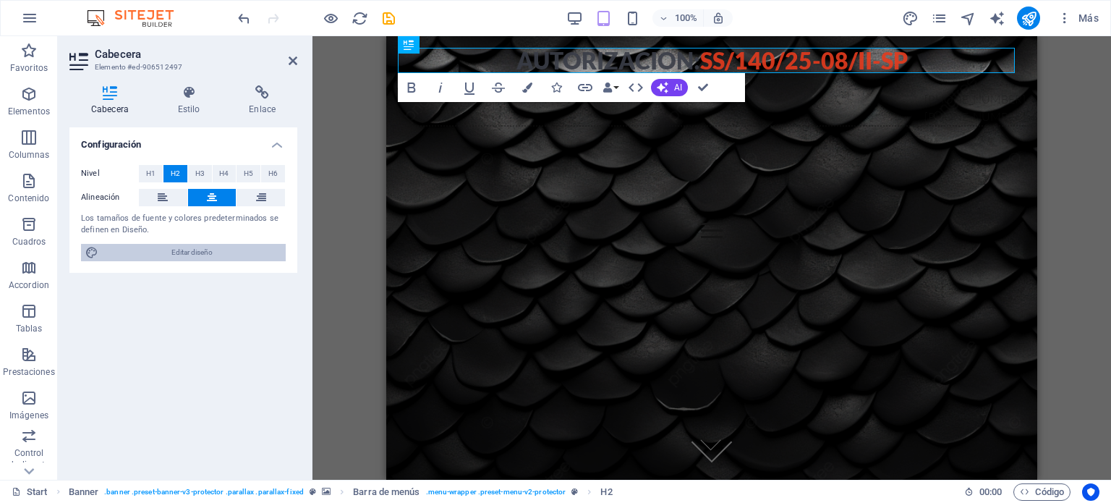
click at [226, 256] on span "Editar diseño" at bounding box center [192, 252] width 179 height 17
select select "rem"
select select "900"
select select "px"
select select "rem"
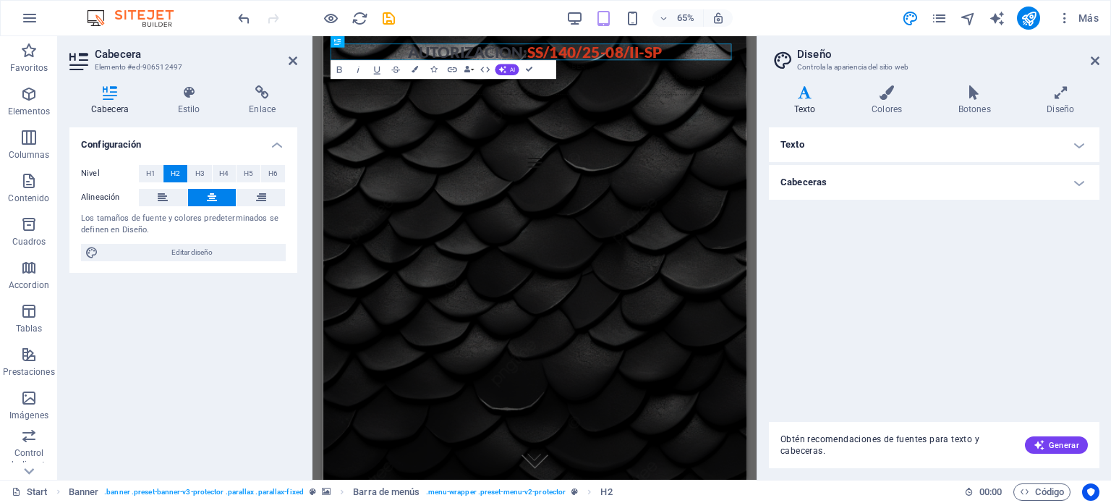
click at [851, 192] on h4 "Cabeceras" at bounding box center [934, 182] width 330 height 35
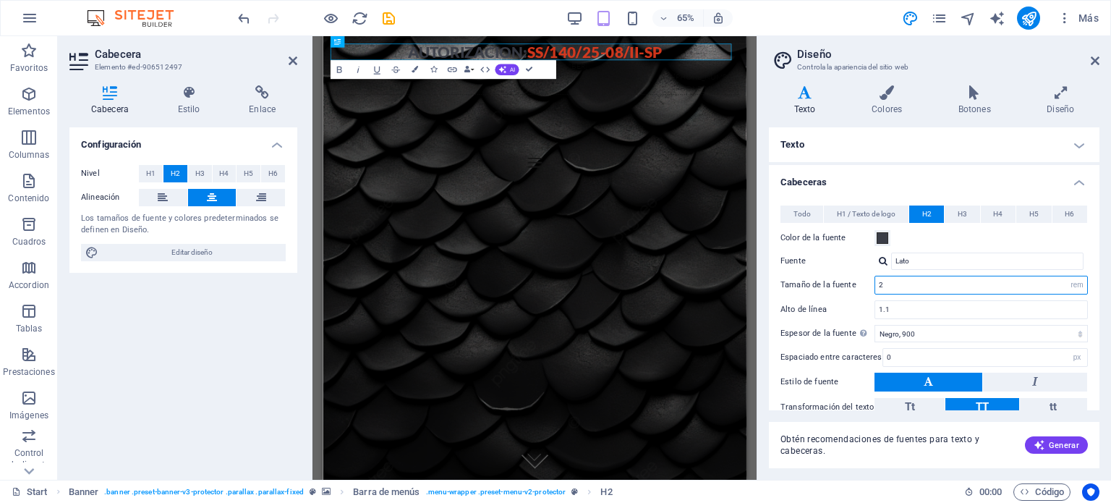
drag, startPoint x: 885, startPoint y: 284, endPoint x: 848, endPoint y: 284, distance: 36.9
click at [848, 284] on div "Tamaño de la fuente 2 rem px em %" at bounding box center [933, 285] width 307 height 19
click at [769, 115] on h4 "Texto" at bounding box center [807, 100] width 77 height 30
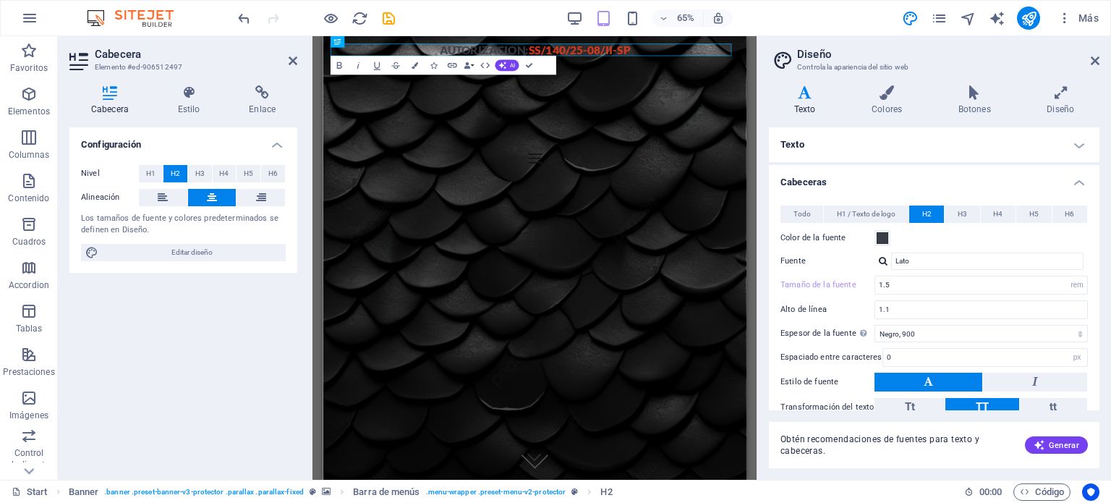
click at [1073, 182] on h4 "Cabeceras" at bounding box center [934, 178] width 330 height 26
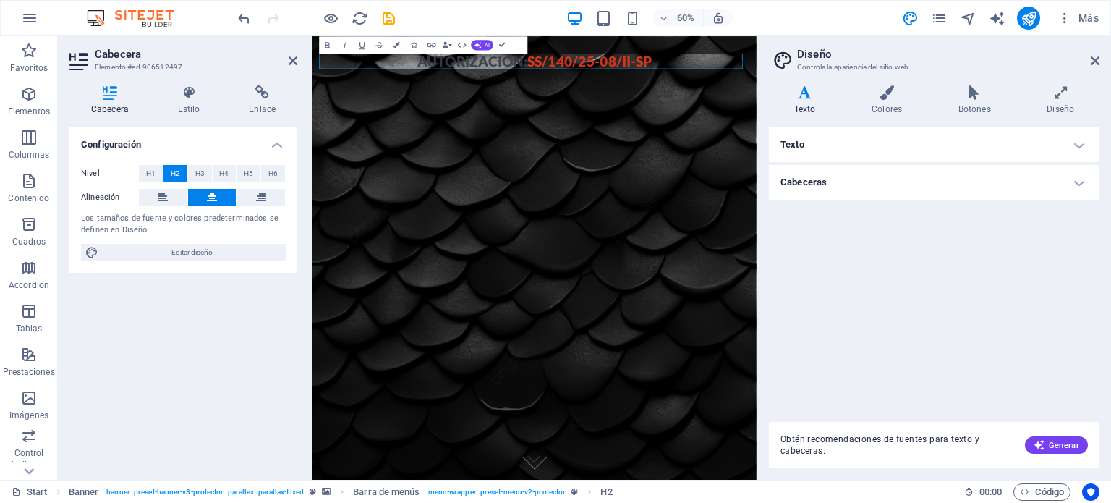
click at [857, 306] on div "Texto Standard Bold Links Color de la fuente Fuente Lato Tamaño de la fuente 16…" at bounding box center [934, 268] width 330 height 283
click at [861, 179] on h4 "Cabeceras" at bounding box center [934, 182] width 330 height 35
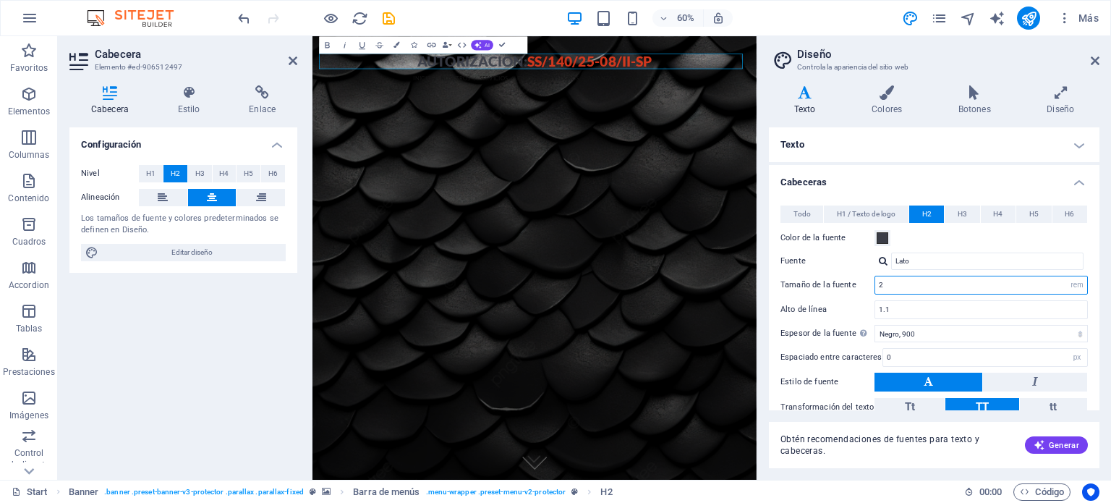
click at [902, 286] on input "2" at bounding box center [981, 284] width 212 height 17
click at [1073, 184] on h4 "Cabeceras" at bounding box center [934, 178] width 330 height 26
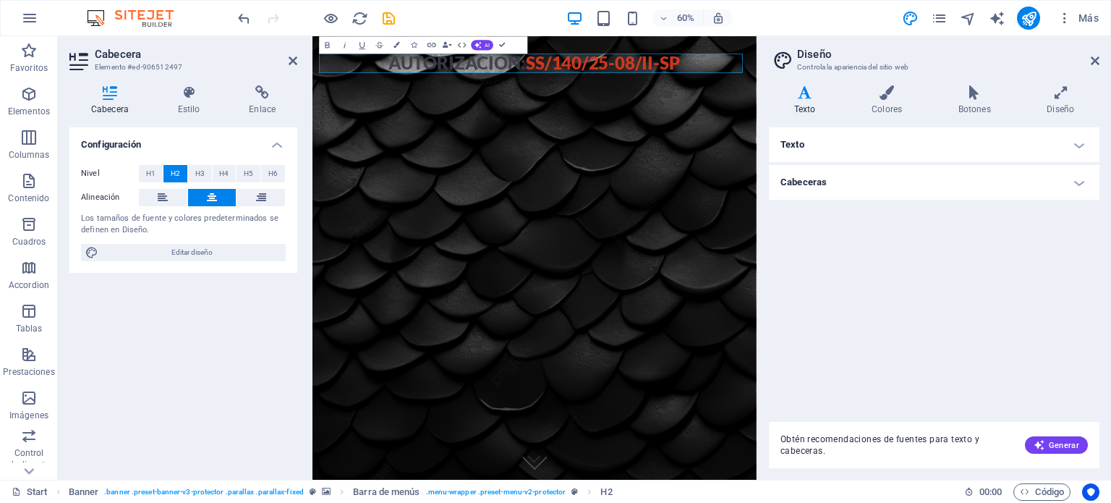
click at [769, 213] on div "Texto Standard Bold Links Color de la fuente Fuente Lato Tamaño de la fuente 16…" at bounding box center [934, 268] width 330 height 283
click at [761, 51] on aside "Diseño Controla la apariencia del sitio web Variantes Texto Colores Botones Dis…" at bounding box center [933, 257] width 354 height 443
click at [853, 184] on h4 "Cabeceras" at bounding box center [934, 182] width 330 height 35
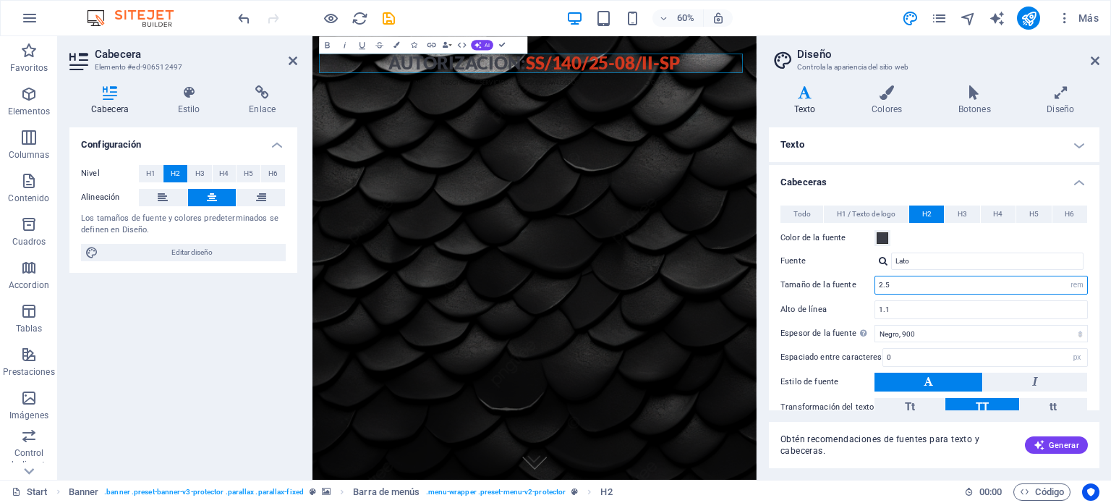
click at [894, 286] on input "2.5" at bounding box center [981, 284] width 212 height 17
click at [1062, 179] on h4 "Cabeceras" at bounding box center [934, 178] width 330 height 26
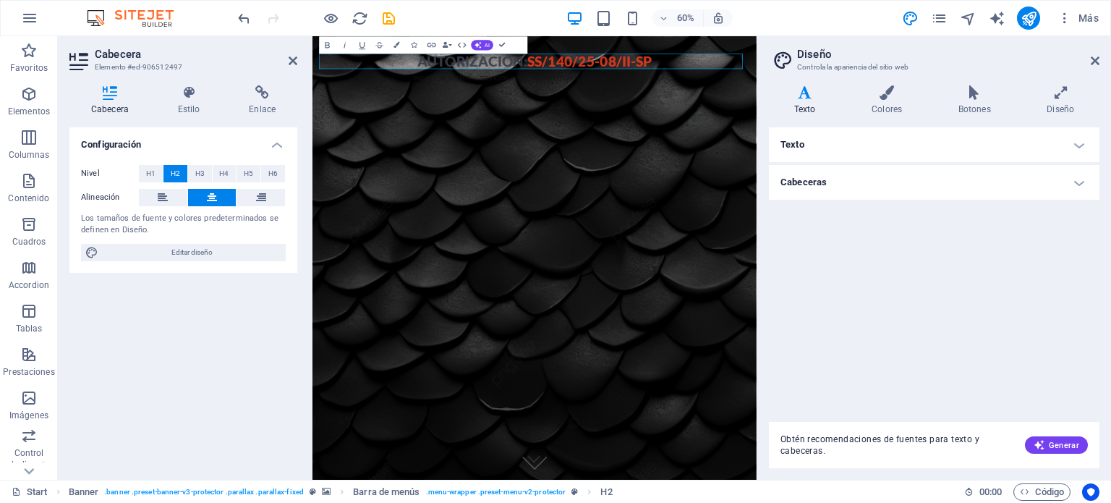
click at [920, 187] on h4 "Cabeceras" at bounding box center [934, 182] width 330 height 35
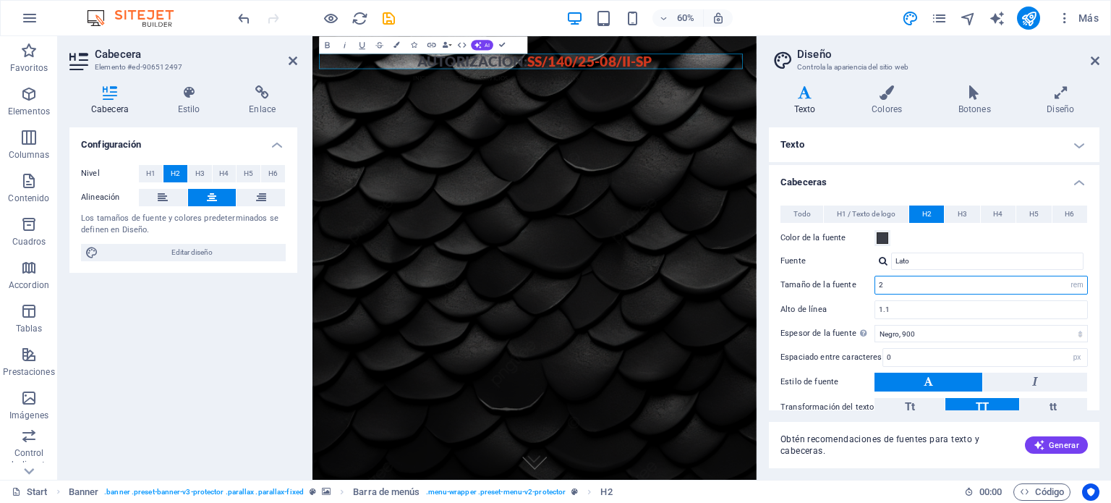
click at [917, 284] on input "2" at bounding box center [981, 284] width 212 height 17
type input "2.2"
click at [1010, 182] on h4 "Cabeceras" at bounding box center [934, 178] width 330 height 26
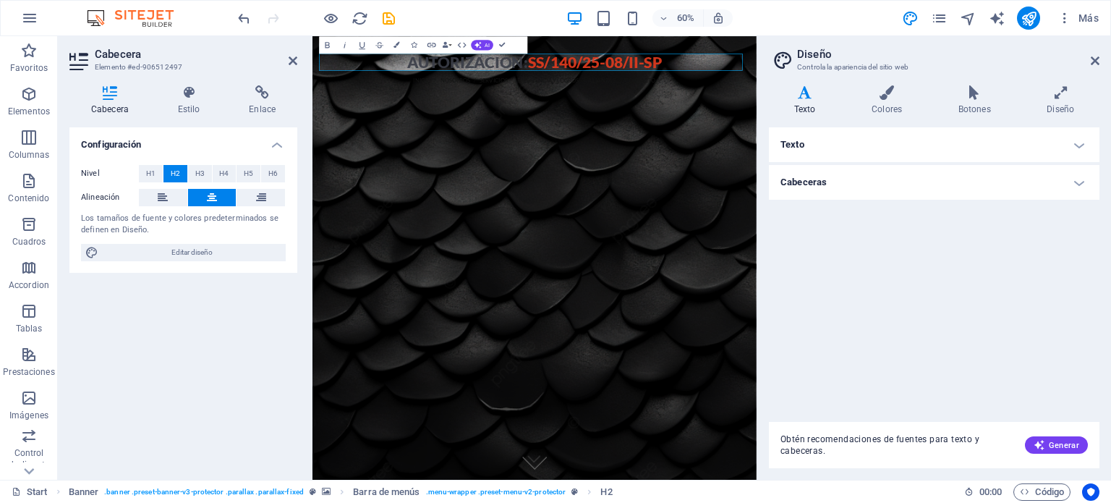
click at [774, 221] on div "Texto Standard Bold Links Color de la fuente Fuente Lato Tamaño de la fuente 16…" at bounding box center [934, 268] width 330 height 283
click at [1096, 61] on icon at bounding box center [1094, 61] width 9 height 12
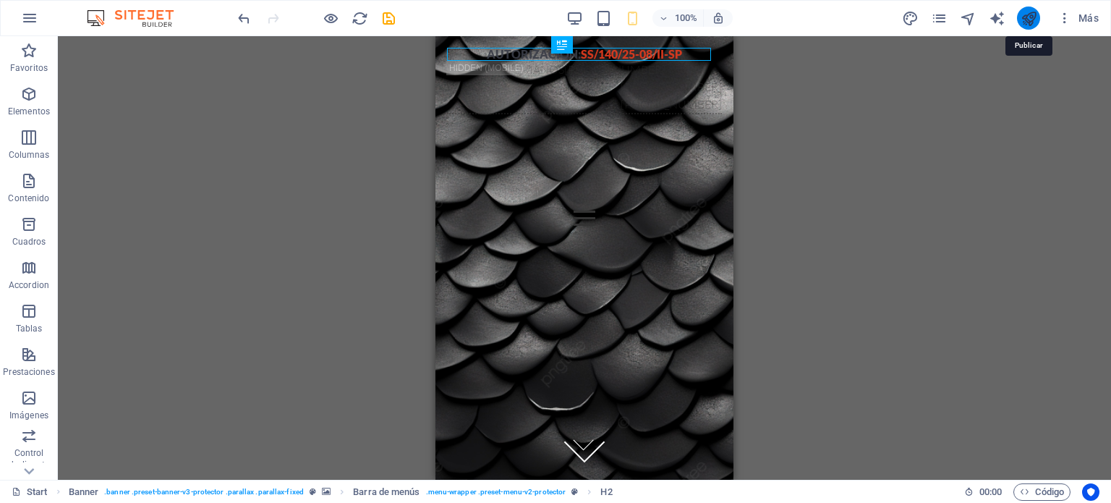
click at [1027, 15] on icon "publish" at bounding box center [1028, 18] width 17 height 17
